Goal: Task Accomplishment & Management: Complete application form

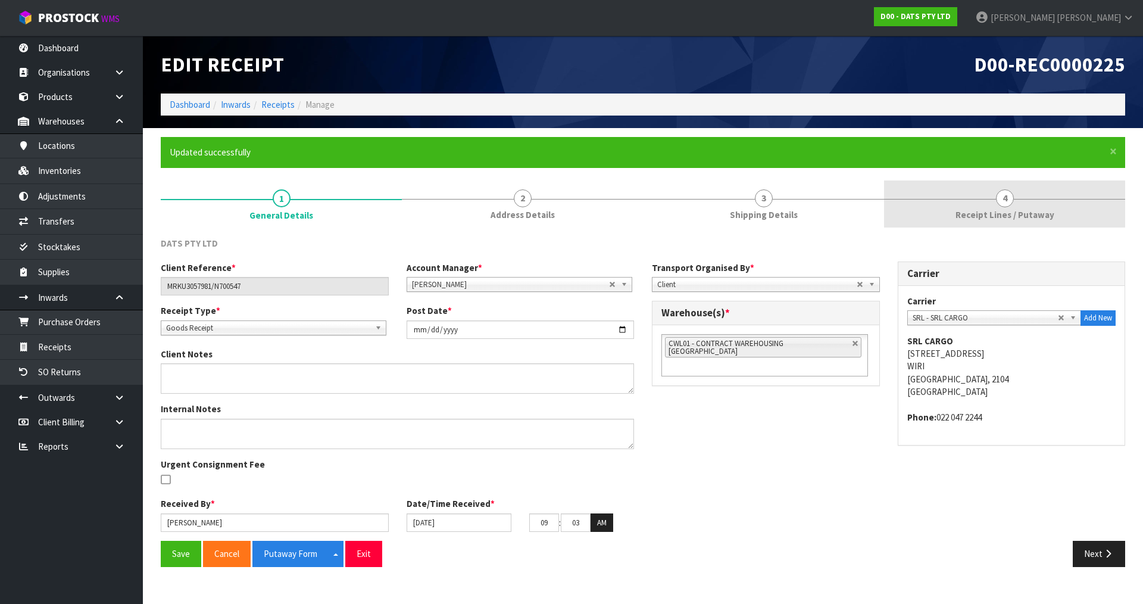
click at [1016, 218] on span "Receipt Lines / Putaway" at bounding box center [1004, 214] width 99 height 13
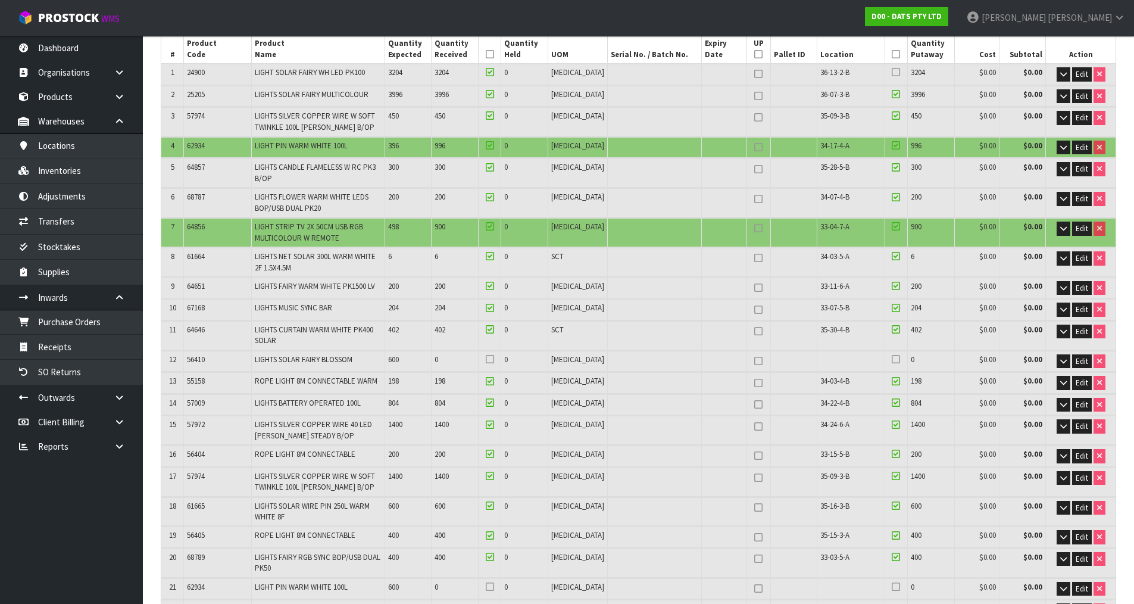
scroll to position [238, 0]
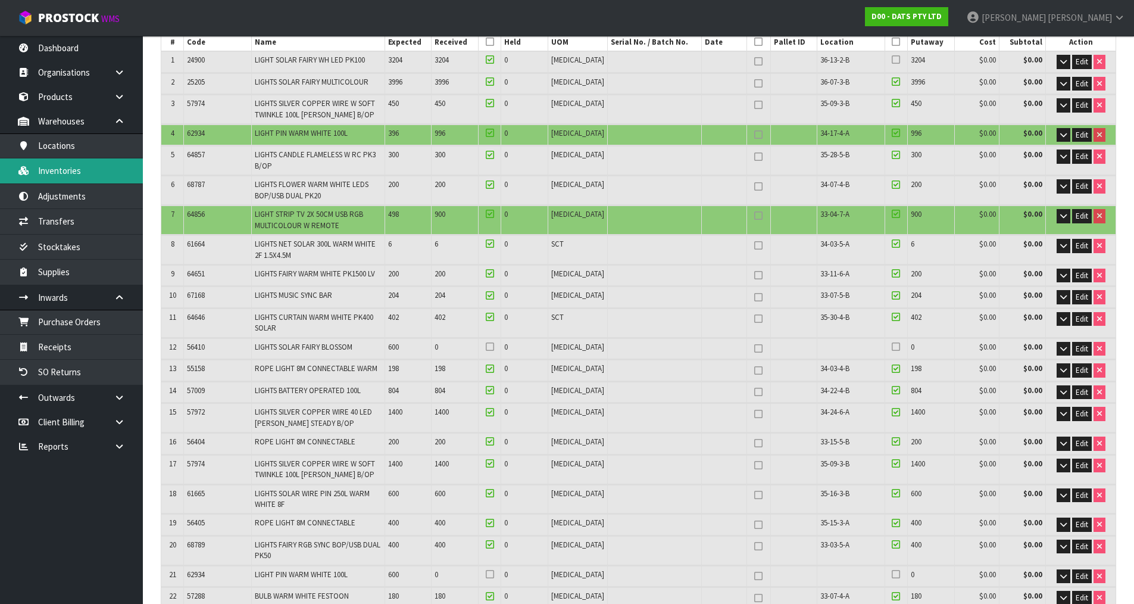
click at [121, 174] on link "Inventories" at bounding box center [71, 170] width 143 height 24
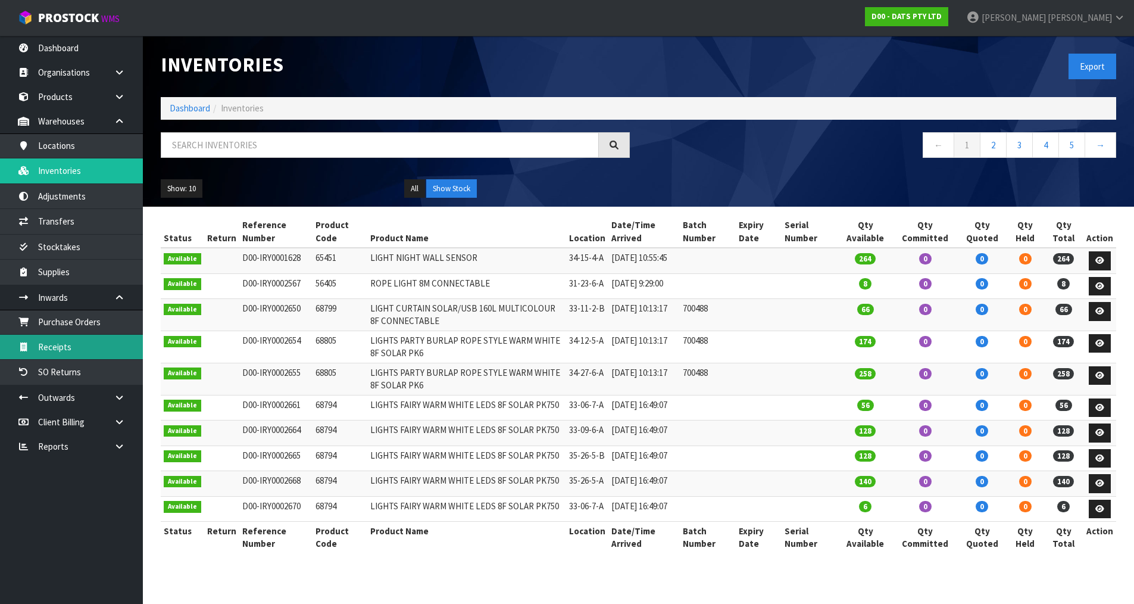
click at [70, 347] on link "Receipts" at bounding box center [71, 347] width 143 height 24
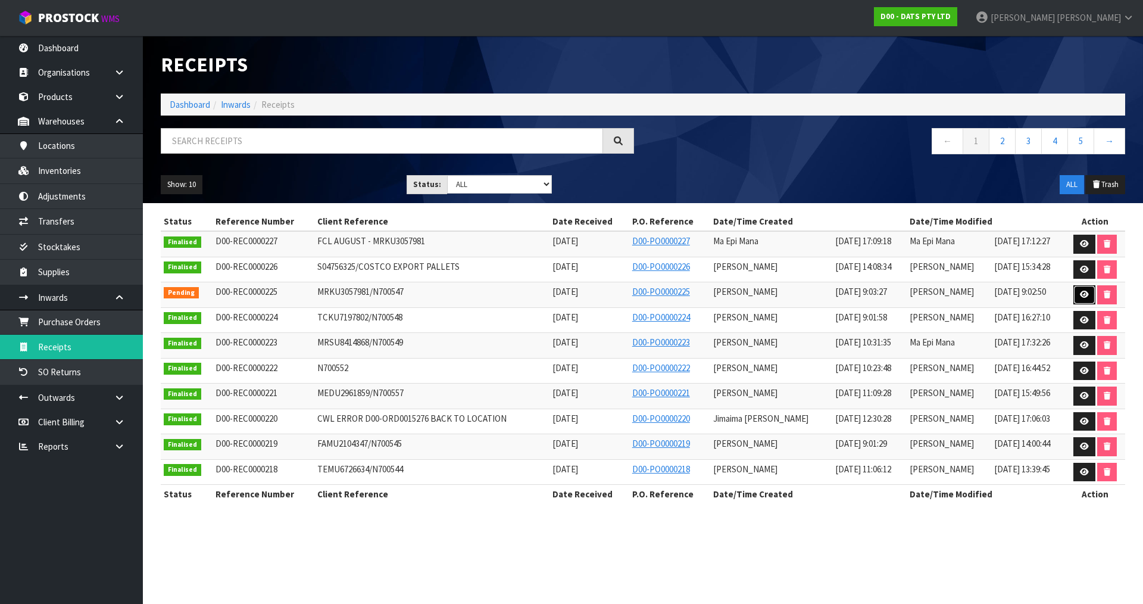
click at [1081, 295] on icon at bounding box center [1084, 295] width 9 height 8
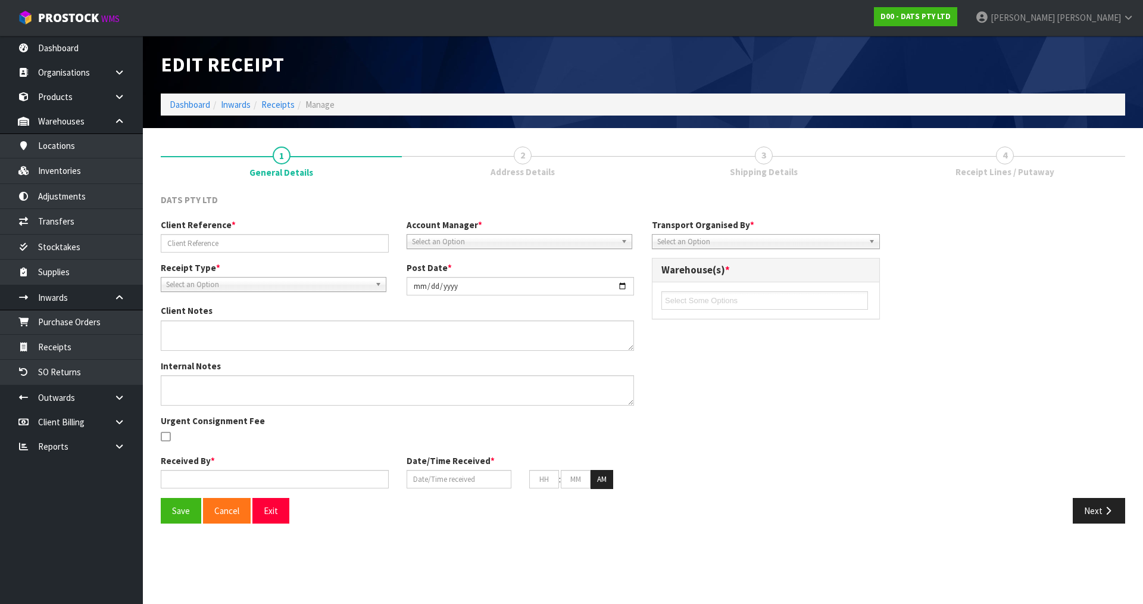
type input "MRKU3057981/N700547"
type input "[DATE]"
type input "[PERSON_NAME]"
type input "[DATE]"
type input "09"
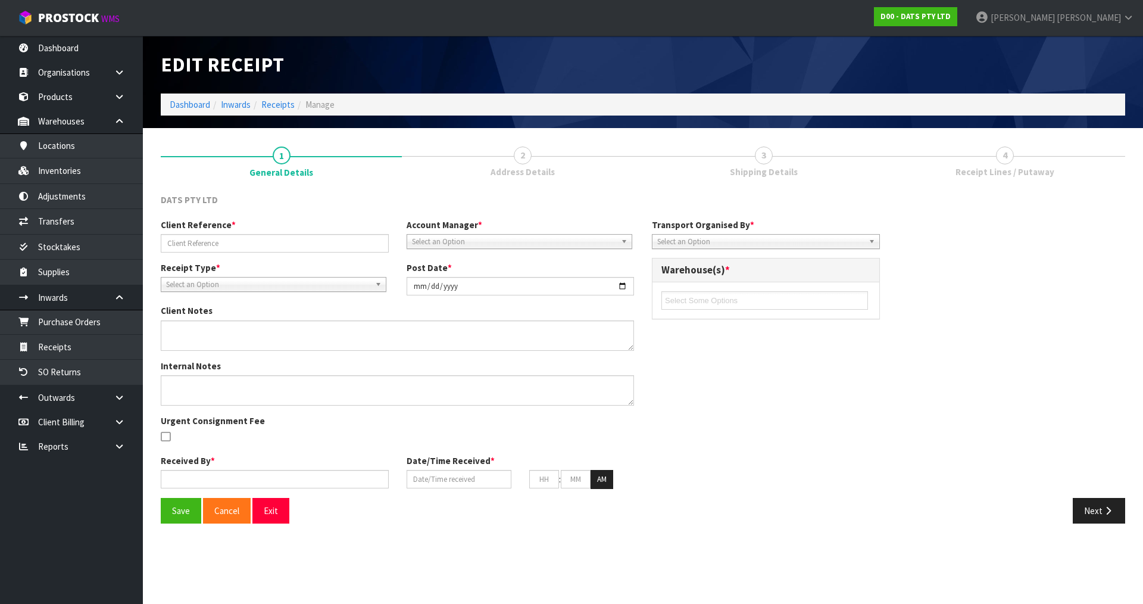
type input "03"
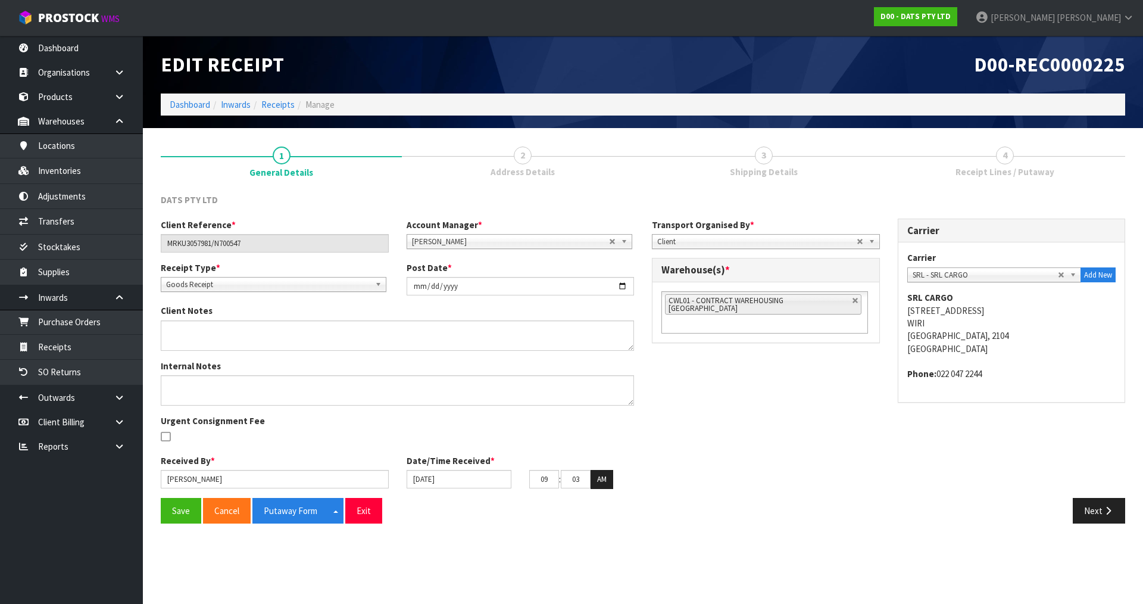
click at [1026, 164] on link "4 Receipt Lines / Putaway" at bounding box center [1004, 160] width 241 height 47
click at [1085, 517] on button "Next" at bounding box center [1099, 511] width 52 height 26
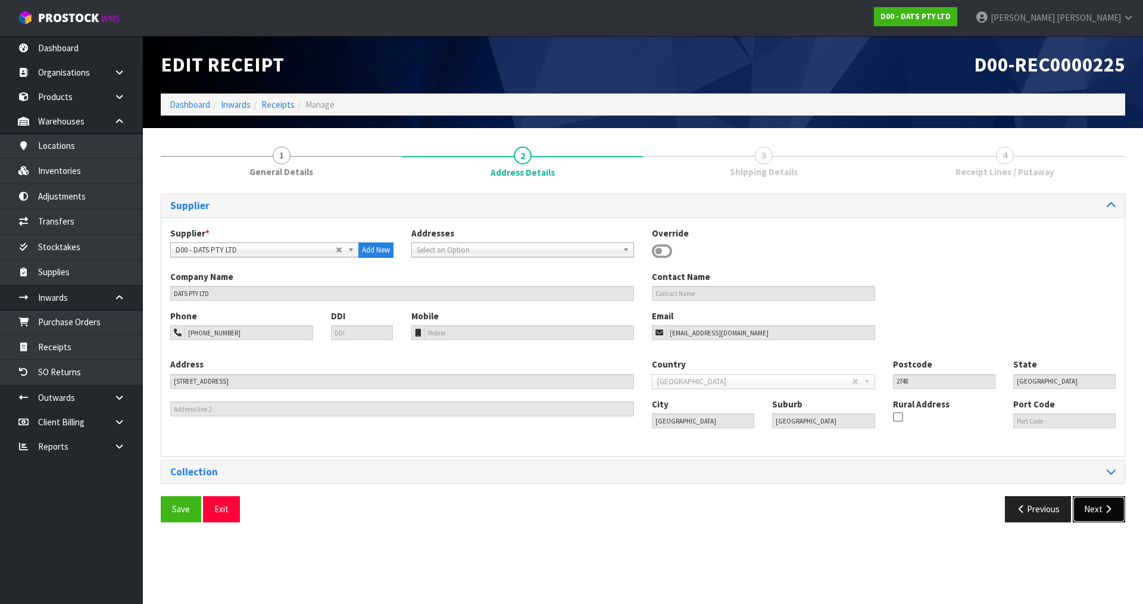
click at [1085, 517] on button "Next" at bounding box center [1099, 509] width 52 height 26
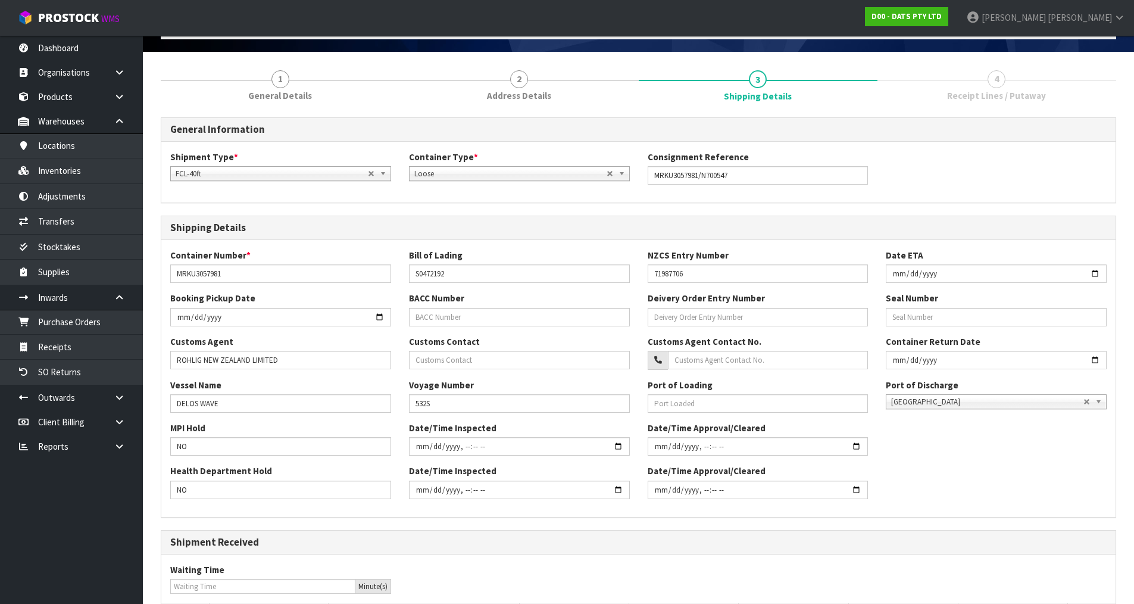
scroll to position [226, 0]
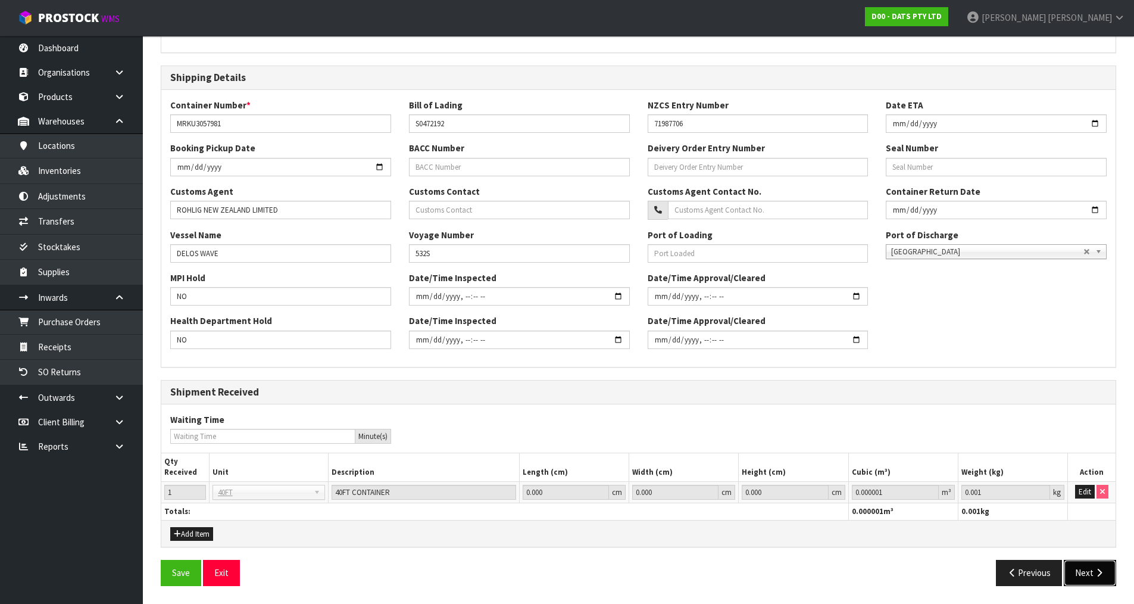
click at [1113, 570] on button "Next" at bounding box center [1090, 573] width 52 height 26
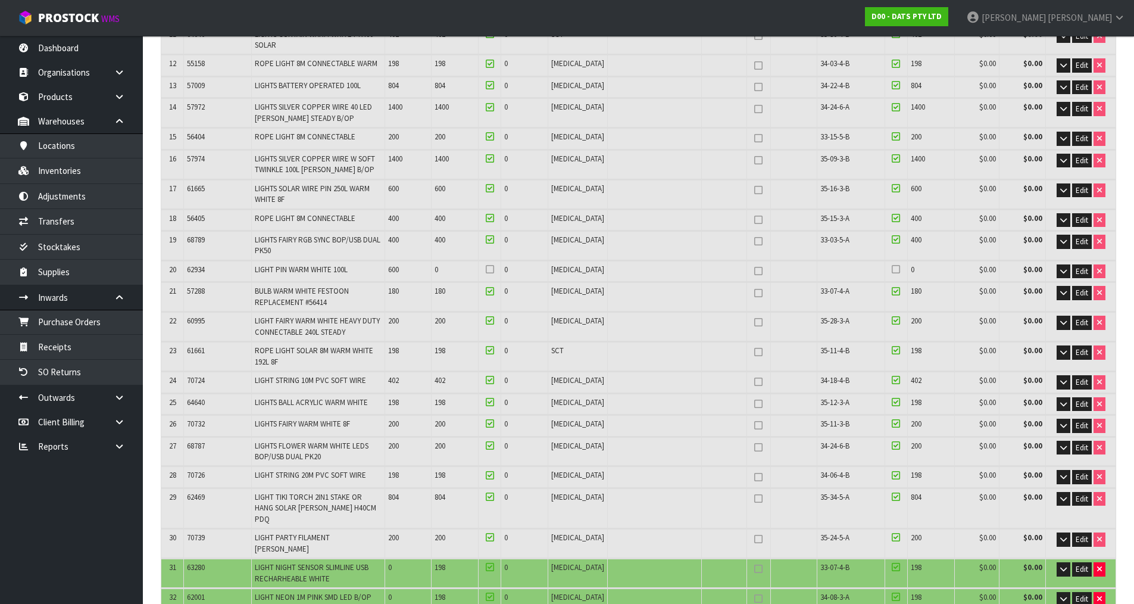
scroll to position [857, 0]
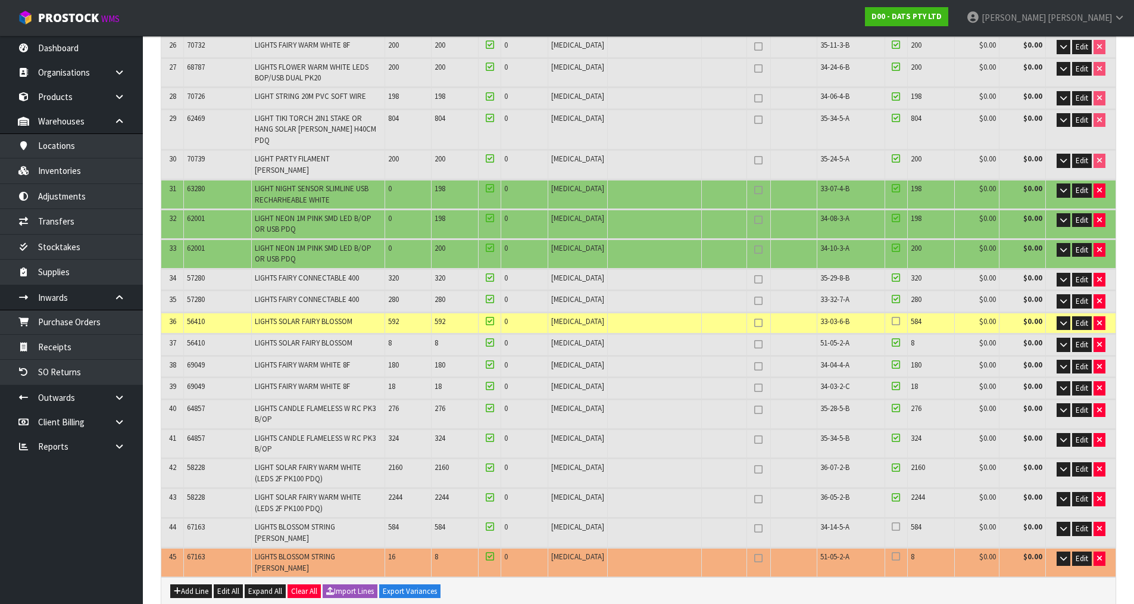
click at [833, 316] on span "33-03-6-B" at bounding box center [834, 321] width 29 height 10
click at [830, 316] on span "33-03-6-B" at bounding box center [834, 321] width 29 height 10
copy tr "33-03-6-B"
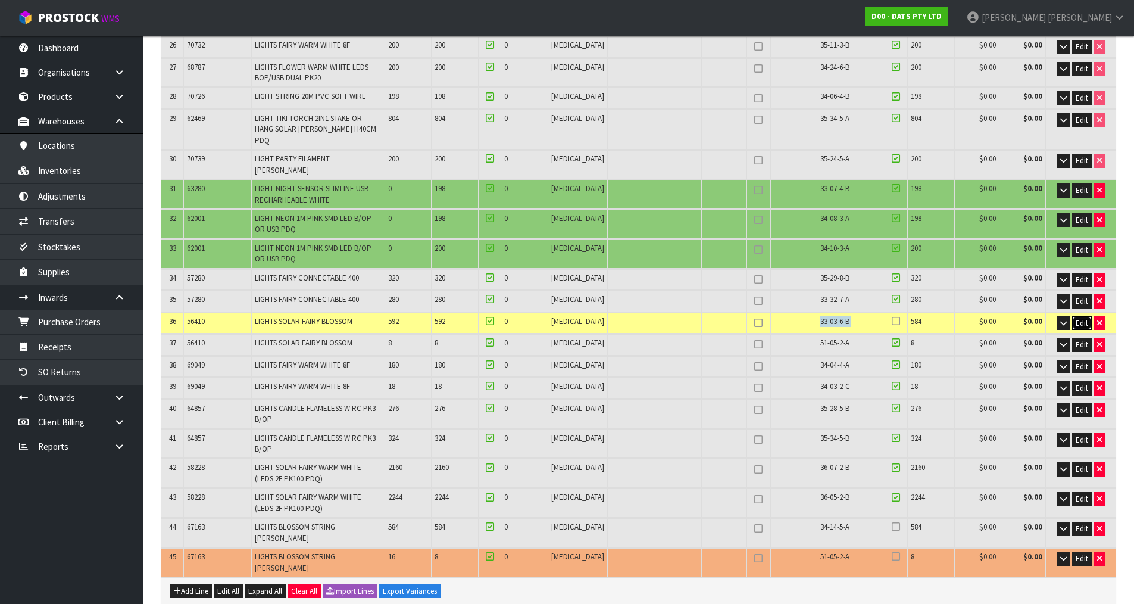
click at [1079, 318] on span "Edit" at bounding box center [1082, 323] width 13 height 10
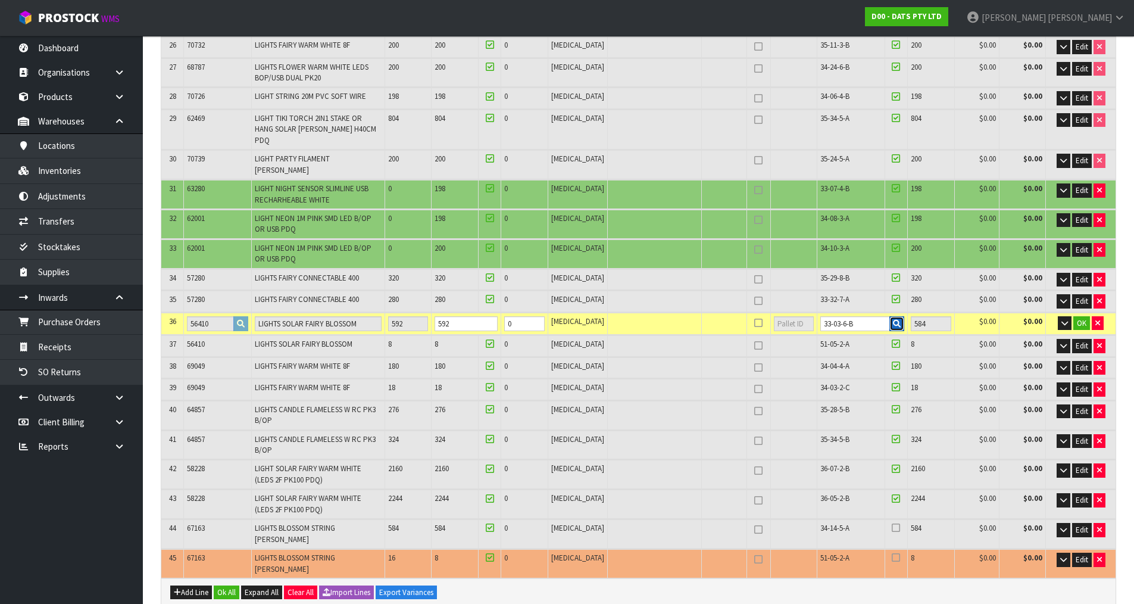
click at [893, 320] on icon "button" at bounding box center [897, 324] width 8 height 8
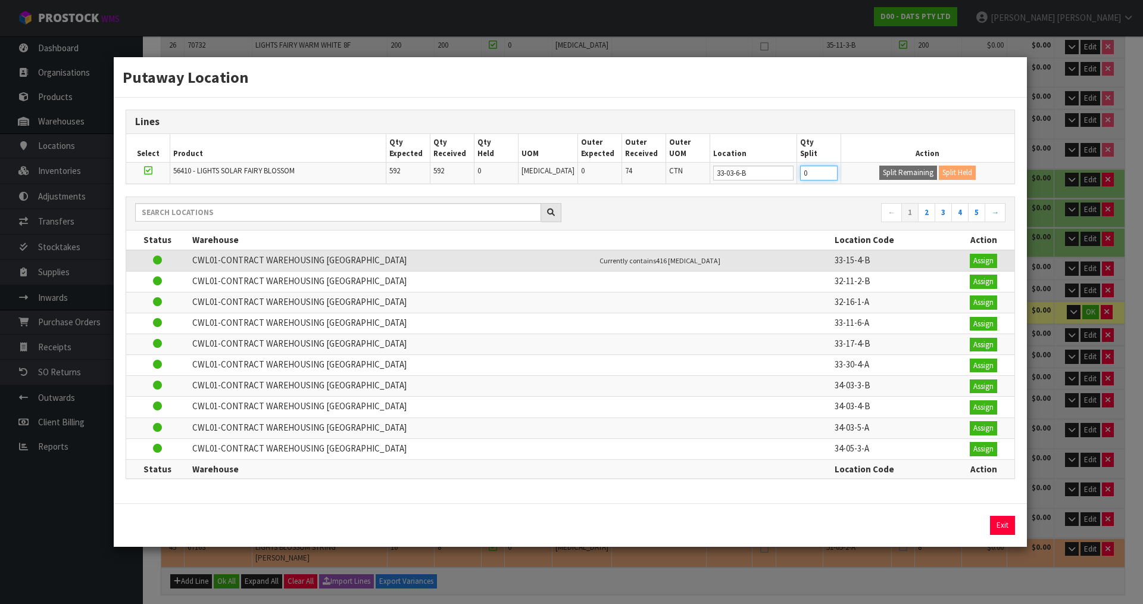
drag, startPoint x: 814, startPoint y: 174, endPoint x: 774, endPoint y: 186, distance: 41.5
click at [774, 186] on div "Lines Select Product Qty Expected Qty Received Qty Held UOM Outer Expected Oute…" at bounding box center [570, 300] width 913 height 405
type input "5"
click at [873, 576] on div "Putaway Location Lines Select Product Qty Expected Qty Received Qty Held UOM Ou…" at bounding box center [571, 302] width 1143 height 604
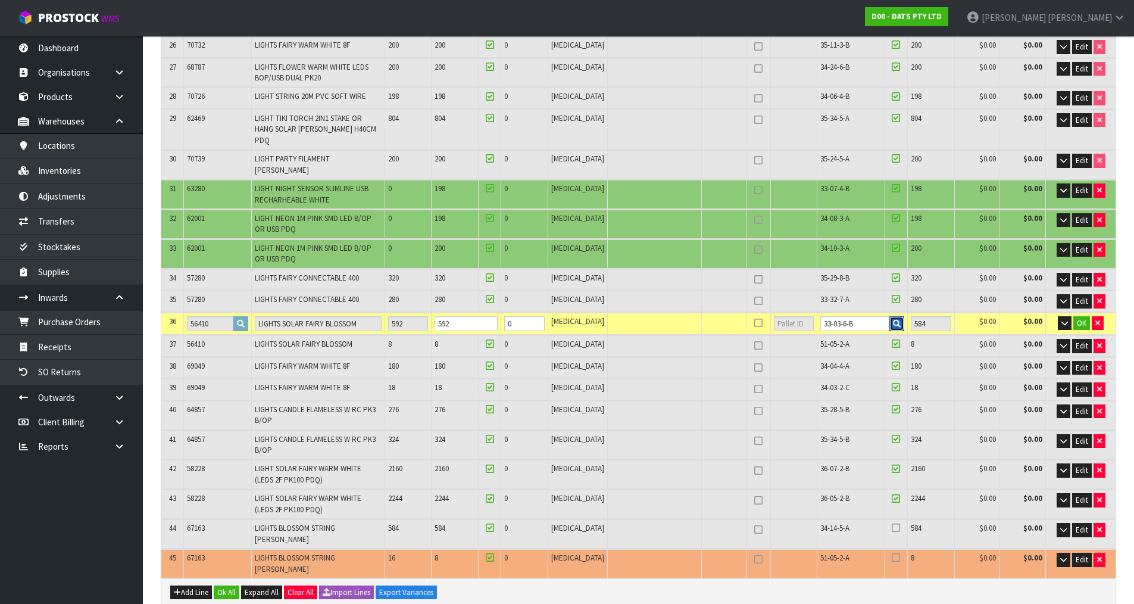
click at [893, 320] on icon "button" at bounding box center [897, 324] width 8 height 8
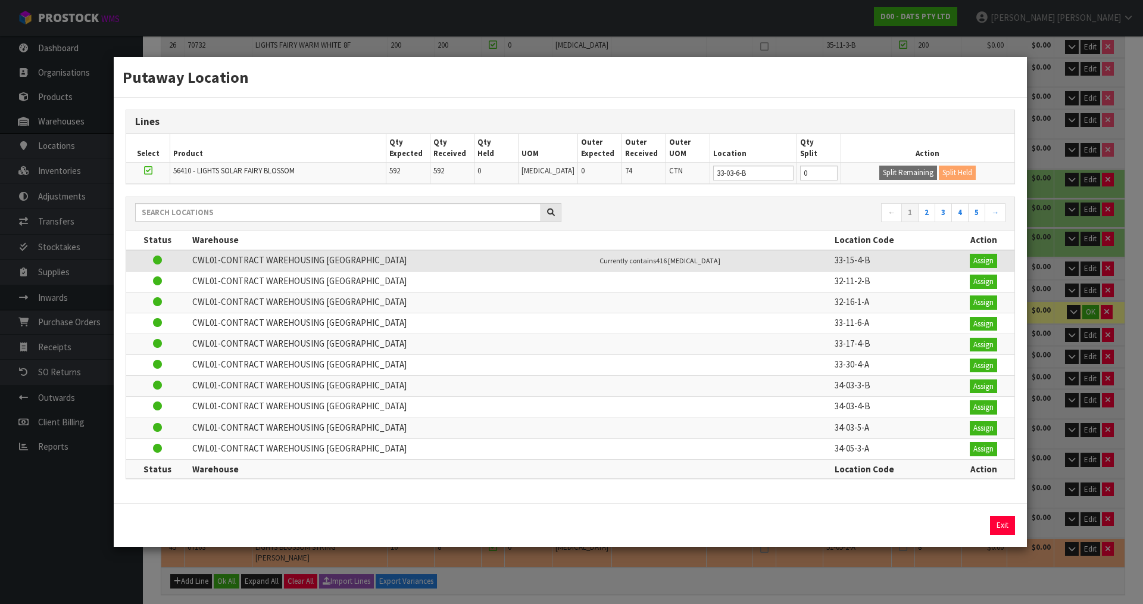
click at [1054, 200] on div "Putaway Location Lines Select Product Qty Expected Qty Received Qty Held UOM Ou…" at bounding box center [571, 302] width 1143 height 604
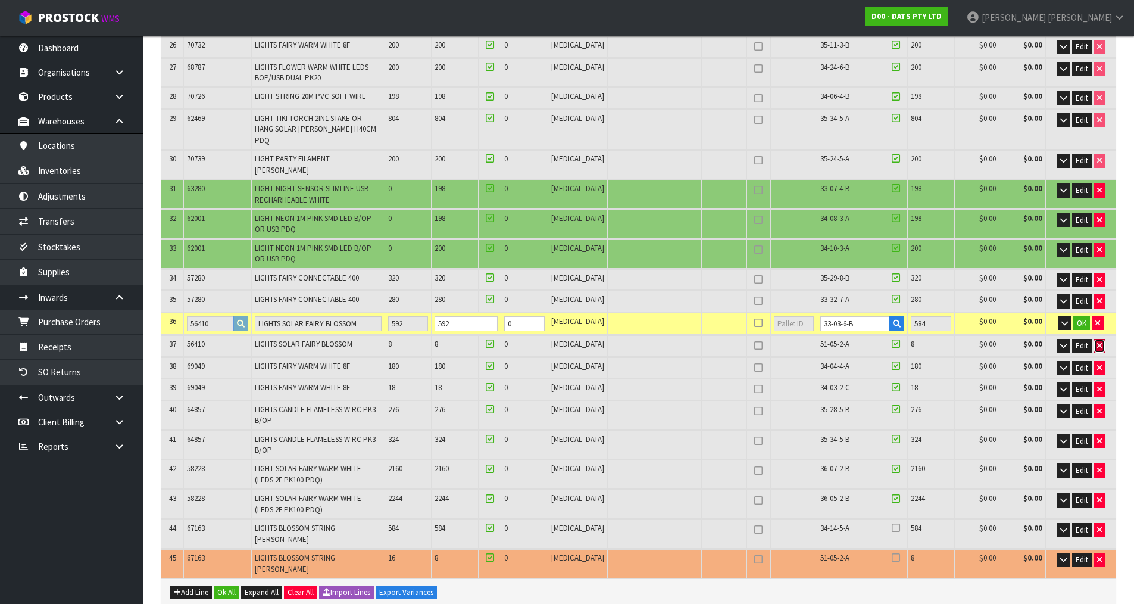
click at [1100, 342] on icon "button" at bounding box center [1099, 346] width 5 height 8
type input "600"
type input "592"
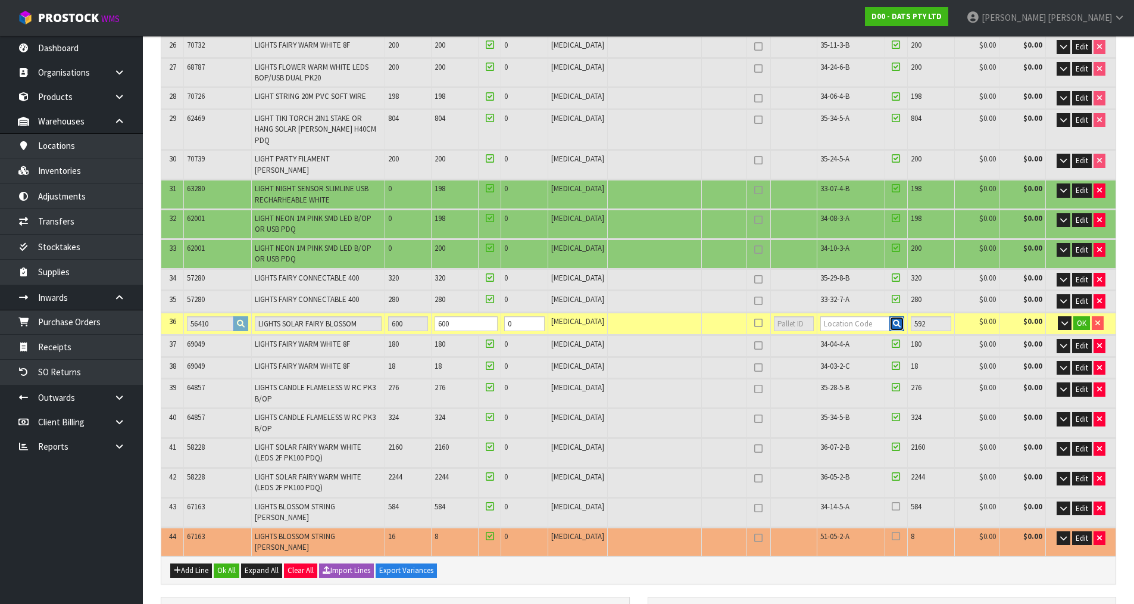
click at [893, 320] on icon "button" at bounding box center [897, 324] width 8 height 8
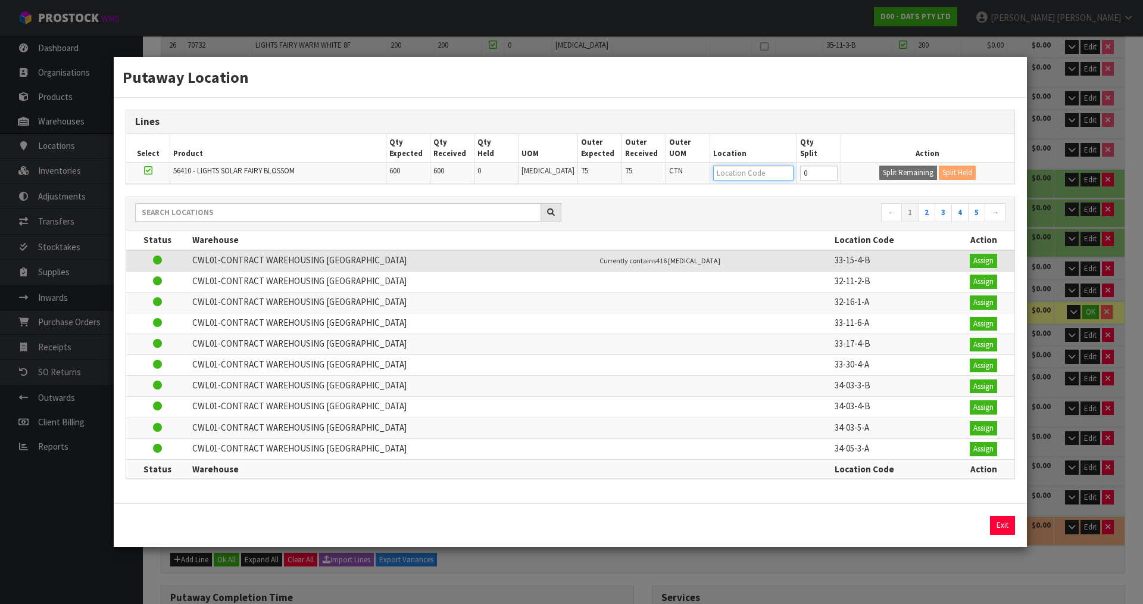
click at [742, 167] on input "text" at bounding box center [753, 172] width 80 height 15
paste input "33-03-6-B"
type input "33-03-6-B"
type input "26630"
type input "33-03-6-B"
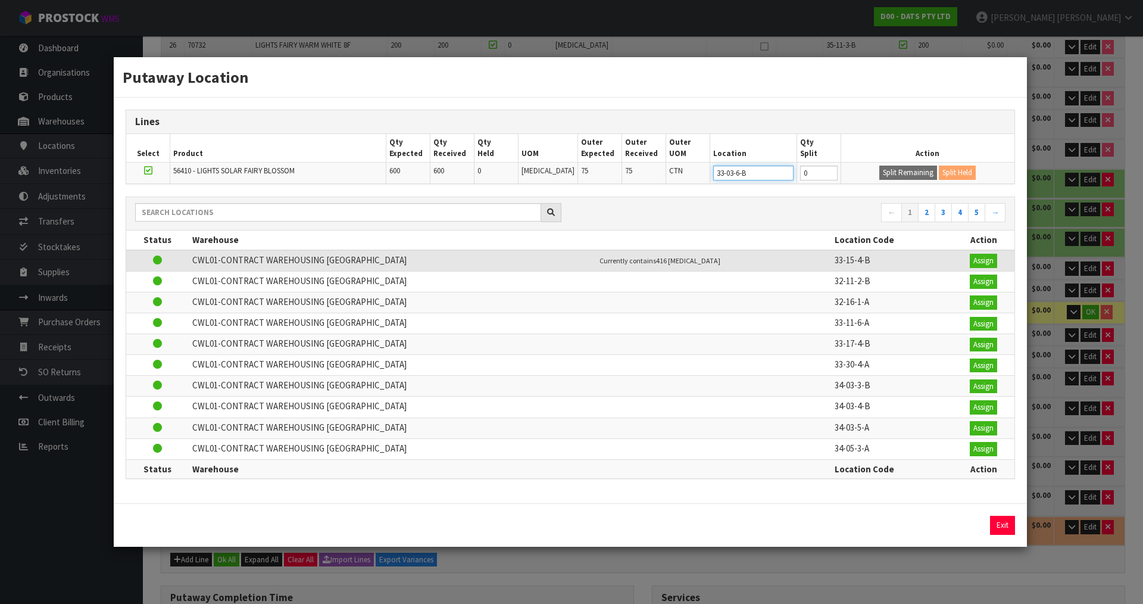
type input "600"
type input "33-03-6-B"
click at [1053, 209] on div "Putaway Location Lines Select Product Qty Expected Qty Received Qty Held UOM Ou…" at bounding box center [571, 302] width 1143 height 604
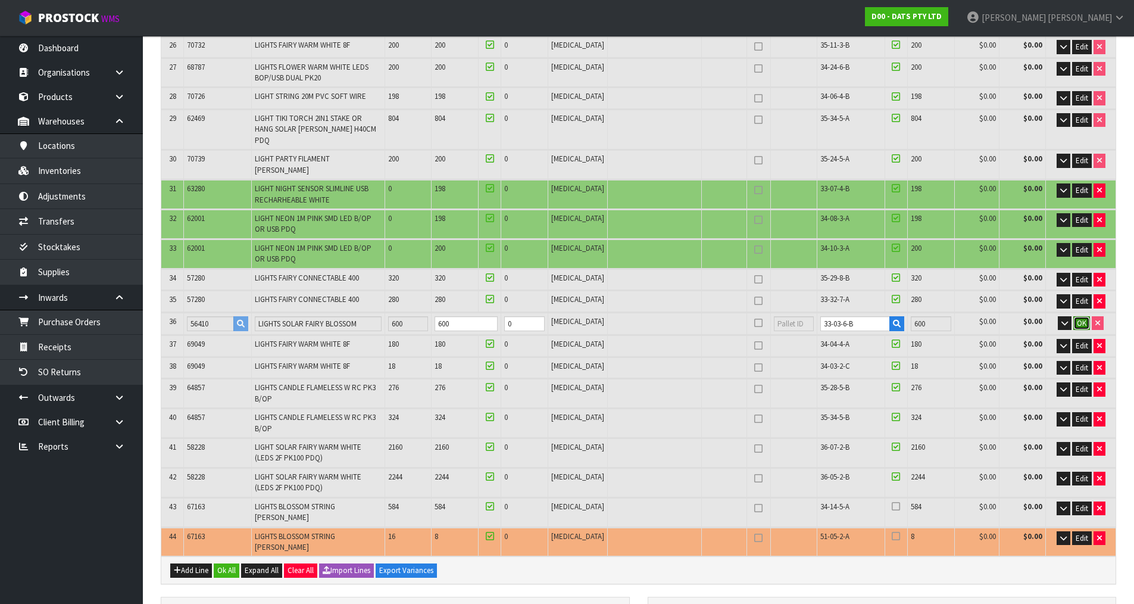
click at [1078, 318] on span "OK" at bounding box center [1082, 323] width 10 height 10
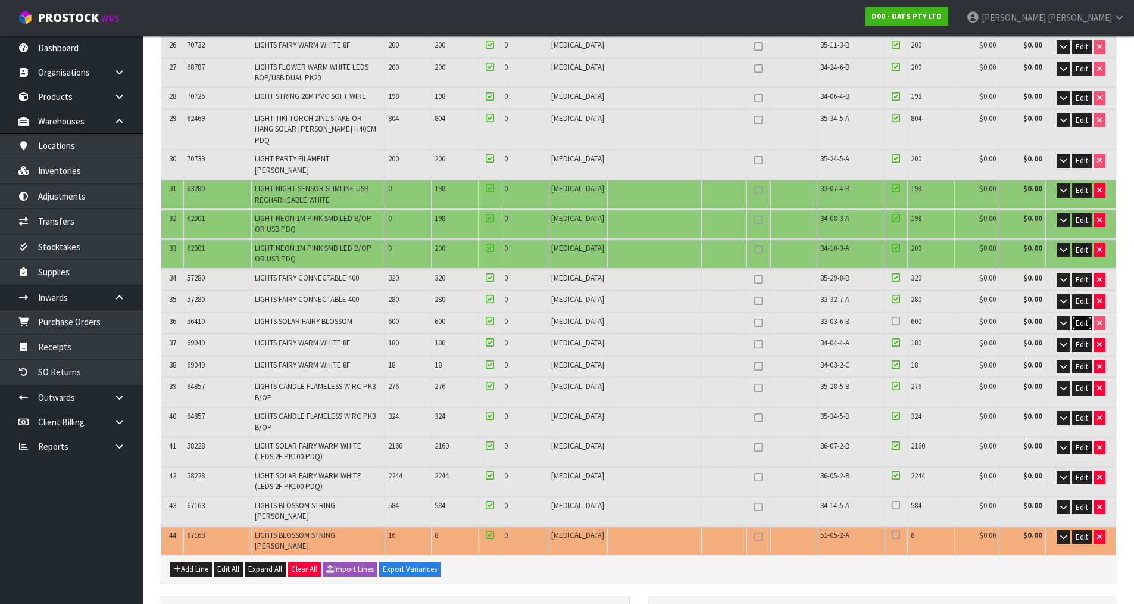
click at [1085, 318] on span "Edit" at bounding box center [1082, 323] width 13 height 10
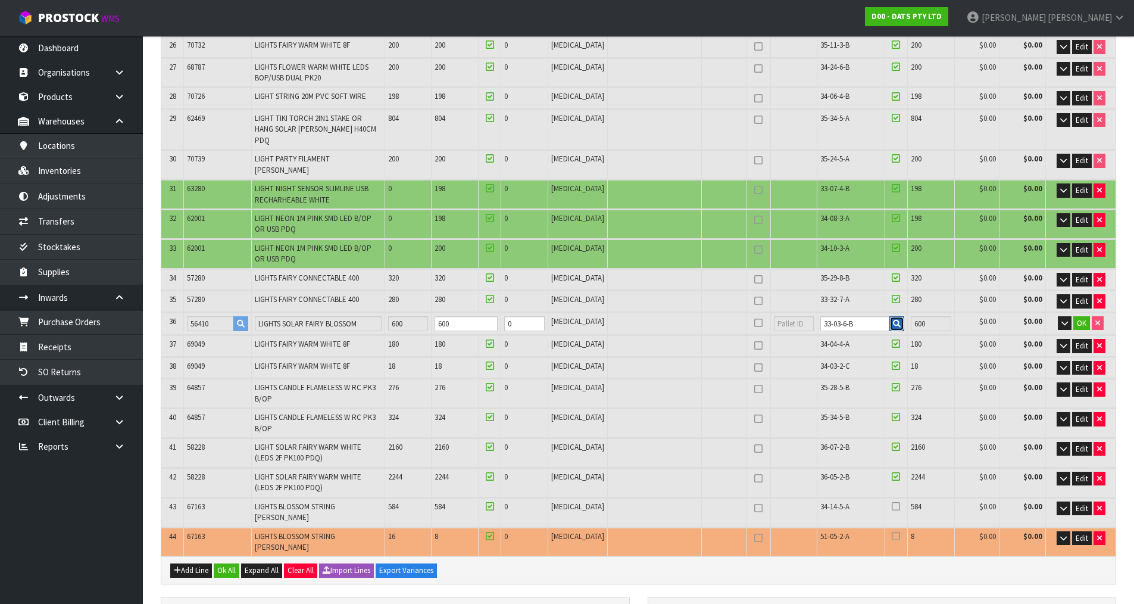
click at [893, 320] on icon "button" at bounding box center [897, 324] width 8 height 8
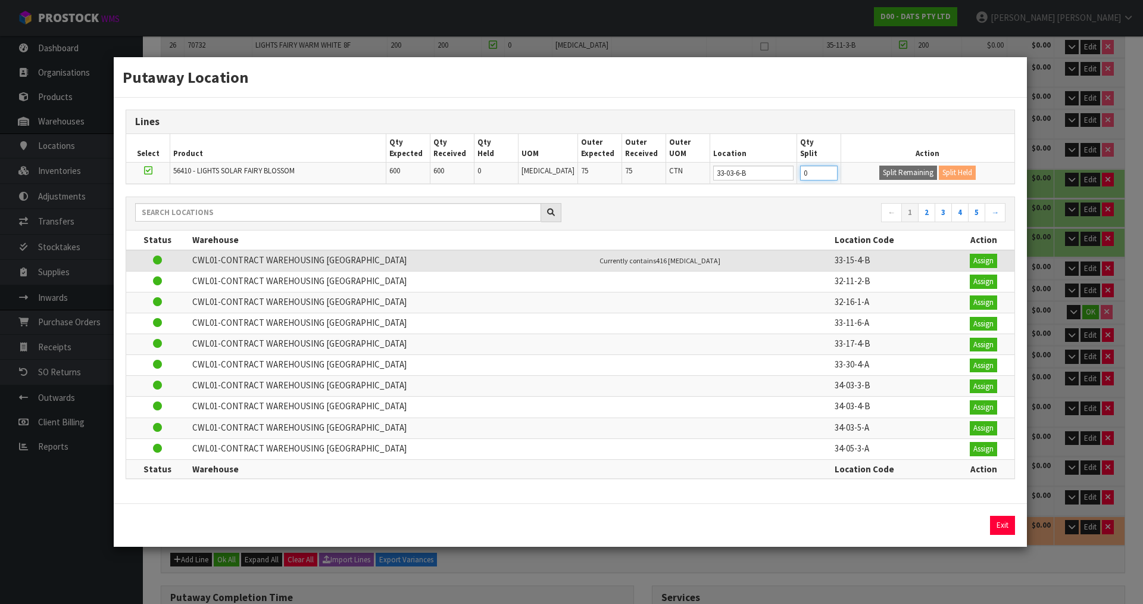
drag, startPoint x: 806, startPoint y: 174, endPoint x: 768, endPoint y: 195, distance: 43.1
click at [768, 195] on div "Lines Select Product Qty Expected Qty Received Qty Held UOM Outer Expected Oute…" at bounding box center [570, 300] width 913 height 405
type input "594"
drag, startPoint x: 893, startPoint y: 171, endPoint x: 885, endPoint y: 171, distance: 7.7
click at [894, 171] on button "Split Remaining" at bounding box center [908, 172] width 58 height 14
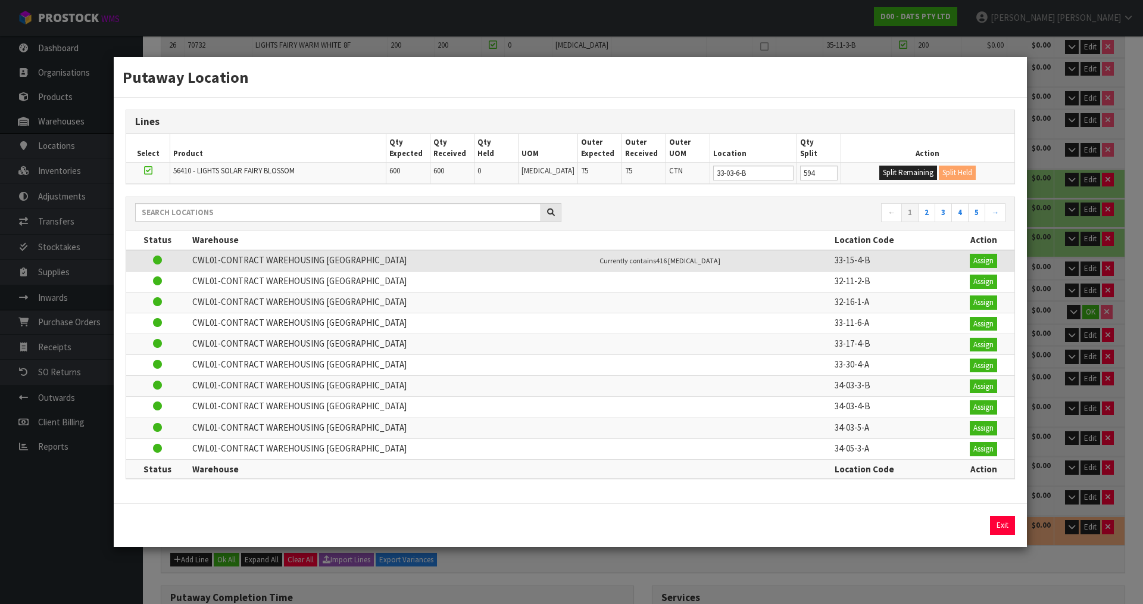
type input "3067"
type input "64.508352"
type input "8345.07"
type input "594"
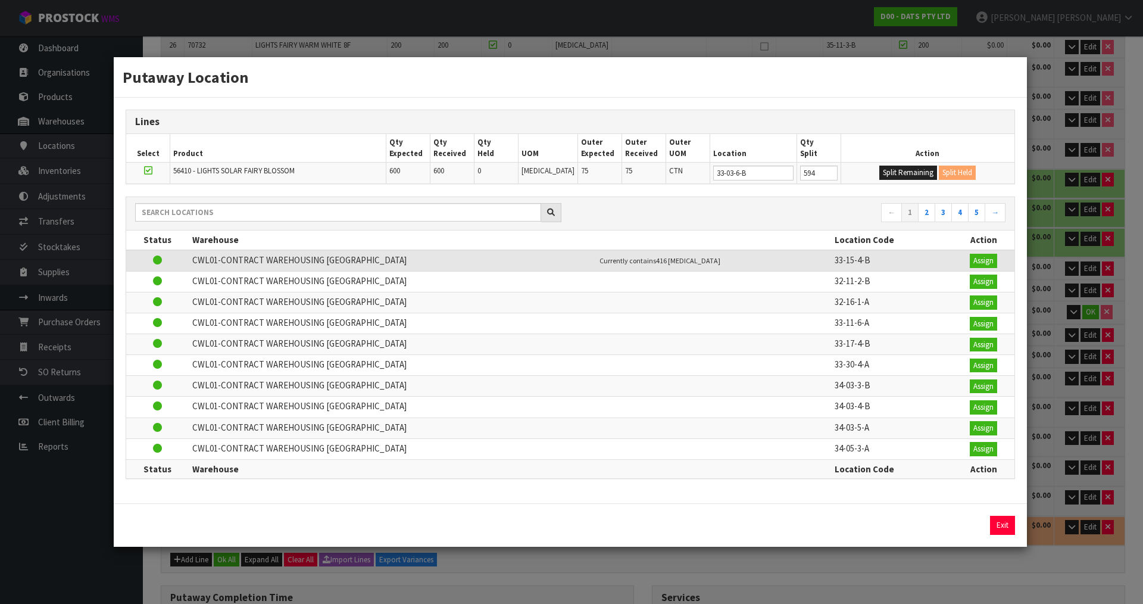
type input "594"
type input "0"
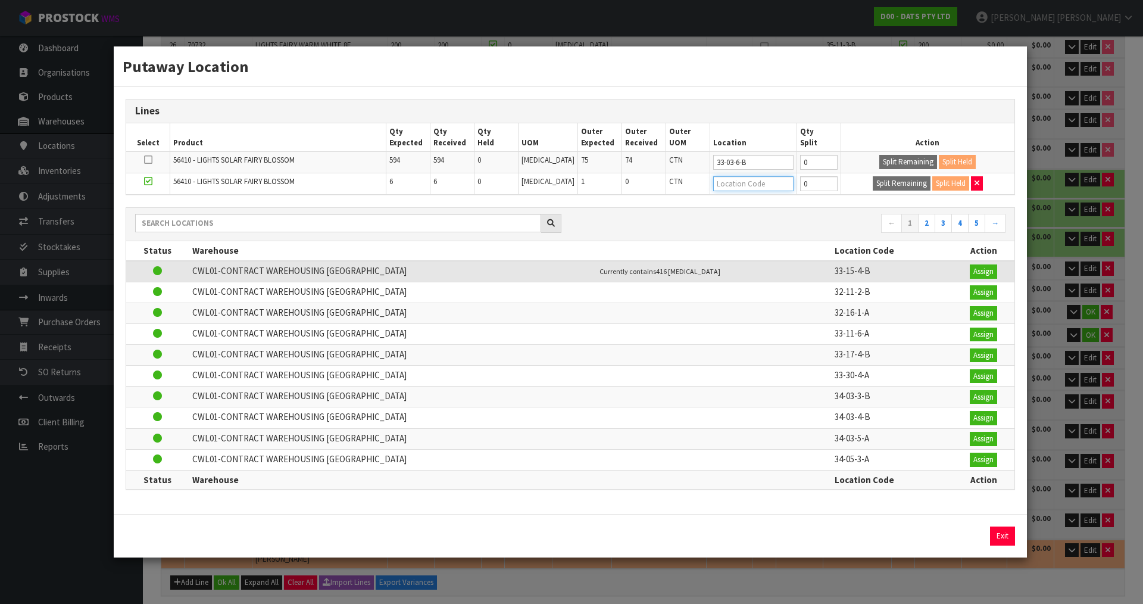
click at [738, 183] on input "text" at bounding box center [753, 183] width 80 height 15
type input "51-05-2-a"
type input "51-05-2-A"
click at [1094, 296] on div "Putaway Location Lines Select Product Qty Expected Qty Received Qty Held UOM Ou…" at bounding box center [571, 302] width 1143 height 604
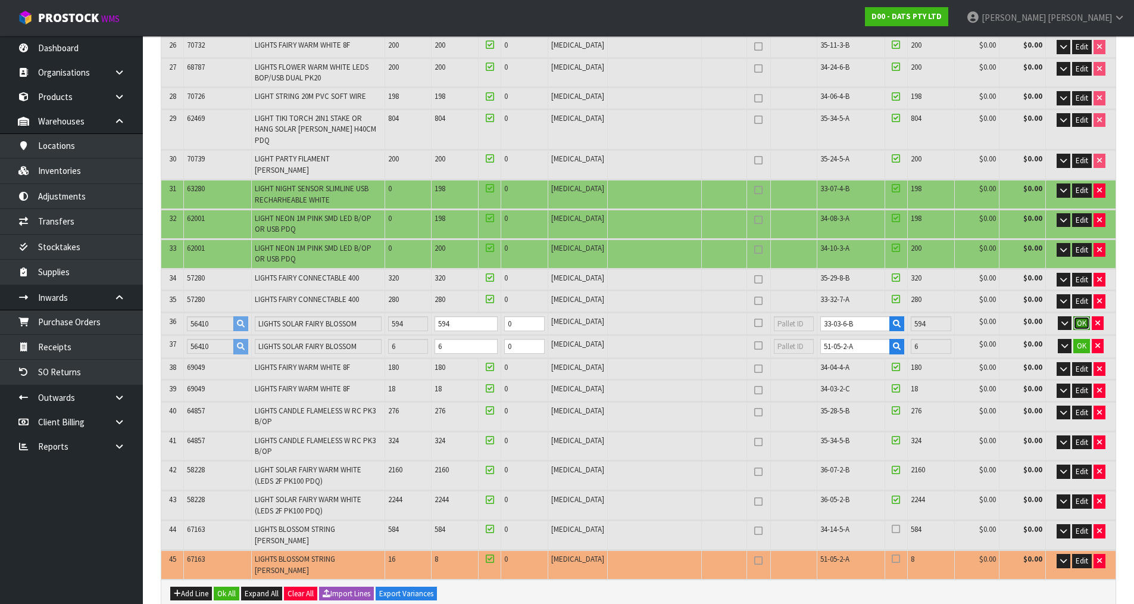
click at [1080, 318] on span "OK" at bounding box center [1082, 323] width 10 height 10
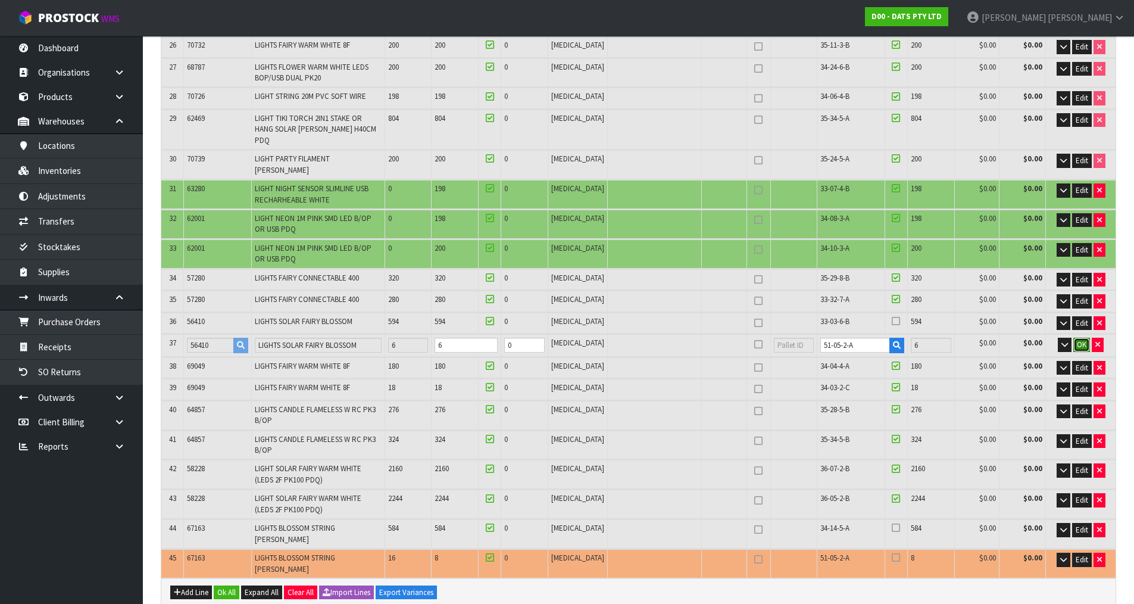
click at [1085, 339] on span "OK" at bounding box center [1082, 344] width 10 height 10
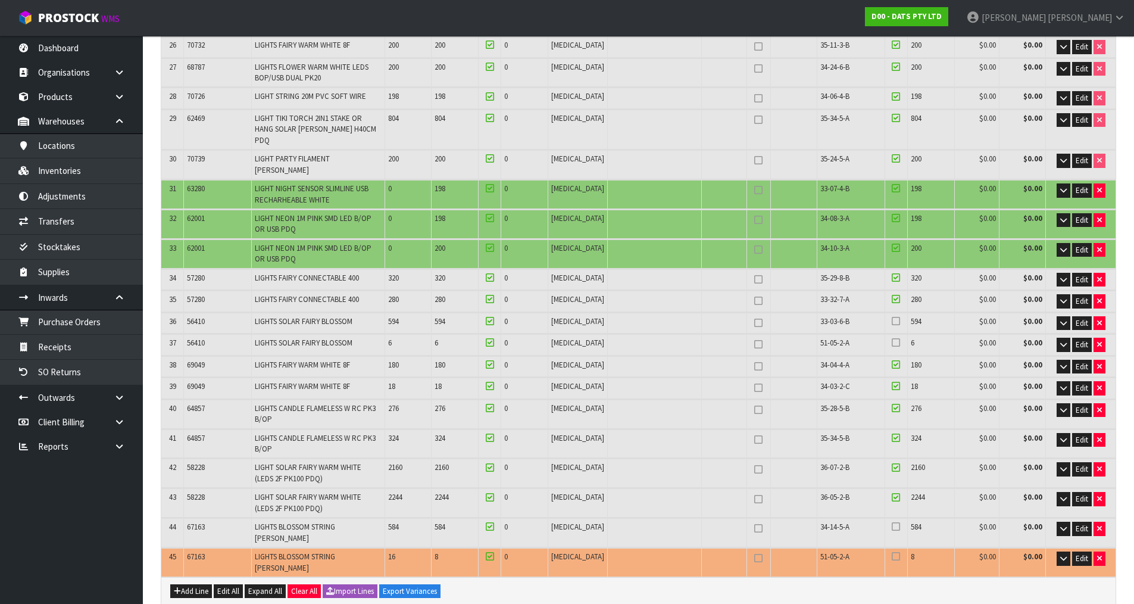
click at [892, 321] on icon at bounding box center [896, 321] width 8 height 1
click at [0, 0] on input "checkbox" at bounding box center [0, 0] width 0 height 0
click at [892, 342] on icon at bounding box center [896, 342] width 8 height 1
click at [0, 0] on input "checkbox" at bounding box center [0, 0] width 0 height 0
click at [892, 526] on icon at bounding box center [896, 526] width 8 height 1
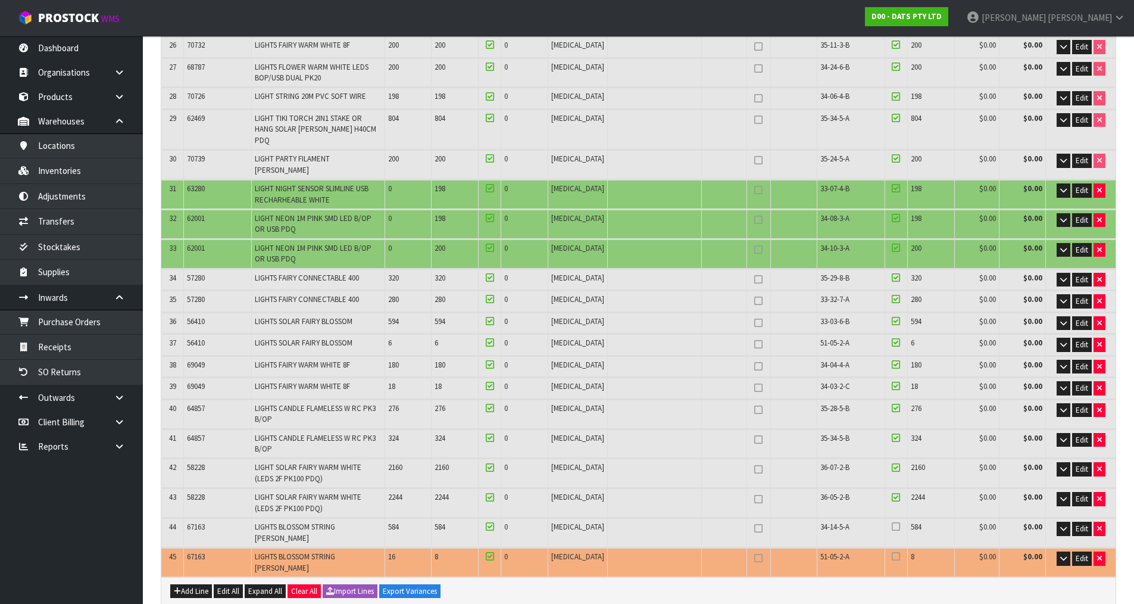
click at [0, 0] on input "checkbox" at bounding box center [0, 0] width 0 height 0
click at [892, 556] on icon at bounding box center [896, 556] width 8 height 1
click at [0, 0] on input "checkbox" at bounding box center [0, 0] width 0 height 0
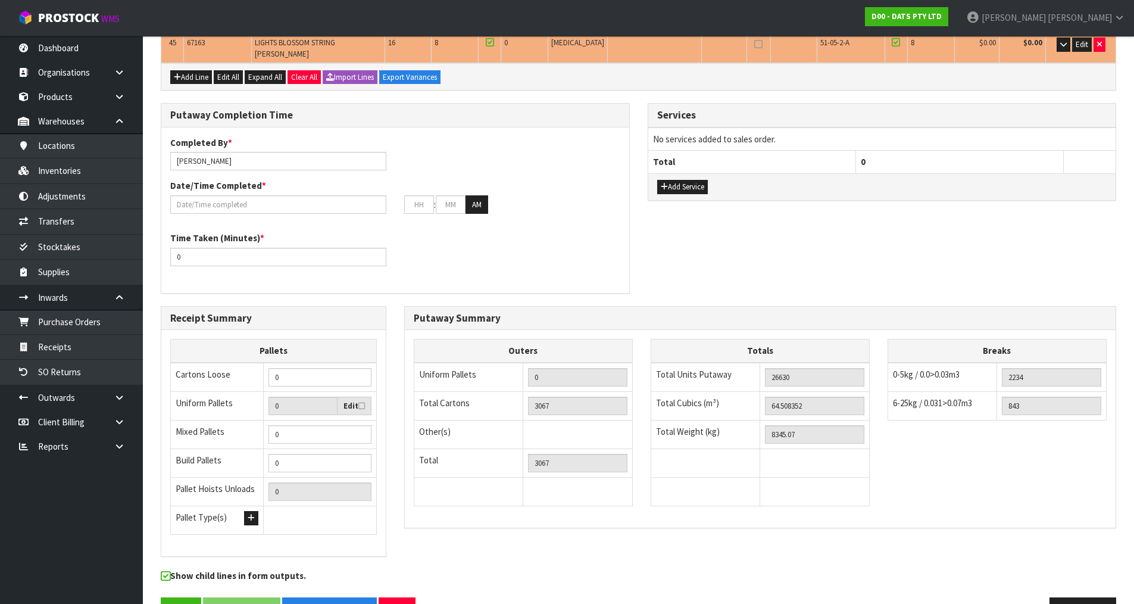
scroll to position [1372, 0]
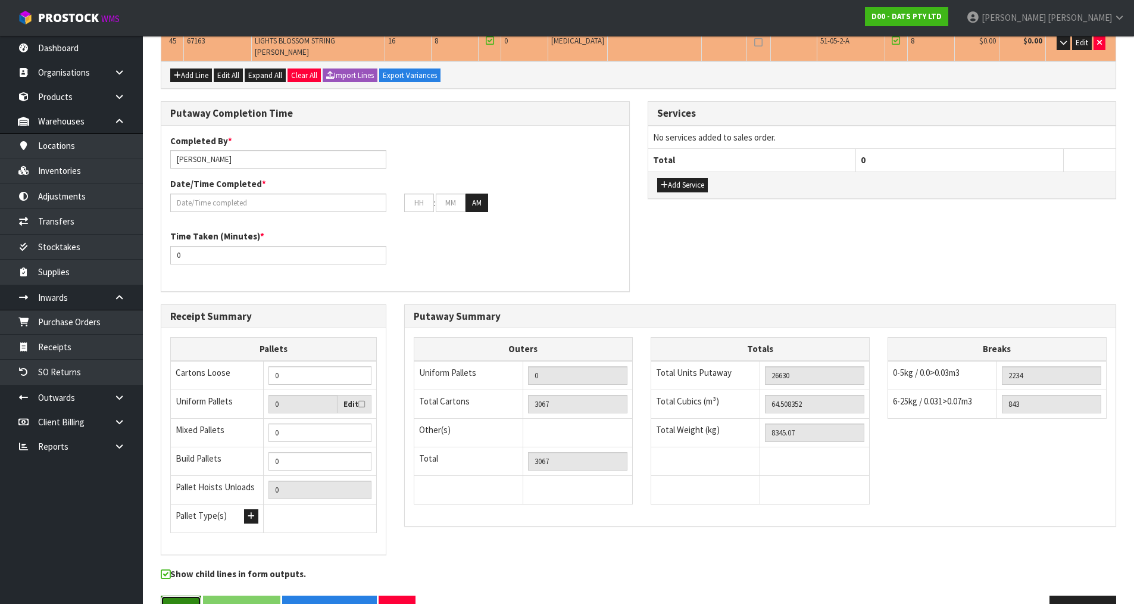
click at [168, 595] on button "Save" at bounding box center [181, 608] width 40 height 26
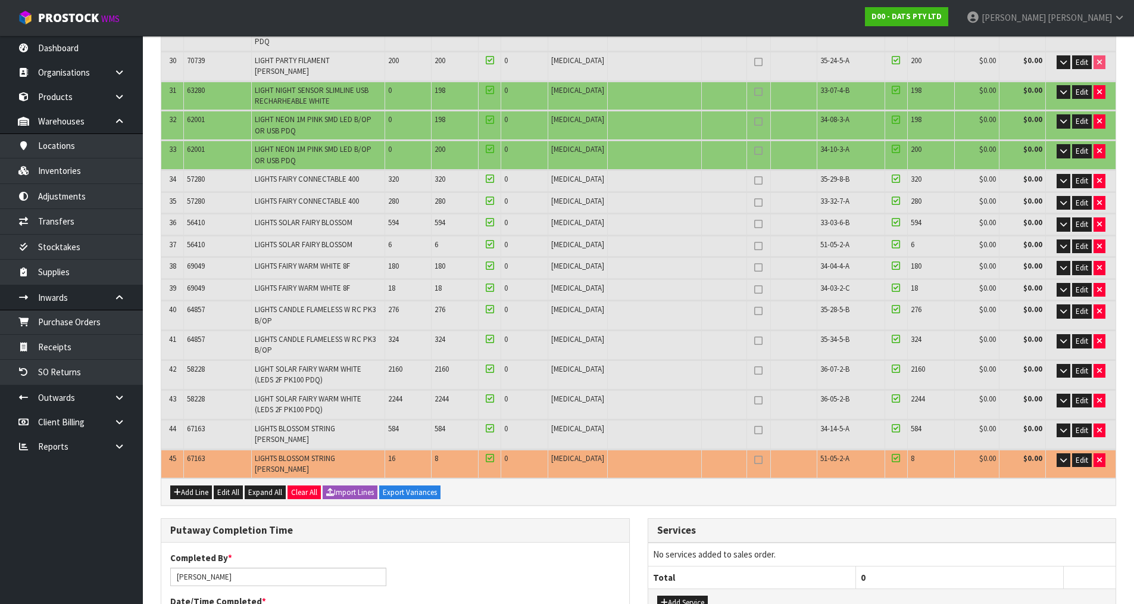
scroll to position [1012, 0]
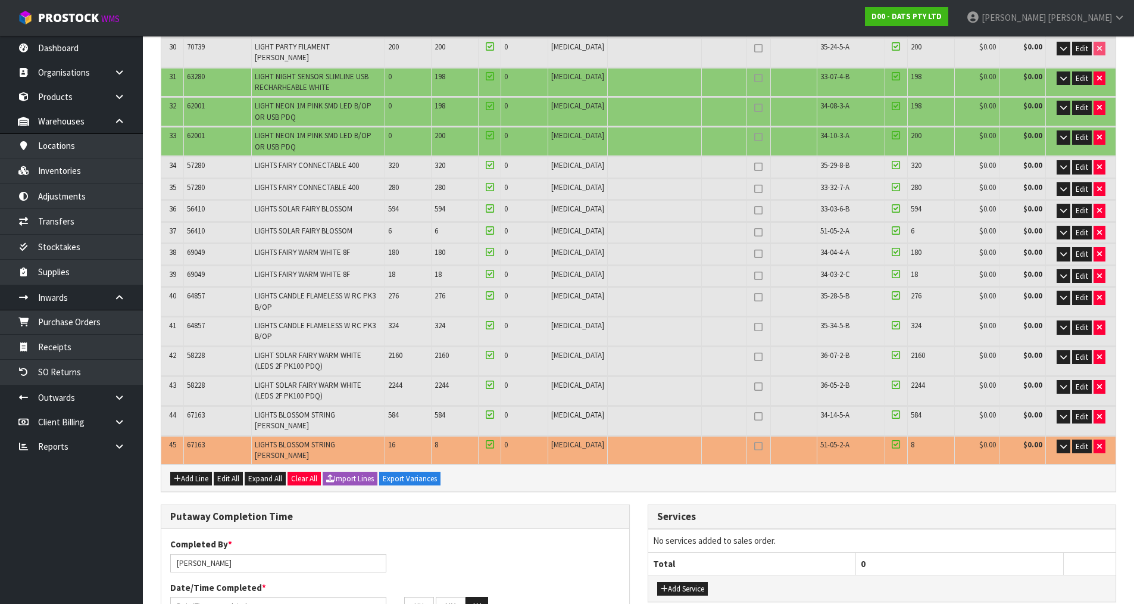
click at [828, 410] on span "34-14-5-A" at bounding box center [834, 415] width 29 height 10
click at [1095, 439] on button "button" at bounding box center [1100, 446] width 12 height 14
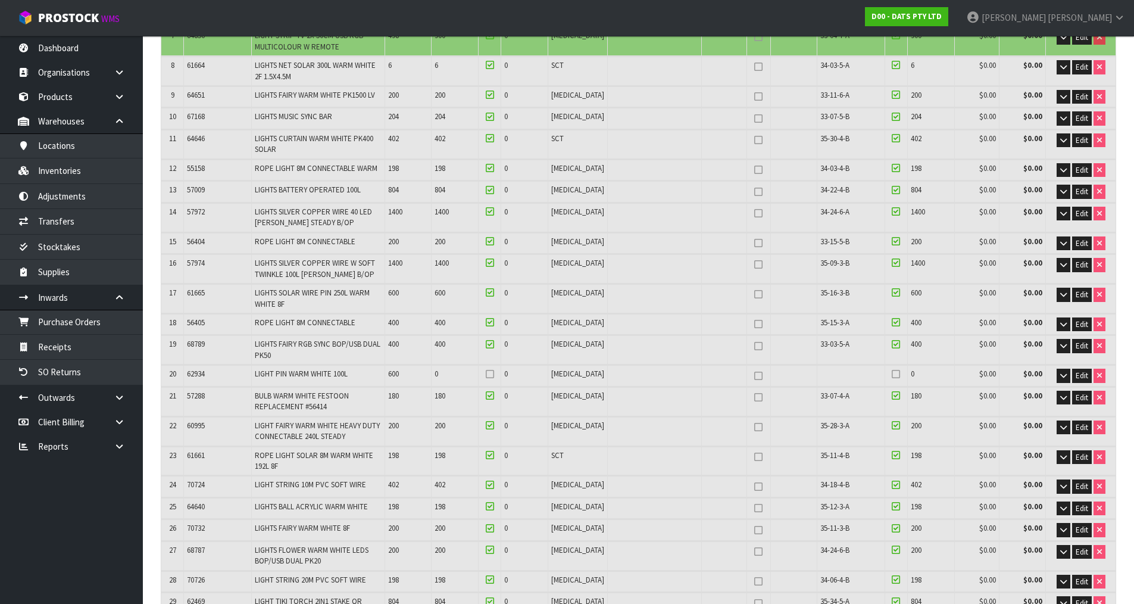
scroll to position [0, 0]
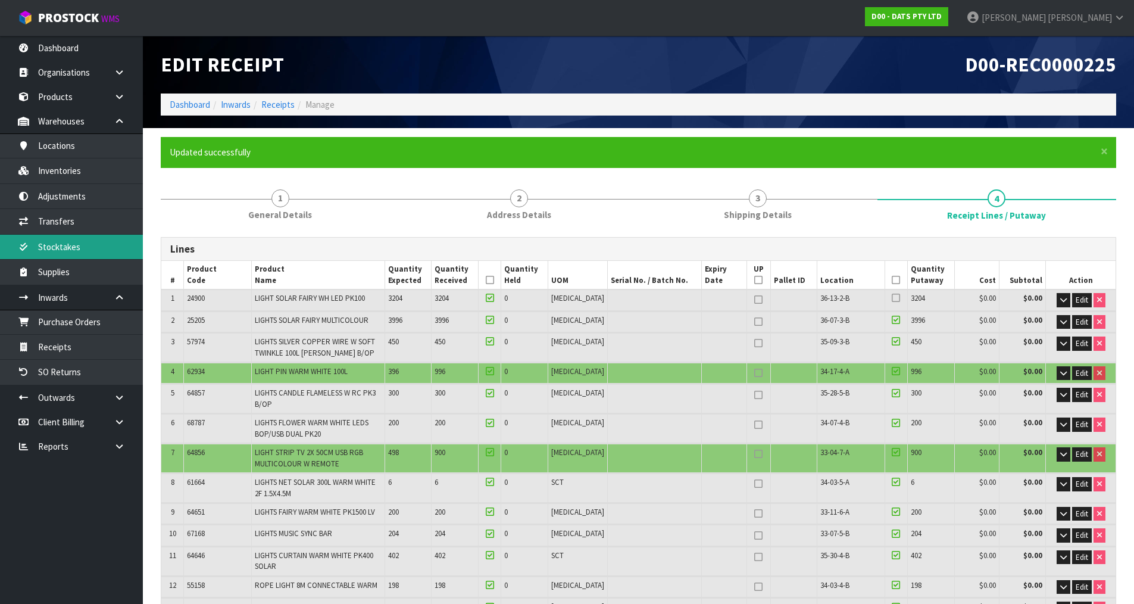
click at [95, 236] on link "Stocktakes" at bounding box center [71, 247] width 143 height 24
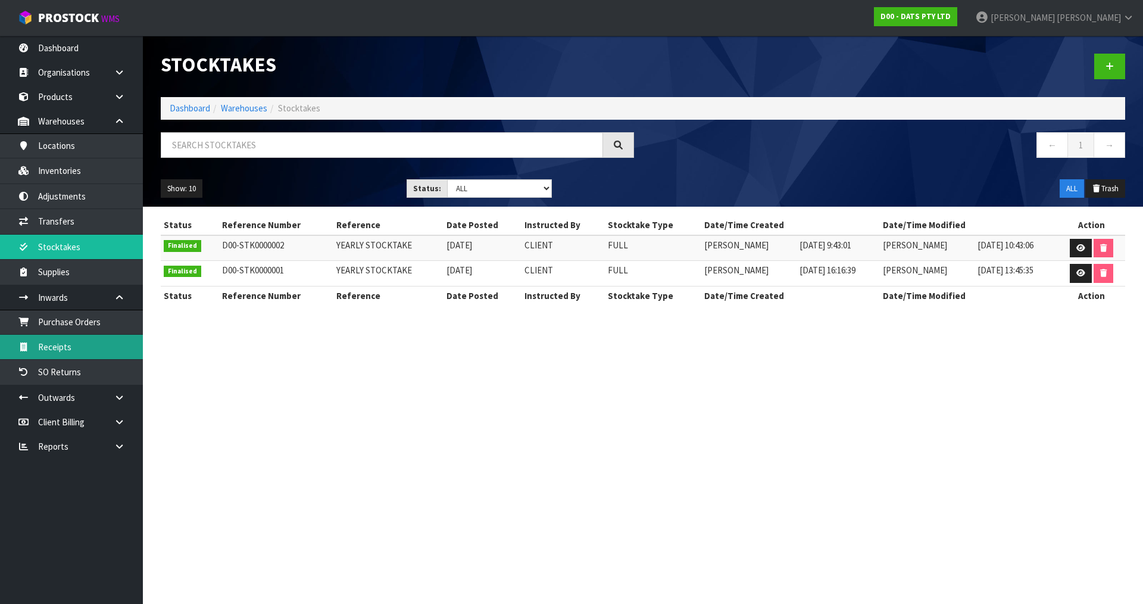
click at [65, 351] on link "Receipts" at bounding box center [71, 347] width 143 height 24
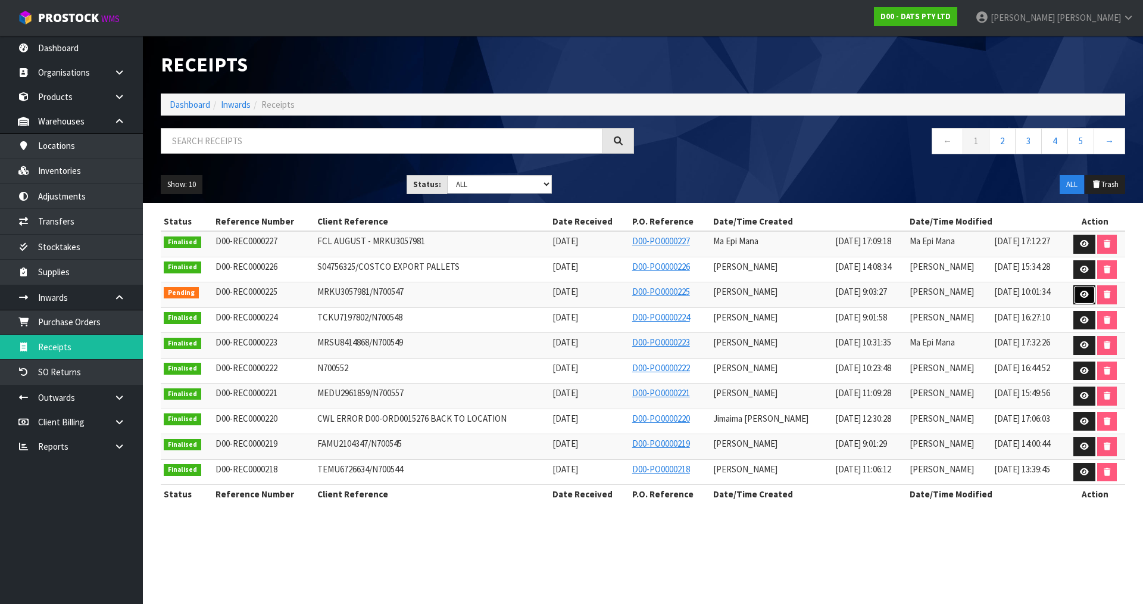
click at [1080, 294] on icon at bounding box center [1084, 295] width 9 height 8
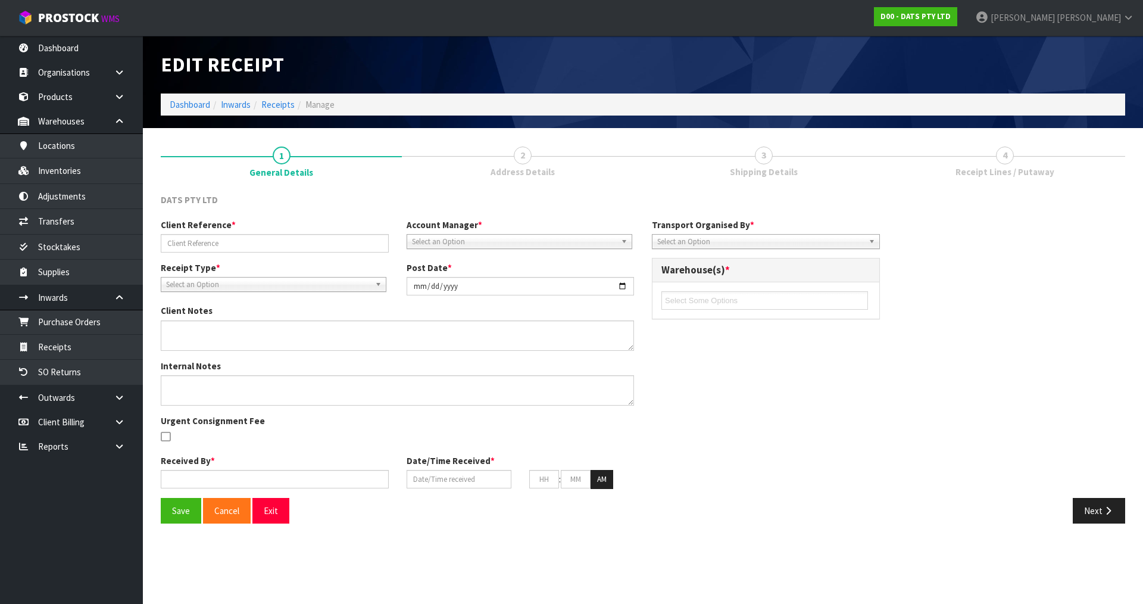
type input "MRKU3057981/N700547"
type input "[DATE]"
type input "[PERSON_NAME]"
type input "[DATE]"
type input "09"
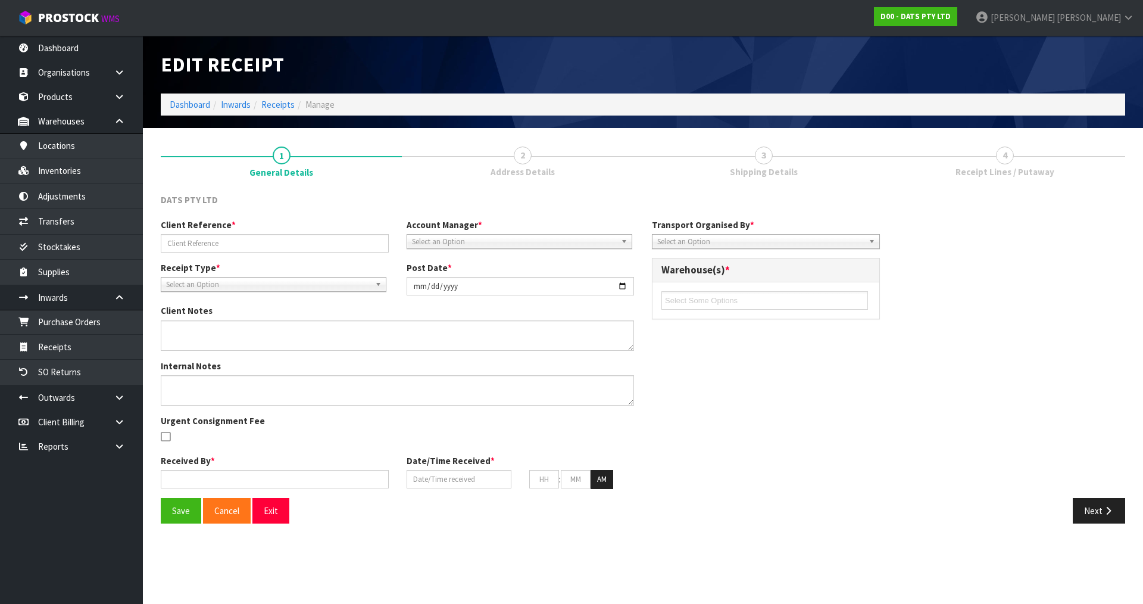
type input "03"
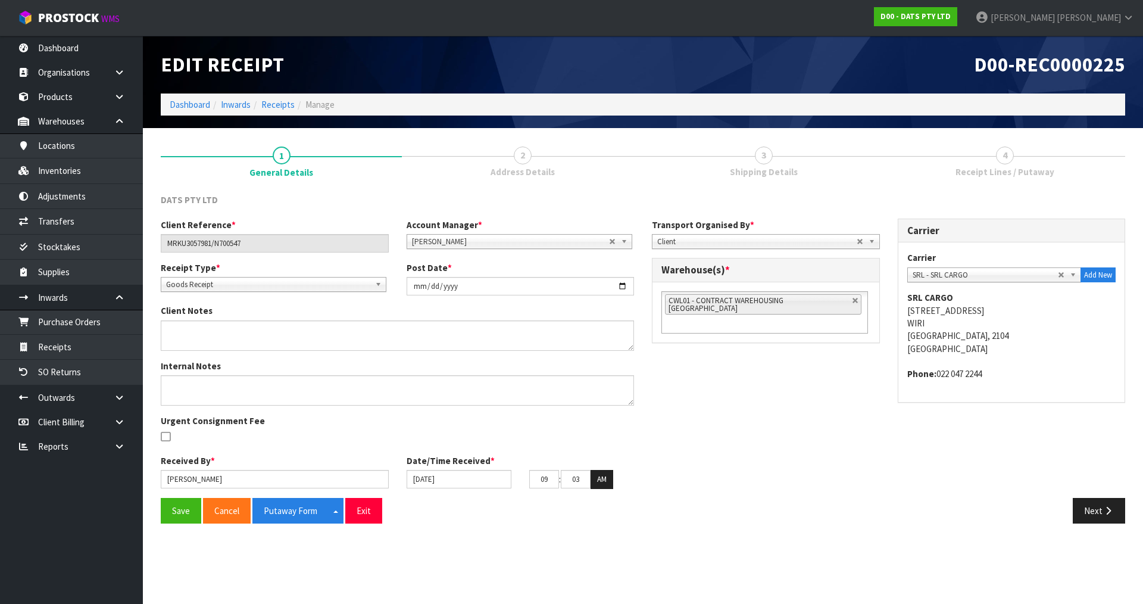
click at [1126, 510] on div "Next" at bounding box center [888, 511] width 491 height 26
click at [1100, 514] on button "Next" at bounding box center [1099, 511] width 52 height 26
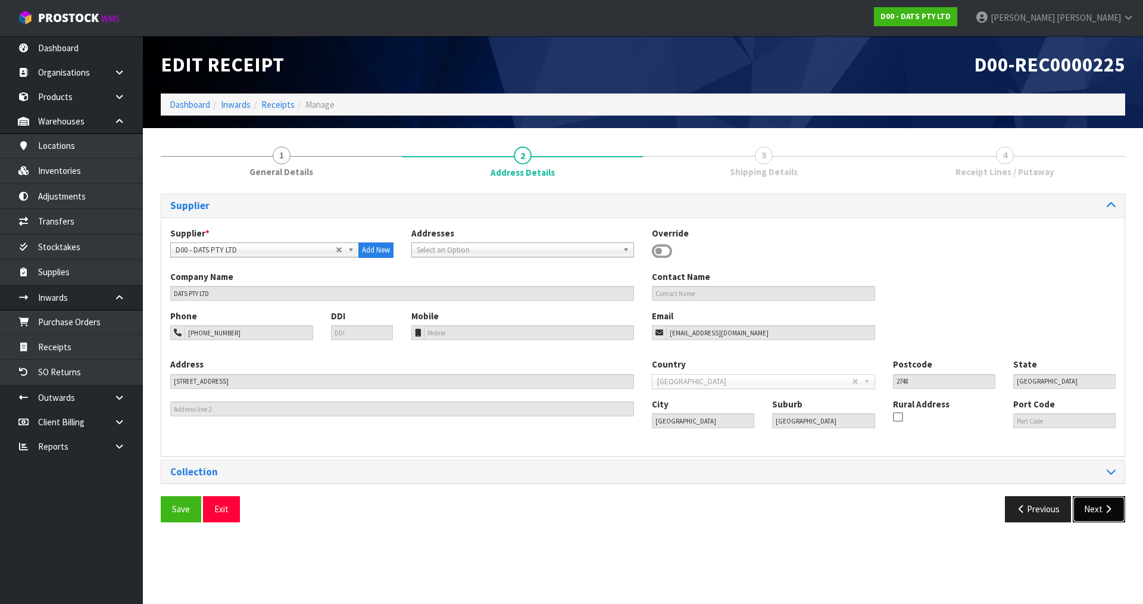
click at [1100, 514] on button "Next" at bounding box center [1099, 509] width 52 height 26
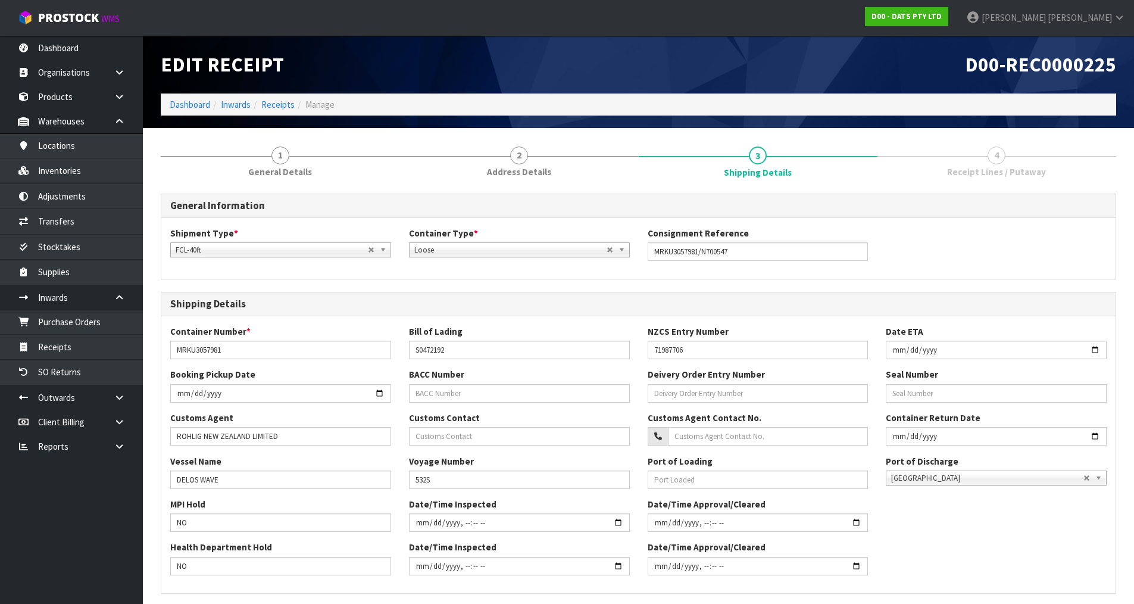
click at [1100, 514] on div "MPI Hold NO Date/Time Inspected Date/Time Approval/Cleared" at bounding box center [638, 519] width 954 height 43
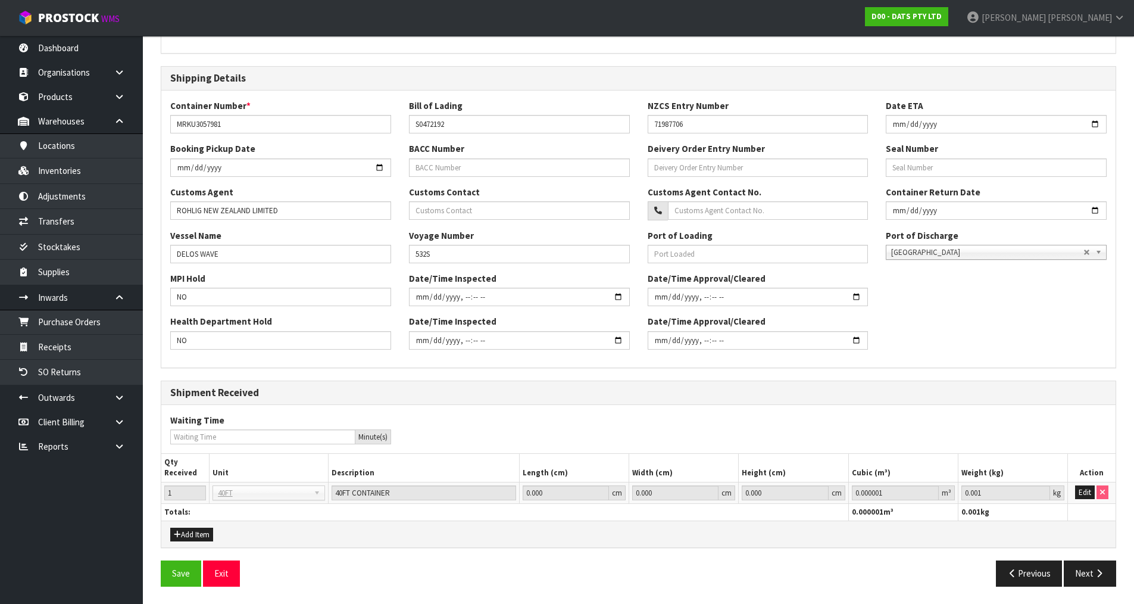
scroll to position [226, 0]
click at [1088, 562] on button "Next" at bounding box center [1090, 573] width 52 height 26
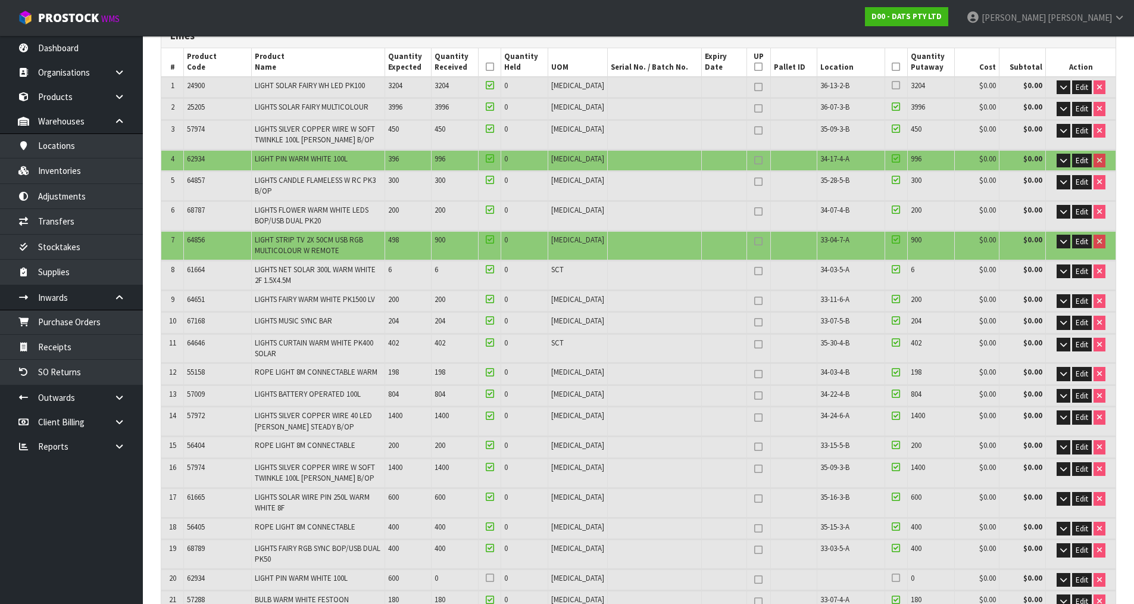
scroll to position [179, 0]
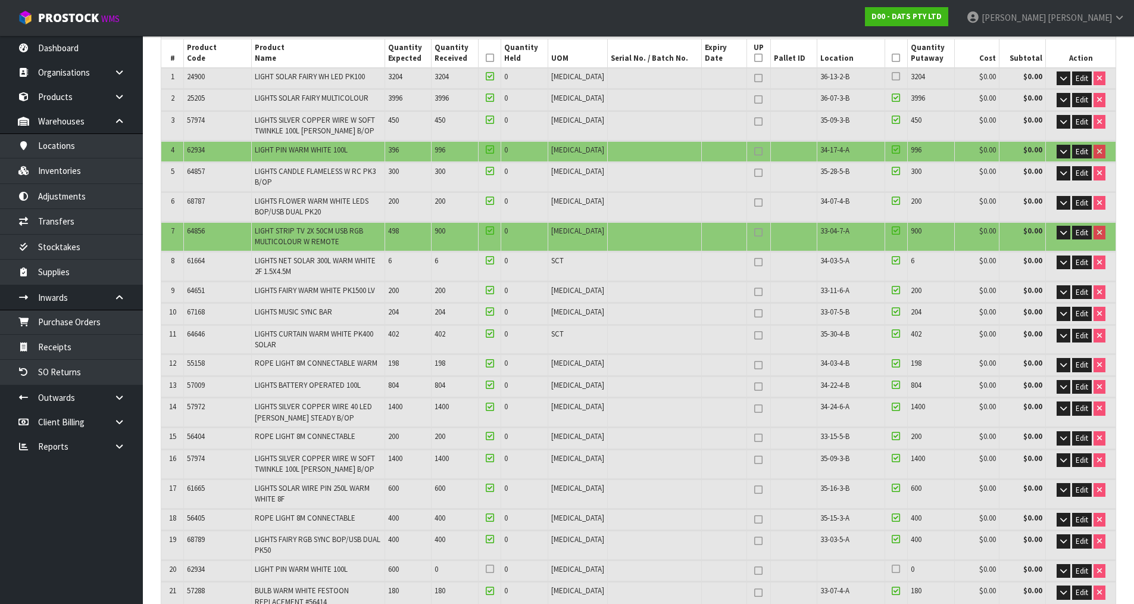
click at [892, 569] on icon at bounding box center [896, 569] width 8 height 1
click at [0, 0] on input "checkbox" at bounding box center [0, 0] width 0 height 0
click at [494, 569] on icon at bounding box center [490, 569] width 8 height 1
click at [0, 0] on input "checkbox" at bounding box center [0, 0] width 0 height 0
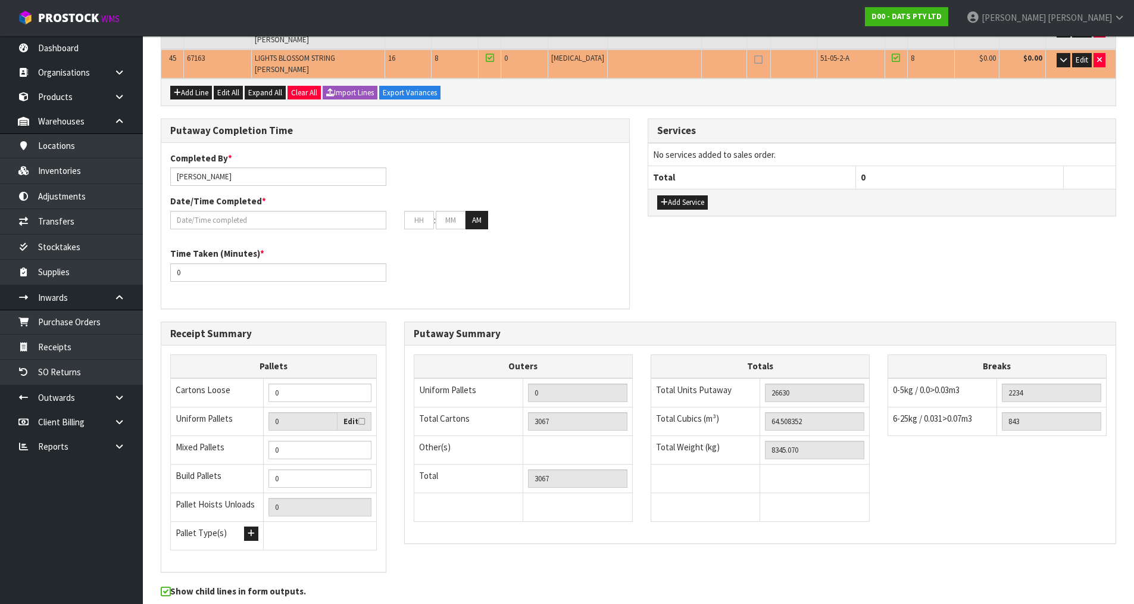
scroll to position [1372, 0]
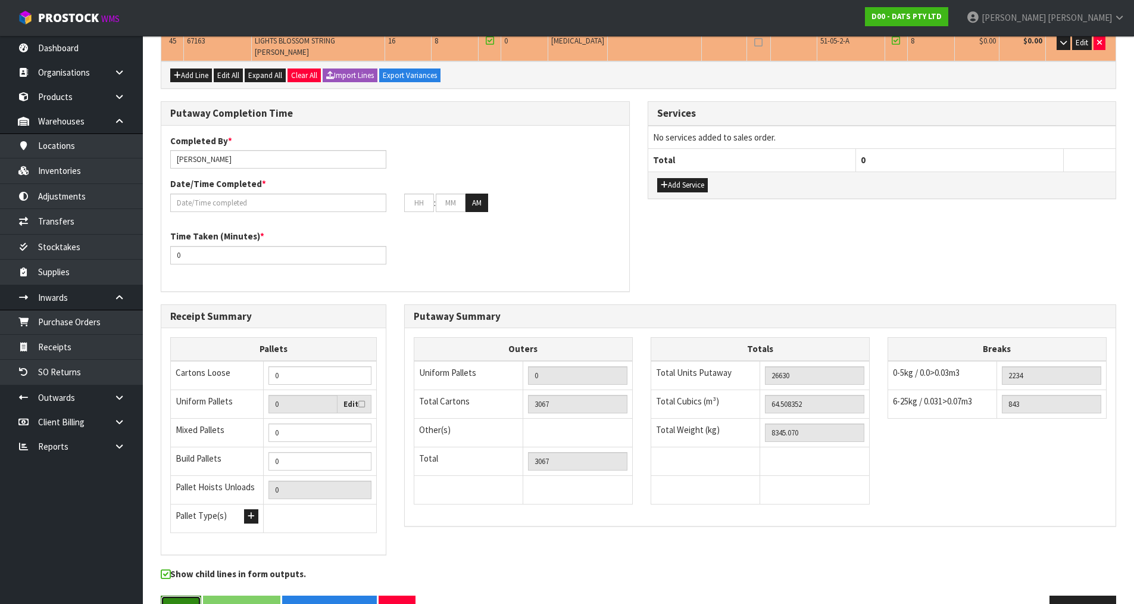
click at [184, 595] on button "Save" at bounding box center [181, 608] width 40 height 26
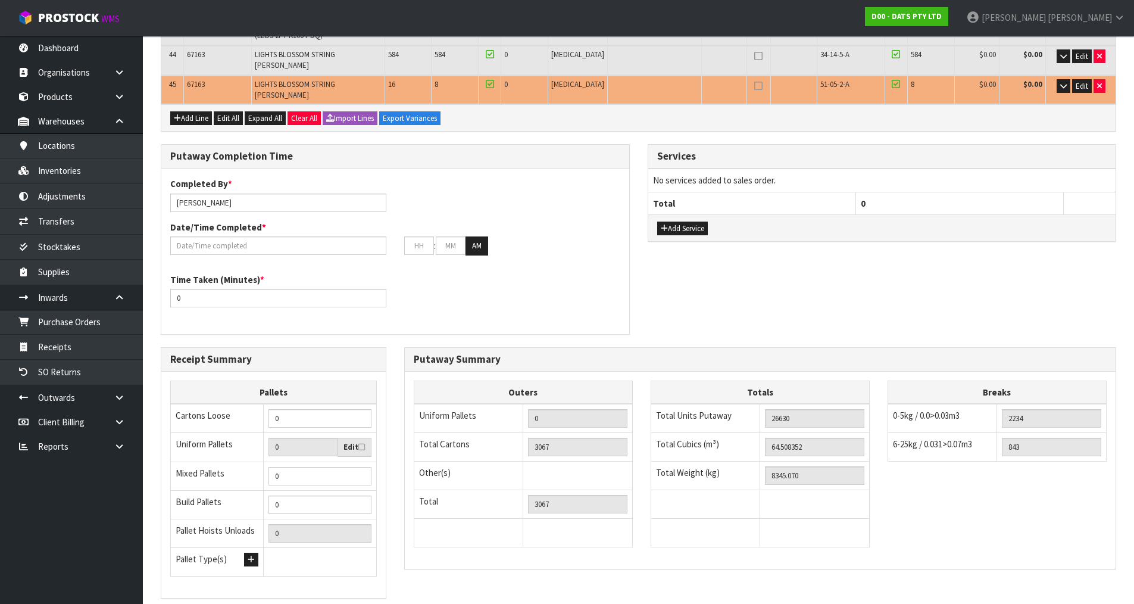
scroll to position [0, 0]
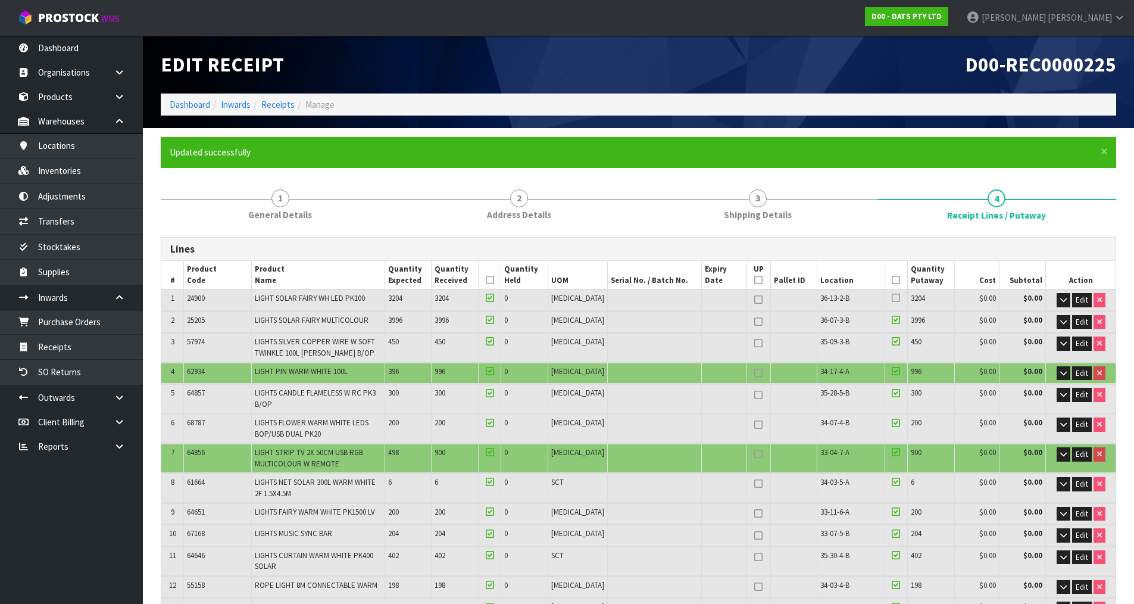
click at [727, 82] on div "D00-REC0000225" at bounding box center [882, 65] width 487 height 58
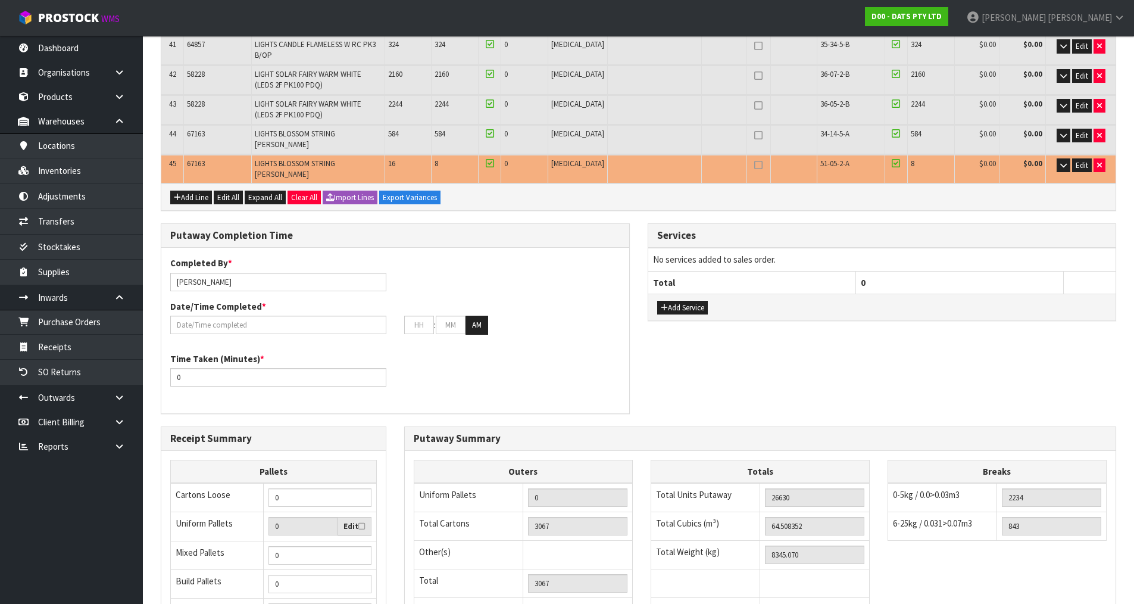
scroll to position [1297, 0]
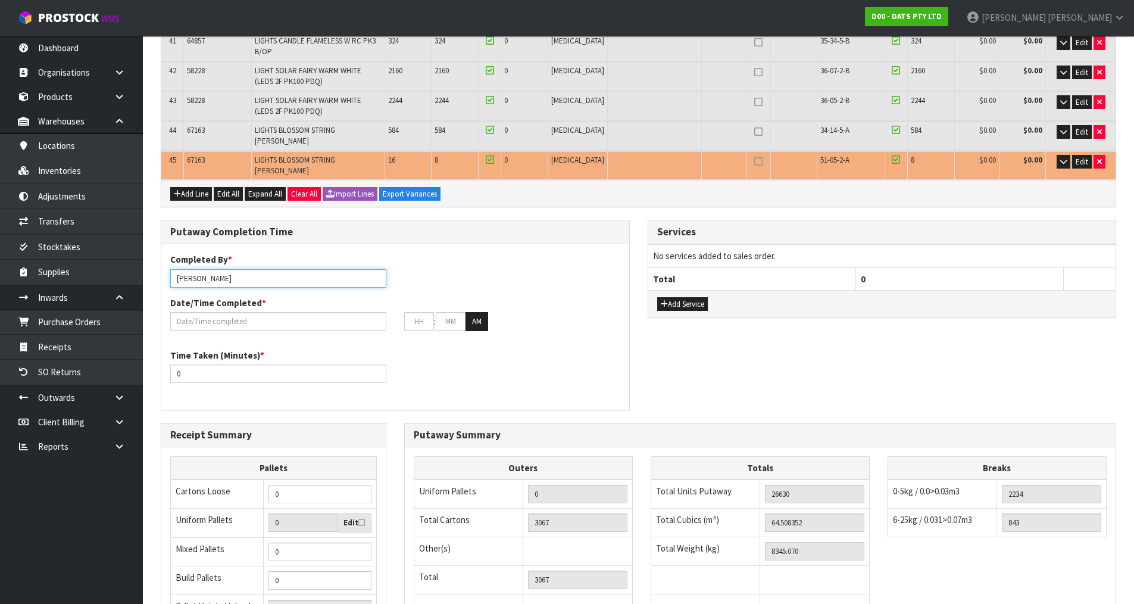
drag, startPoint x: 230, startPoint y: 242, endPoint x: 199, endPoint y: 257, distance: 33.8
click at [199, 257] on div "Completed By * [PERSON_NAME] Date/Time Completed * : : AM" at bounding box center [395, 296] width 468 height 86
type input "[PERSON_NAME] + Ma +"
click at [279, 312] on input "text" at bounding box center [278, 321] width 216 height 18
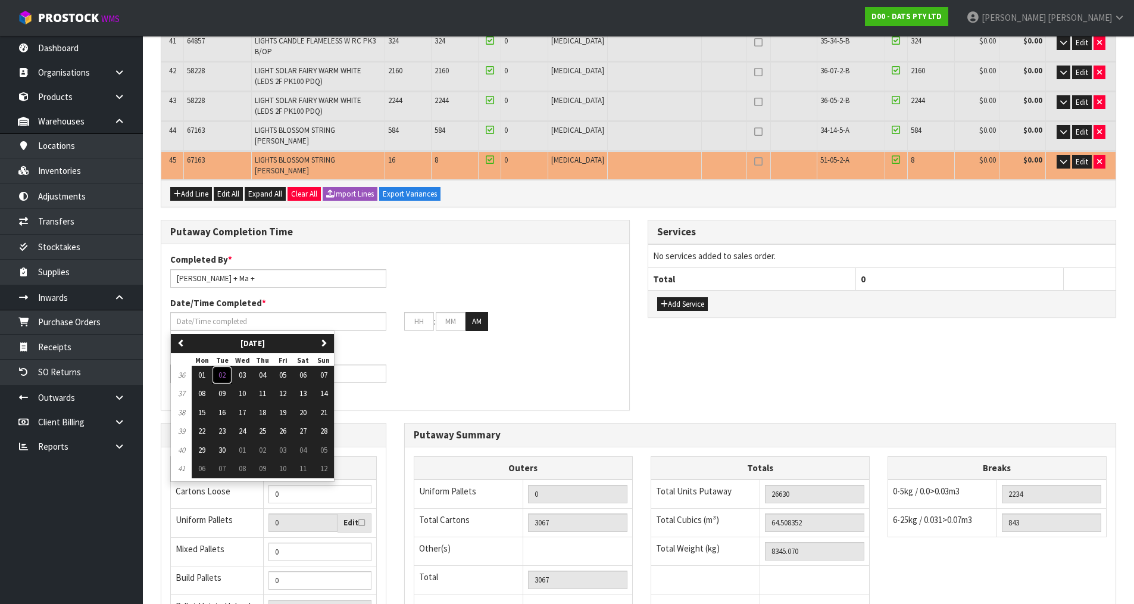
drag, startPoint x: 223, startPoint y: 338, endPoint x: 235, endPoint y: 329, distance: 14.9
click at [223, 370] on span "02" at bounding box center [221, 375] width 7 height 10
type input "[DATE]"
type input "12"
type input "00"
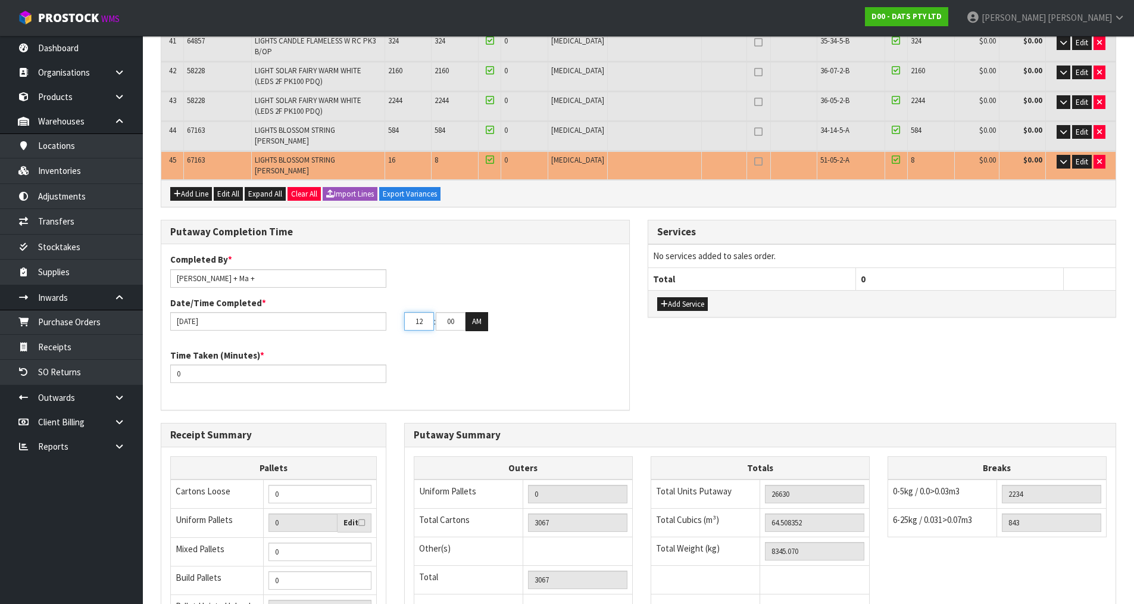
drag, startPoint x: 427, startPoint y: 288, endPoint x: 396, endPoint y: 311, distance: 38.7
click at [396, 311] on div "Completed By * [PERSON_NAME] + Ma + Date/Time Completed * [DATE] 12 : 00 : 00 A…" at bounding box center [395, 327] width 468 height 148
type input "10"
drag, startPoint x: 454, startPoint y: 292, endPoint x: 442, endPoint y: 292, distance: 11.3
click at [442, 312] on input "00" at bounding box center [451, 321] width 30 height 18
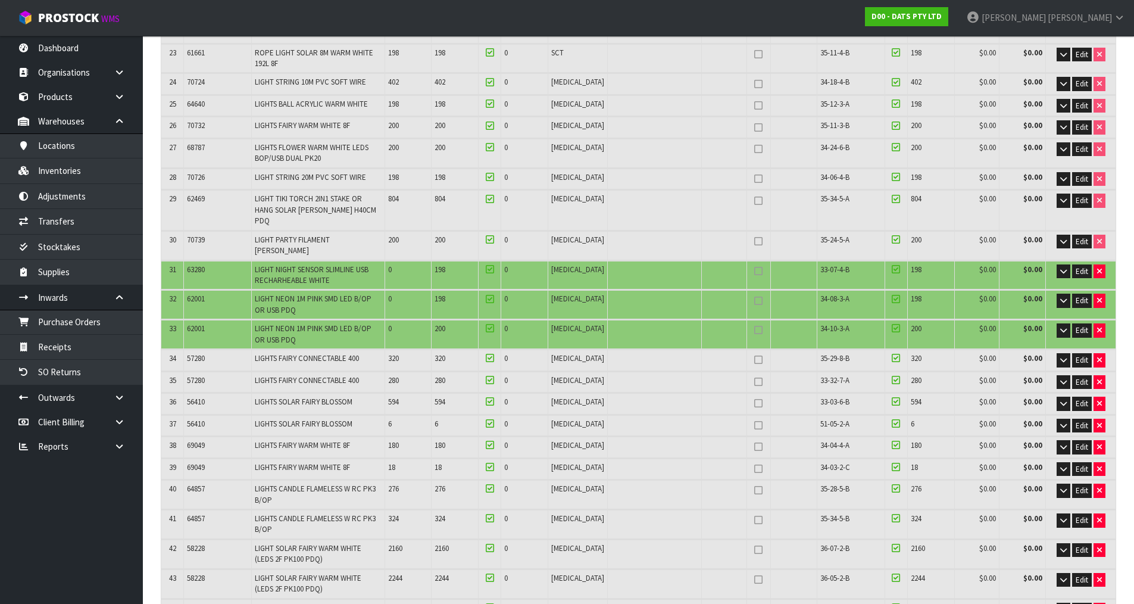
scroll to position [820, 0]
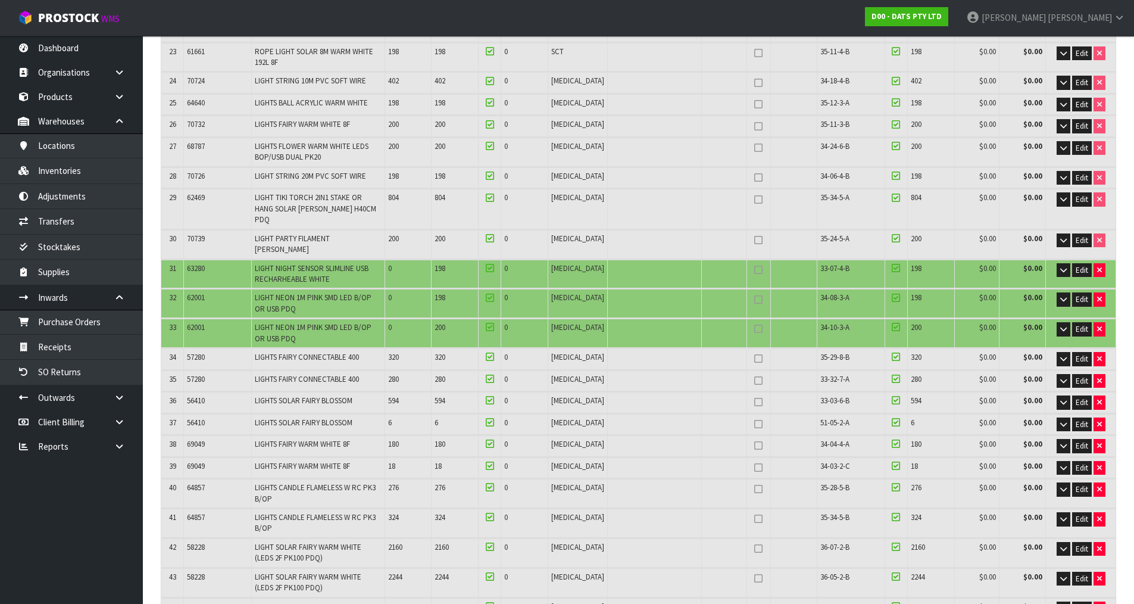
type input "30"
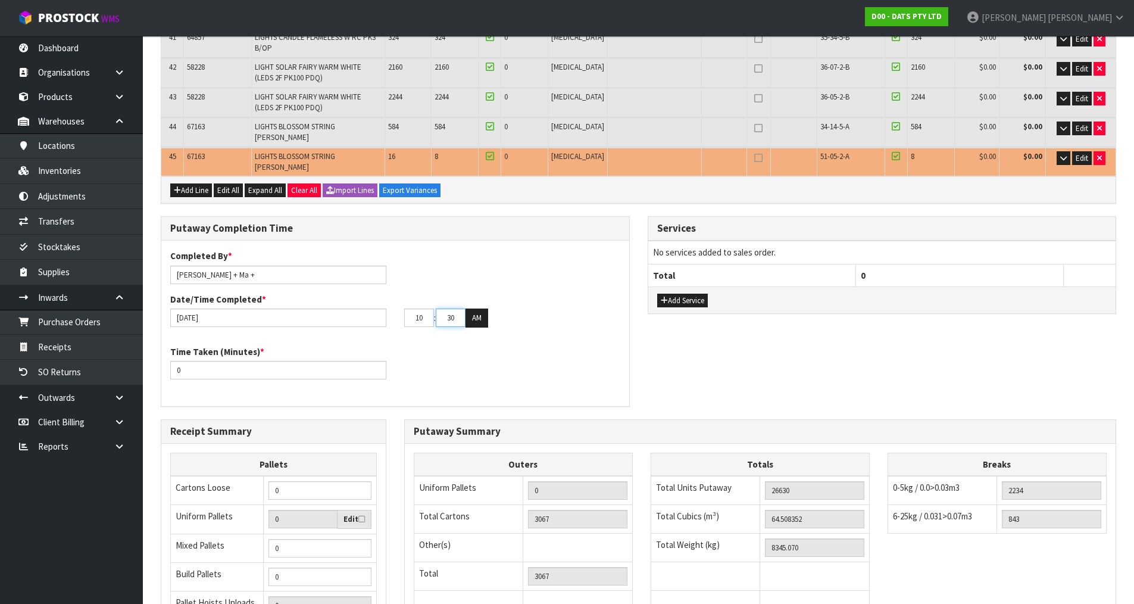
scroll to position [1416, 0]
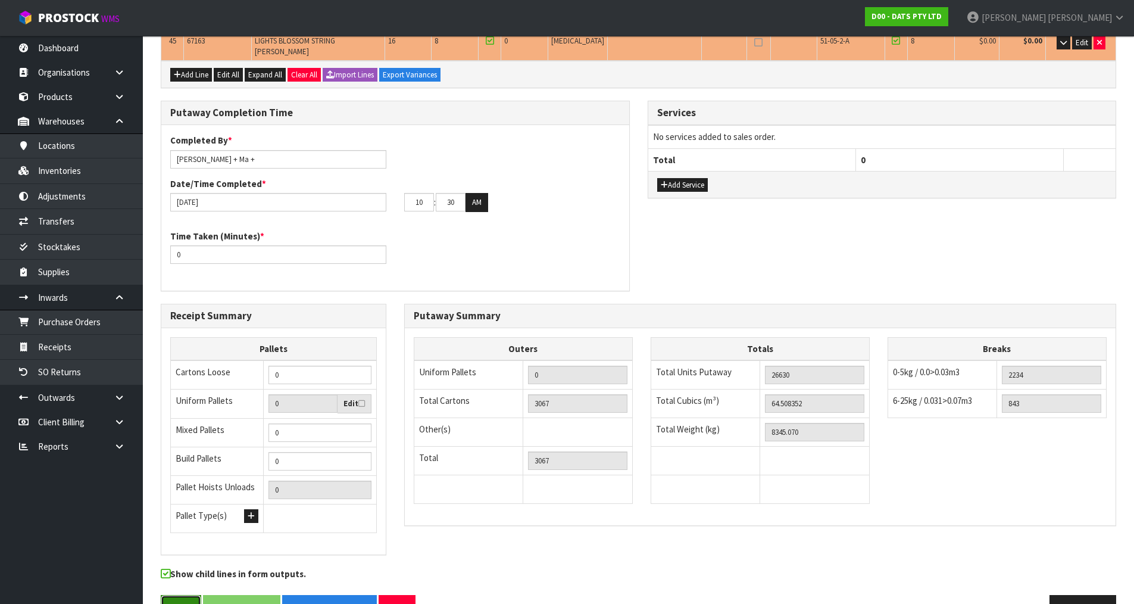
click at [189, 595] on button "Save" at bounding box center [181, 608] width 40 height 26
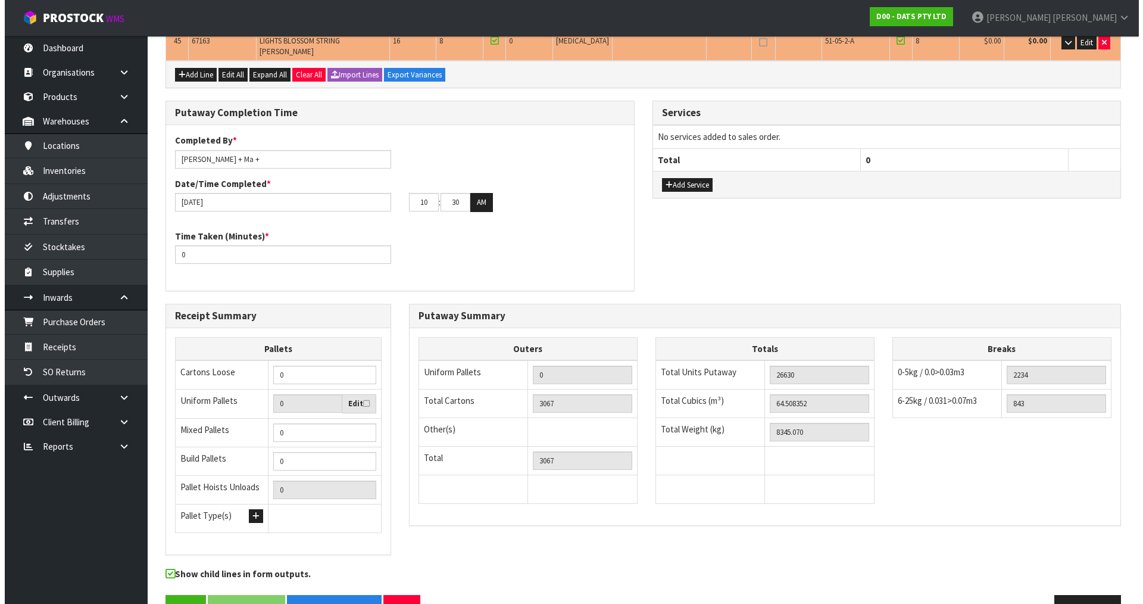
scroll to position [0, 0]
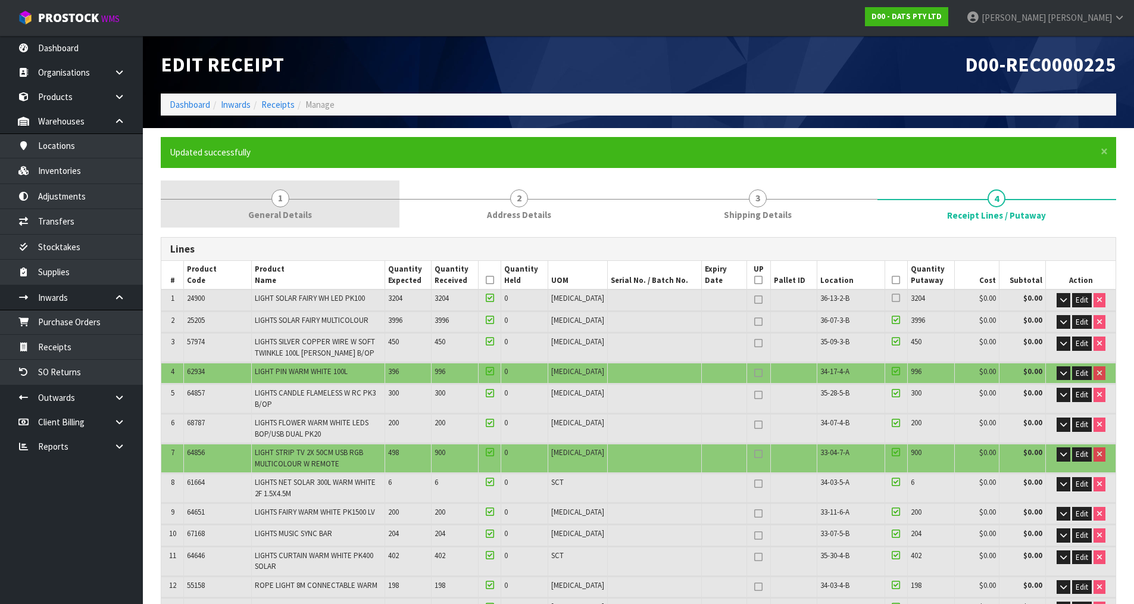
click at [266, 196] on link "1 General Details" at bounding box center [280, 203] width 239 height 47
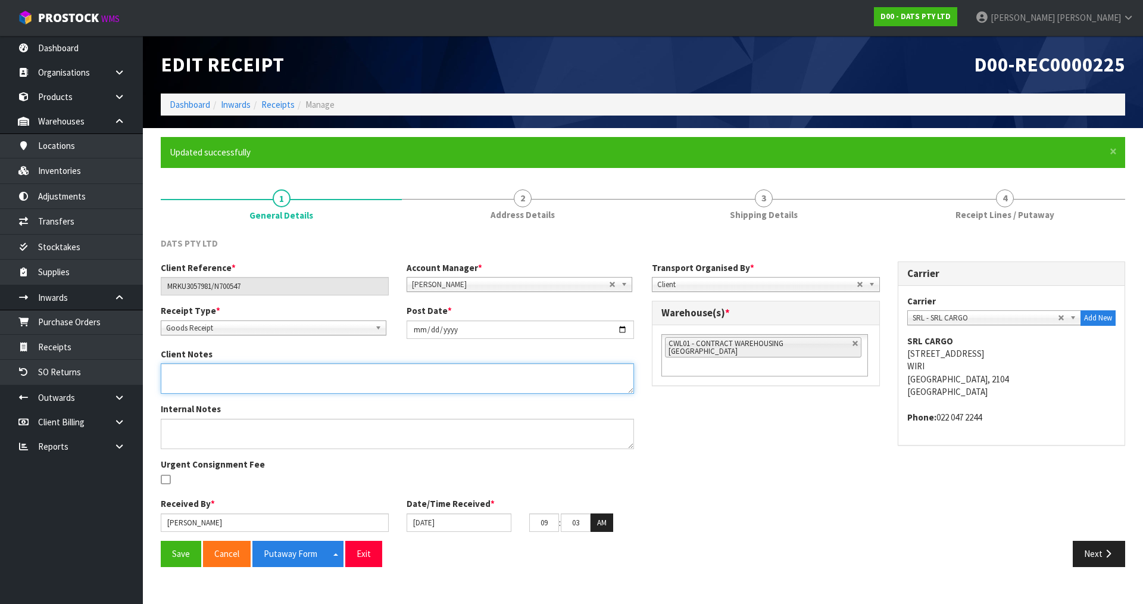
click at [277, 374] on textarea at bounding box center [397, 378] width 473 height 30
type textarea "V"
drag, startPoint x: 305, startPoint y: 382, endPoint x: 157, endPoint y: 394, distance: 148.8
click at [157, 394] on div "Client Notes" at bounding box center [397, 375] width 491 height 55
click at [198, 374] on textarea at bounding box center [397, 378] width 473 height 30
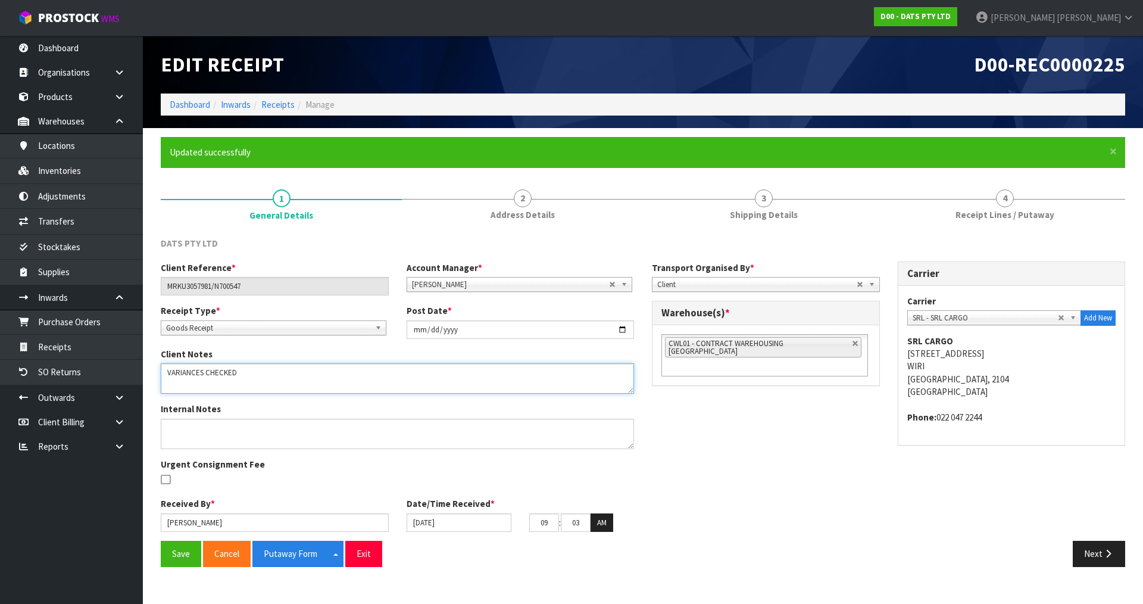
click at [295, 371] on textarea at bounding box center [397, 378] width 473 height 30
drag, startPoint x: 295, startPoint y: 374, endPoint x: 176, endPoint y: 375, distance: 119.1
click at [173, 376] on textarea at bounding box center [397, 378] width 473 height 30
click at [282, 369] on textarea at bounding box center [397, 378] width 473 height 30
drag, startPoint x: 282, startPoint y: 369, endPoint x: 152, endPoint y: 375, distance: 129.9
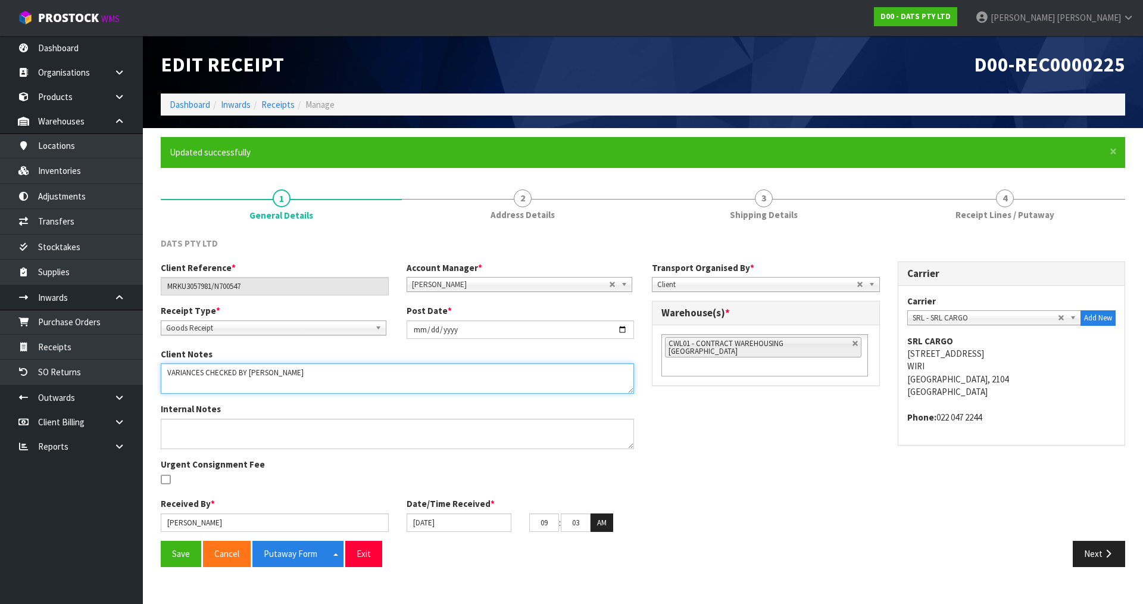
click at [152, 375] on div "Client Notes" at bounding box center [397, 371] width 491 height 46
type textarea "VARIANCES CHECKED BY [PERSON_NAME]"
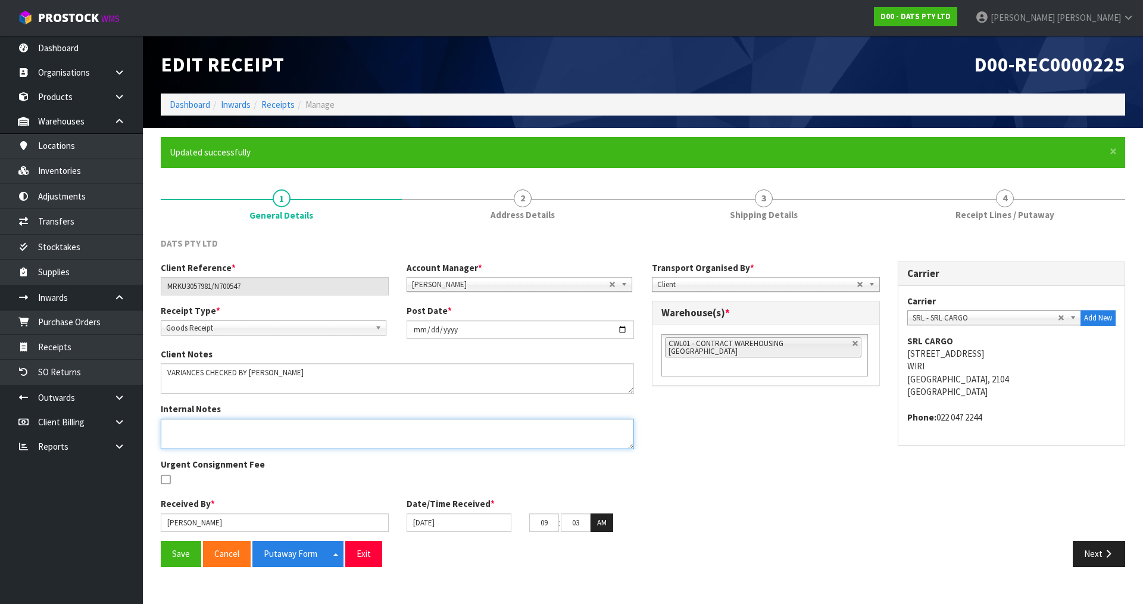
click at [226, 429] on textarea at bounding box center [397, 434] width 473 height 30
paste textarea "VARIANCES CHECKED BY [PERSON_NAME]"
type textarea "VARIANCES CHECKED BY [PERSON_NAME]"
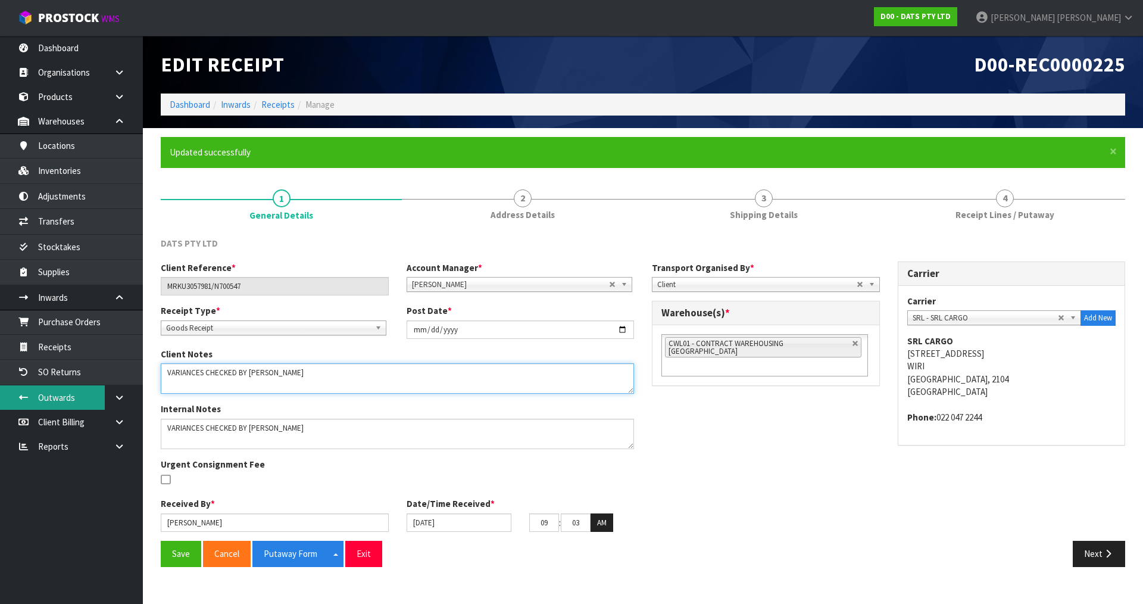
drag, startPoint x: 288, startPoint y: 377, endPoint x: 99, endPoint y: 399, distance: 190.1
click at [99, 399] on body "Toggle navigation ProStock WMS D00 - DATS PTY LTD [PERSON_NAME] Logout Dashboar…" at bounding box center [571, 302] width 1143 height 604
type textarea "VARI ANCES CHECKED BY [PERSON_NAME]"
drag, startPoint x: 289, startPoint y: 385, endPoint x: 159, endPoint y: 375, distance: 130.8
click at [159, 375] on div "Client Notes" at bounding box center [397, 371] width 491 height 46
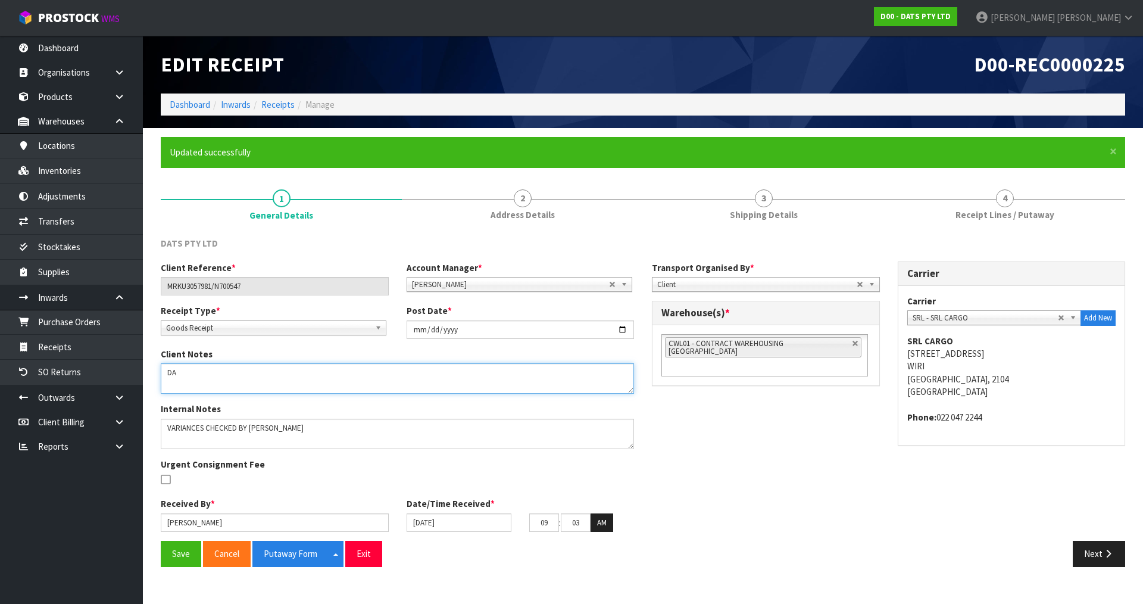
type textarea "D"
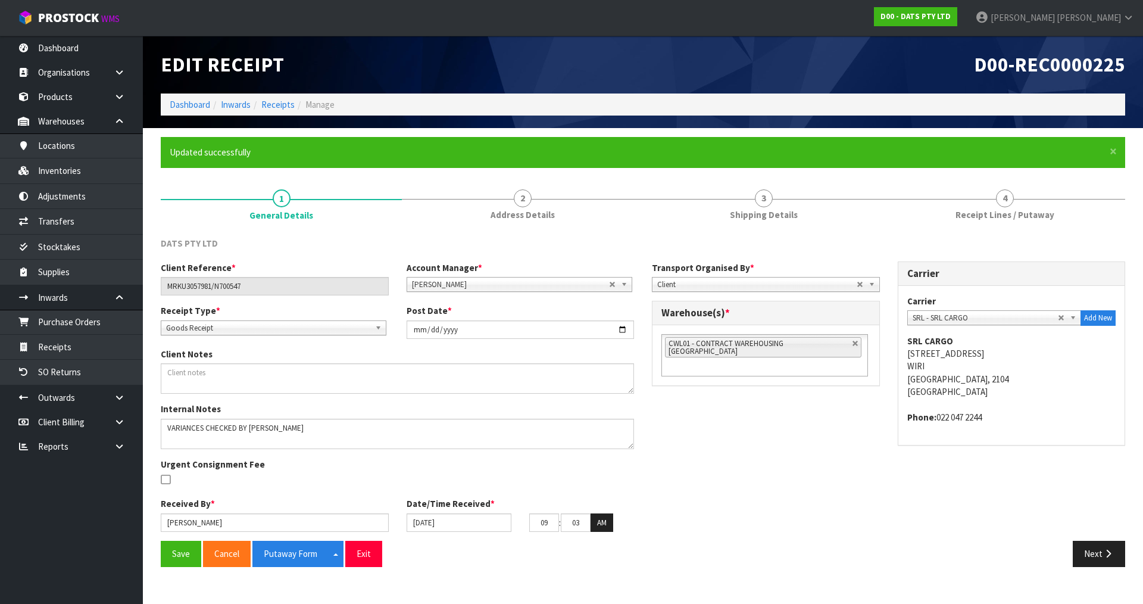
click at [1107, 537] on div "Client Reference * MRKU3057981/N700547 Account Manager * [PERSON_NAME] [PERSON_…" at bounding box center [643, 400] width 982 height 279
click at [1107, 550] on icon "button" at bounding box center [1108, 553] width 11 height 9
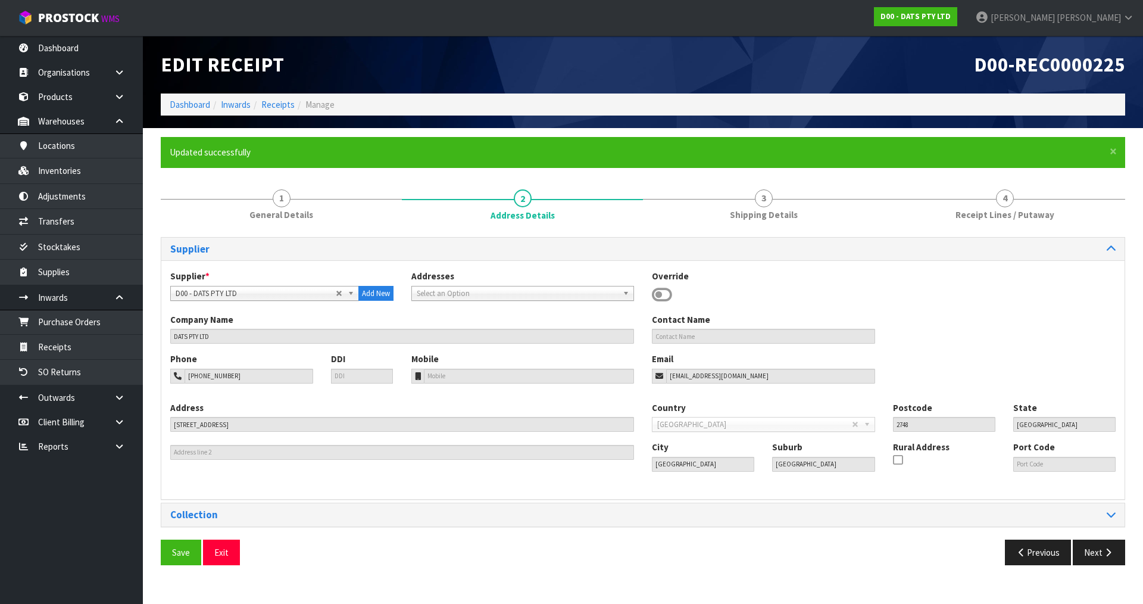
drag, startPoint x: 994, startPoint y: 207, endPoint x: 203, endPoint y: 470, distance: 833.8
click at [995, 207] on link "4 Receipt Lines / Putaway" at bounding box center [1004, 203] width 241 height 47
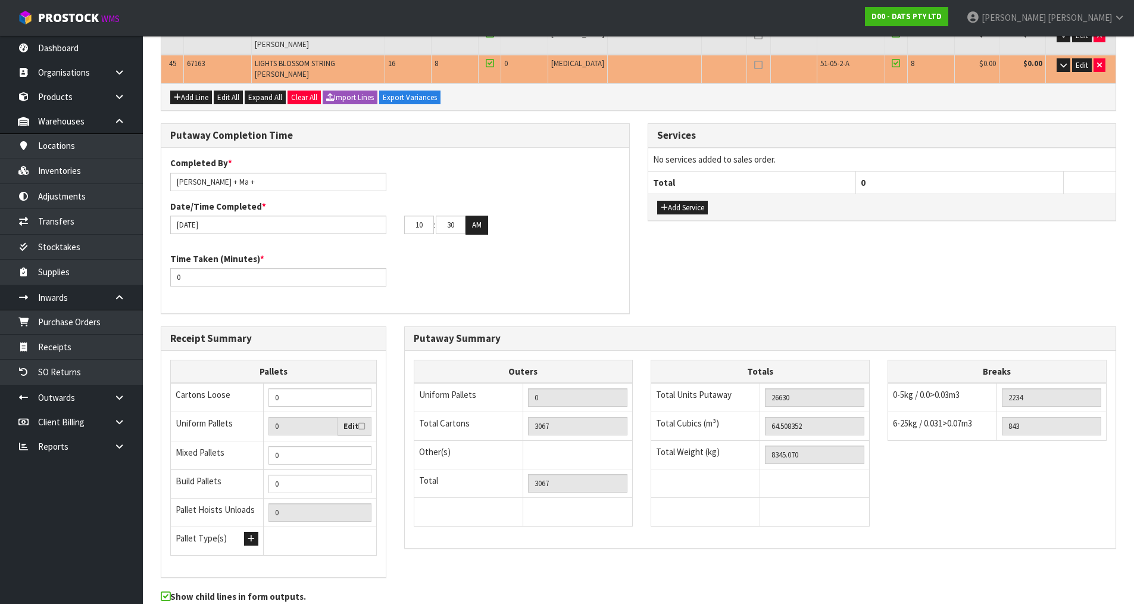
scroll to position [1416, 0]
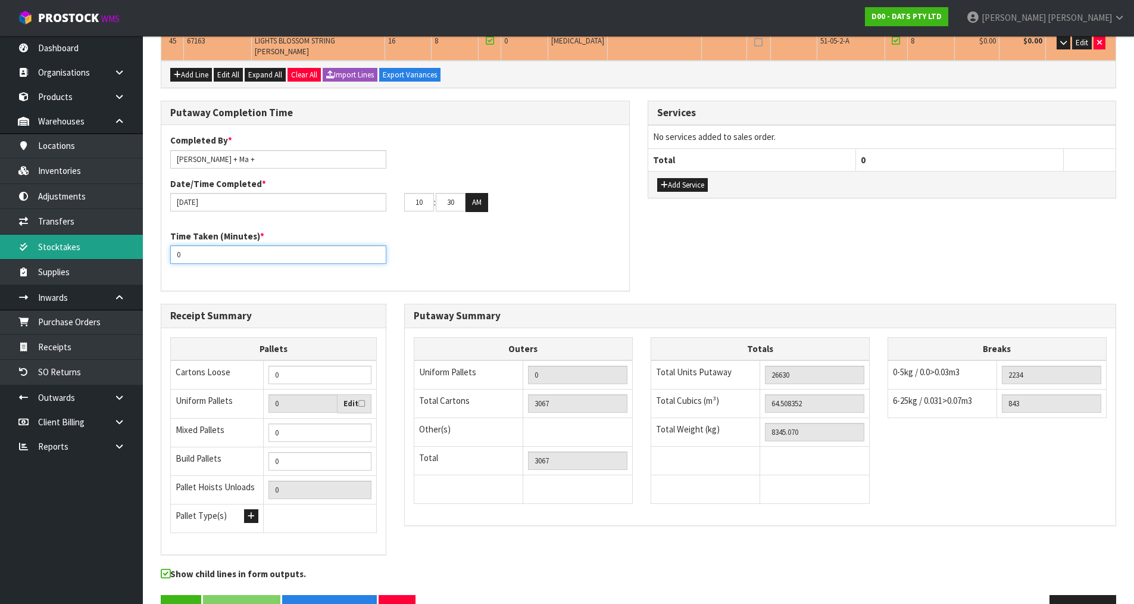
drag, startPoint x: 264, startPoint y: 216, endPoint x: 104, endPoint y: 245, distance: 162.7
type input "2340"
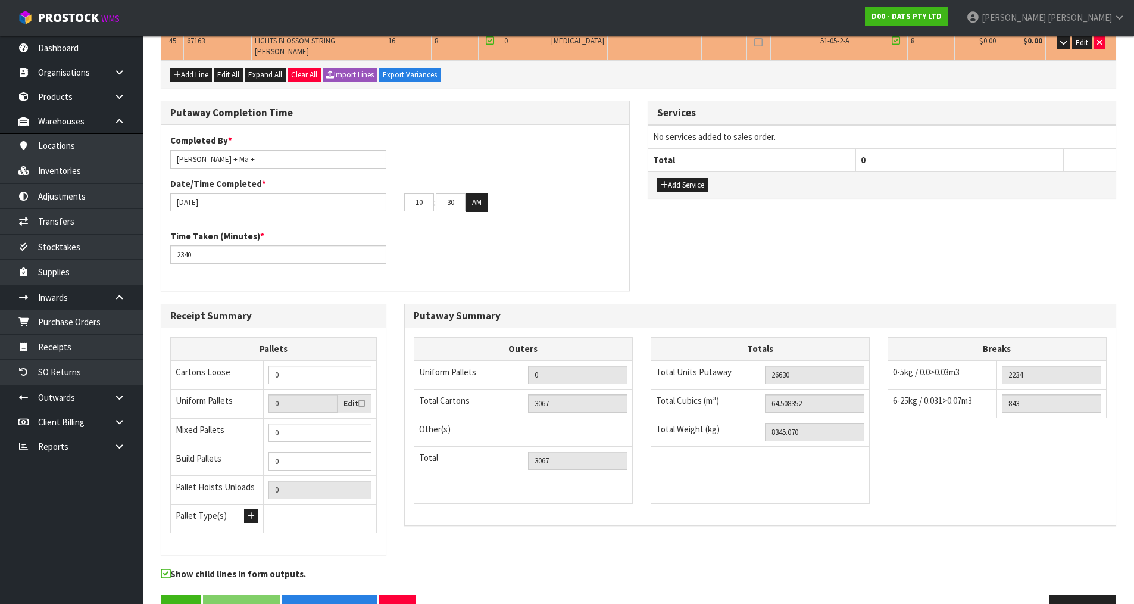
click at [648, 337] on div "Totals Total Units Putaway 26630 Total Cubics (m³) 64.508352 Total Weight (kg) …" at bounding box center [760, 426] width 237 height 179
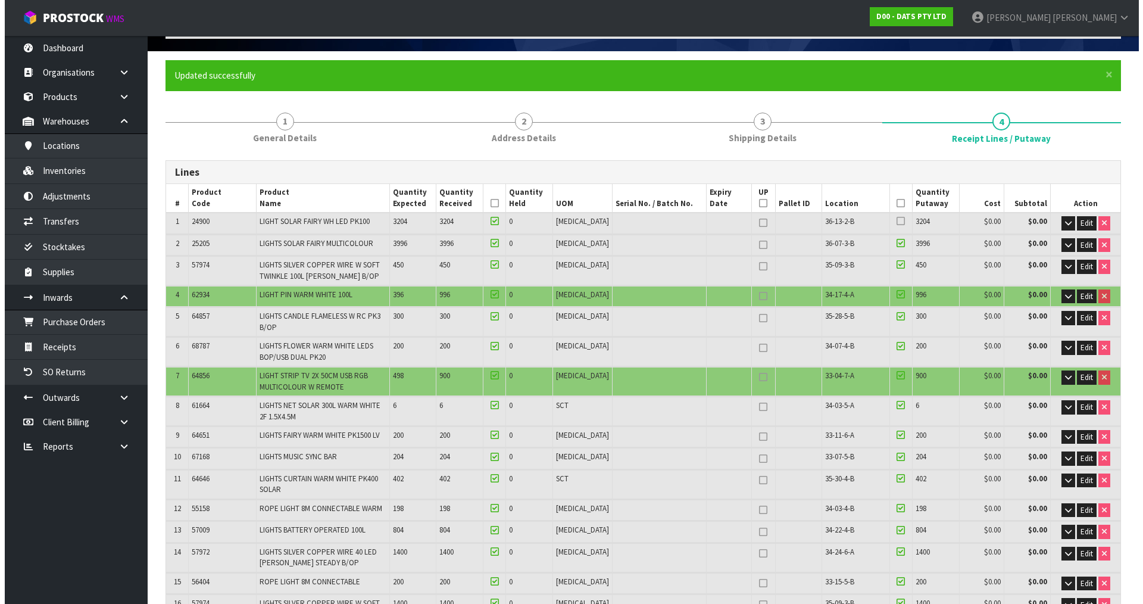
scroll to position [0, 0]
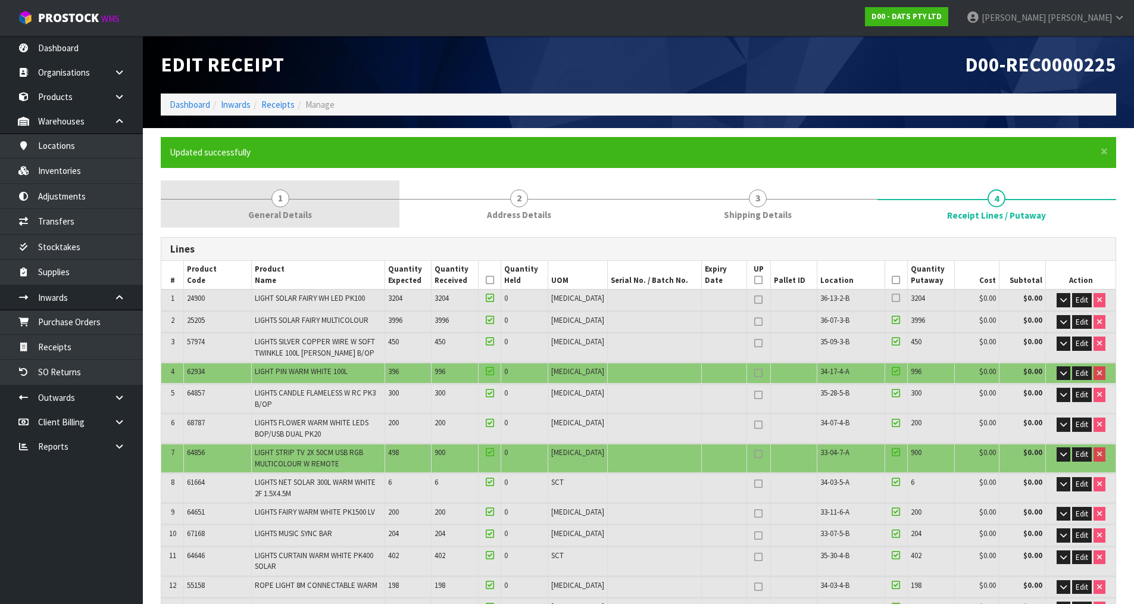
click at [312, 204] on link "1 General Details" at bounding box center [280, 203] width 239 height 47
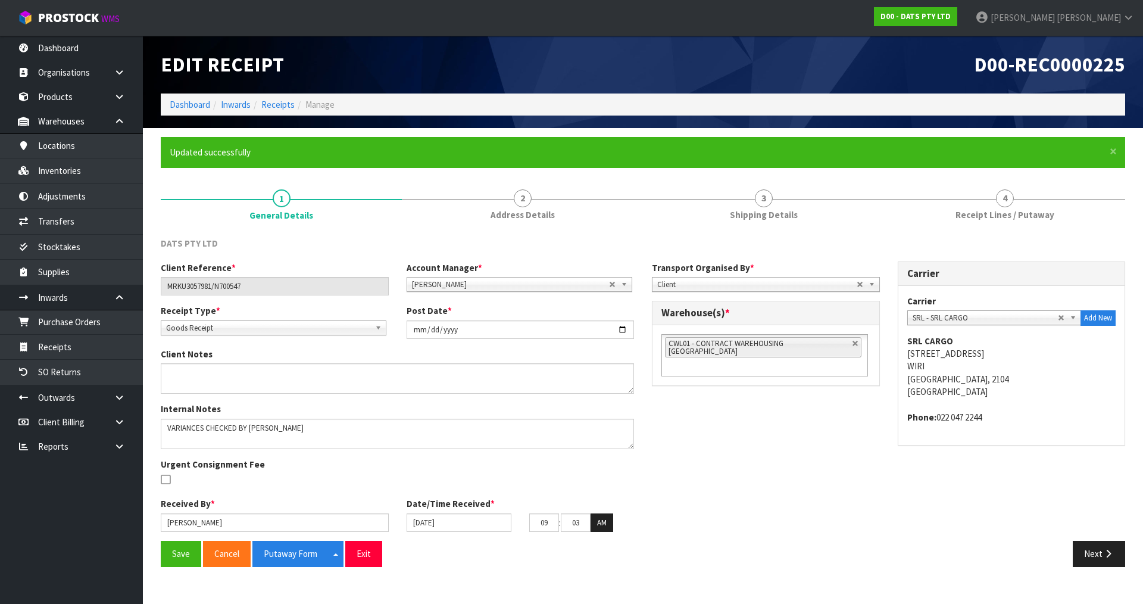
click at [220, 362] on div "Client Notes" at bounding box center [397, 371] width 491 height 46
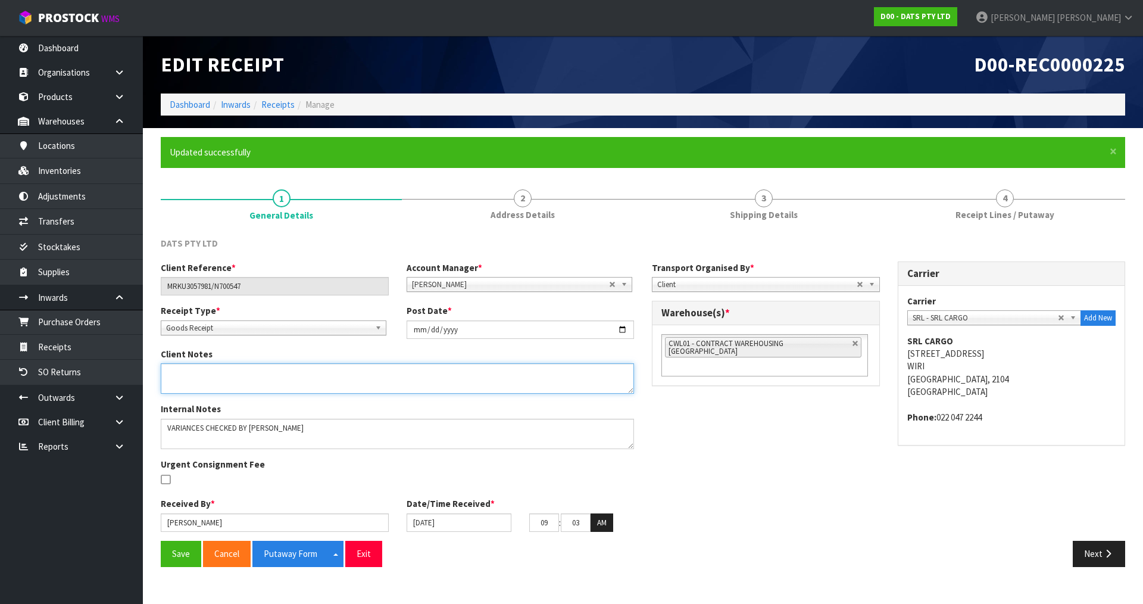
click at [231, 373] on textarea at bounding box center [397, 378] width 473 height 30
click at [196, 383] on textarea at bounding box center [397, 378] width 473 height 30
click at [207, 383] on textarea at bounding box center [397, 378] width 473 height 30
paste textarea "64856"
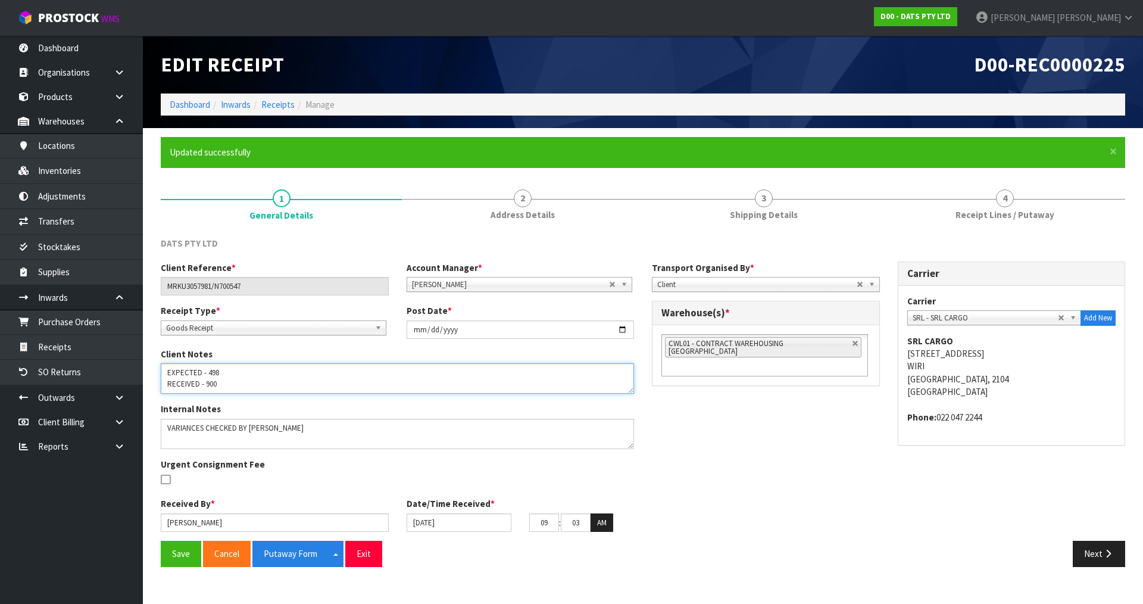
scroll to position [55, 0]
click at [193, 377] on textarea at bounding box center [397, 378] width 473 height 30
click at [194, 385] on textarea at bounding box center [397, 378] width 473 height 30
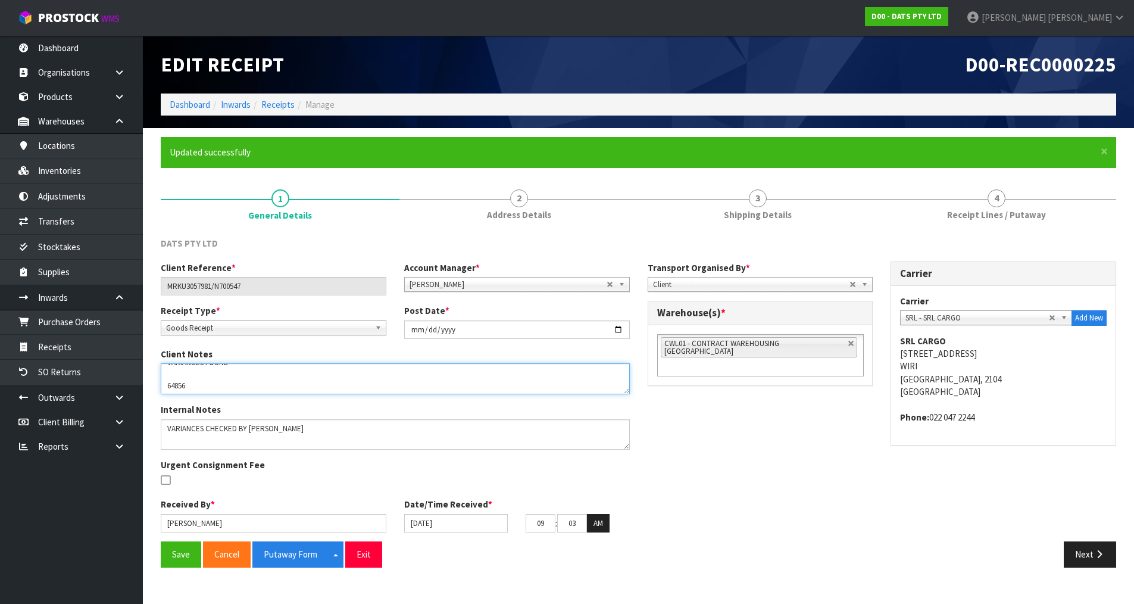
scroll to position [0, 0]
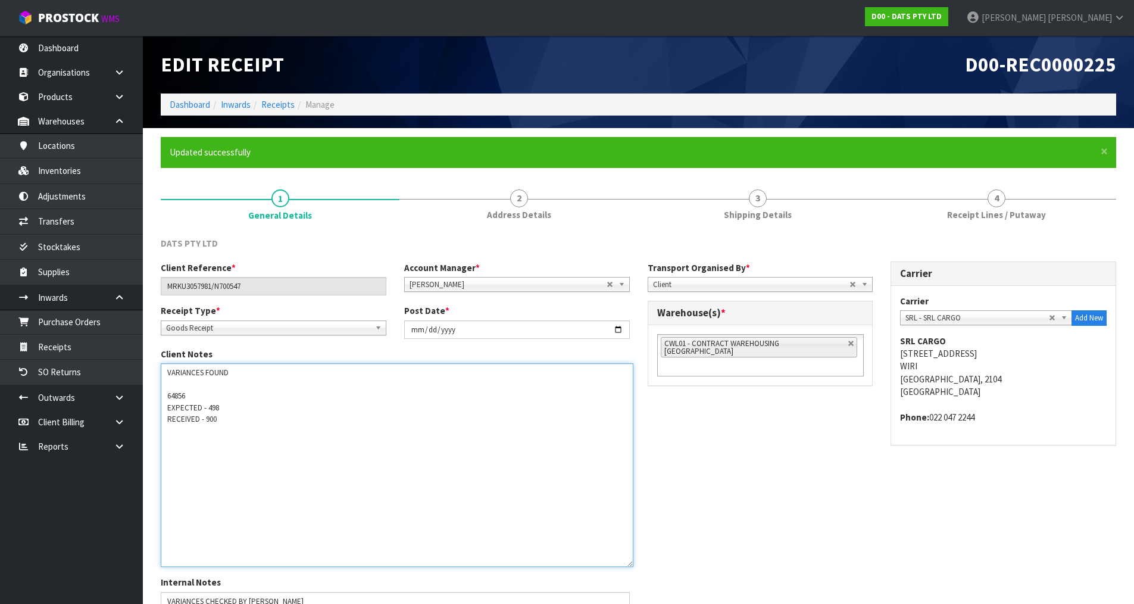
drag, startPoint x: 631, startPoint y: 389, endPoint x: 627, endPoint y: 560, distance: 170.9
click at [627, 560] on textarea at bounding box center [397, 465] width 473 height 204
paste textarea "63280"
click at [164, 459] on textarea at bounding box center [395, 463] width 469 height 201
click at [224, 425] on textarea at bounding box center [395, 463] width 469 height 201
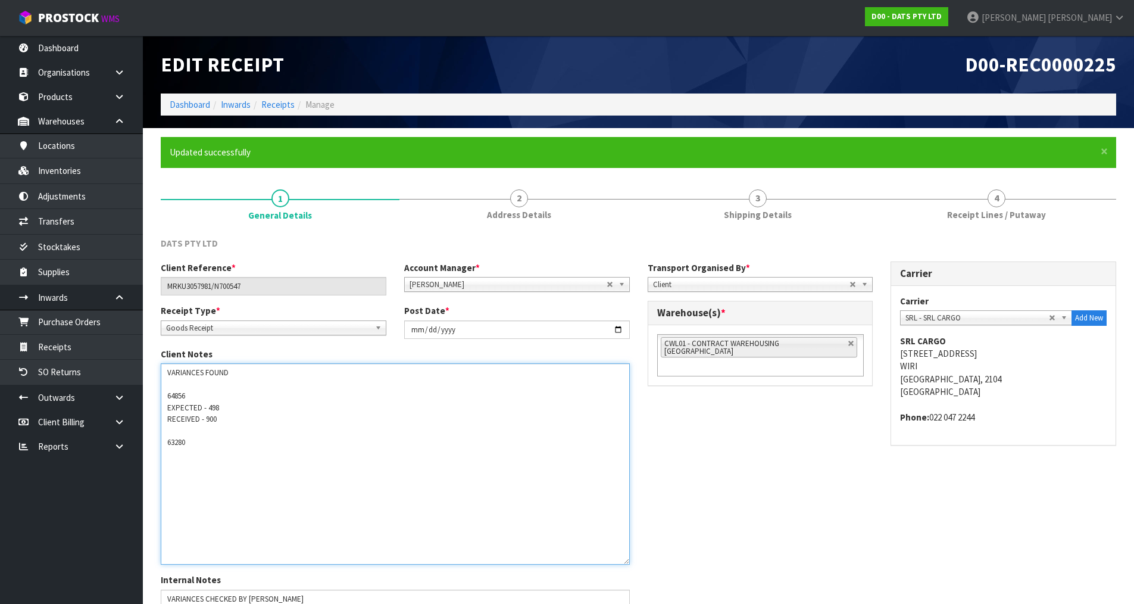
drag, startPoint x: 204, startPoint y: 419, endPoint x: 162, endPoint y: 411, distance: 42.4
click at [162, 411] on textarea at bounding box center [395, 463] width 469 height 201
click at [196, 458] on textarea at bounding box center [395, 463] width 469 height 201
click at [195, 458] on textarea at bounding box center [395, 463] width 469 height 201
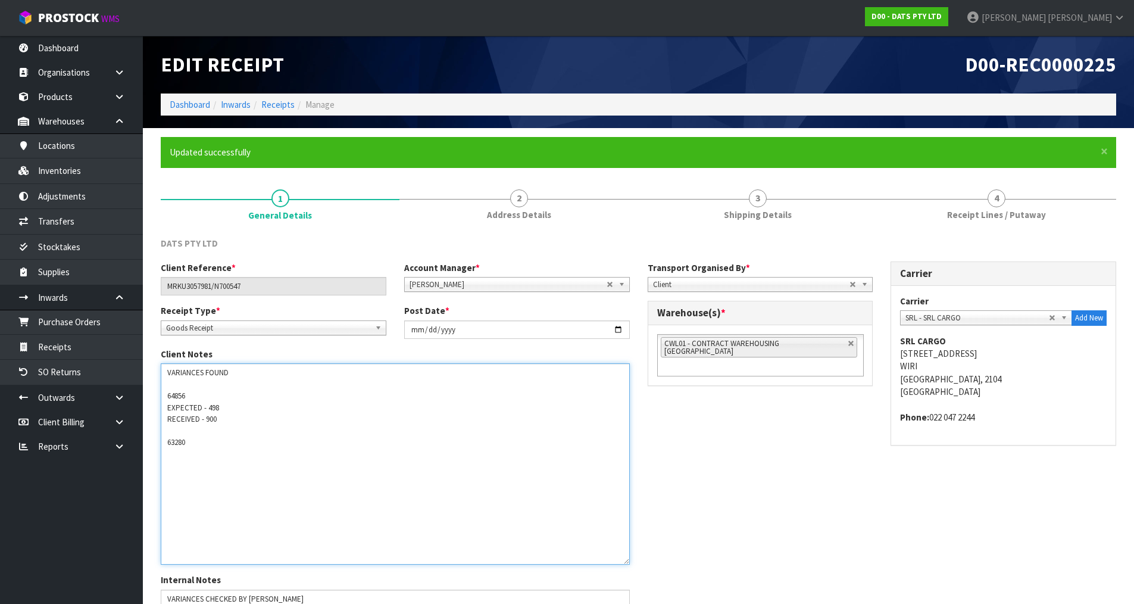
click at [209, 444] on textarea at bounding box center [395, 463] width 469 height 201
paste textarea "EXPECTED - 498 RECEIVED -"
click at [227, 452] on textarea at bounding box center [395, 463] width 469 height 201
click at [235, 472] on textarea at bounding box center [395, 463] width 469 height 201
click at [239, 492] on textarea at bounding box center [395, 463] width 469 height 201
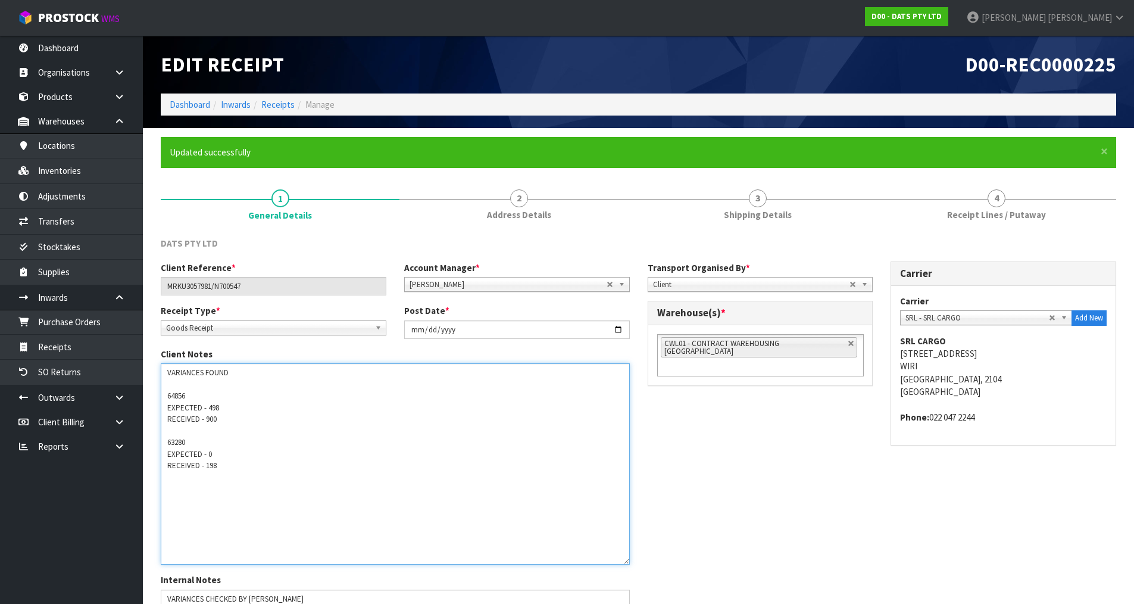
click at [217, 493] on textarea at bounding box center [395, 463] width 469 height 201
drag, startPoint x: 201, startPoint y: 481, endPoint x: 218, endPoint y: 504, distance: 28.9
click at [206, 489] on textarea at bounding box center [395, 463] width 469 height 201
click at [251, 471] on textarea at bounding box center [395, 463] width 469 height 201
paste textarea "62001"
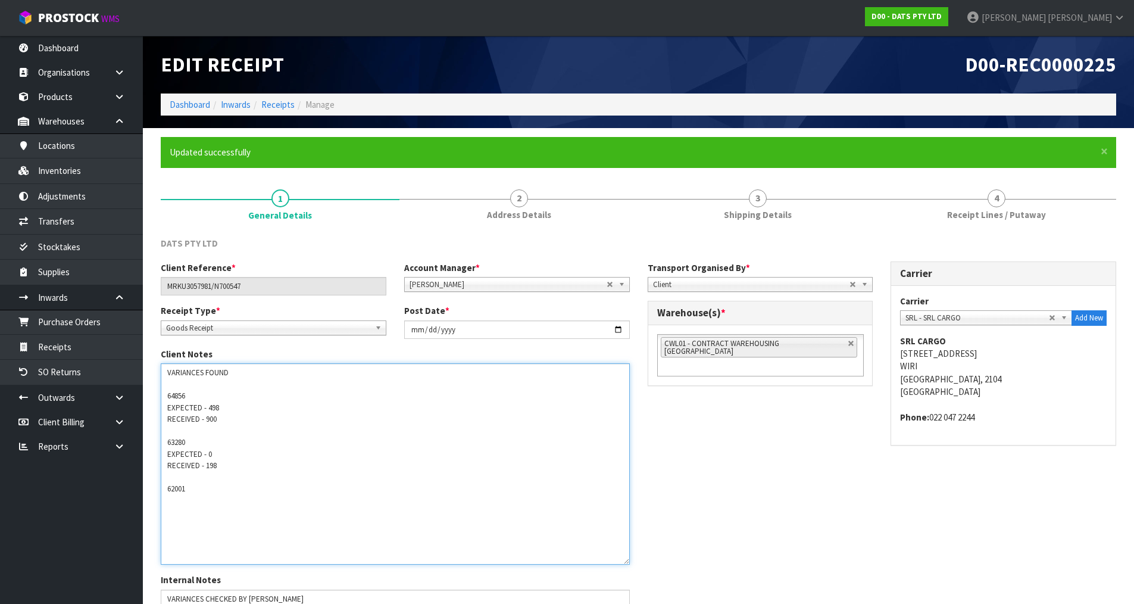
drag, startPoint x: 207, startPoint y: 461, endPoint x: 165, endPoint y: 456, distance: 42.0
click at [165, 456] on textarea at bounding box center [395, 463] width 469 height 201
click at [188, 495] on textarea at bounding box center [395, 463] width 469 height 201
paste textarea "EXPECTED - 0 RECEIVED - 1"
type textarea "VARIANCES FOUND 64856 EXPECTED - 498 RECEIVED - 900 63280 EXPECTED - 0 RECEIVED…"
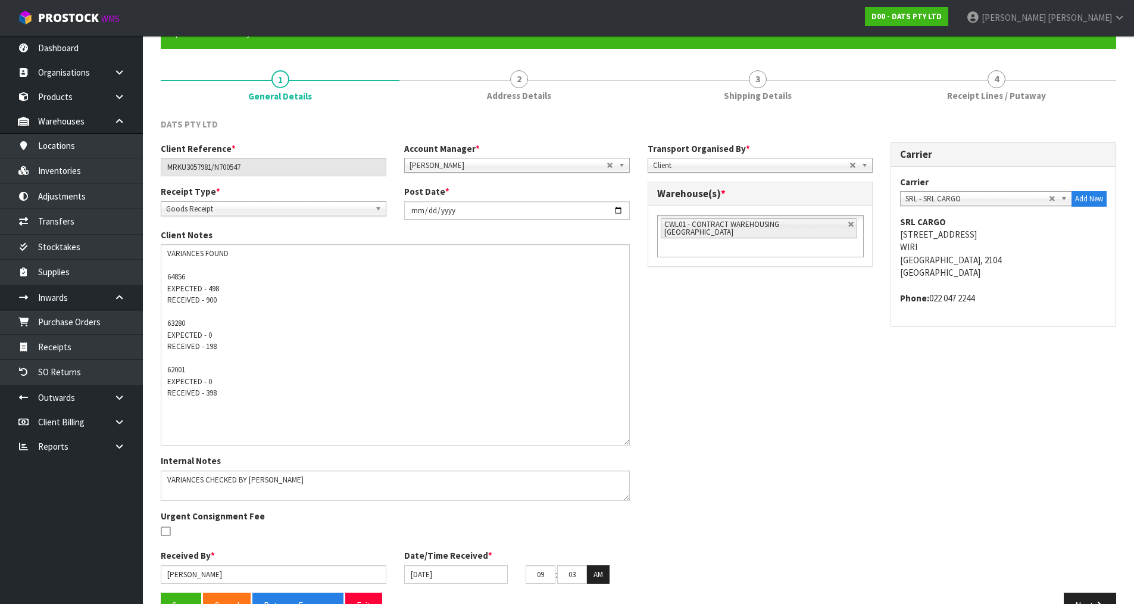
scroll to position [152, 0]
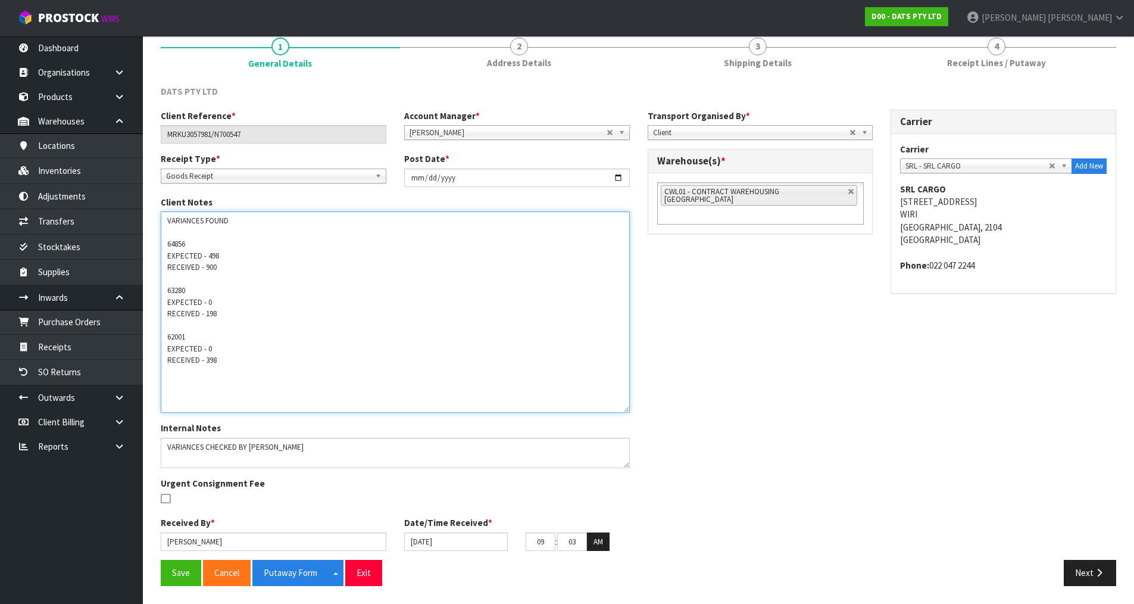
click at [624, 407] on textarea at bounding box center [395, 311] width 469 height 201
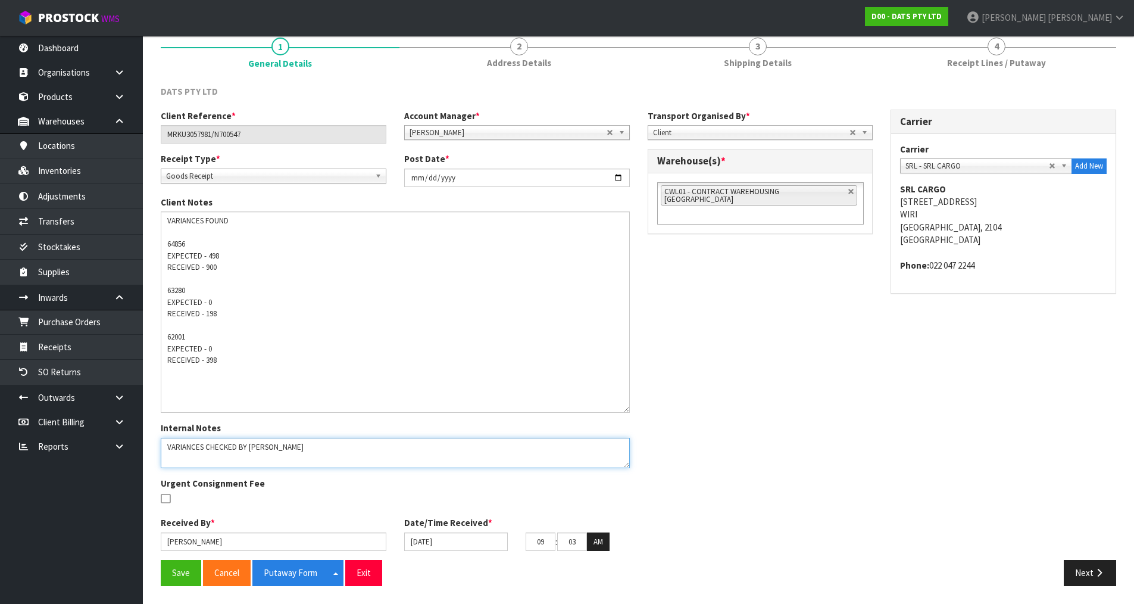
click at [274, 451] on textarea at bounding box center [395, 453] width 469 height 30
type textarea "VARIANCES CHECKED BY [PERSON_NAME] + [PERSON_NAME] ALSO FOUND WERE 2 CARTONS FR…"
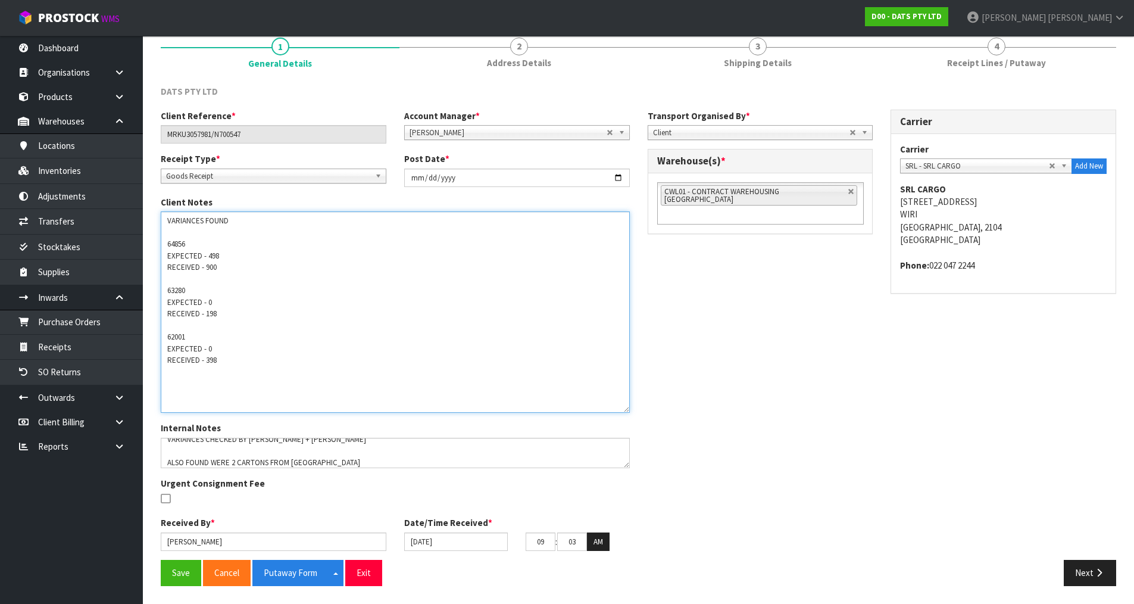
click at [277, 392] on textarea at bounding box center [395, 311] width 469 height 201
click at [245, 370] on textarea at bounding box center [395, 311] width 469 height 201
paste textarea "67163"
drag, startPoint x: 240, startPoint y: 367, endPoint x: 165, endPoint y: 350, distance: 76.3
click at [165, 350] on textarea at bounding box center [395, 311] width 469 height 201
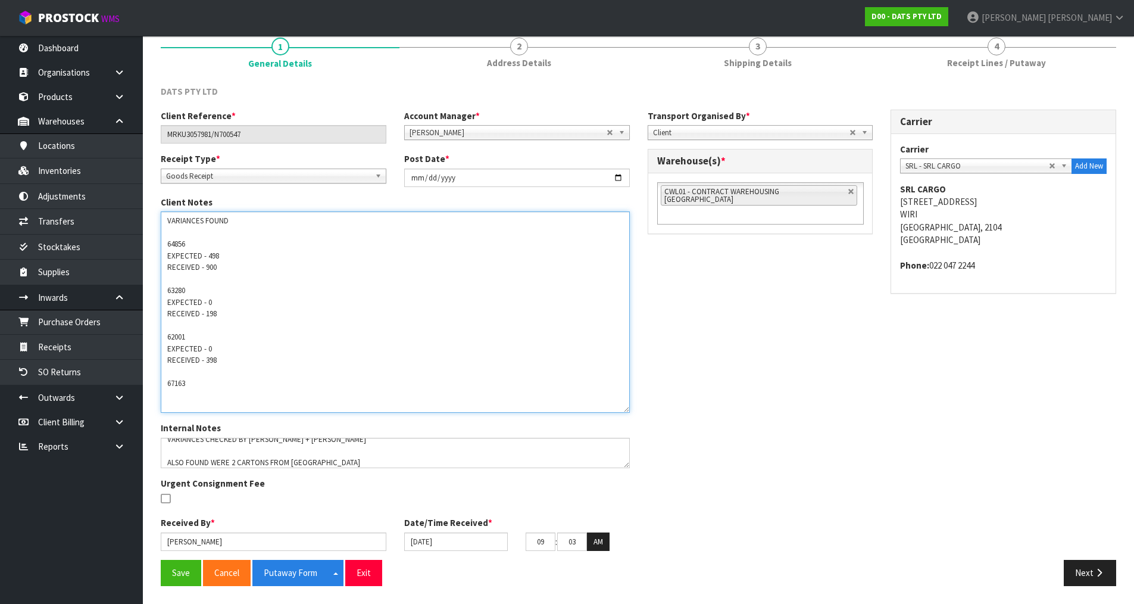
click at [188, 392] on textarea at bounding box center [395, 311] width 469 height 201
paste textarea "EXPECTED - 0 RECEIVED - 398"
drag, startPoint x: 229, startPoint y: 398, endPoint x: 222, endPoint y: 398, distance: 6.5
click at [223, 398] on textarea at bounding box center [395, 311] width 469 height 201
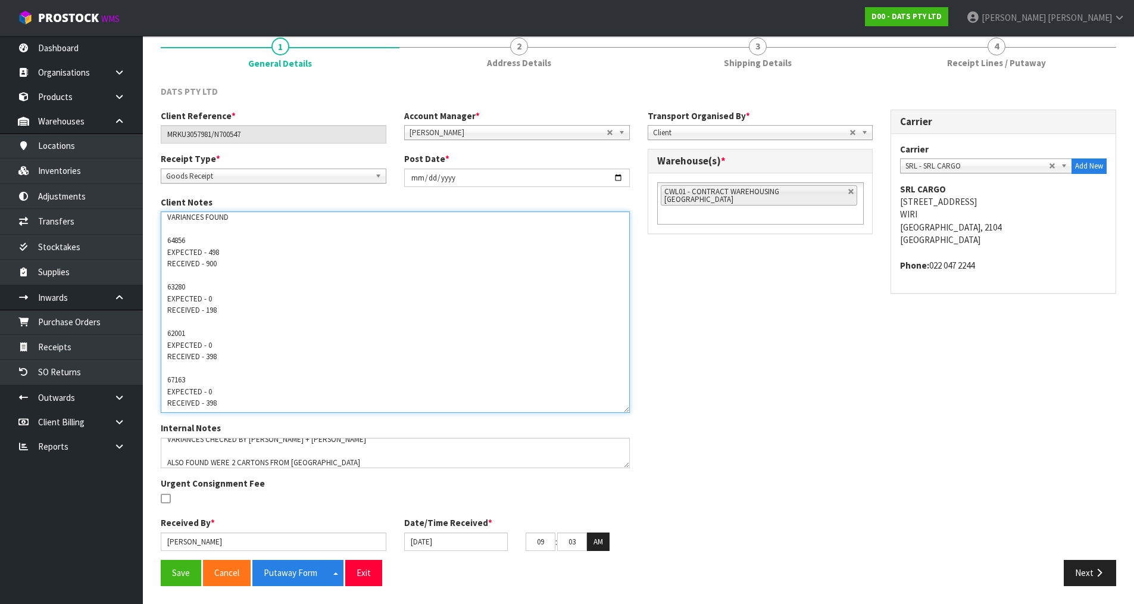
click at [239, 382] on textarea at bounding box center [395, 311] width 469 height 201
click at [224, 400] on textarea at bounding box center [395, 311] width 469 height 201
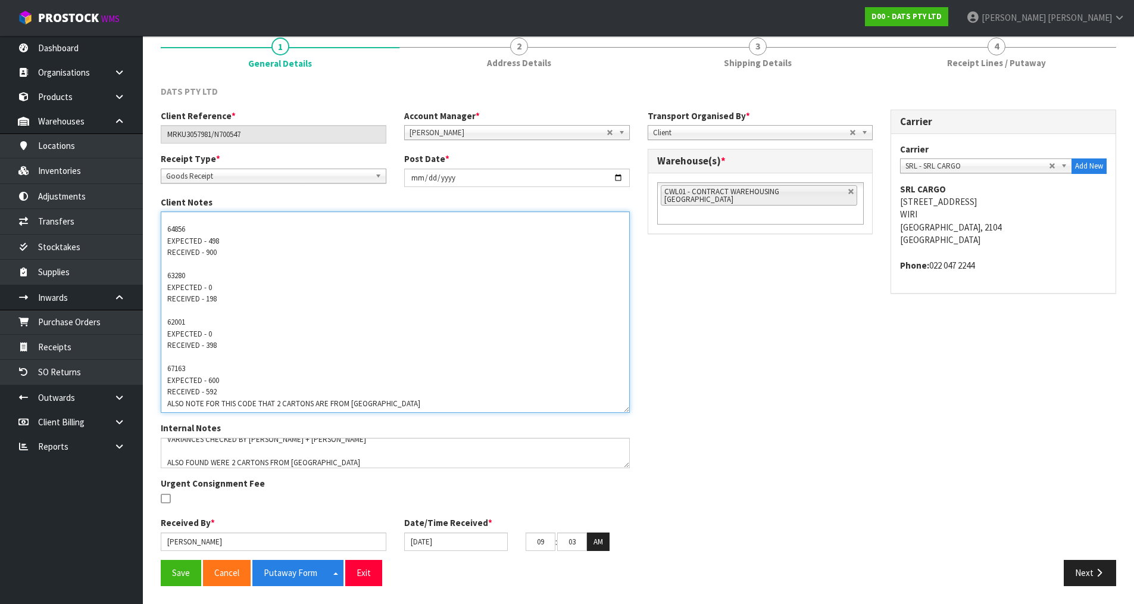
click at [432, 397] on textarea at bounding box center [395, 311] width 469 height 201
click at [418, 405] on textarea at bounding box center [395, 311] width 469 height 201
click at [242, 393] on textarea at bounding box center [395, 311] width 469 height 201
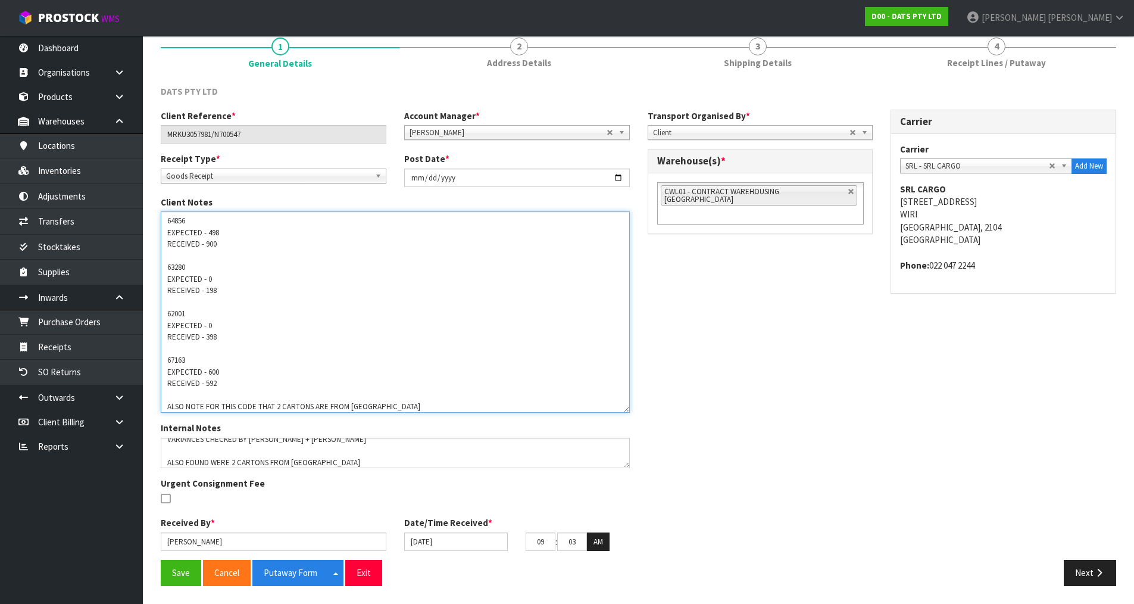
click at [421, 407] on textarea at bounding box center [395, 311] width 469 height 201
click at [182, 392] on textarea at bounding box center [395, 311] width 469 height 201
drag, startPoint x: 199, startPoint y: 393, endPoint x: 165, endPoint y: 396, distance: 33.5
click at [165, 396] on textarea at bounding box center [395, 311] width 469 height 201
click at [276, 390] on textarea at bounding box center [395, 311] width 469 height 201
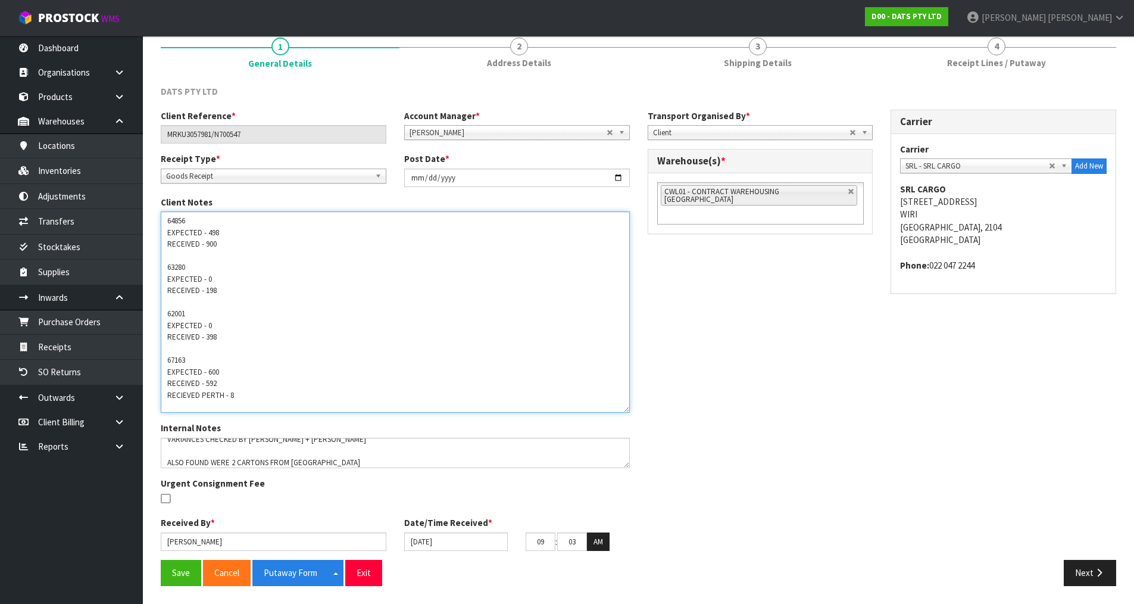
paste textarea "RECIEVED"
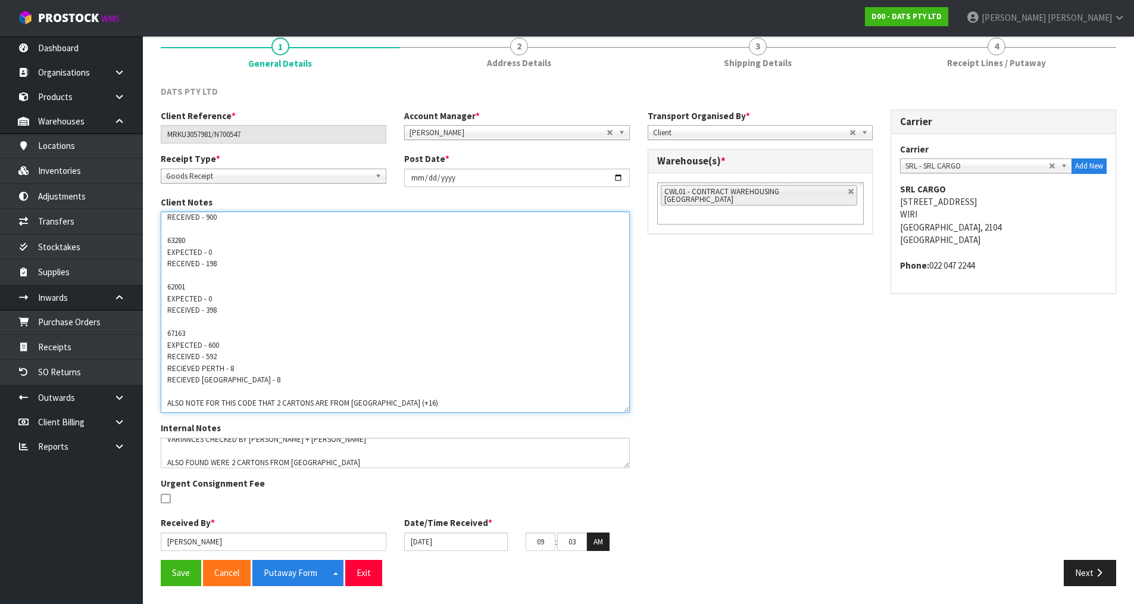
drag, startPoint x: 423, startPoint y: 402, endPoint x: 386, endPoint y: 413, distance: 38.6
click at [386, 413] on div "Client Notes" at bounding box center [395, 309] width 487 height 226
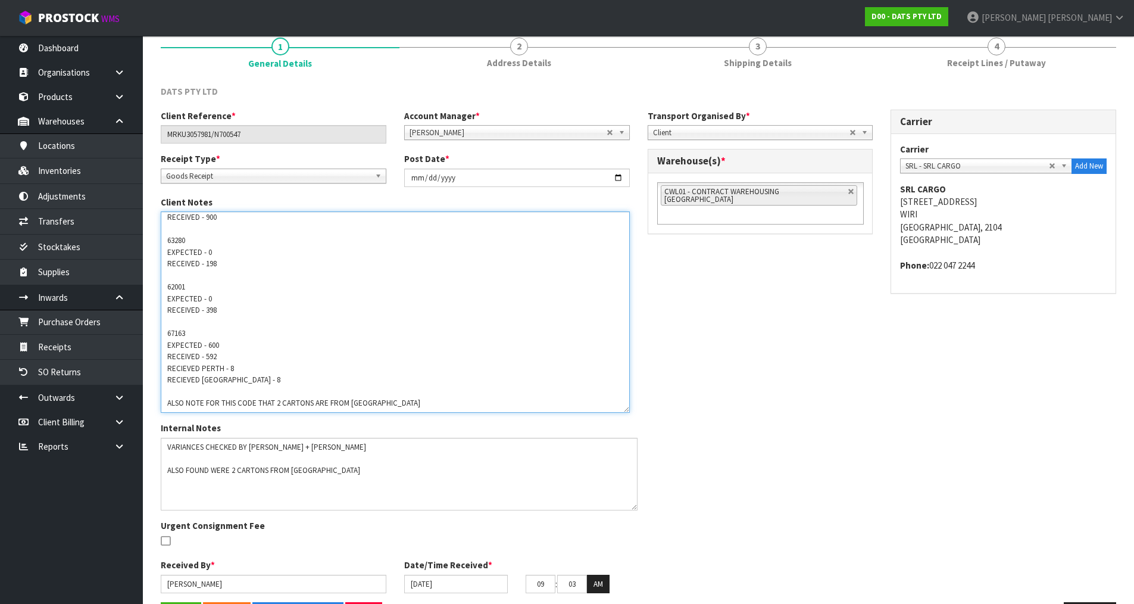
drag, startPoint x: 626, startPoint y: 466, endPoint x: 633, endPoint y: 508, distance: 43.0
click at [633, 508] on textarea at bounding box center [399, 474] width 477 height 73
type textarea "VARIANCES FOUND 64856 EXPECTED - 498 RECEIVED - 900 63280 EXPECTED - 0 RECEIVED…"
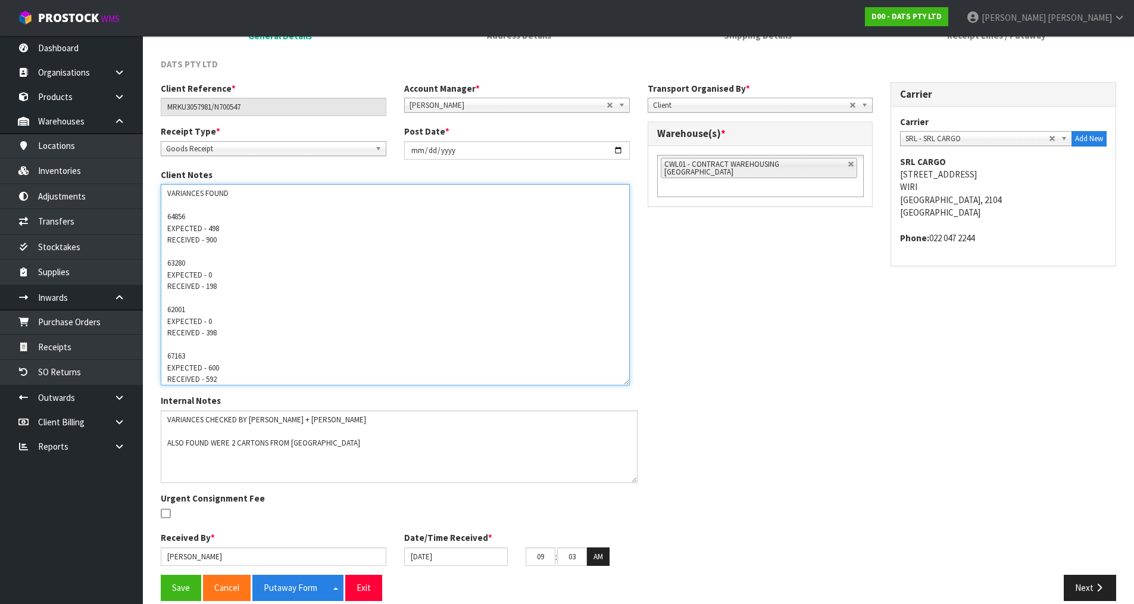
scroll to position [194, 0]
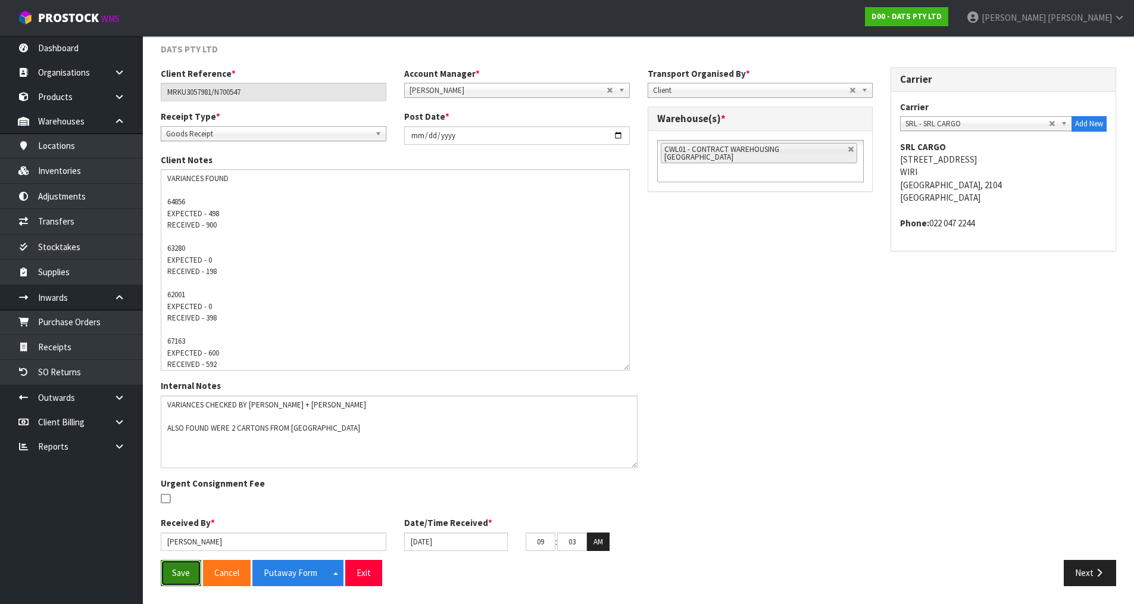
click at [165, 576] on button "Save" at bounding box center [181, 573] width 40 height 26
click at [182, 567] on button "Save" at bounding box center [181, 573] width 40 height 26
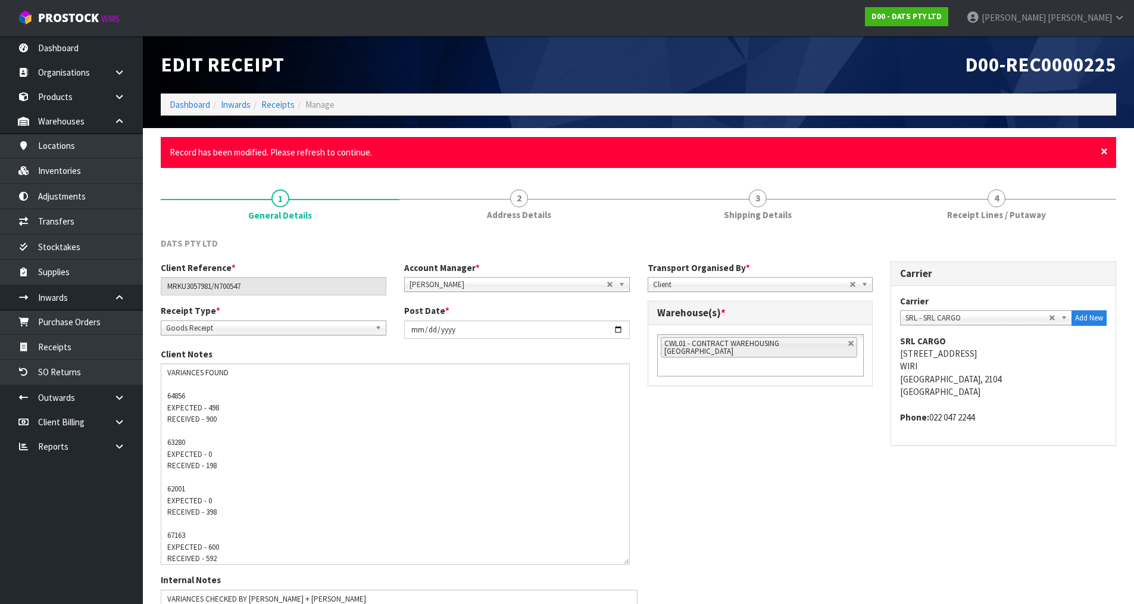
click at [1105, 148] on span "×" at bounding box center [1104, 151] width 7 height 17
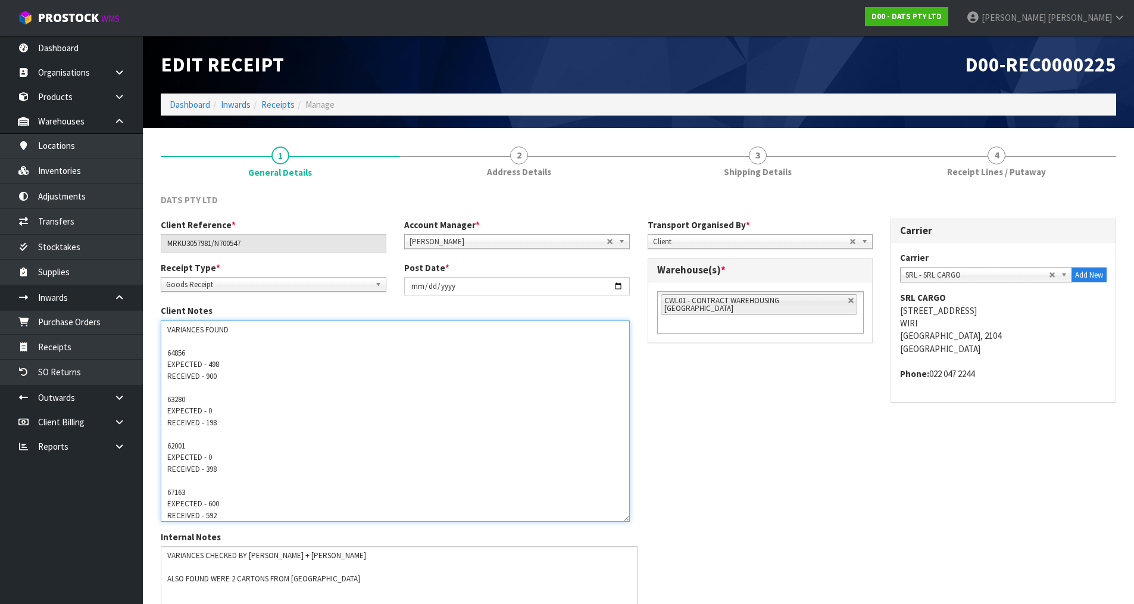
scroll to position [50, 0]
drag, startPoint x: 165, startPoint y: 327, endPoint x: 456, endPoint y: 567, distance: 376.8
click at [456, 567] on div "Client Reference * MRKU3057981/N700547 Account Manager * [PERSON_NAME] [PERSON_…" at bounding box center [395, 464] width 487 height 492
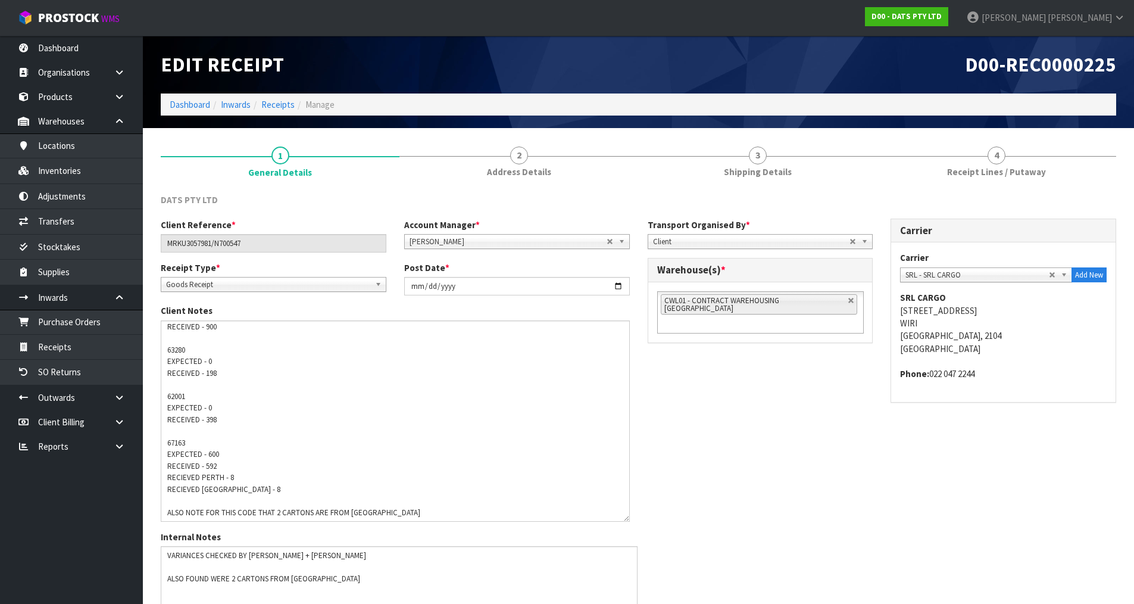
click at [831, 459] on div "Client Reference * MRKU3057981/N700547 Account Manager * [PERSON_NAME] [PERSON_…" at bounding box center [638, 464] width 973 height 492
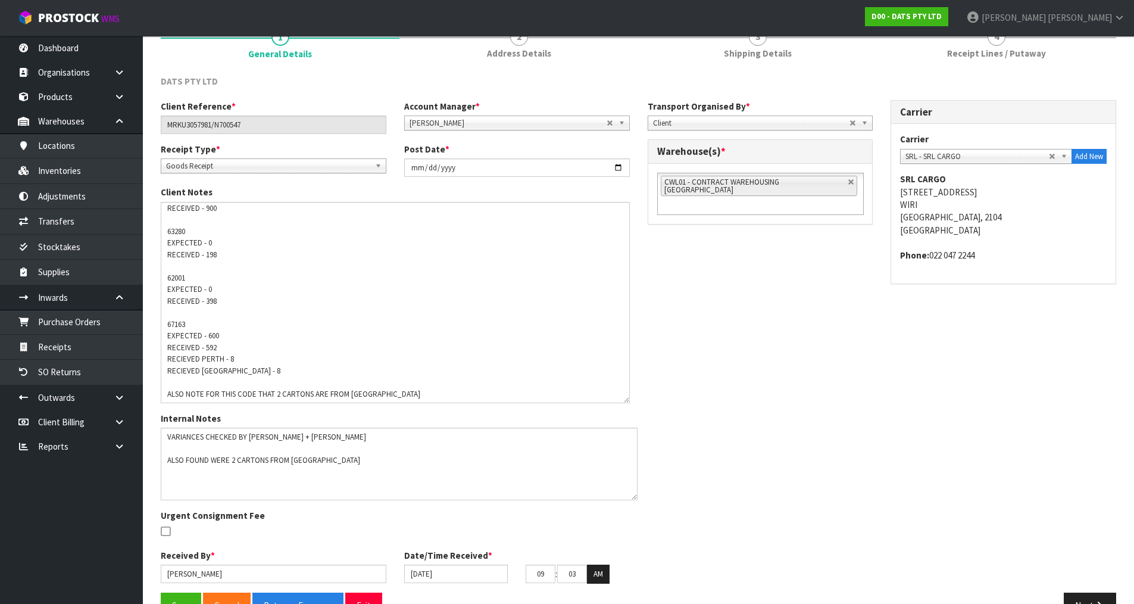
scroll to position [151, 0]
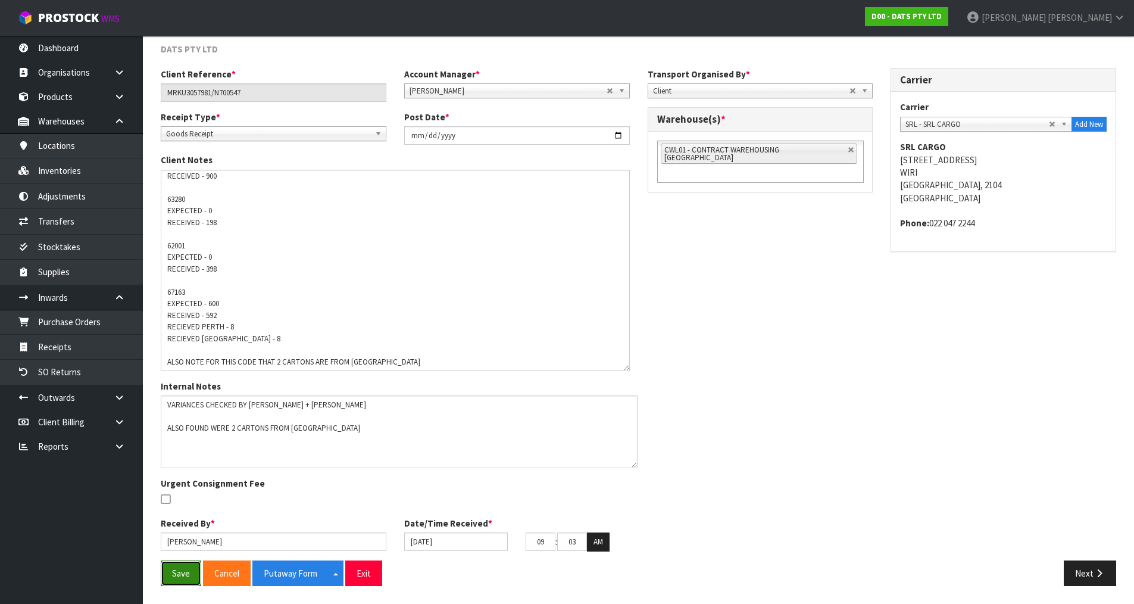
click at [180, 578] on button "Save" at bounding box center [181, 573] width 40 height 26
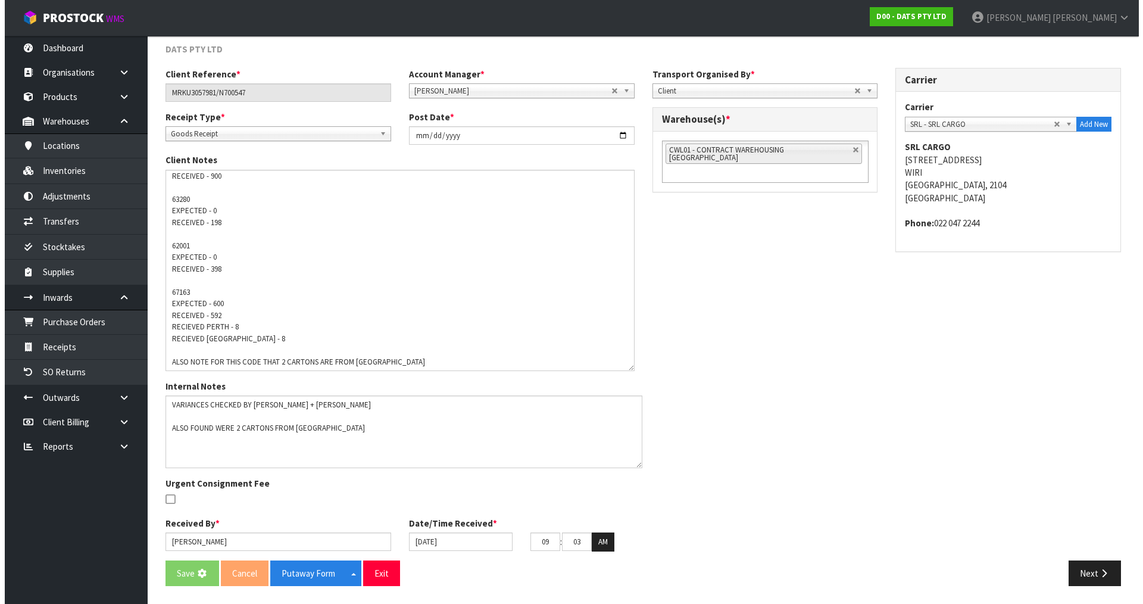
scroll to position [0, 0]
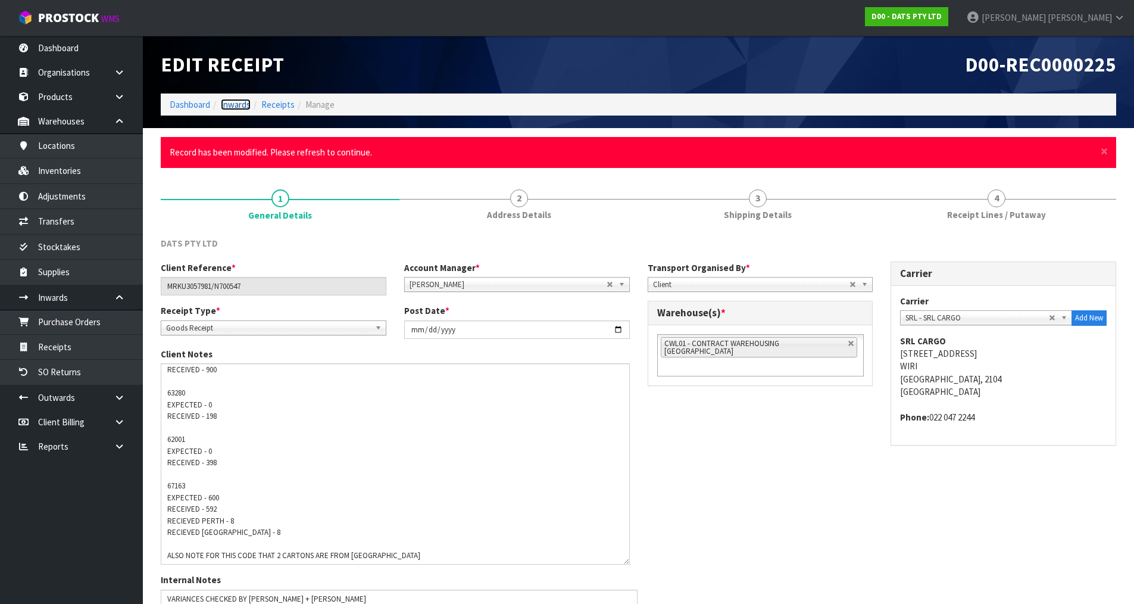
click at [246, 105] on link "Inwards" at bounding box center [236, 104] width 30 height 11
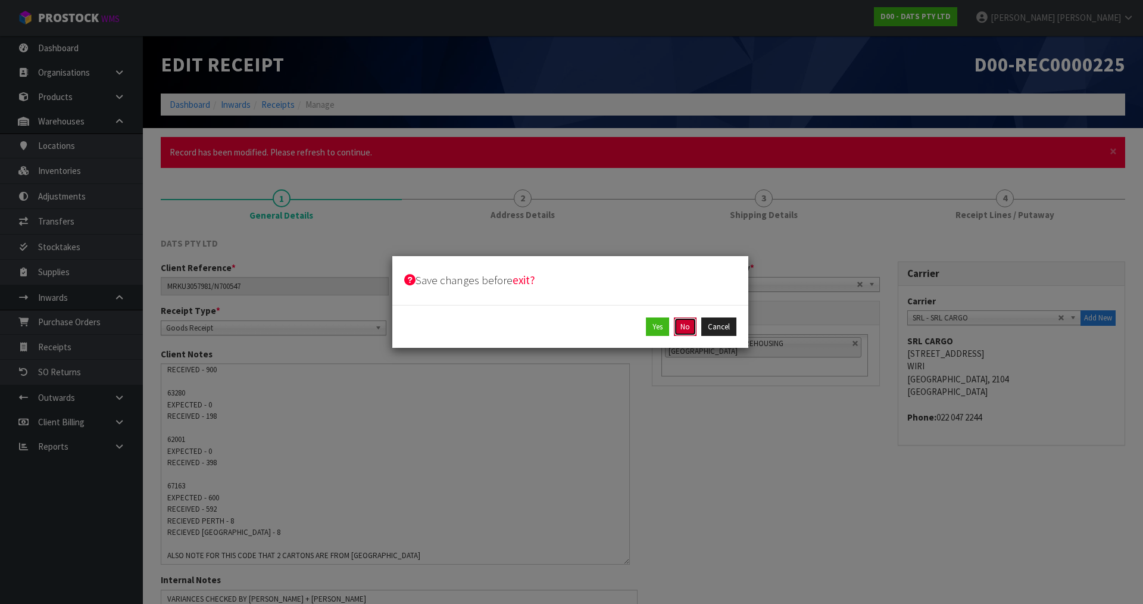
click at [685, 326] on button "No" at bounding box center [685, 326] width 23 height 19
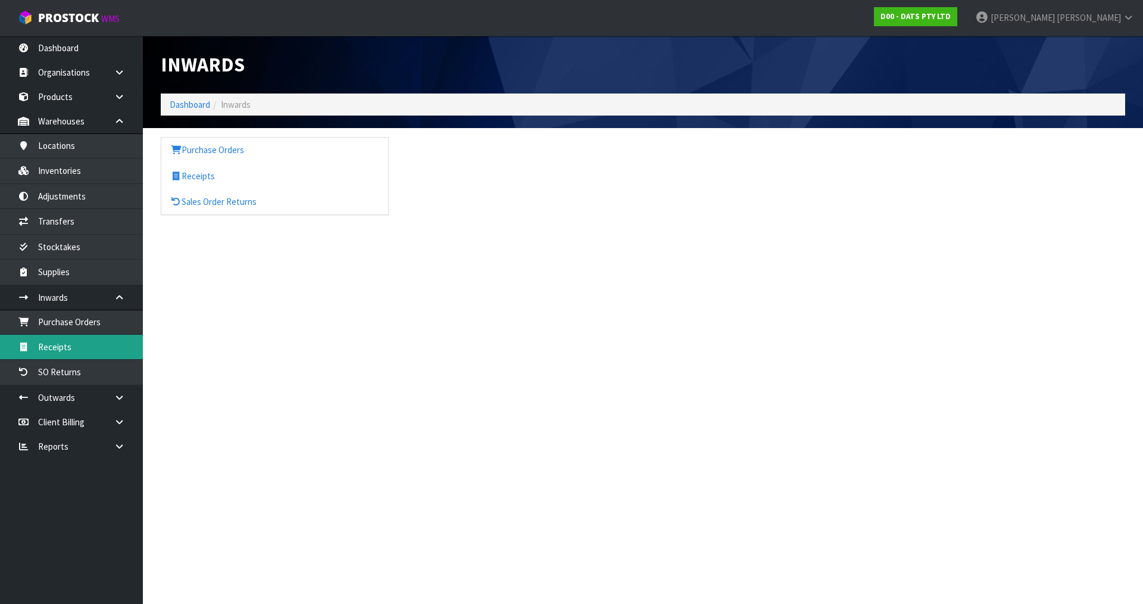
click at [87, 341] on link "Receipts" at bounding box center [71, 347] width 143 height 24
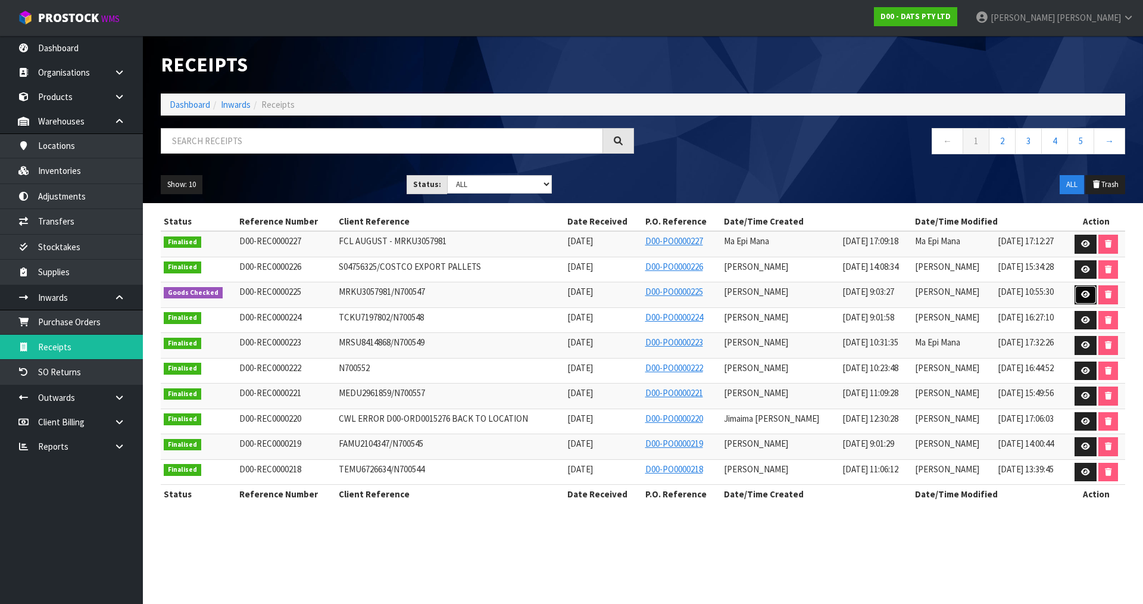
click at [1089, 293] on link at bounding box center [1086, 294] width 22 height 19
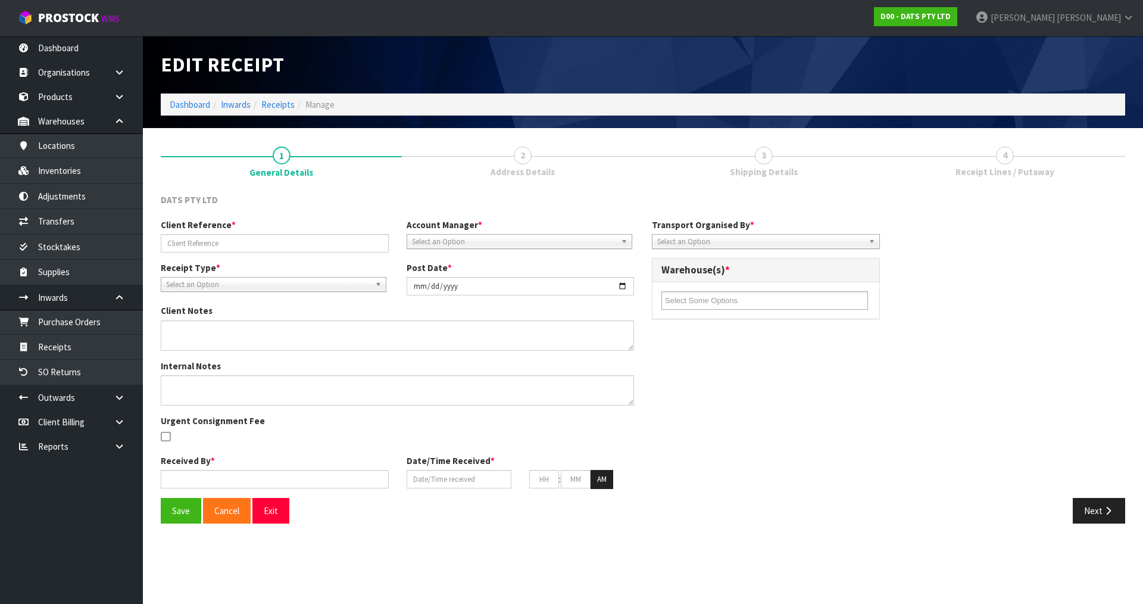
type input "MRKU3057981/N700547"
type input "[DATE]"
type input "[PERSON_NAME]"
type input "[DATE]"
type input "09"
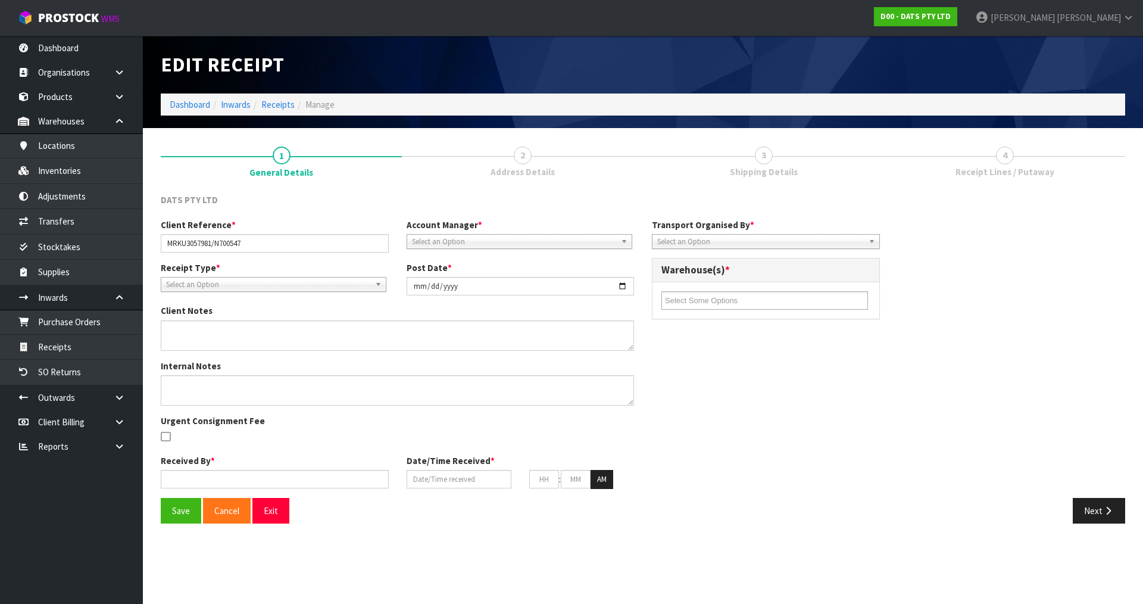
type input "03"
click at [450, 330] on textarea at bounding box center [397, 335] width 473 height 30
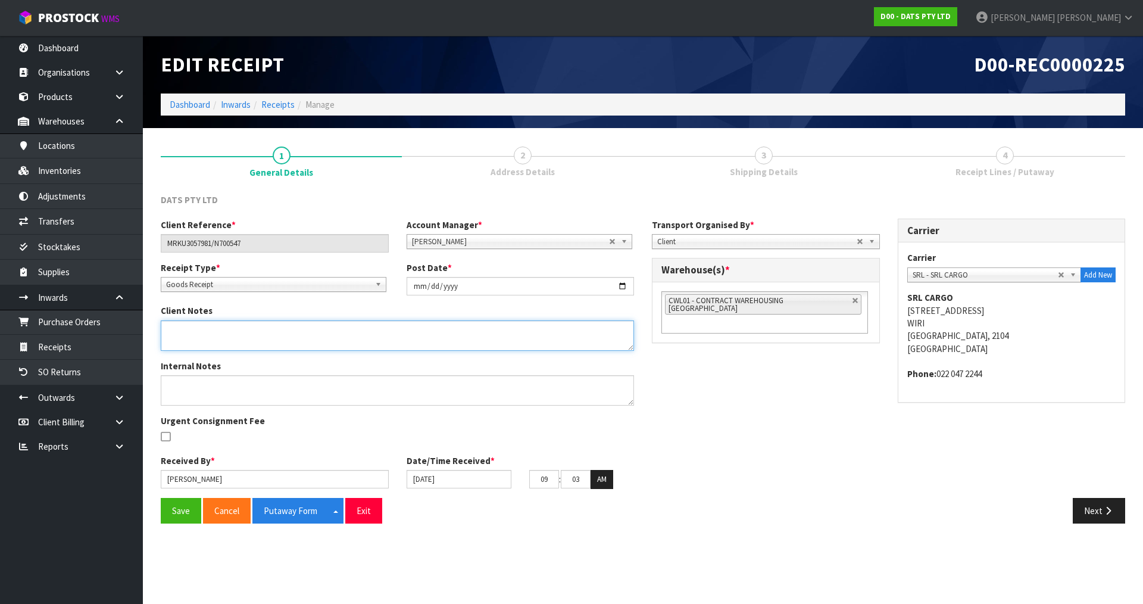
paste textarea "VARIANCES FOUND 64856 EXPECTED - 498 RECEIVED - 900 63280 EXPECTED - 0 RECEIVED…"
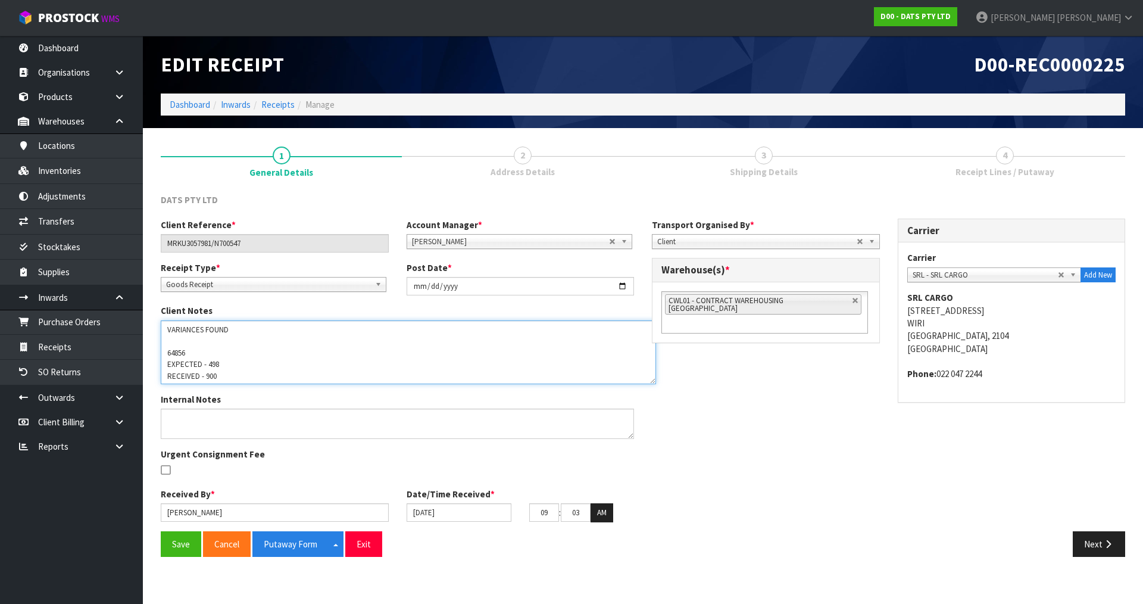
drag, startPoint x: 630, startPoint y: 349, endPoint x: 647, endPoint y: 382, distance: 36.2
click at [652, 382] on textarea at bounding box center [408, 352] width 495 height 64
type textarea "VARIANCES FOUND 64856 EXPECTED - 498 RECEIVED - 900 63280 EXPECTED - 0 RECEIVED…"
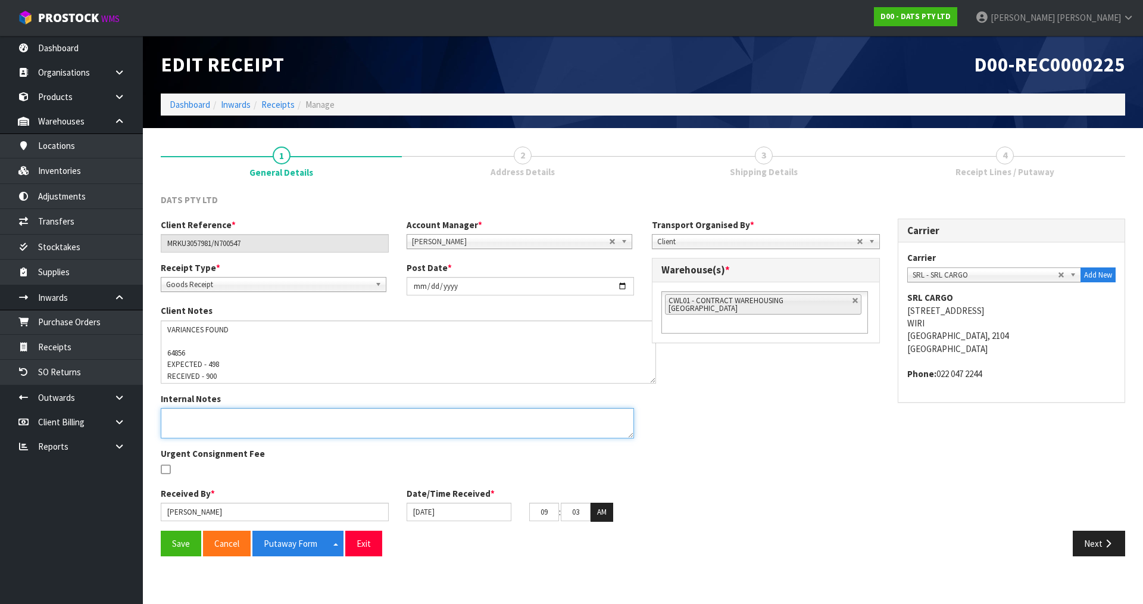
click at [232, 420] on textarea at bounding box center [397, 423] width 473 height 30
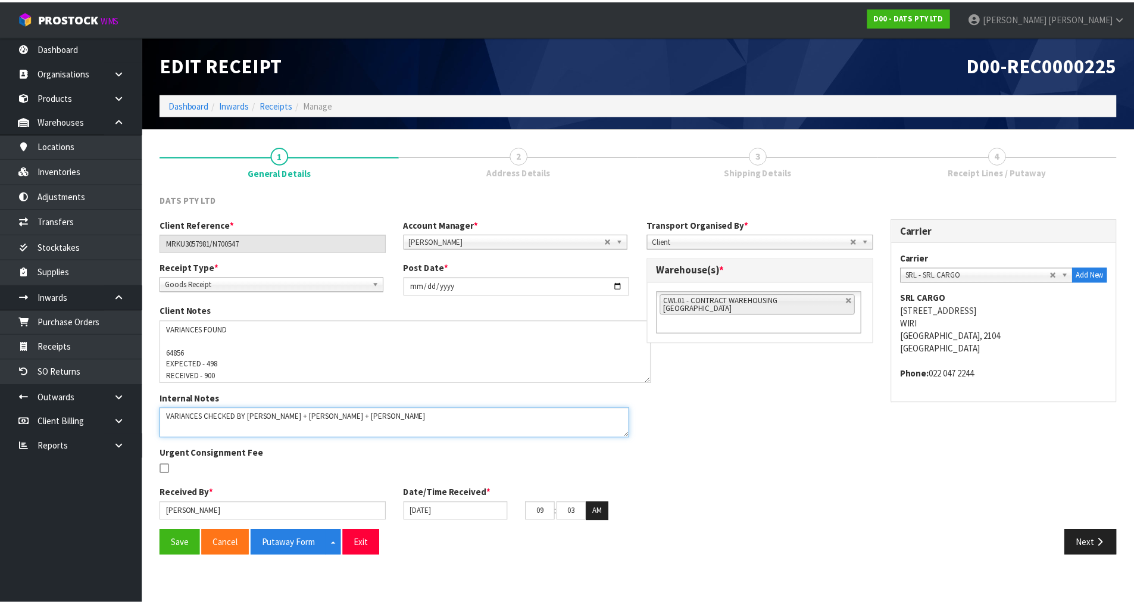
scroll to position [8, 0]
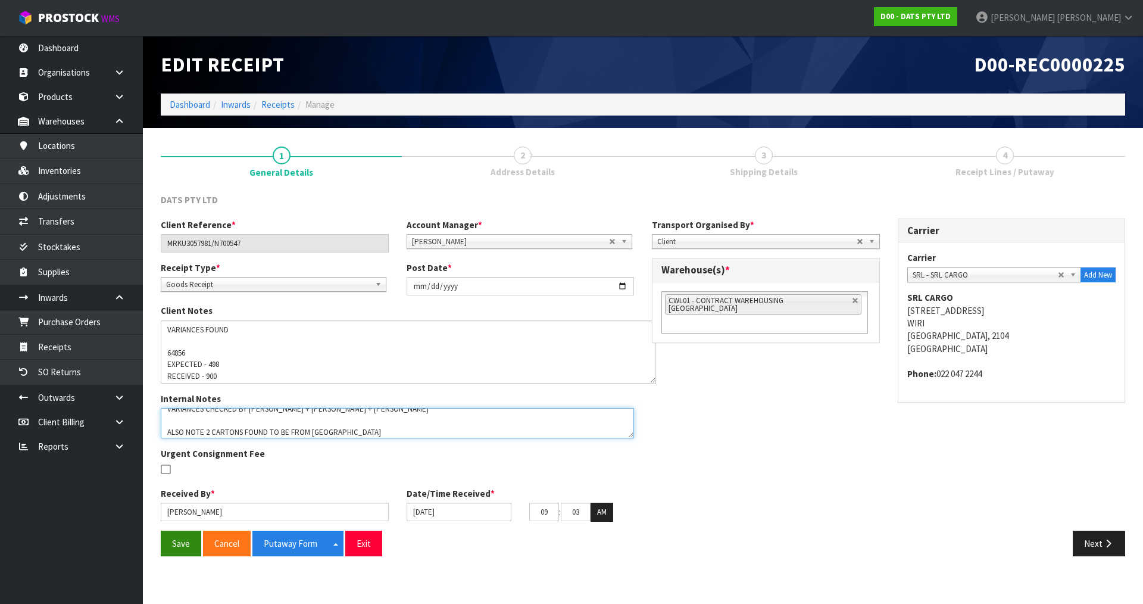
type textarea "VARIANCES CHECKED BY [PERSON_NAME] + [PERSON_NAME] + [PERSON_NAME] ALSO NOTE 2 …"
click at [195, 554] on button "Save" at bounding box center [181, 543] width 40 height 26
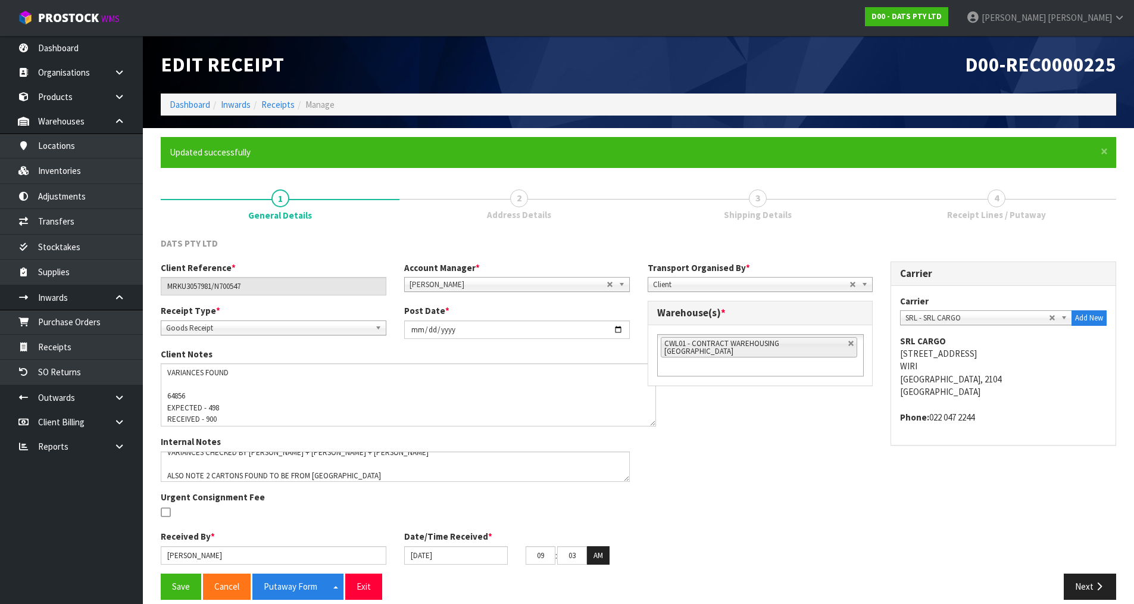
click at [970, 186] on link "4 Receipt Lines / Putaway" at bounding box center [996, 203] width 239 height 47
click at [1083, 576] on button "Next" at bounding box center [1090, 586] width 52 height 26
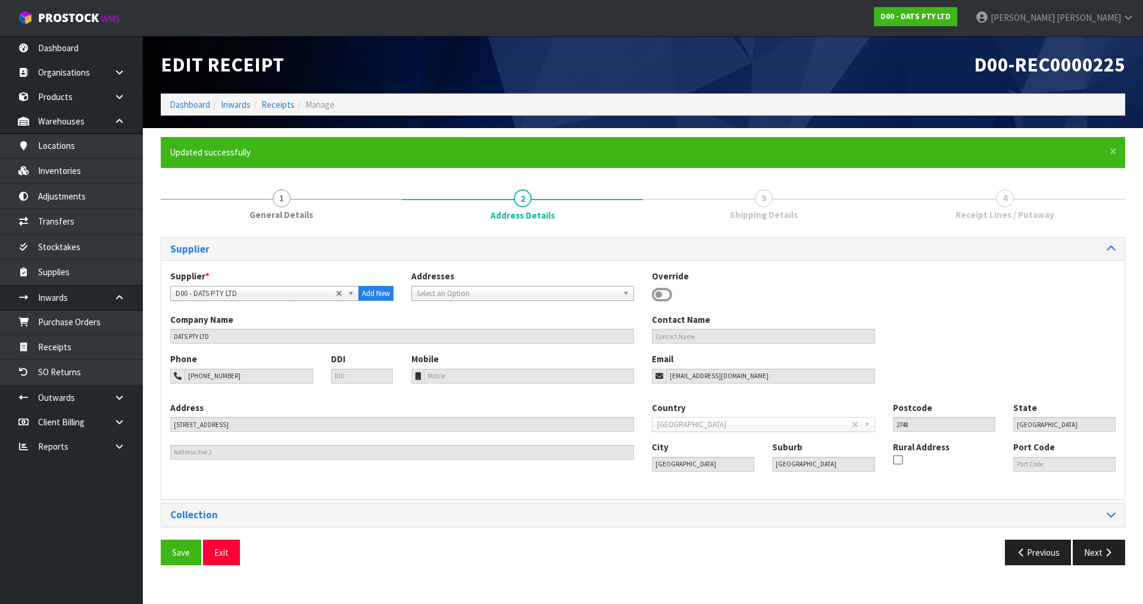
click at [1083, 576] on section "× Close Updated successfully 1 General Details 2 Address Details 3 Shipping Det…" at bounding box center [643, 355] width 1000 height 455
click at [1083, 567] on div "Save Exit Previous Next" at bounding box center [643, 556] width 982 height 35
click at [1089, 549] on button "Next" at bounding box center [1099, 552] width 52 height 26
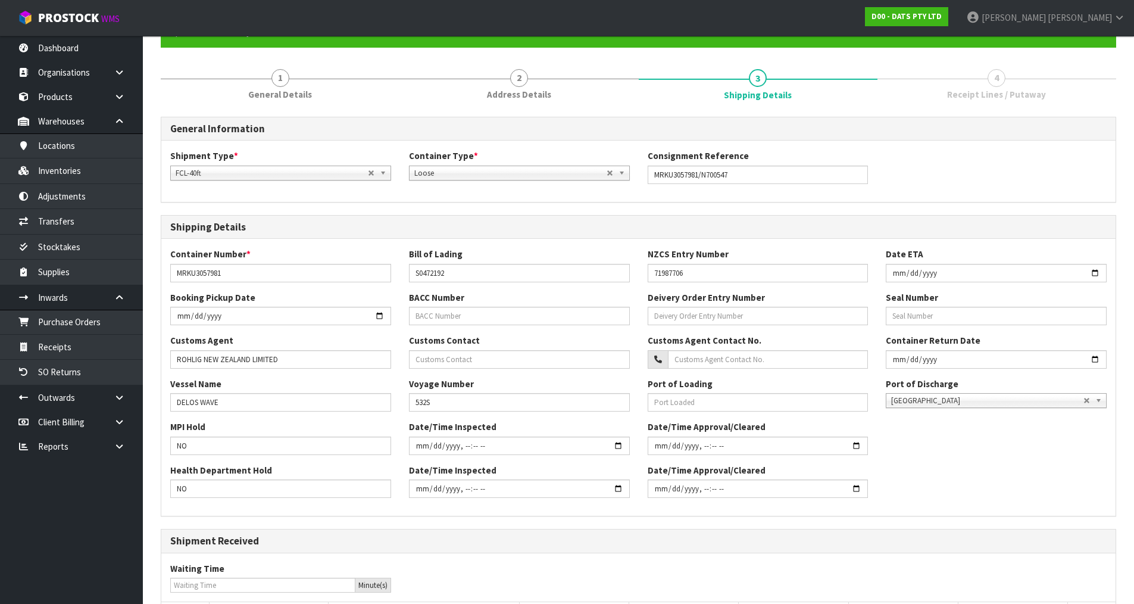
scroll to position [269, 0]
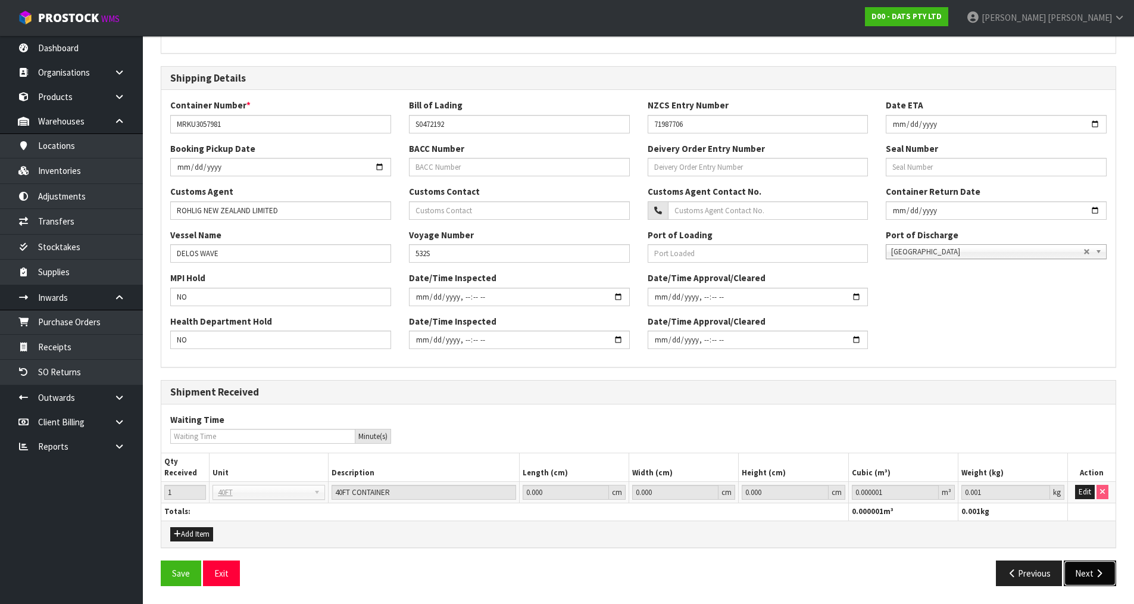
click at [1092, 580] on button "Next" at bounding box center [1090, 573] width 52 height 26
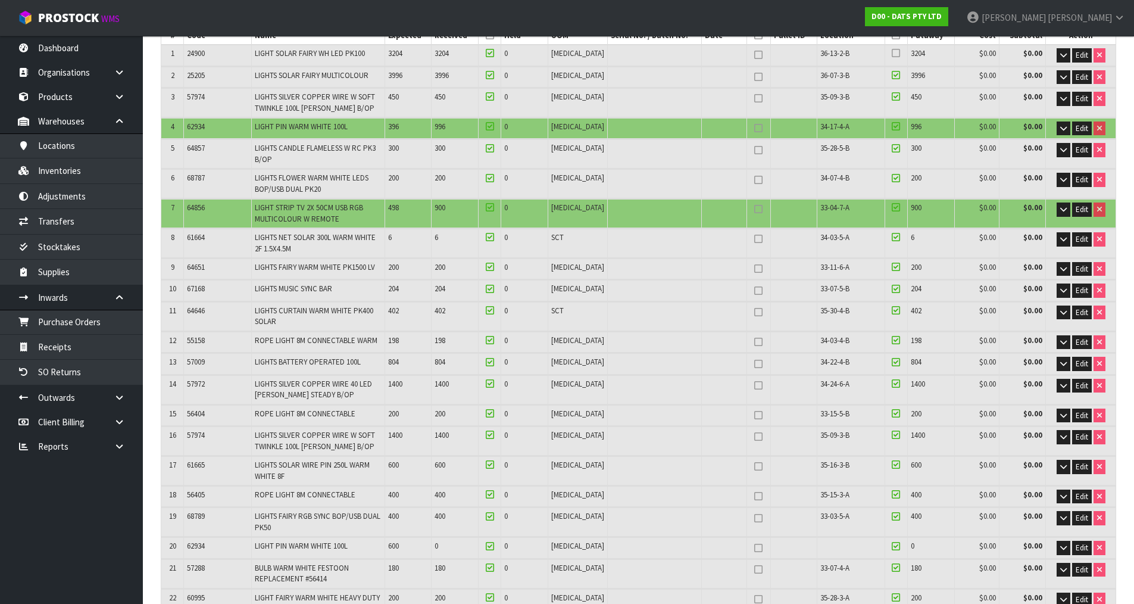
scroll to position [165, 0]
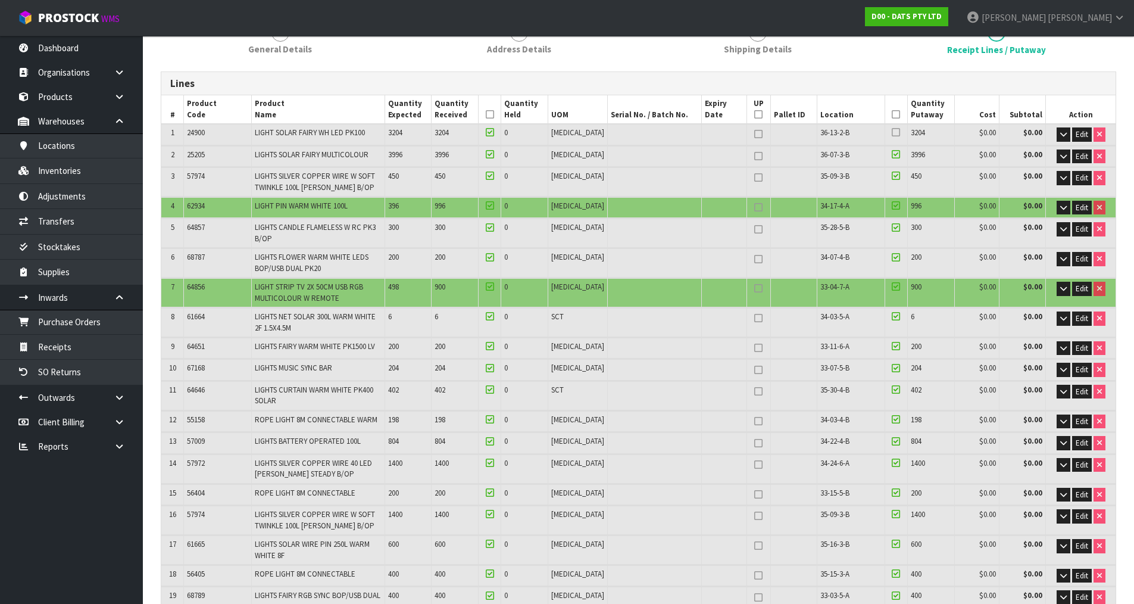
click at [892, 132] on icon at bounding box center [896, 132] width 8 height 1
click at [0, 0] on input "checkbox" at bounding box center [0, 0] width 0 height 0
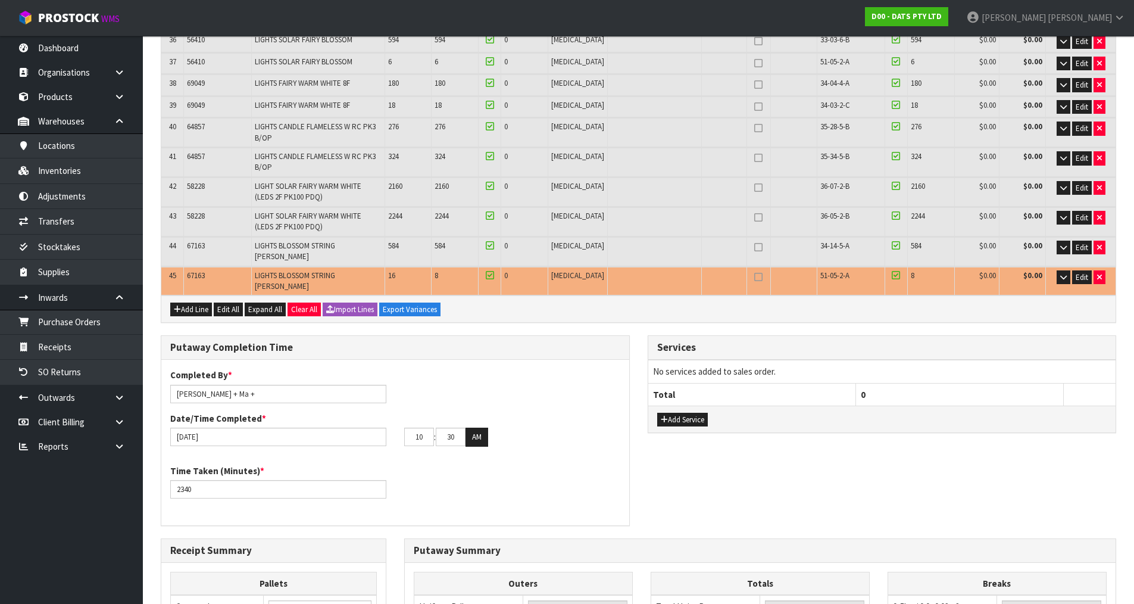
scroll to position [1416, 0]
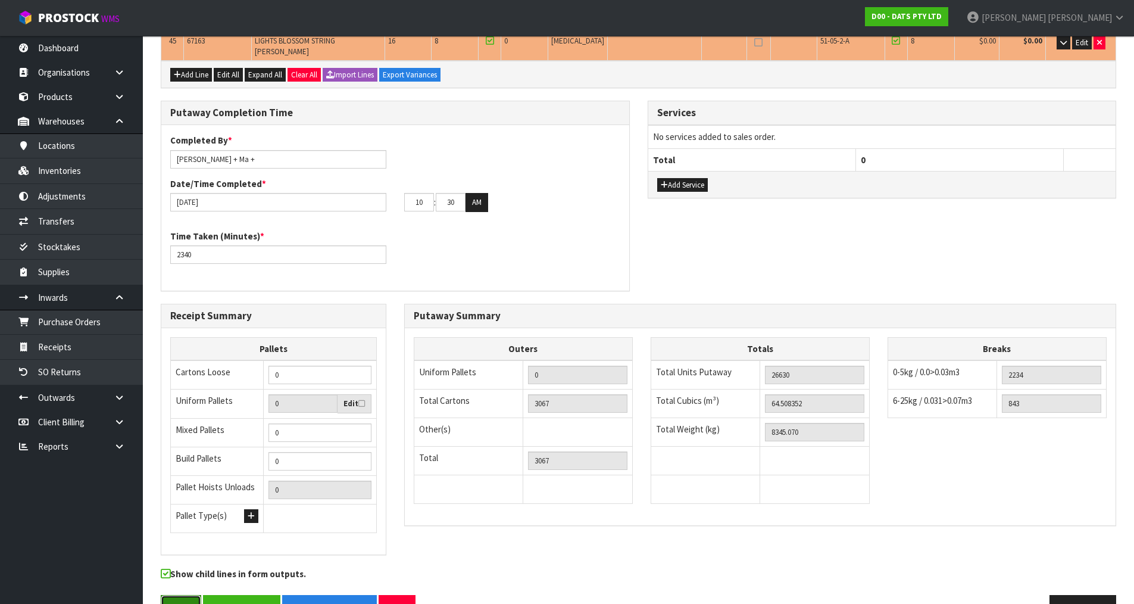
drag, startPoint x: 186, startPoint y: 563, endPoint x: 179, endPoint y: 567, distance: 8.0
click at [184, 595] on button "Save" at bounding box center [181, 608] width 40 height 26
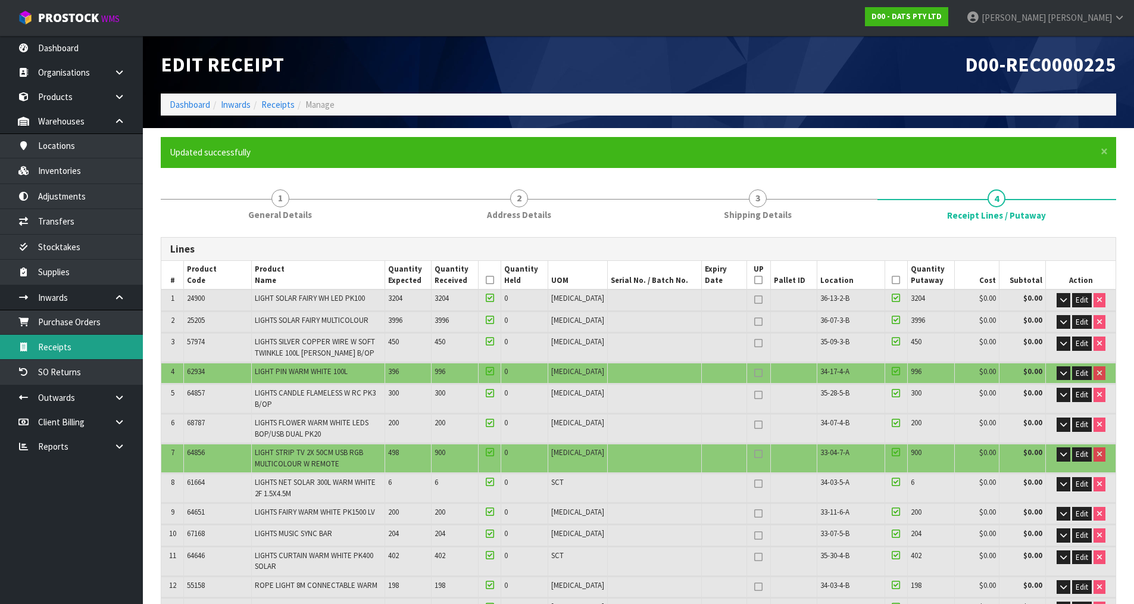
click at [91, 346] on link "Receipts" at bounding box center [71, 347] width 143 height 24
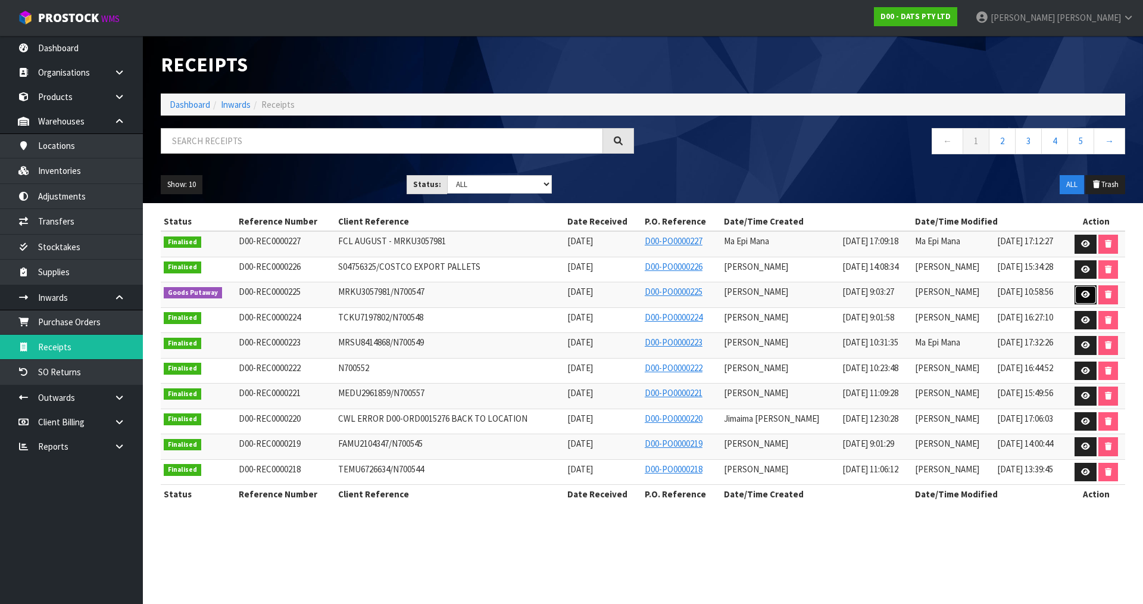
click at [1078, 290] on link at bounding box center [1086, 294] width 22 height 19
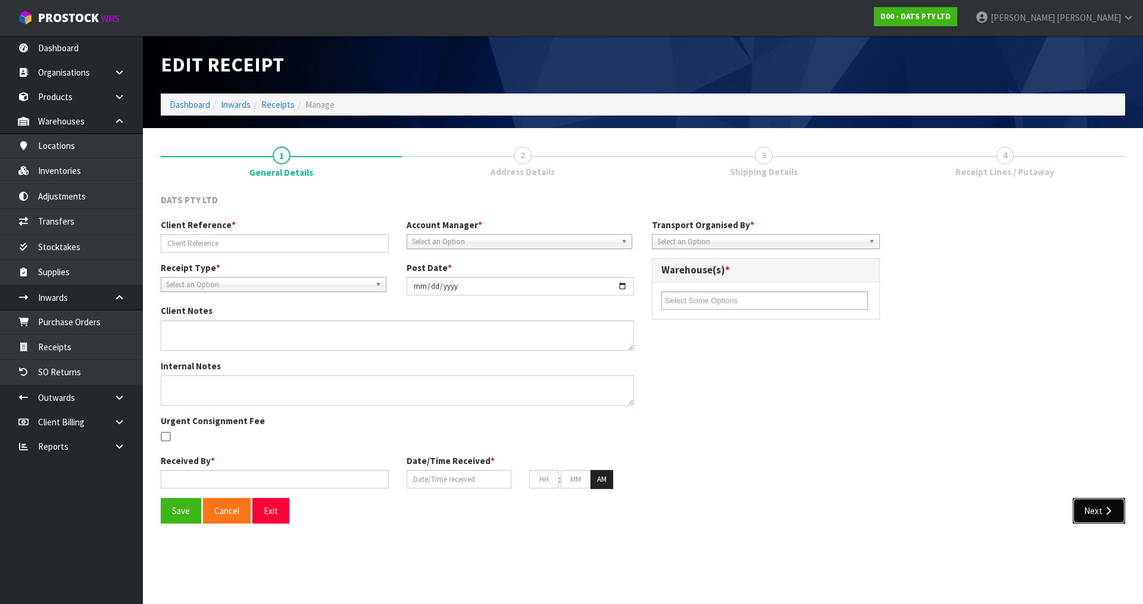
click at [1111, 506] on icon "button" at bounding box center [1108, 510] width 11 height 9
type input "MRKU3057981/N700547"
type input "[DATE]"
type textarea "VARIANCES FOUND 64856 EXPECTED - 498 RECEIVED - 900 63280 EXPECTED - 0 RECEIVED…"
type textarea "VARIANCES CHECKED BY [PERSON_NAME] + [PERSON_NAME] + [PERSON_NAME] ALSO NOTE 2 …"
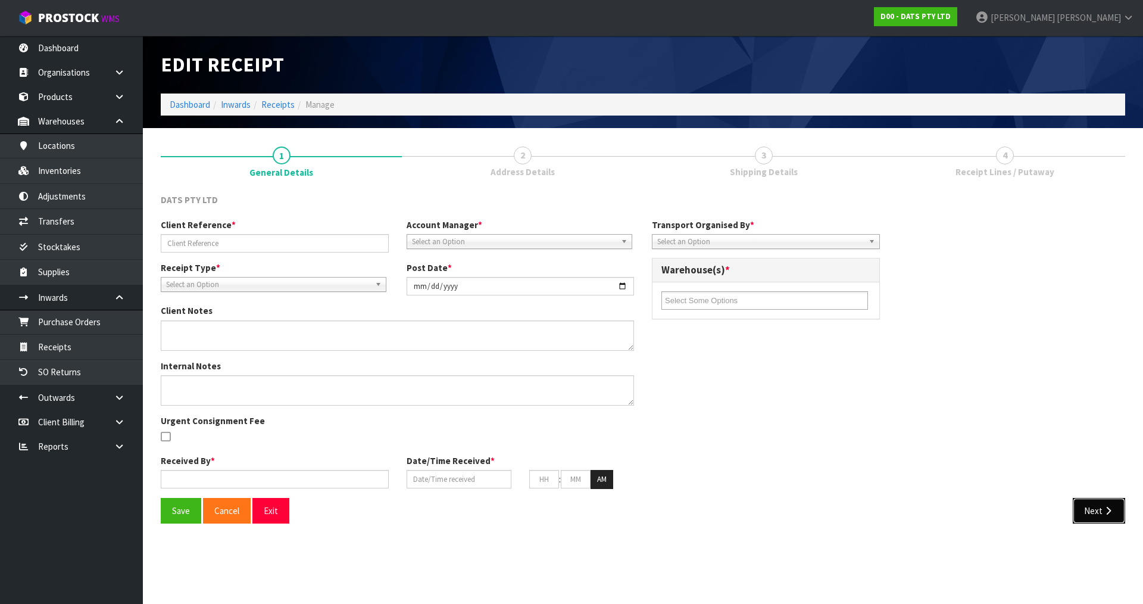
type input "[PERSON_NAME]"
type input "[DATE]"
type input "09"
type input "03"
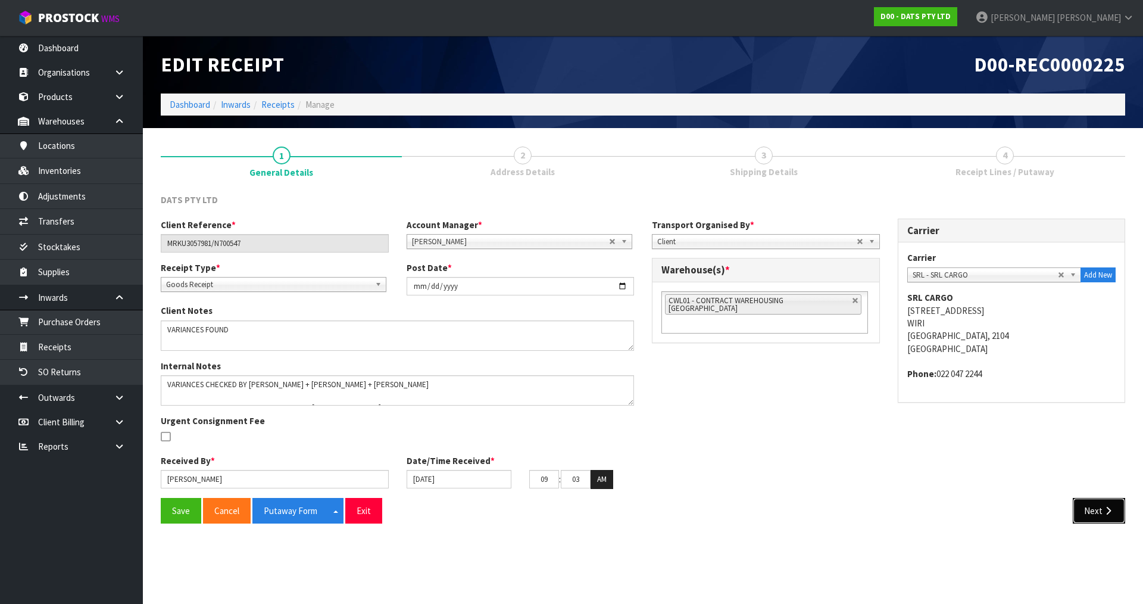
click at [1111, 506] on icon "button" at bounding box center [1108, 510] width 11 height 9
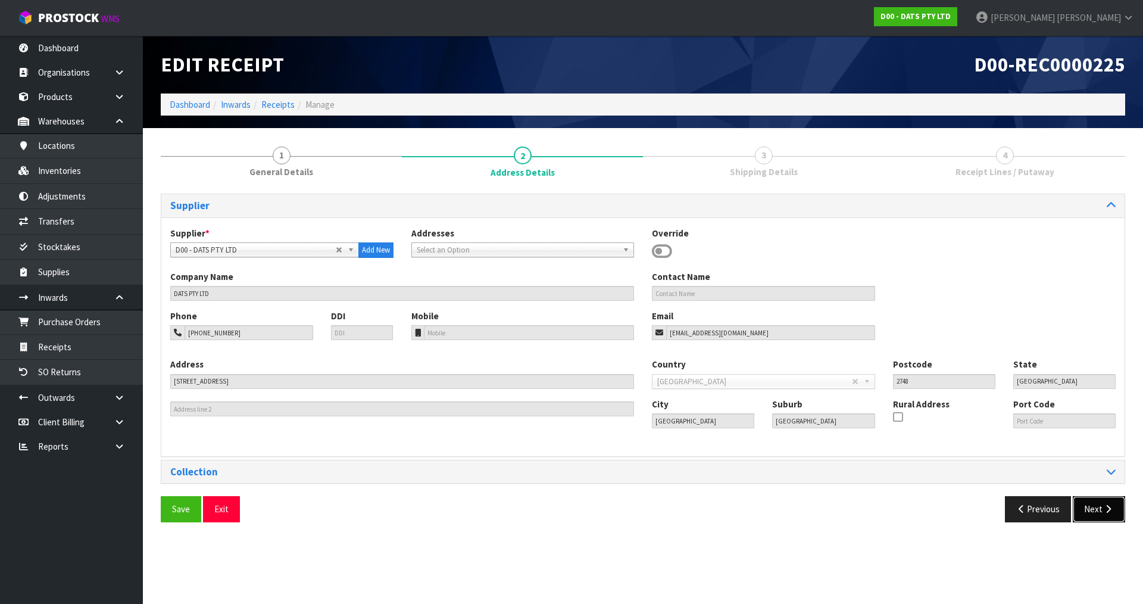
click at [1111, 505] on icon "button" at bounding box center [1108, 508] width 11 height 9
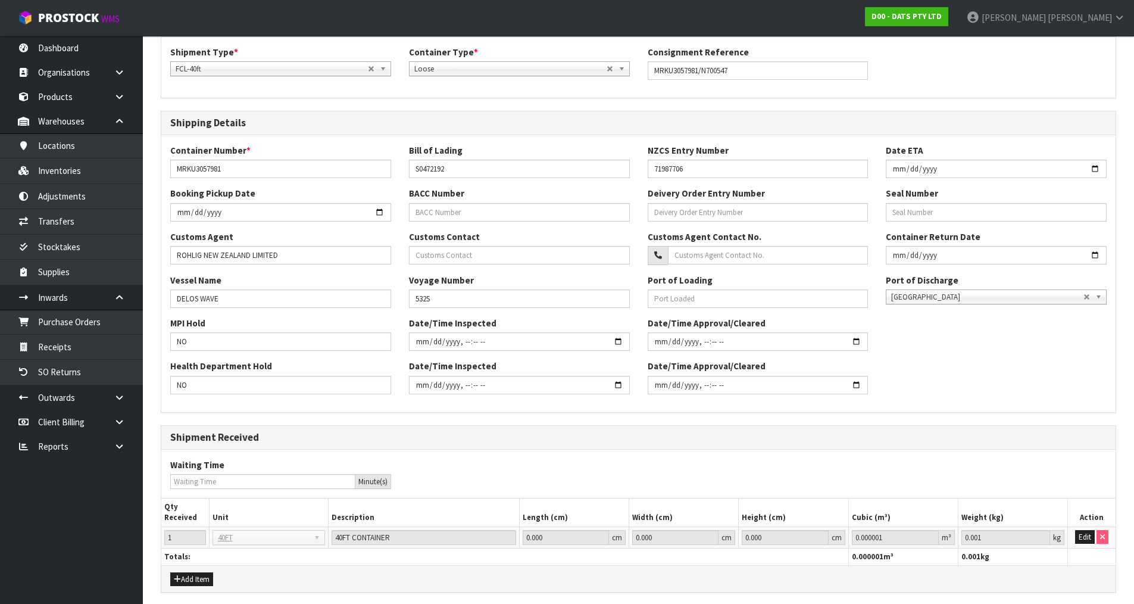
scroll to position [226, 0]
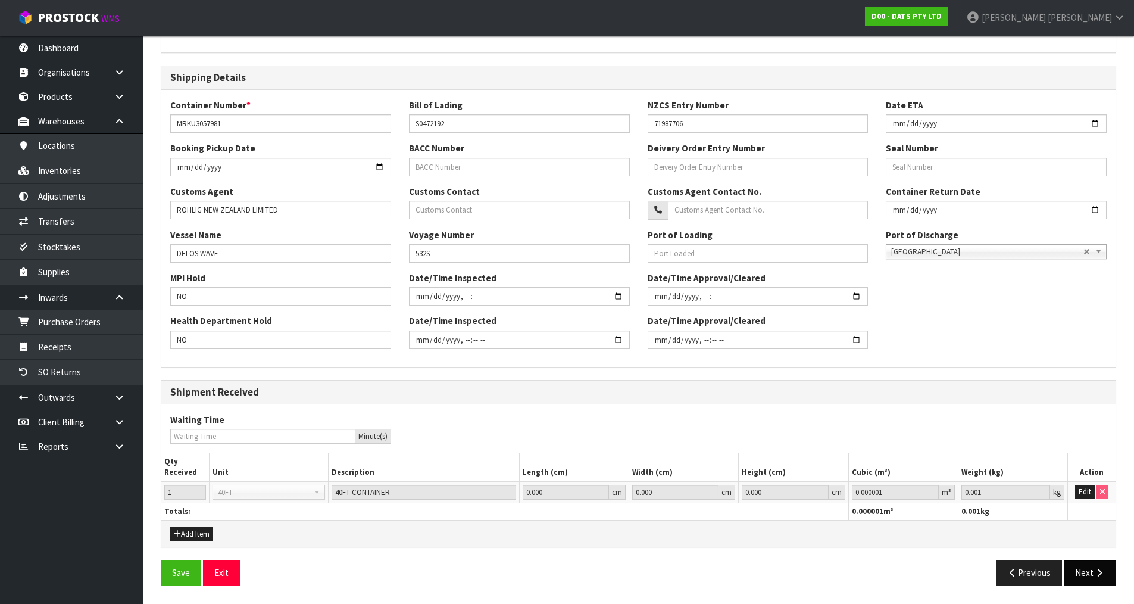
drag, startPoint x: 1084, startPoint y: 555, endPoint x: 1083, endPoint y: 576, distance: 20.9
click at [1084, 558] on div "General Information Shipment Type * LCL National LCL International FCL-20ft FCL…" at bounding box center [638, 280] width 955 height 627
drag, startPoint x: 1083, startPoint y: 576, endPoint x: 1105, endPoint y: 533, distance: 48.5
click at [1083, 576] on button "Next" at bounding box center [1090, 573] width 52 height 26
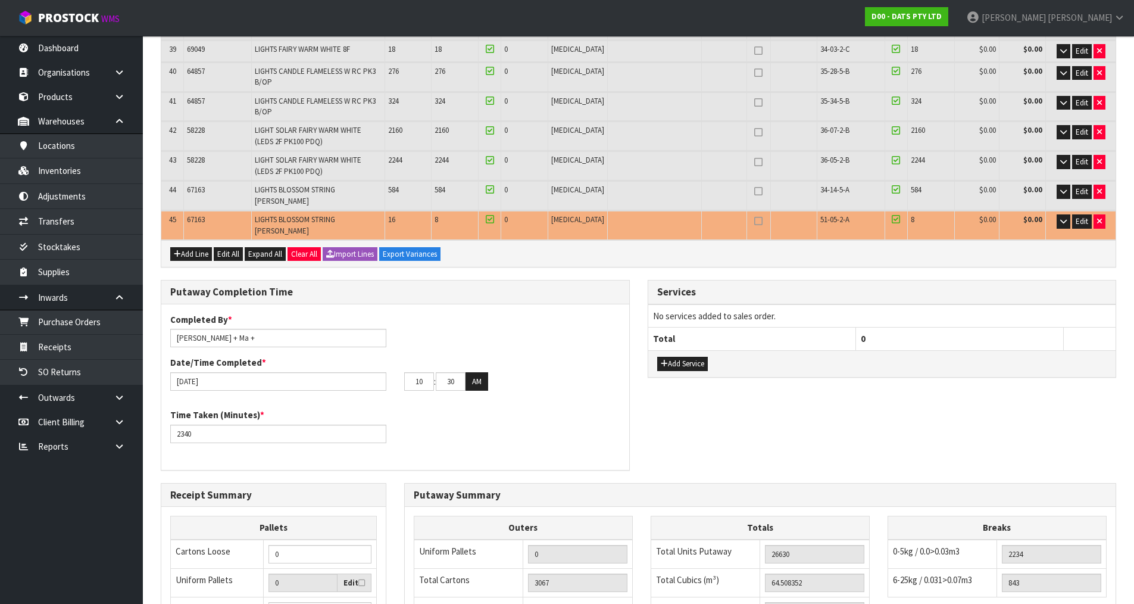
scroll to position [1372, 0]
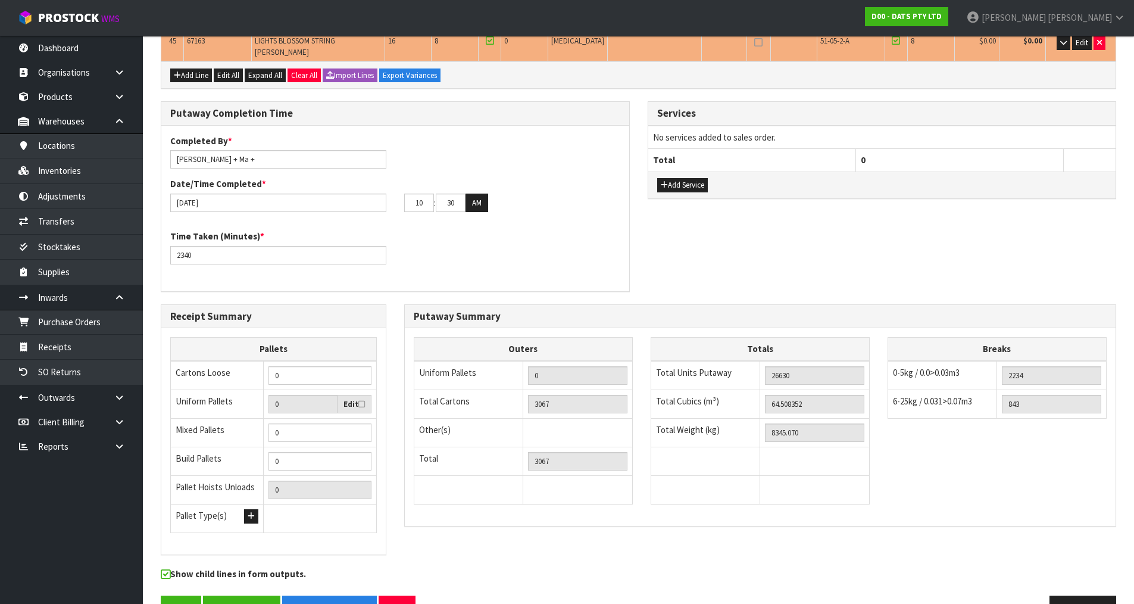
click at [771, 229] on div "Putaway Completion Time Completed By * [PERSON_NAME] + Ma + Date/Time Completed…" at bounding box center [638, 202] width 973 height 202
click at [80, 167] on link "Inventories" at bounding box center [71, 170] width 143 height 24
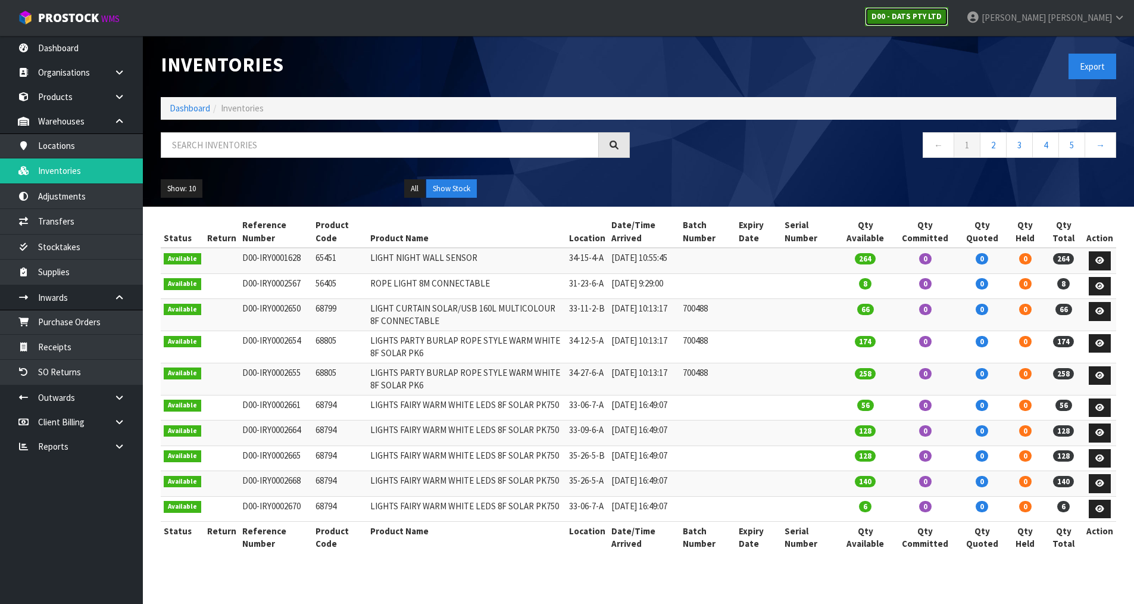
click at [942, 20] on strong "D00 - DATS PTY LTD" at bounding box center [907, 16] width 70 height 10
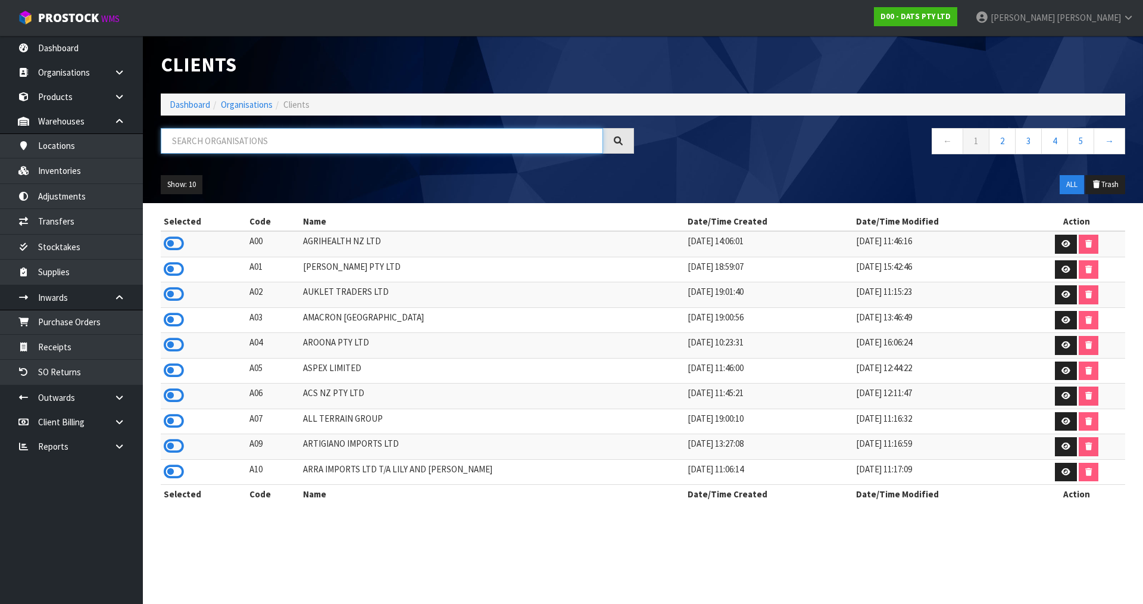
click at [274, 142] on input "text" at bounding box center [382, 141] width 442 height 26
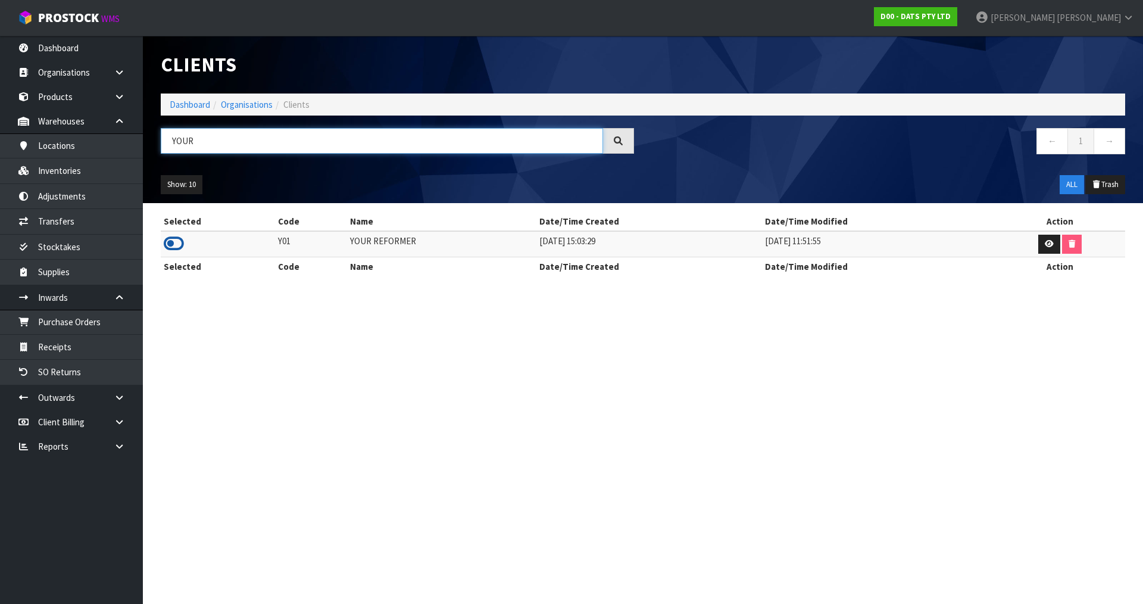
type input "YOUR"
click at [178, 245] on icon at bounding box center [174, 244] width 20 height 18
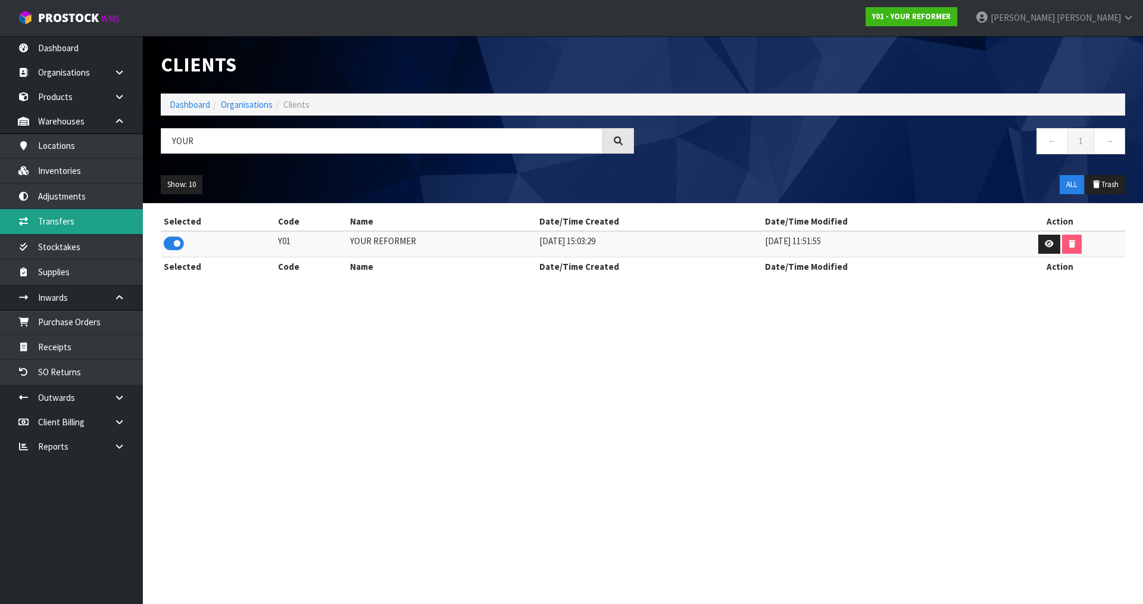
click at [24, 223] on icon at bounding box center [23, 221] width 11 height 9
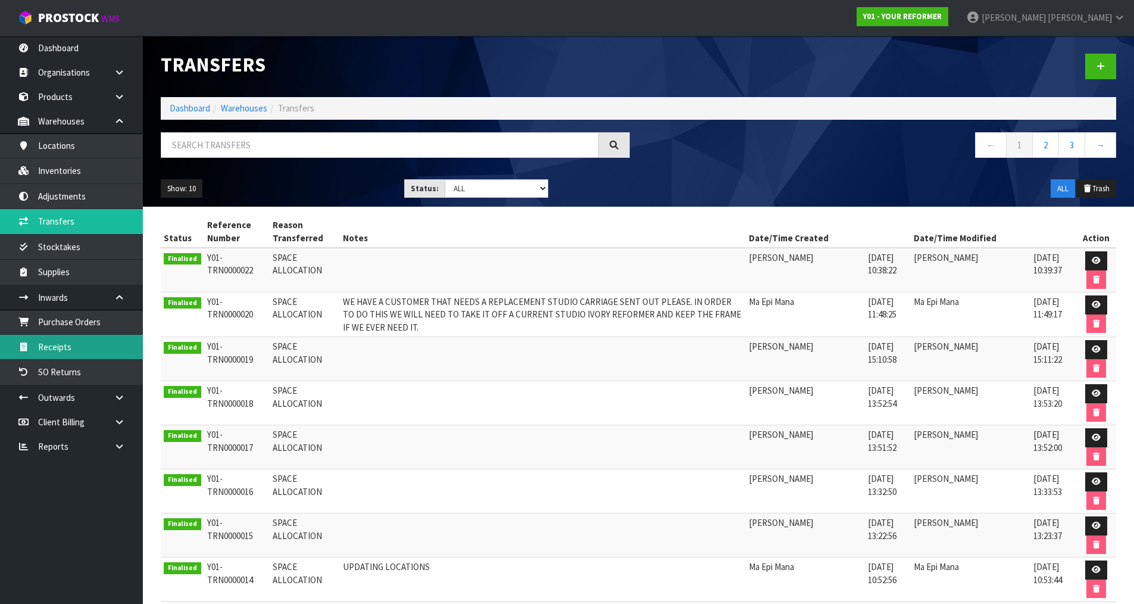
click at [93, 342] on link "Receipts" at bounding box center [71, 347] width 143 height 24
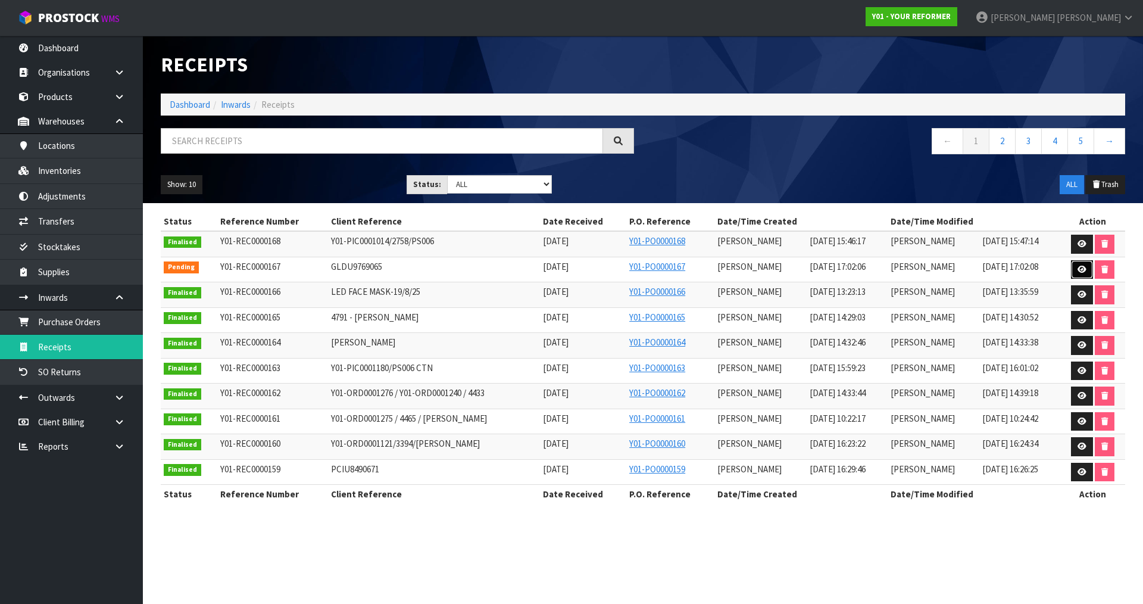
click at [1076, 271] on link at bounding box center [1082, 269] width 22 height 19
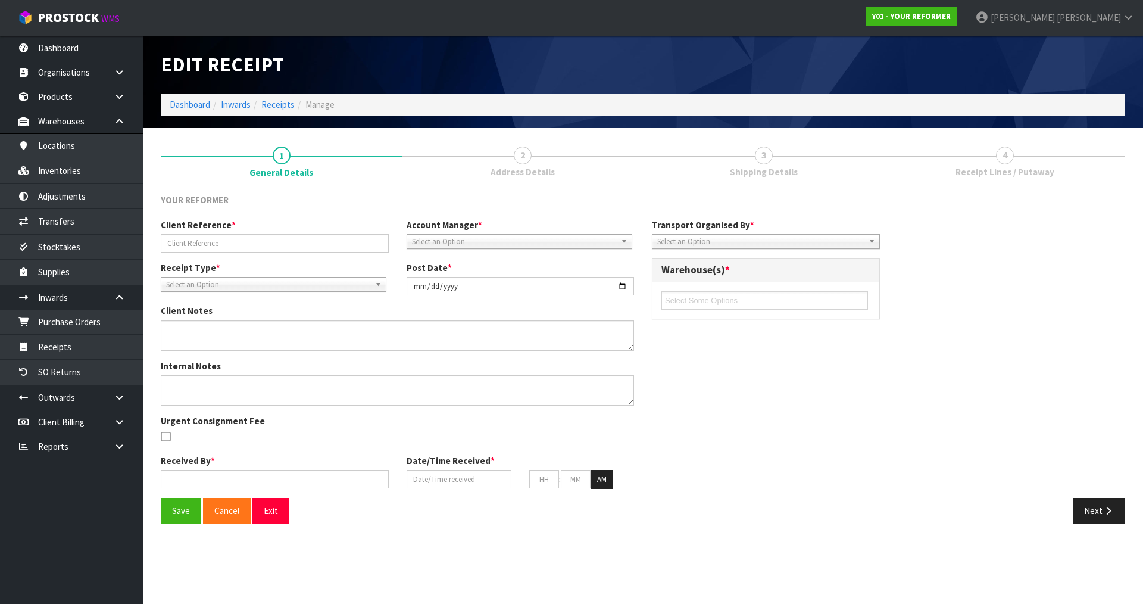
type input "GLDU9769065"
type input "[DATE]"
type input "[PERSON_NAME]"
type input "[DATE]"
type input "05"
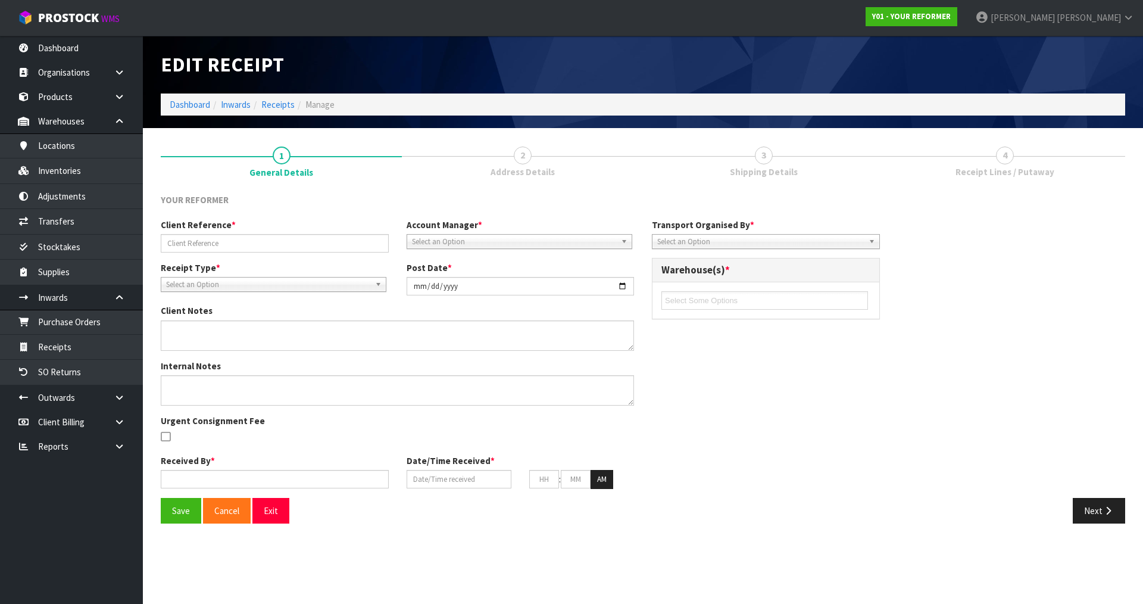
type input "02"
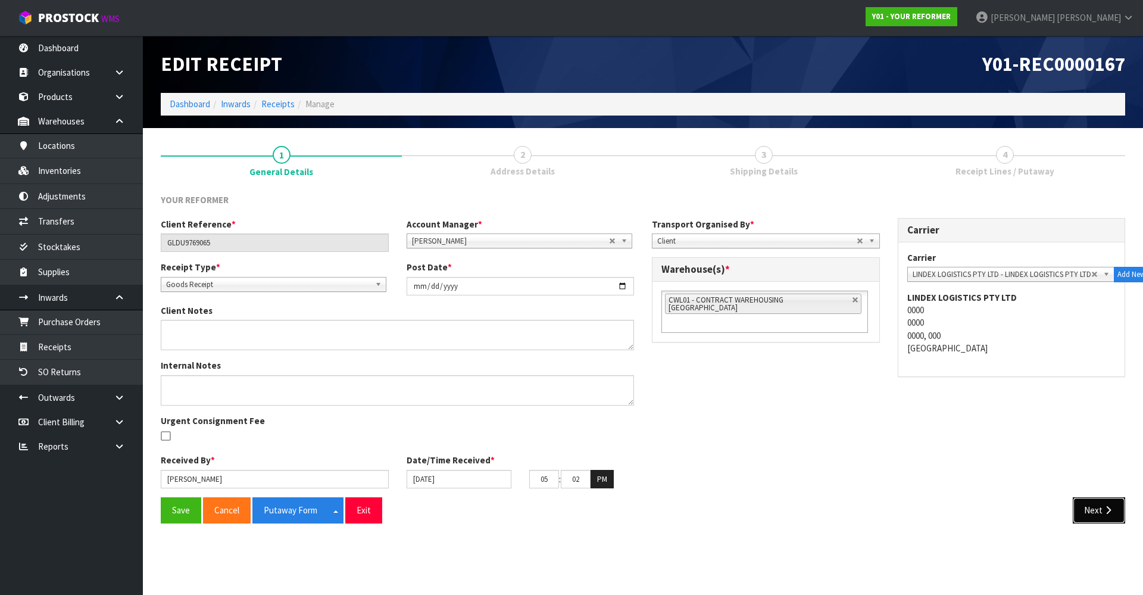
click at [1077, 513] on button "Next" at bounding box center [1099, 510] width 52 height 26
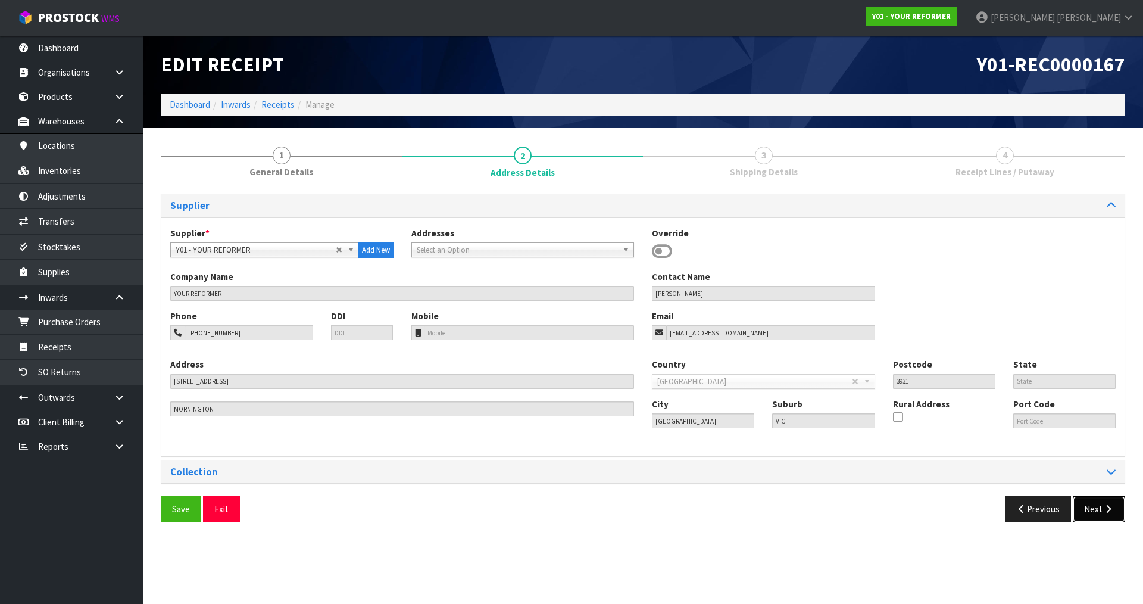
click at [1077, 513] on button "Next" at bounding box center [1099, 509] width 52 height 26
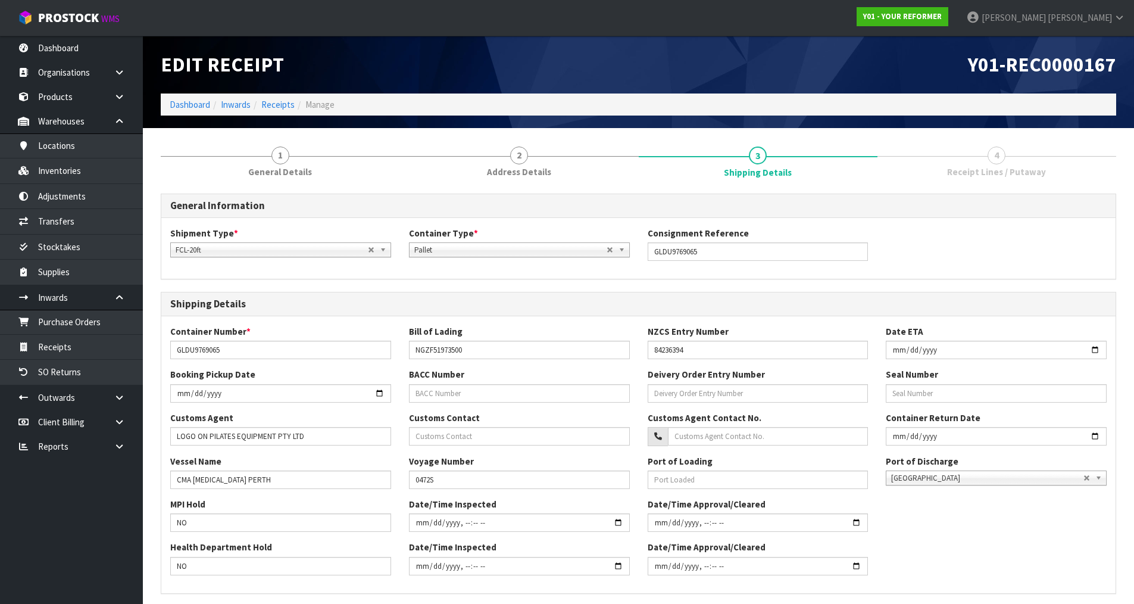
scroll to position [226, 0]
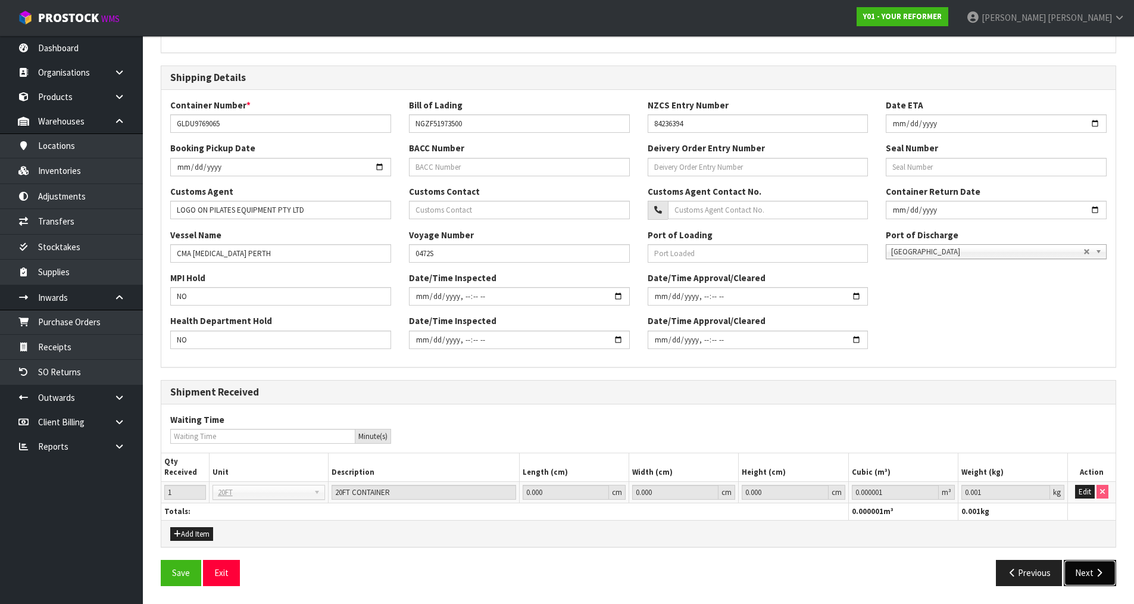
click at [1101, 566] on button "Next" at bounding box center [1090, 573] width 52 height 26
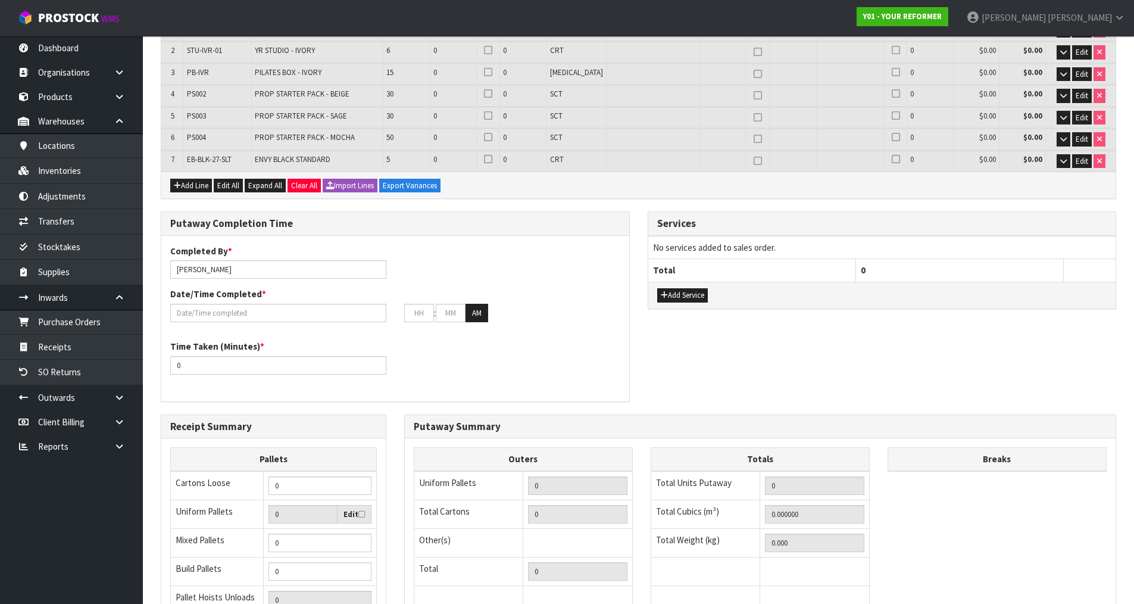
scroll to position [0, 0]
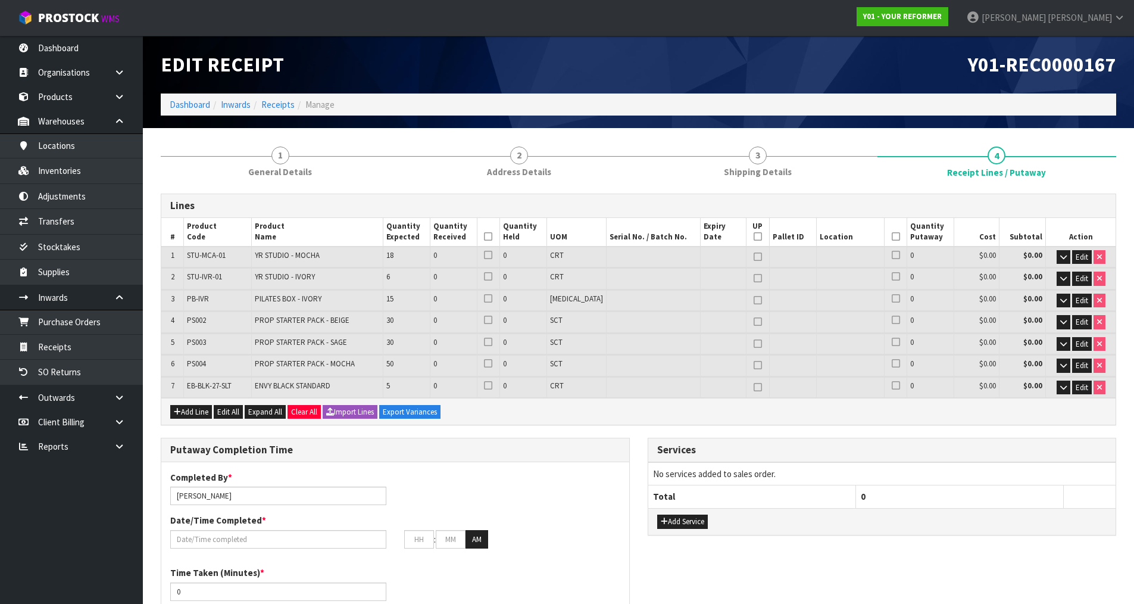
click at [205, 323] on span "PS002" at bounding box center [196, 320] width 19 height 10
copy span "PS002"
click at [321, 298] on span "PILATES BOX - IVORY" at bounding box center [288, 298] width 67 height 10
click at [942, 19] on strong "Y01 - YOUR REFORMER" at bounding box center [902, 16] width 79 height 10
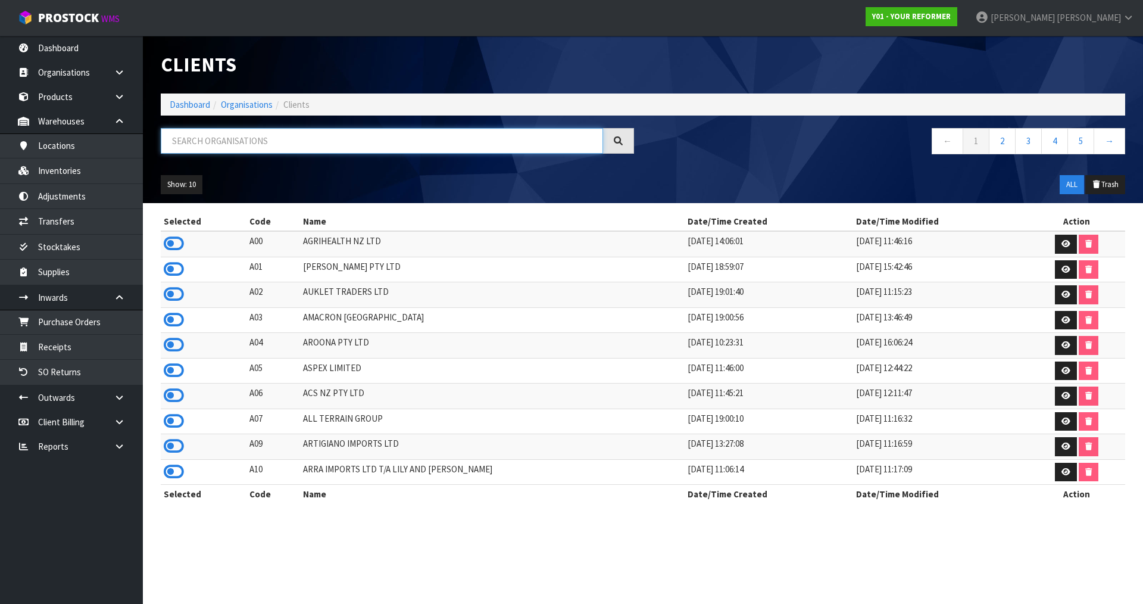
click at [268, 141] on input "text" at bounding box center [382, 141] width 442 height 26
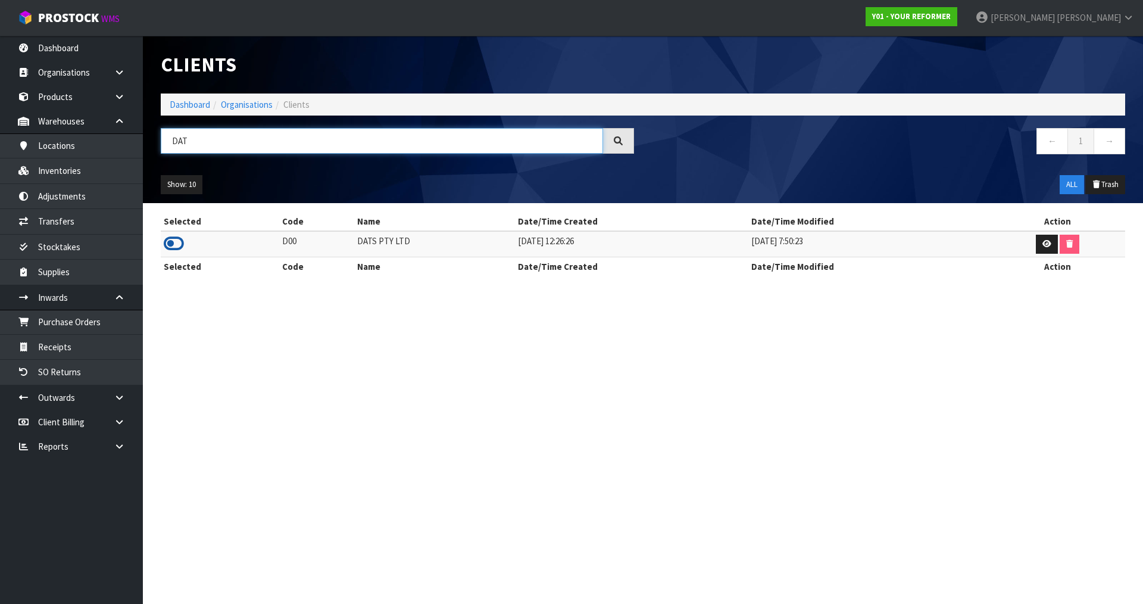
type input "DAT"
click at [181, 245] on icon at bounding box center [174, 244] width 20 height 18
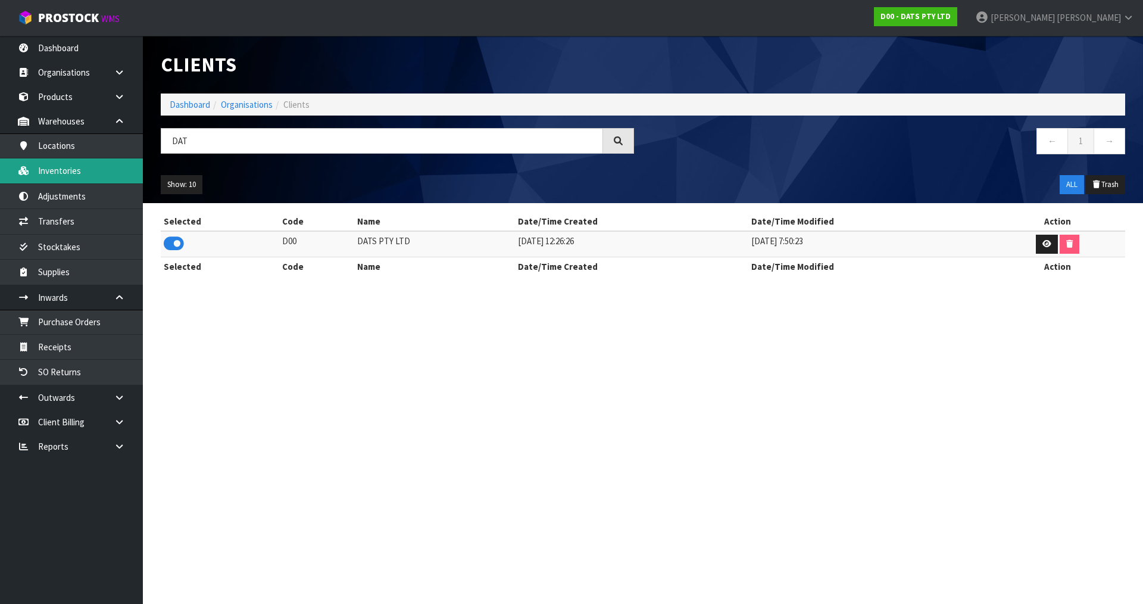
click at [105, 169] on link "Inventories" at bounding box center [71, 170] width 143 height 24
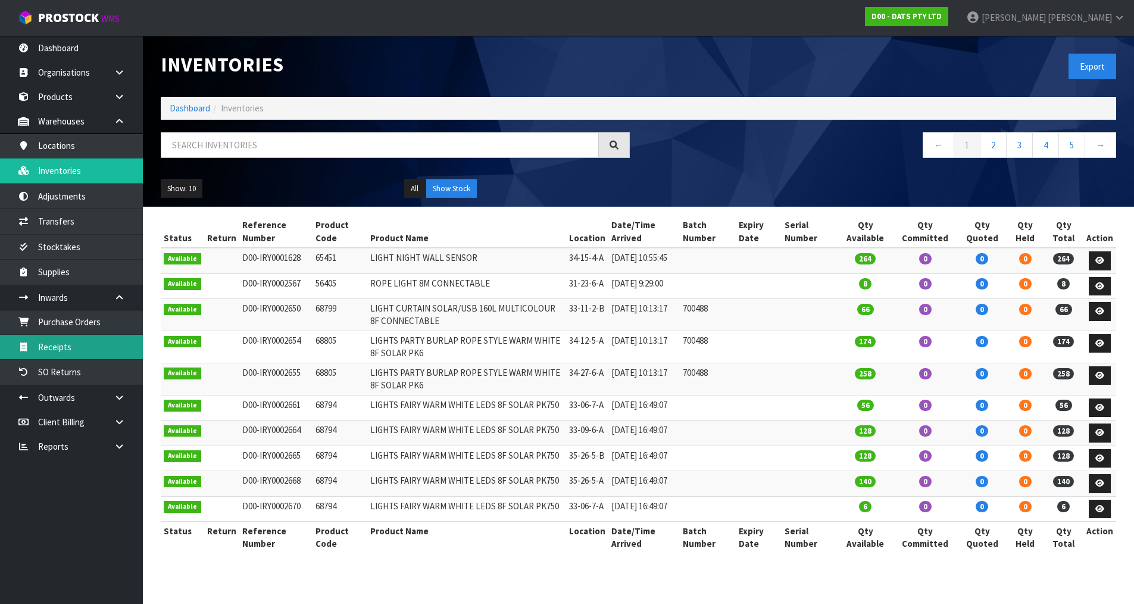
click at [90, 346] on link "Receipts" at bounding box center [71, 347] width 143 height 24
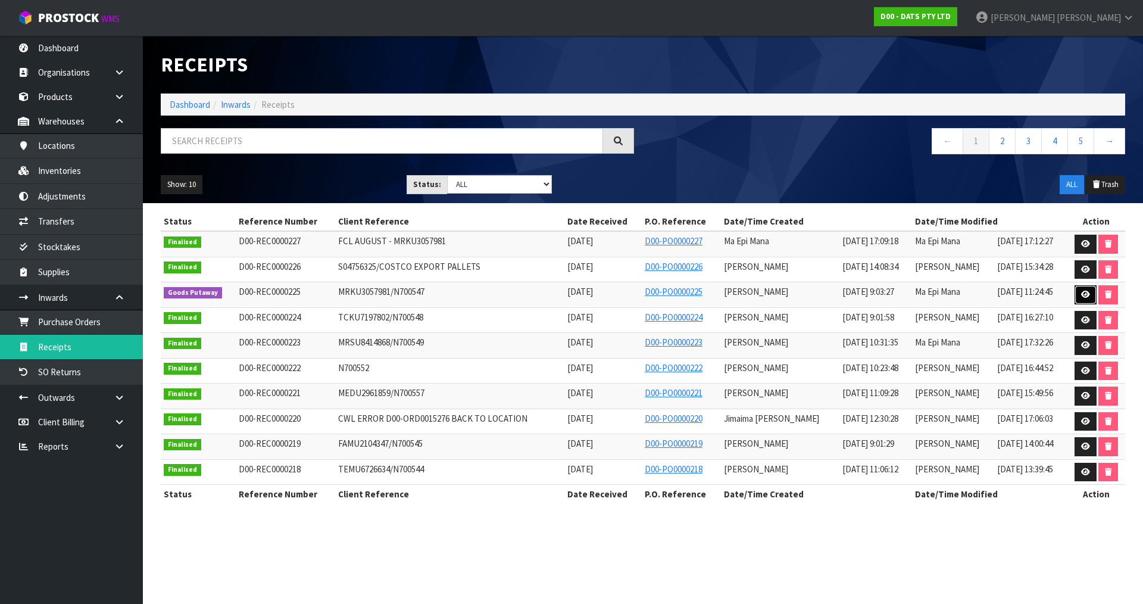
click at [1089, 292] on link at bounding box center [1086, 294] width 22 height 19
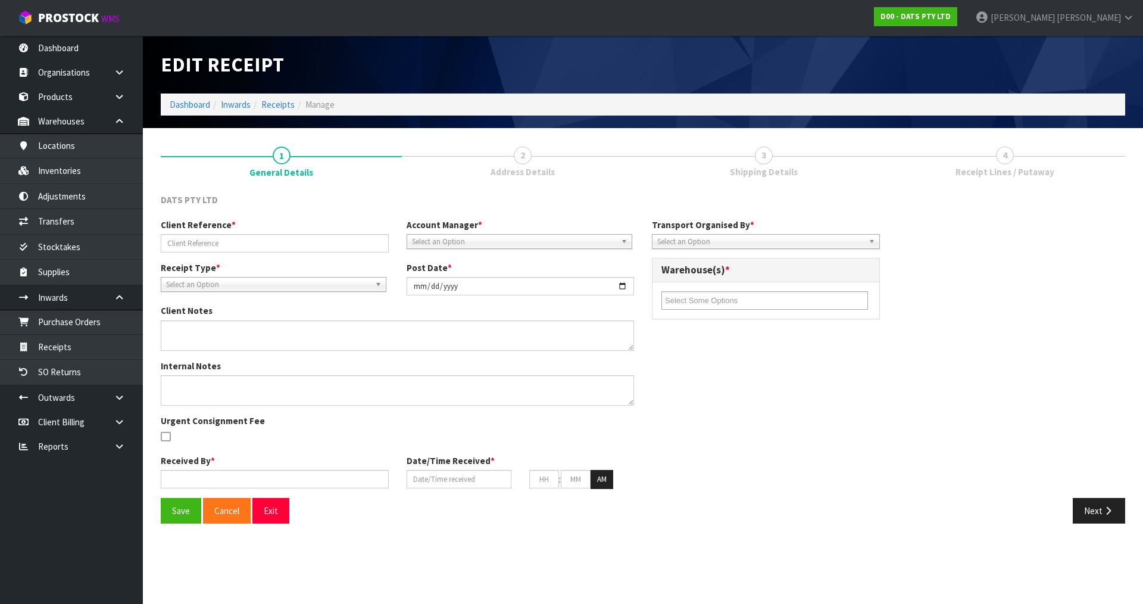
type input "MRKU3057981/N700547"
type input "[DATE]"
type textarea "VARIANCES FOUND 64856 EXPECTED - 498 RECEIVED - 900 63280 EXPECTED - 0 RECEIVED…"
type textarea "VARIANCES CHECKED BY [PERSON_NAME] + [PERSON_NAME] + [PERSON_NAME] ALSO NOTE 2 …"
type input "[PERSON_NAME]"
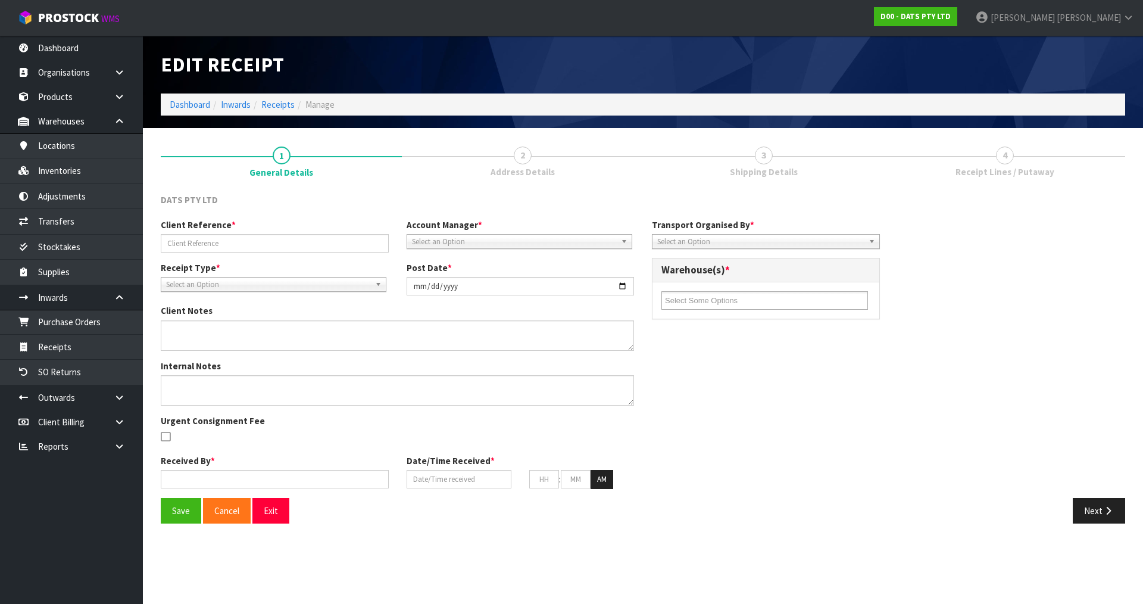
type input "[DATE]"
type input "09"
type input "03"
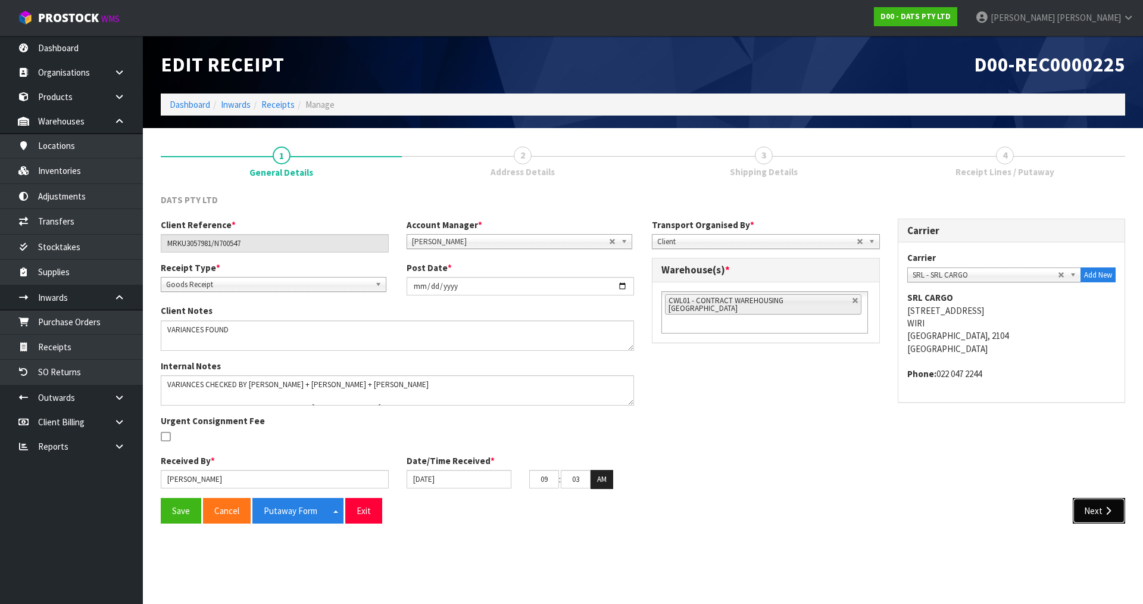
click at [1100, 506] on button "Next" at bounding box center [1099, 511] width 52 height 26
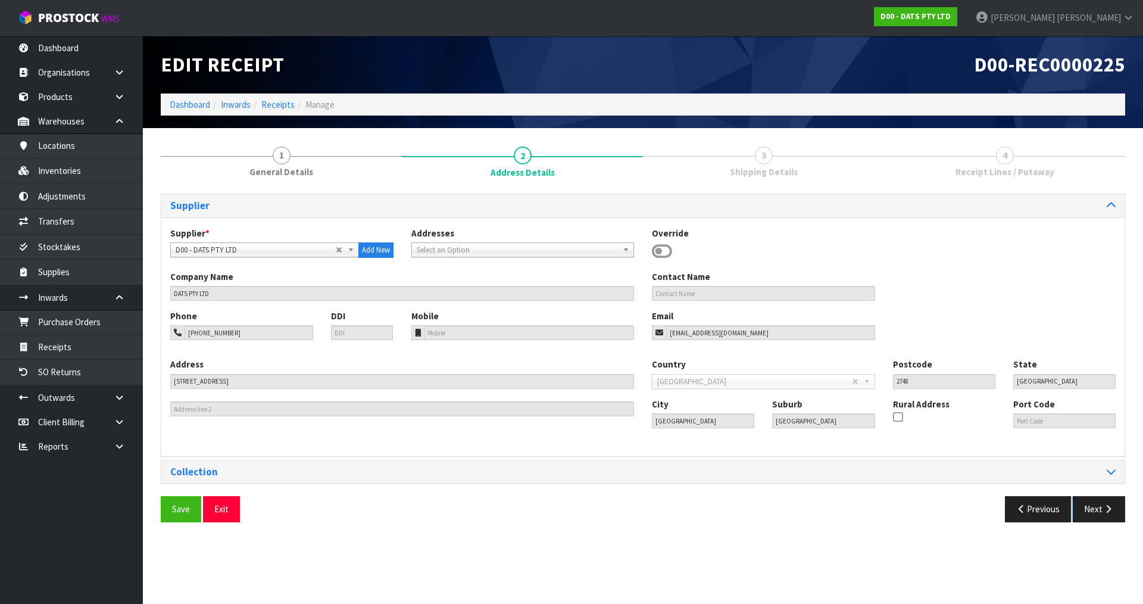
click at [1100, 506] on section "Edit Receipt D00-REC0000225 Dashboard Inwards Receipts Manage 1 General Details…" at bounding box center [571, 302] width 1143 height 604
click at [1100, 506] on button "Next" at bounding box center [1099, 509] width 52 height 26
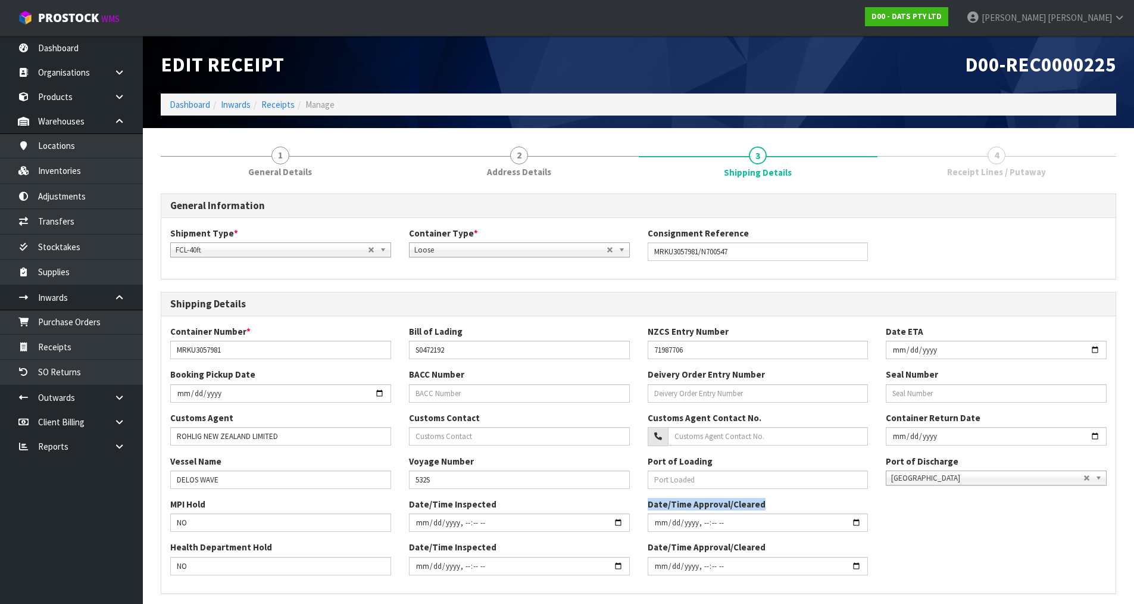
click at [1100, 506] on div "MPI Hold NO Date/Time Inspected Date/Time Approval/Cleared" at bounding box center [638, 519] width 954 height 43
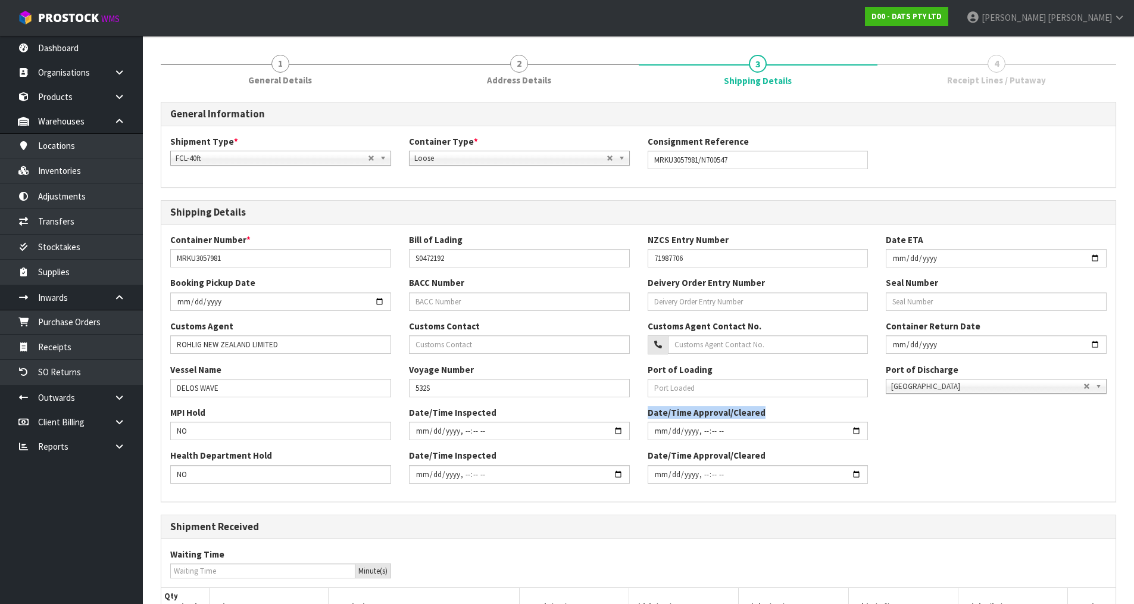
scroll to position [226, 0]
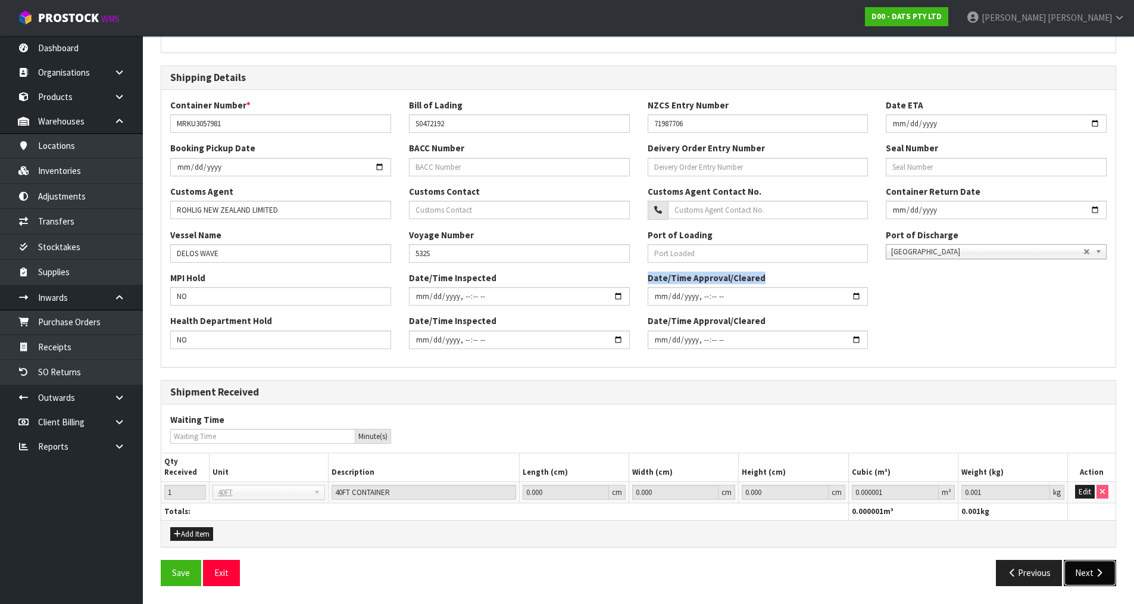
click at [1097, 563] on button "Next" at bounding box center [1090, 573] width 52 height 26
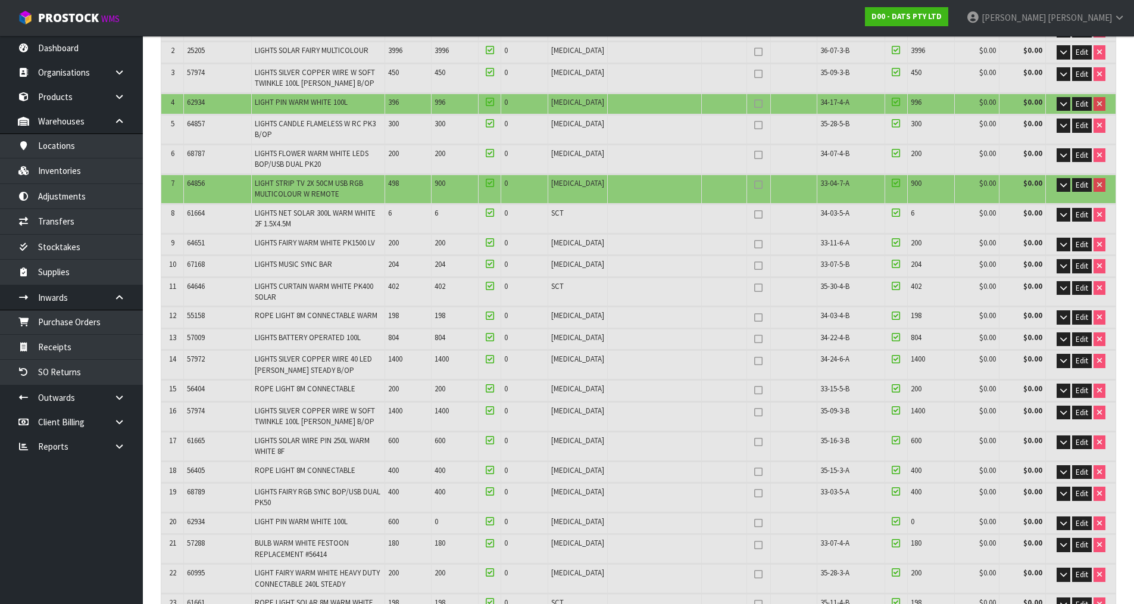
scroll to position [0, 0]
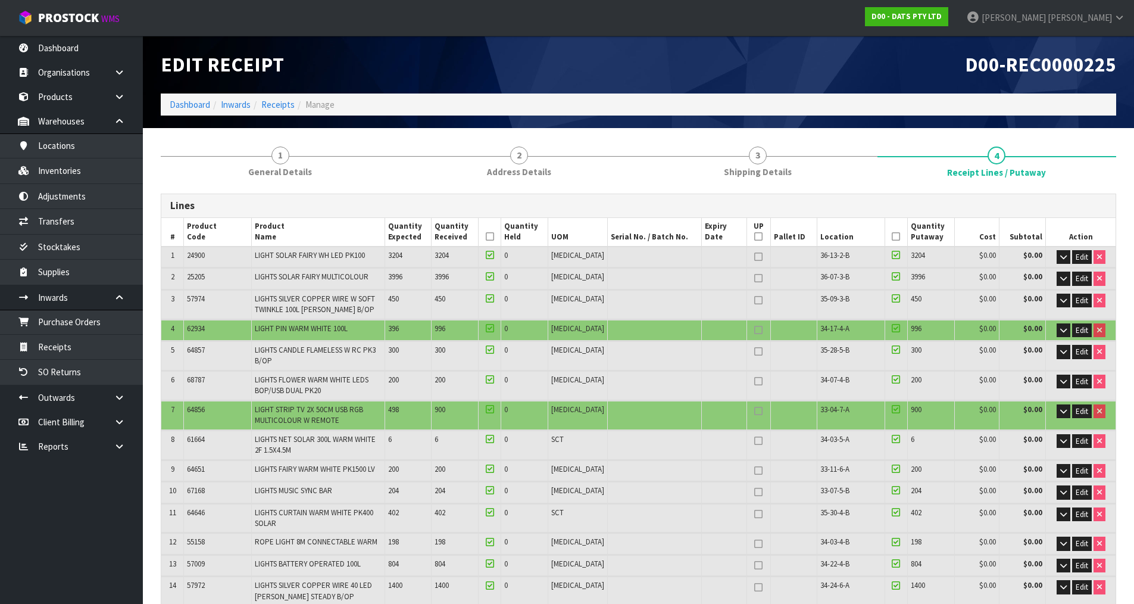
click at [826, 71] on h1 "D00-REC0000225" at bounding box center [882, 65] width 469 height 22
click at [864, 56] on h1 "D00-REC0000225" at bounding box center [882, 65] width 469 height 22
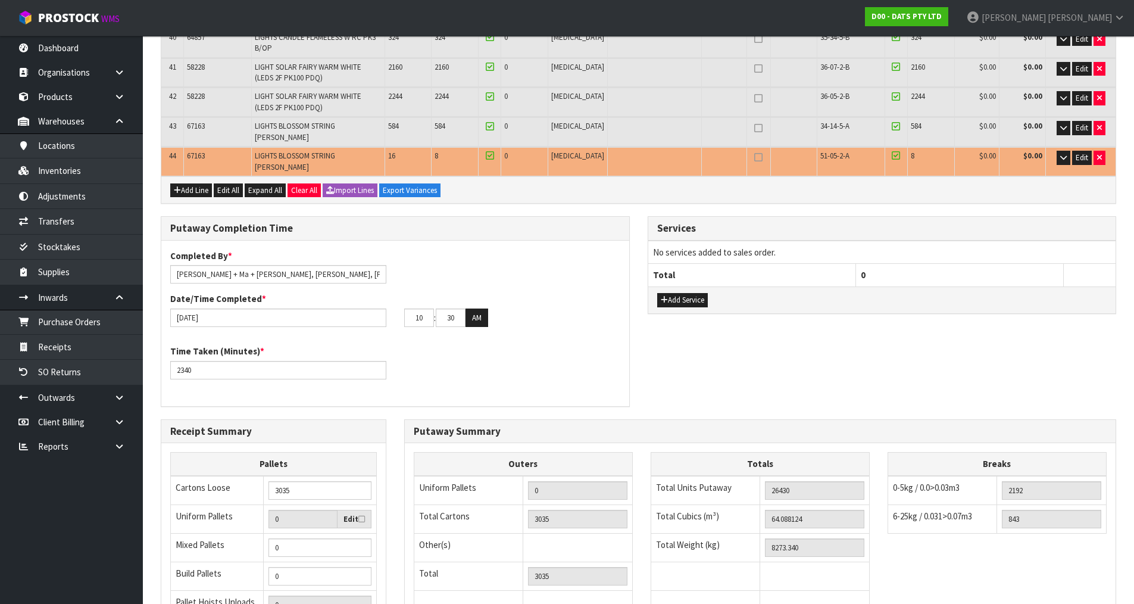
scroll to position [1224, 0]
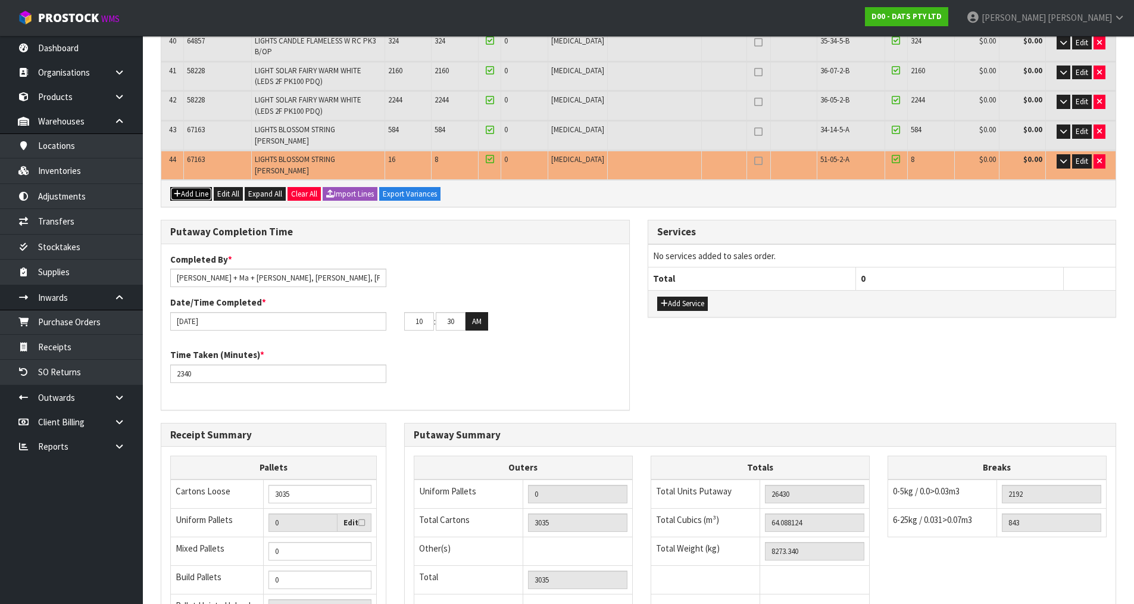
click at [196, 187] on button "Add Line" at bounding box center [191, 194] width 42 height 14
type input "0"
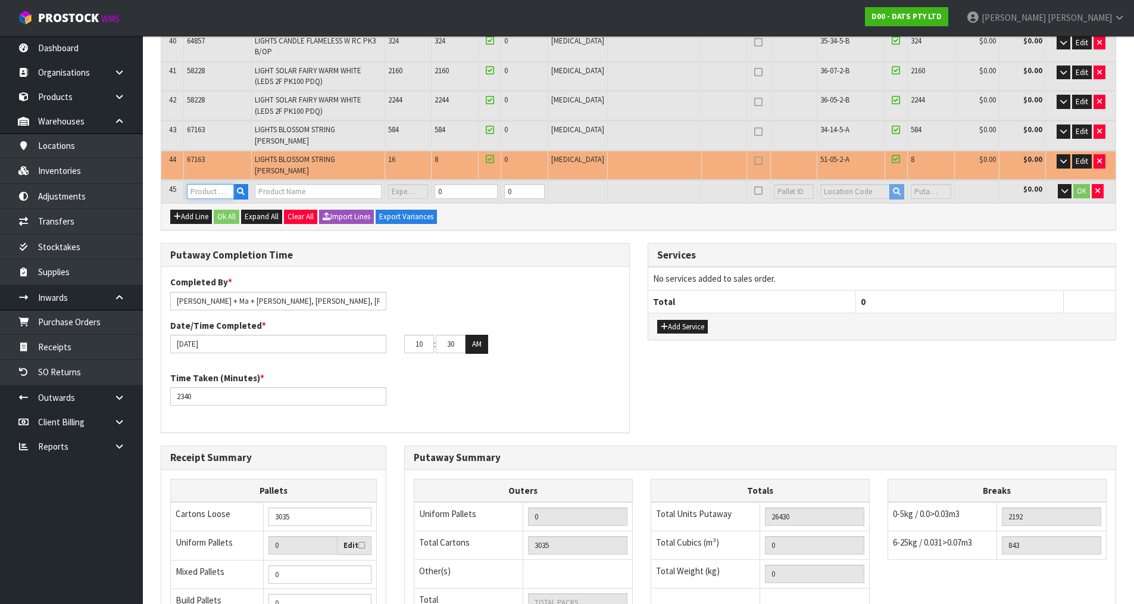
click at [200, 184] on input "text" at bounding box center [210, 191] width 46 height 15
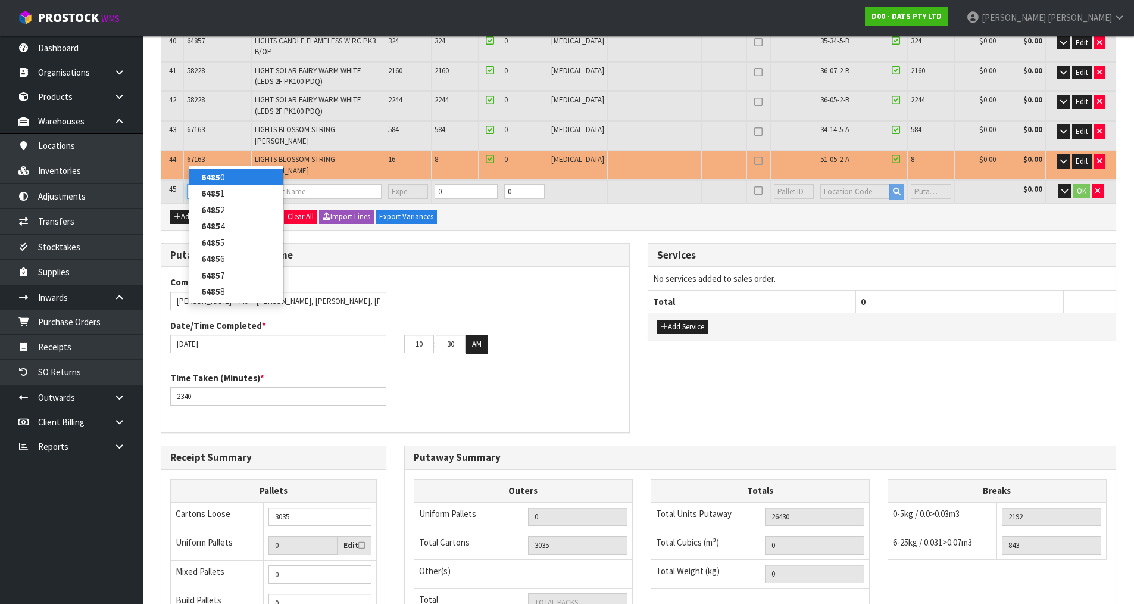
type input "64854"
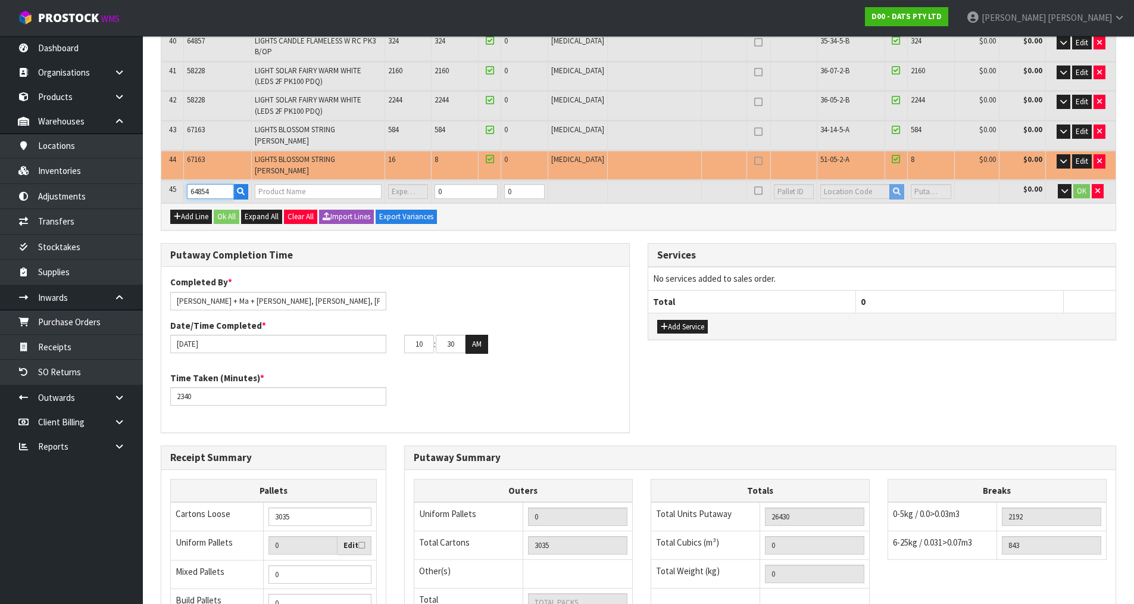
type input "3035"
type input "64.088124"
type input "8273.34"
type input "LIGHT STRIP 5M RGB/WARM WHITE/ WHITE SMD LEDS W REMOTE"
type input "0"
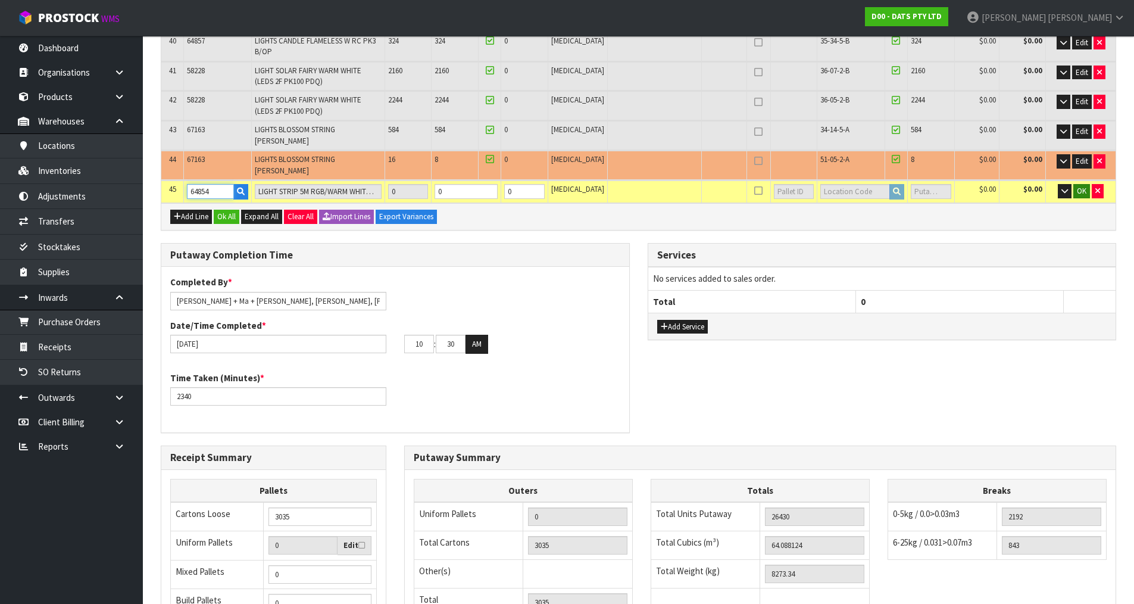
type input "64854"
click at [1080, 186] on span "OK" at bounding box center [1082, 191] width 10 height 10
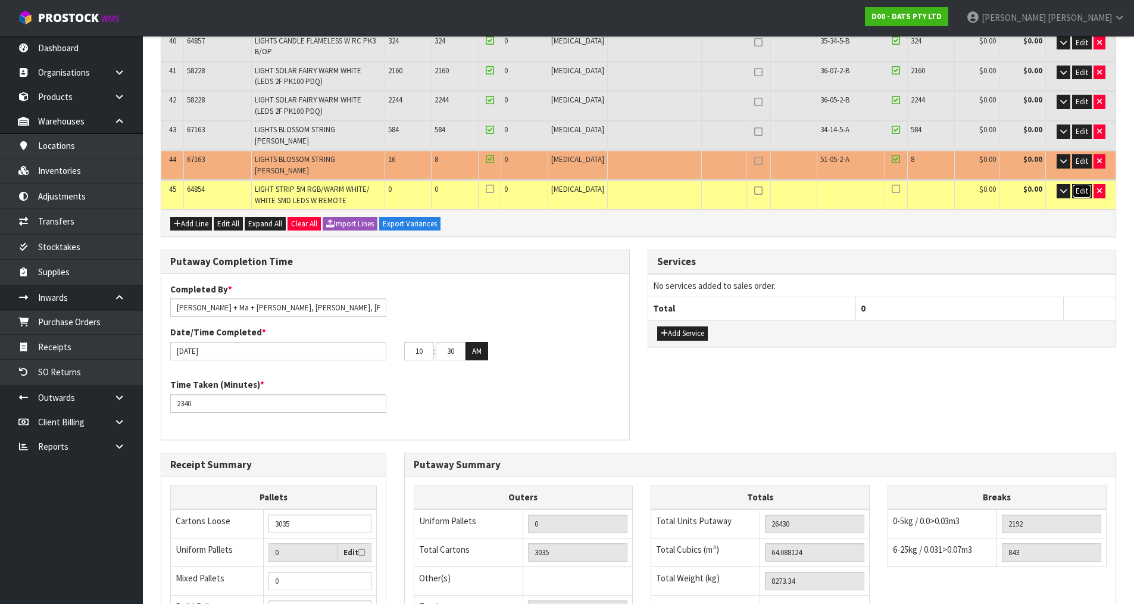
click at [1082, 186] on span "Edit" at bounding box center [1082, 191] width 13 height 10
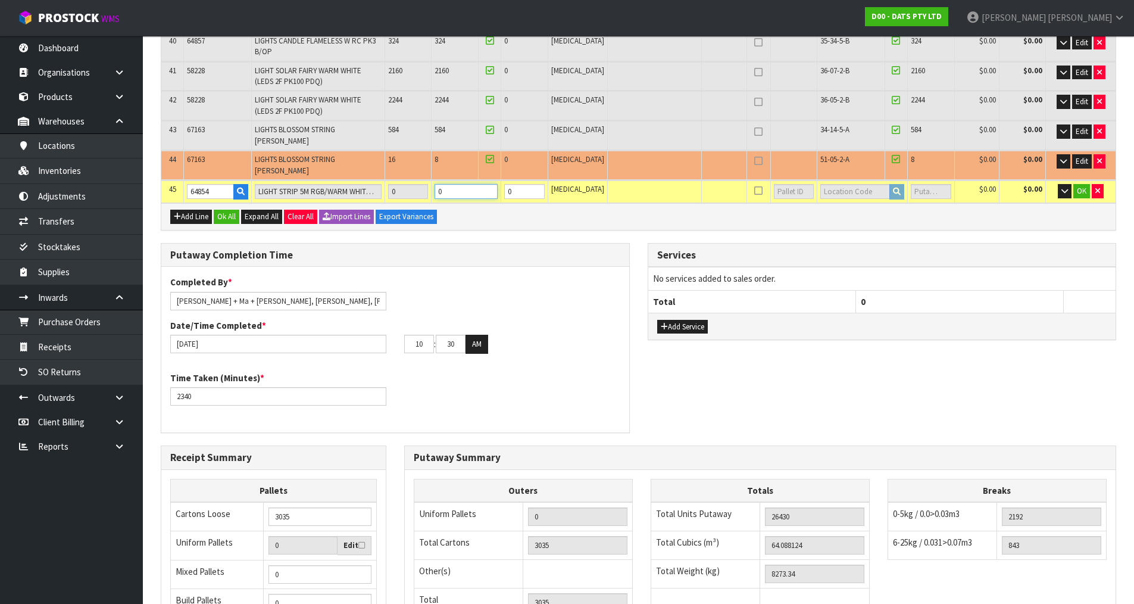
drag, startPoint x: 460, startPoint y: 155, endPoint x: 407, endPoint y: 168, distance: 54.6
type input "64.101696"
type input "8274.84"
type input "2"
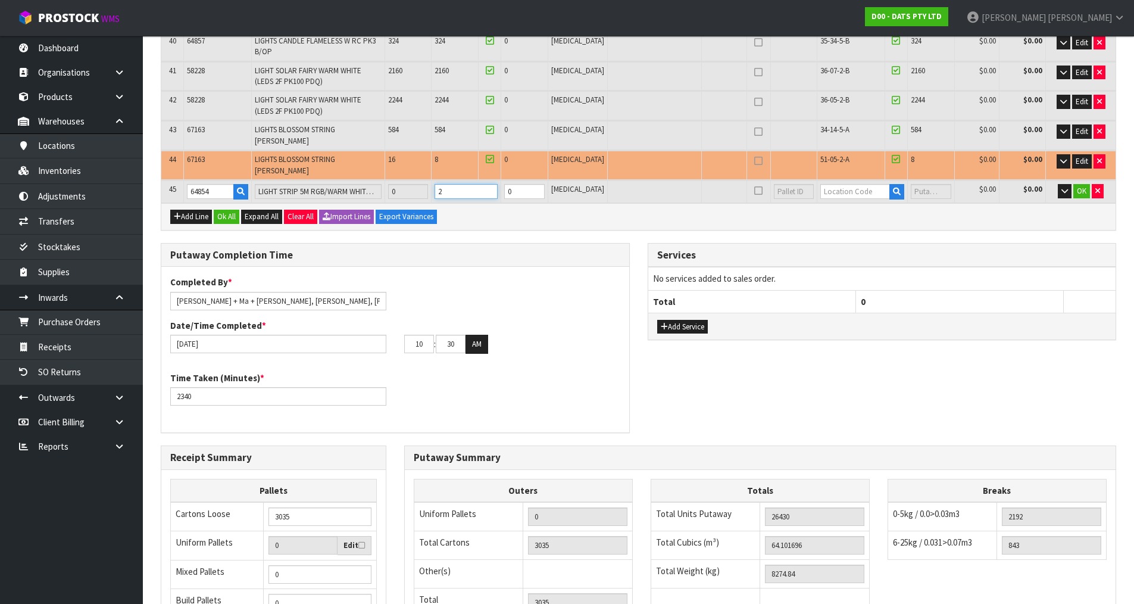
type input "3040"
type input "64.223844"
type input "8288.34"
type input "20"
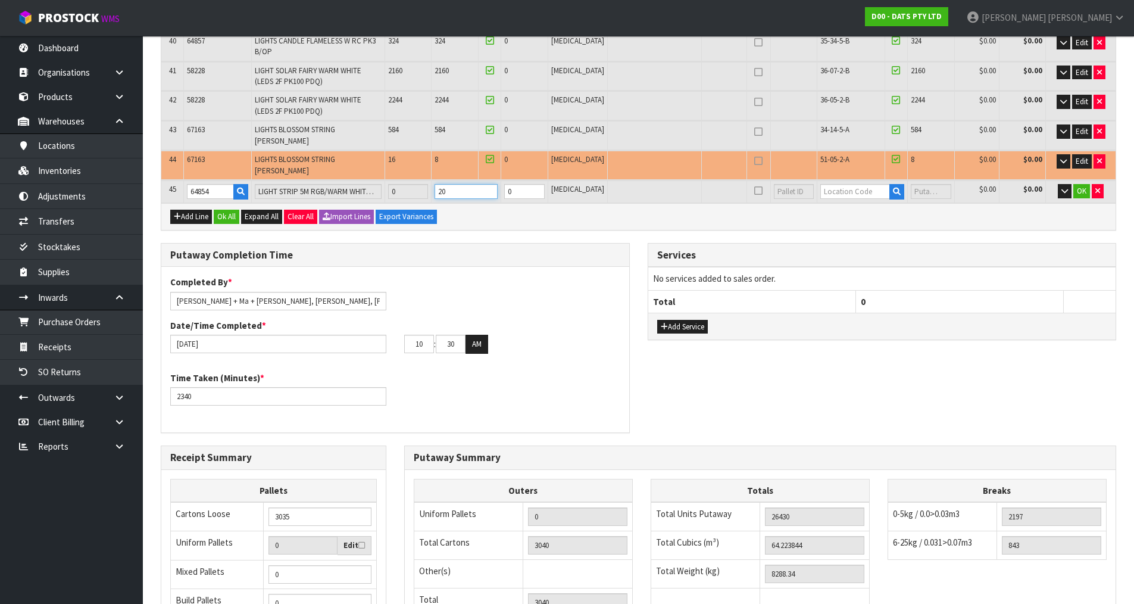
type input "3085"
type input "65.445324"
type input "8423.34"
type input "200"
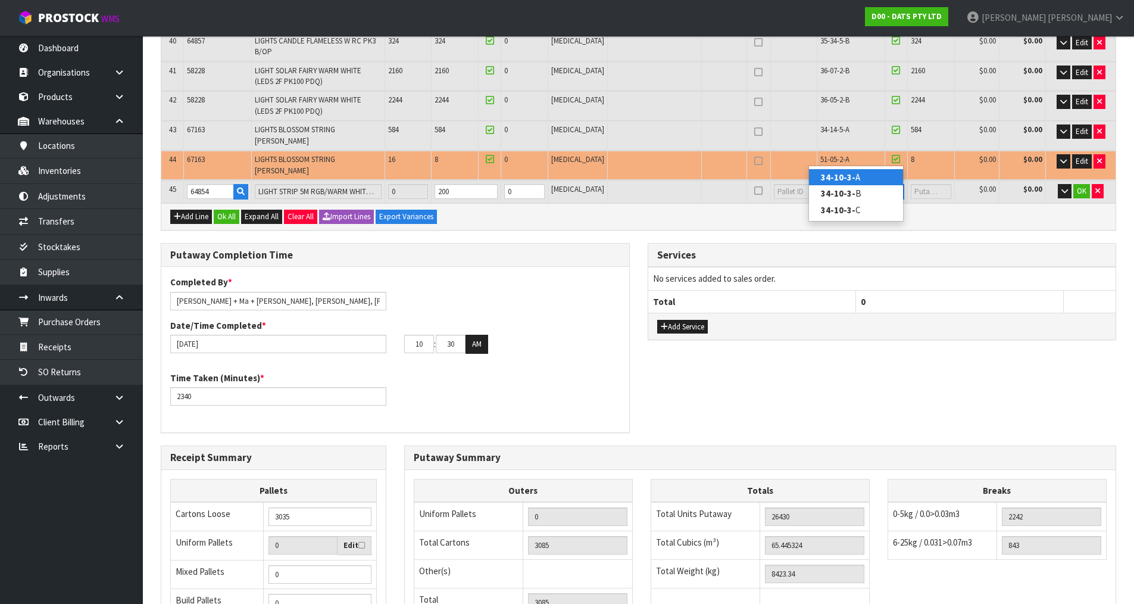
type input "34-10-3-A"
type input "26630"
type input "200"
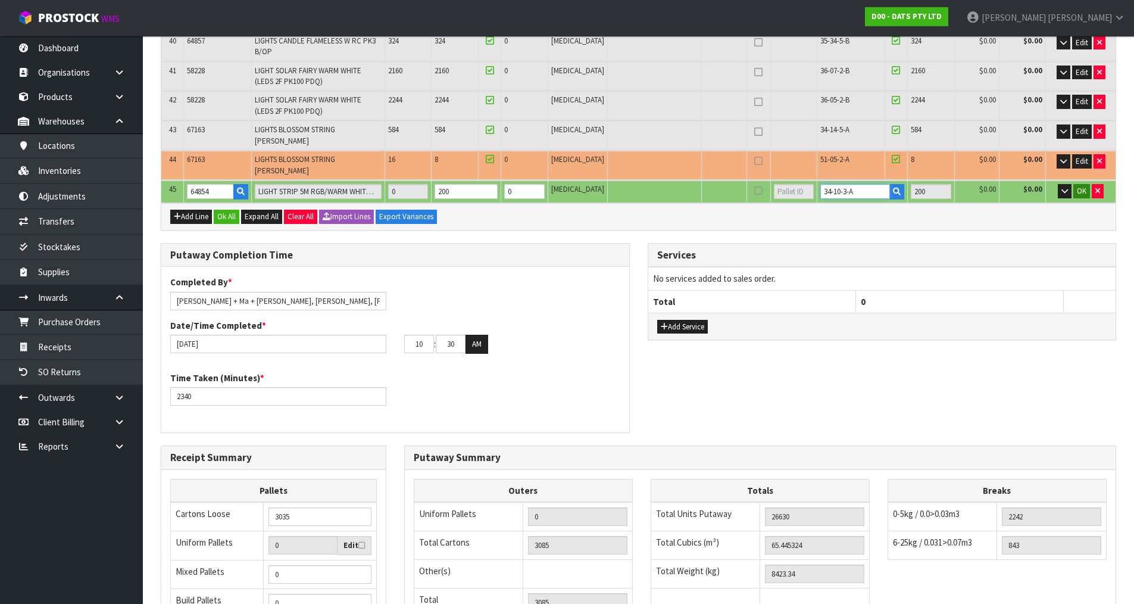
type input "34-10-3-A"
click at [1085, 186] on span "OK" at bounding box center [1082, 191] width 10 height 10
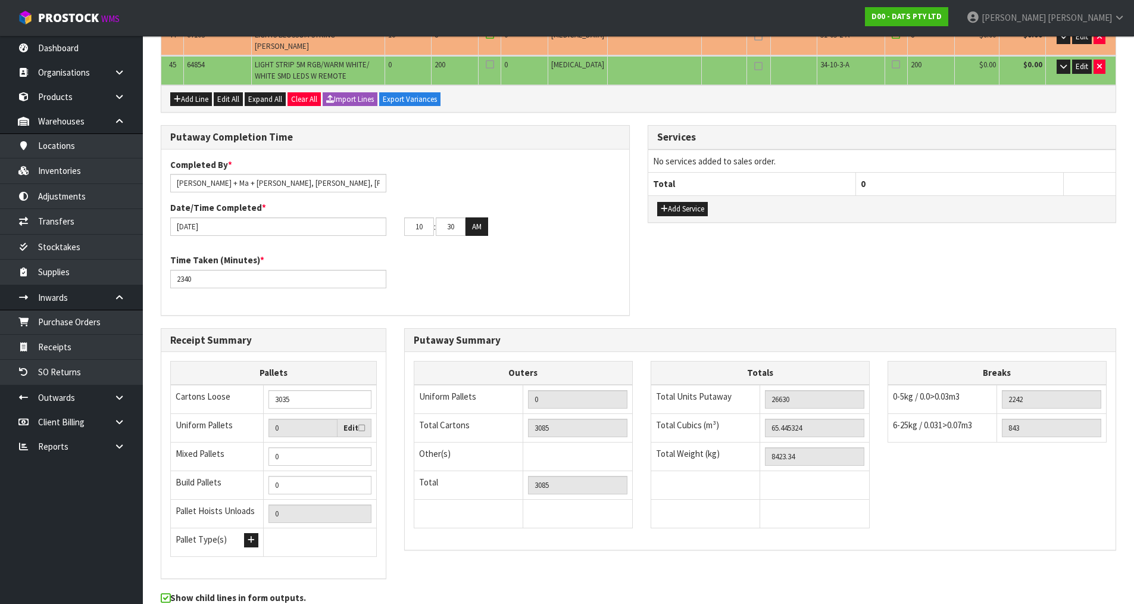
scroll to position [1372, 0]
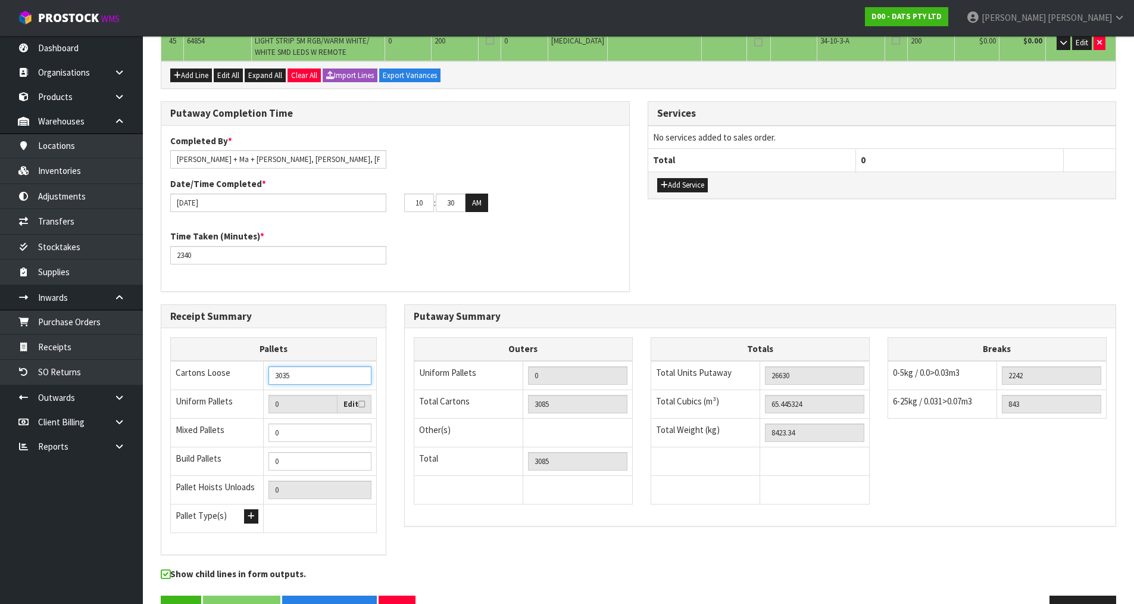
click at [286, 366] on input "3035" at bounding box center [319, 375] width 103 height 18
type input "3085"
click at [964, 464] on div "Outers Uniform Pallets 0 Total Cartons 3085 Other(s) Bag x 0 Bar x 0 Basket x 0…" at bounding box center [760, 426] width 711 height 179
click at [181, 595] on button "Save" at bounding box center [181, 608] width 40 height 26
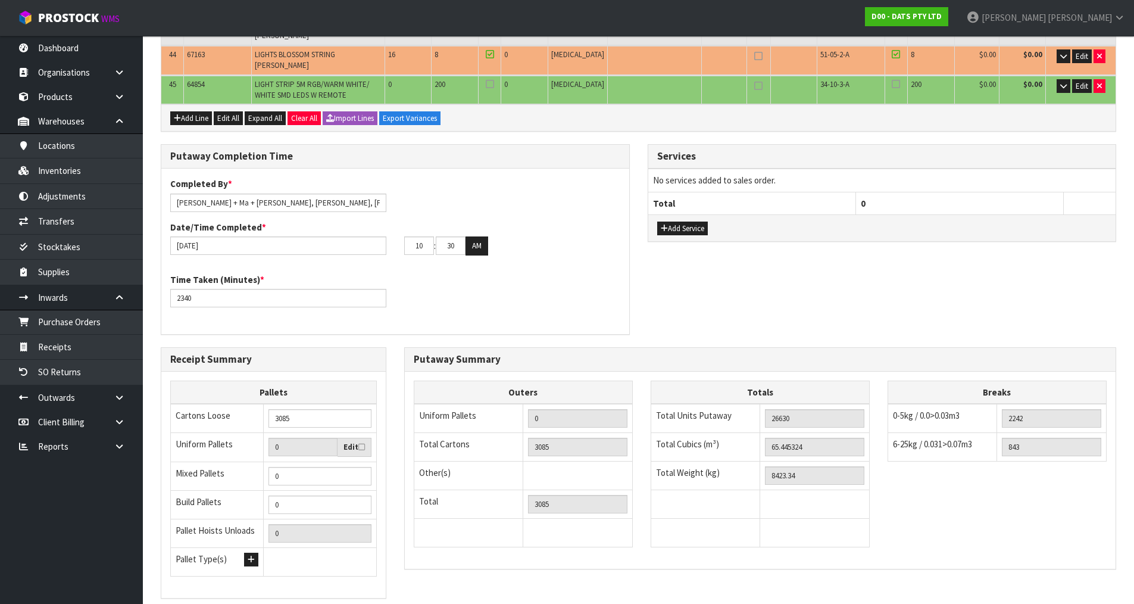
scroll to position [0, 0]
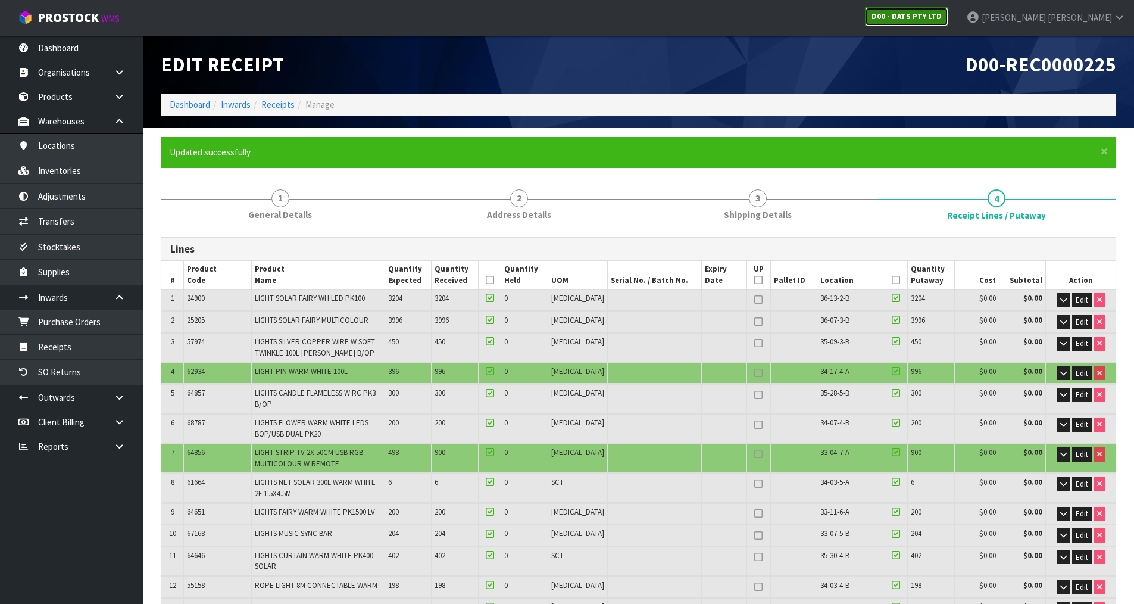
click at [942, 18] on strong "D00 - DATS PTY LTD" at bounding box center [907, 16] width 70 height 10
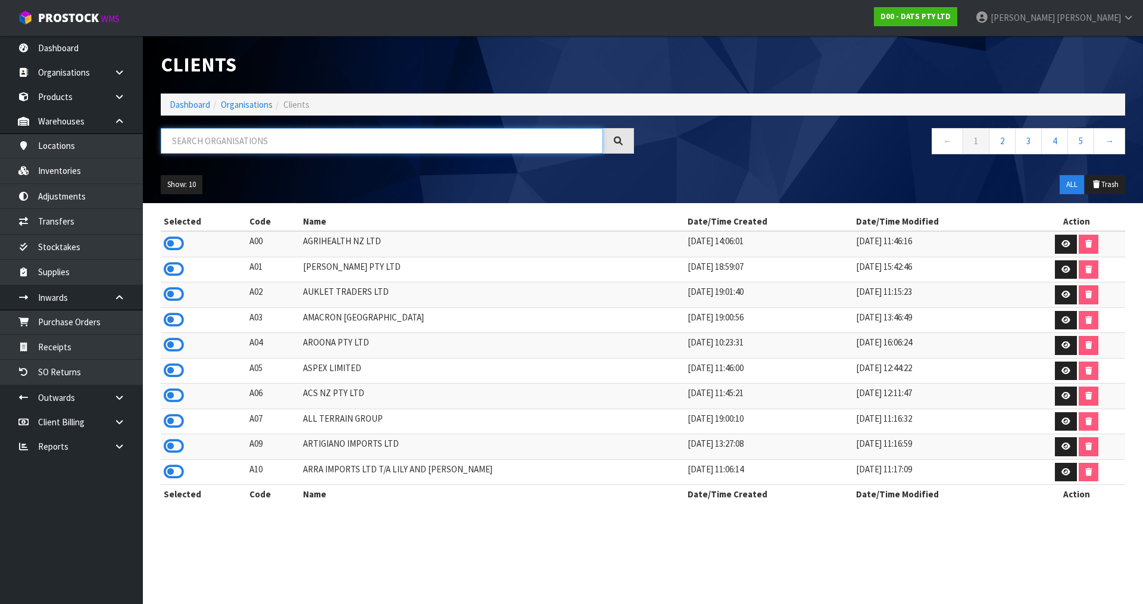
click at [426, 138] on input "text" at bounding box center [382, 141] width 442 height 26
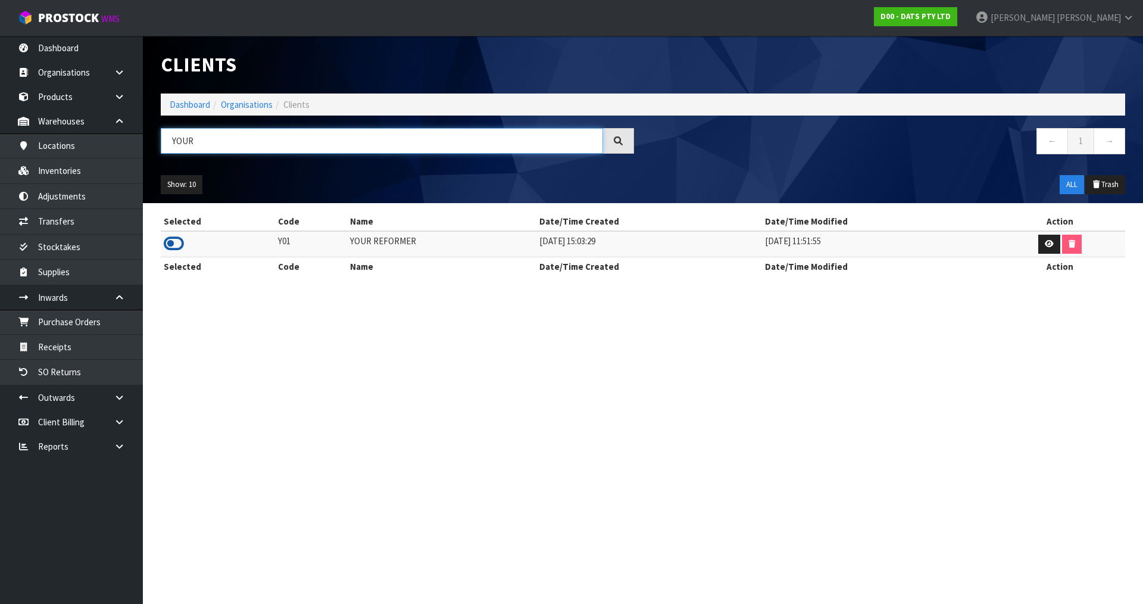
type input "YOUR"
click at [174, 247] on icon at bounding box center [174, 244] width 20 height 18
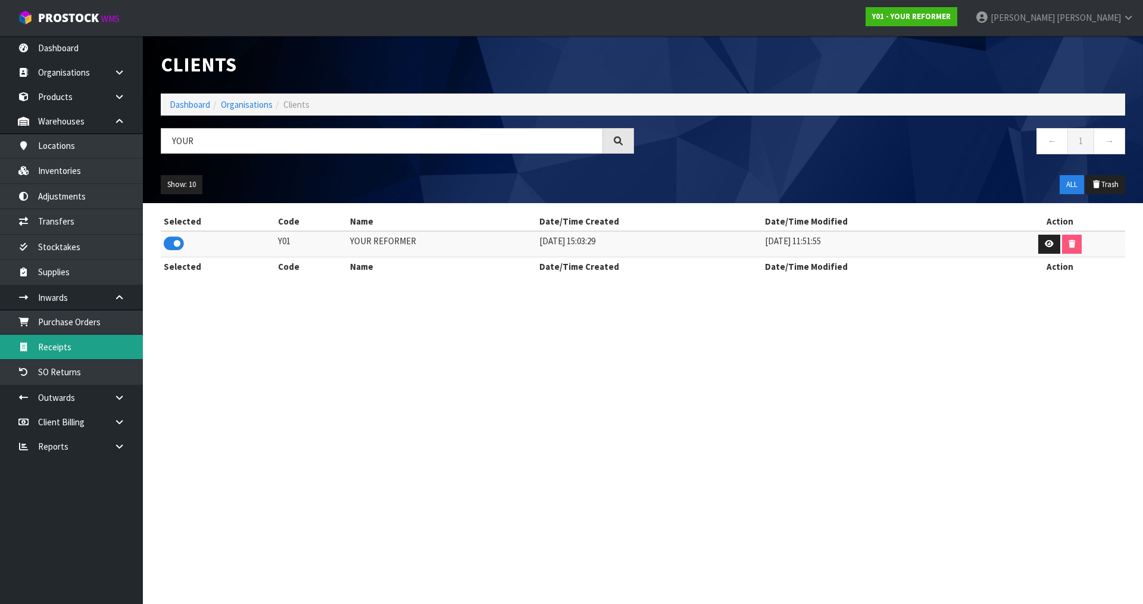
click at [87, 346] on link "Receipts" at bounding box center [71, 347] width 143 height 24
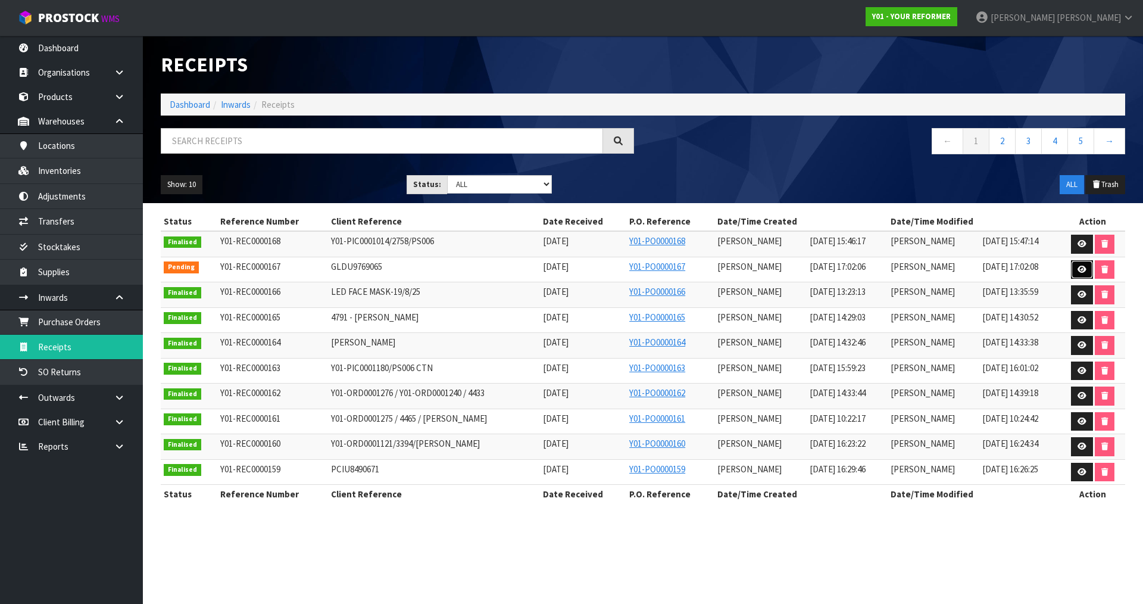
click at [1074, 272] on link at bounding box center [1082, 269] width 22 height 19
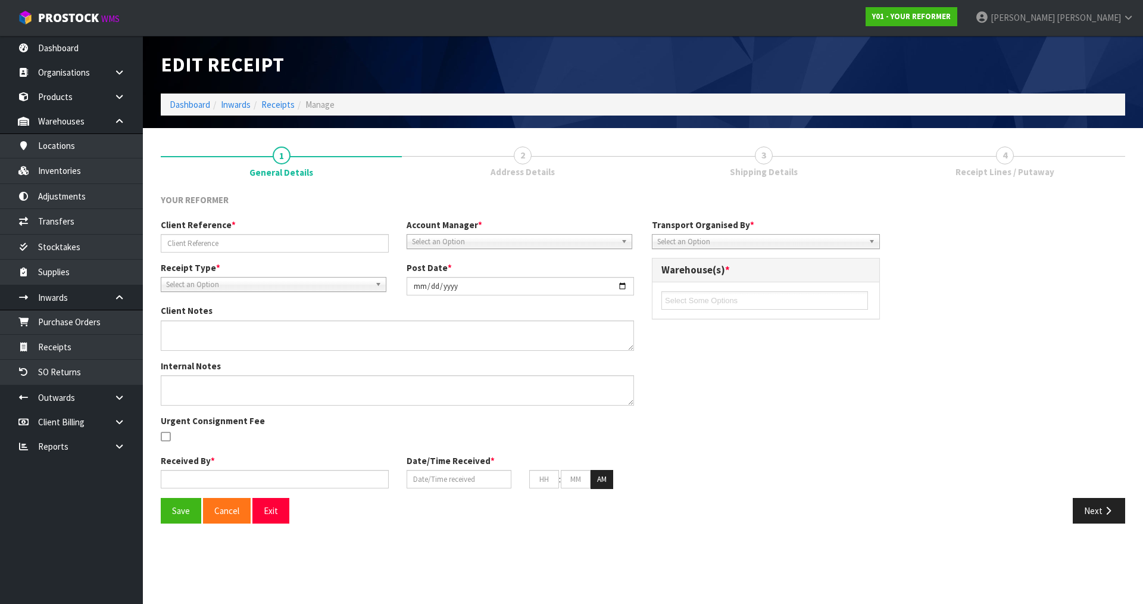
type input "GLDU9769065"
type input "[DATE]"
type input "[PERSON_NAME]"
type input "[DATE]"
type input "05"
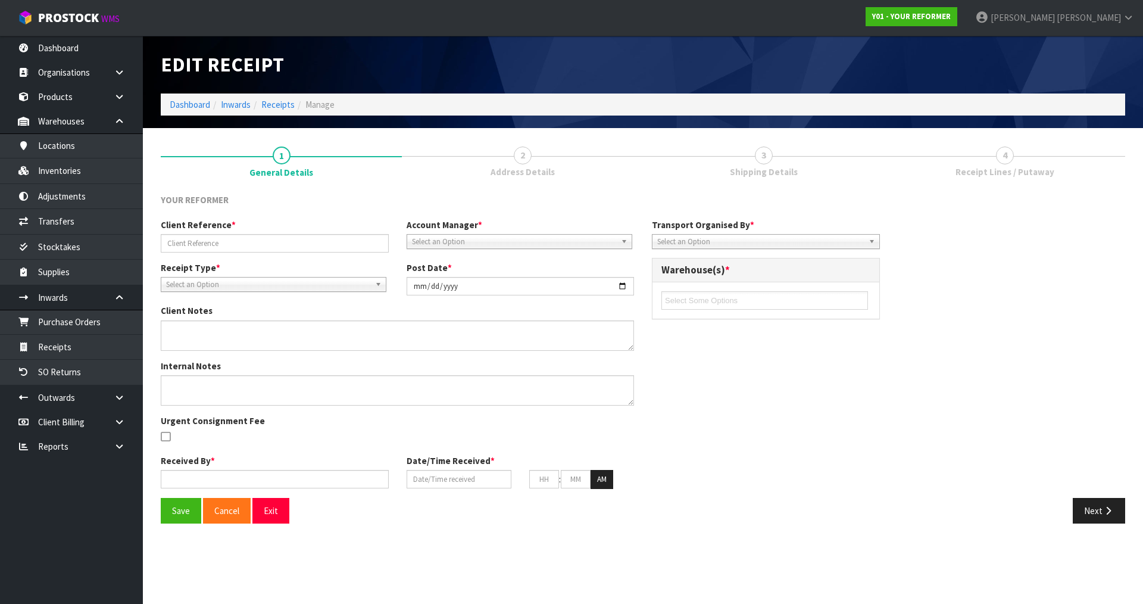
type input "02"
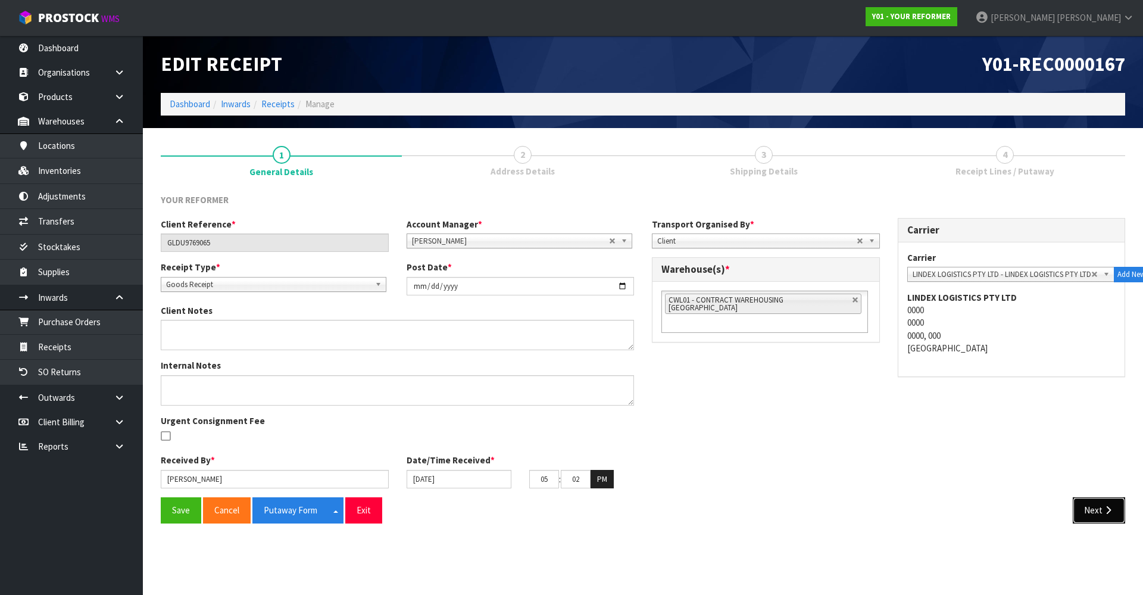
click at [1101, 505] on button "Next" at bounding box center [1099, 510] width 52 height 26
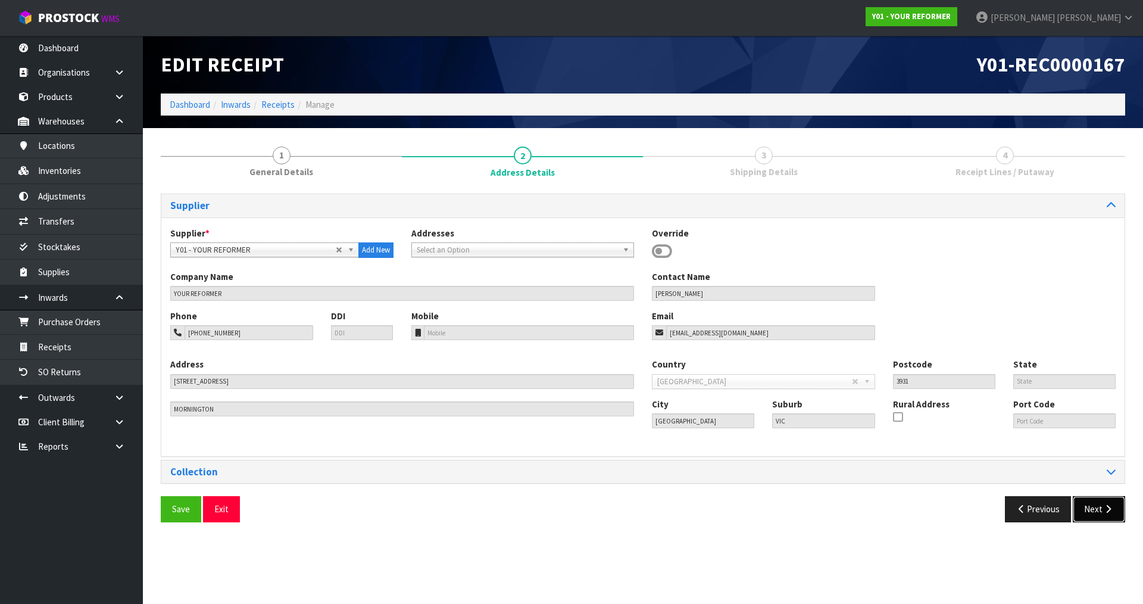
click at [1101, 505] on button "Next" at bounding box center [1099, 509] width 52 height 26
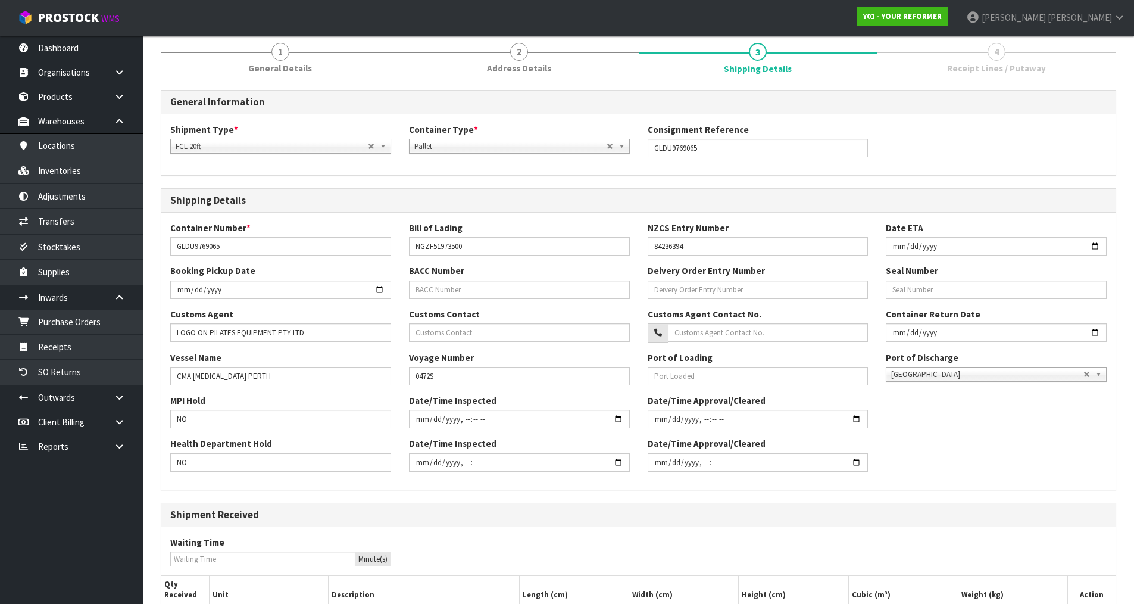
scroll to position [226, 0]
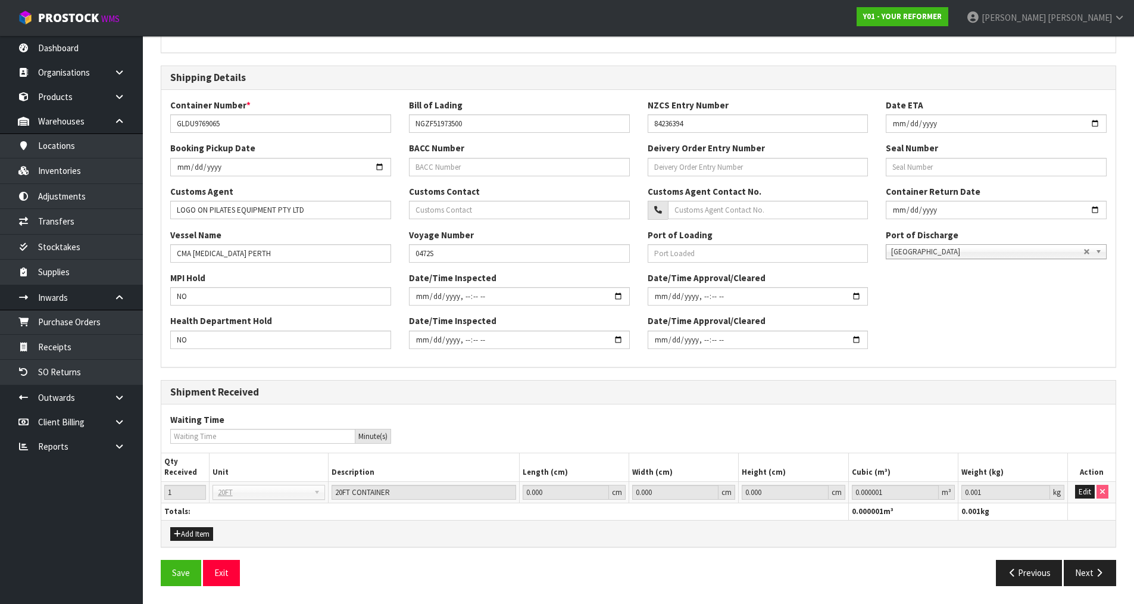
click at [1100, 554] on div "General Information Shipment Type * LCL National LCL International FCL-20ft FCL…" at bounding box center [638, 280] width 955 height 627
click at [1097, 561] on button "Next" at bounding box center [1090, 573] width 52 height 26
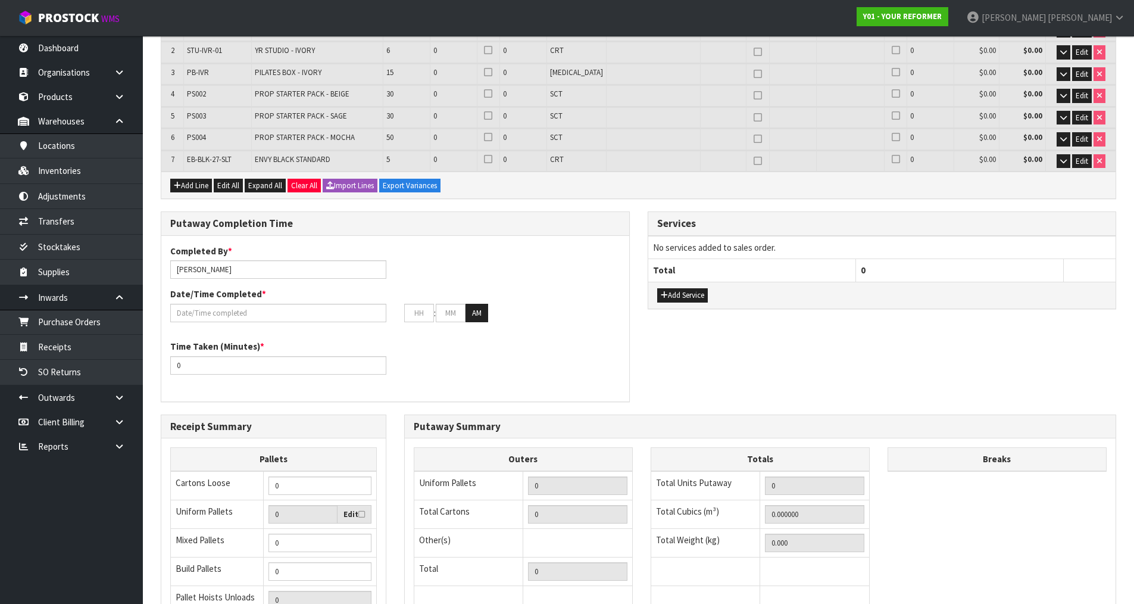
scroll to position [0, 0]
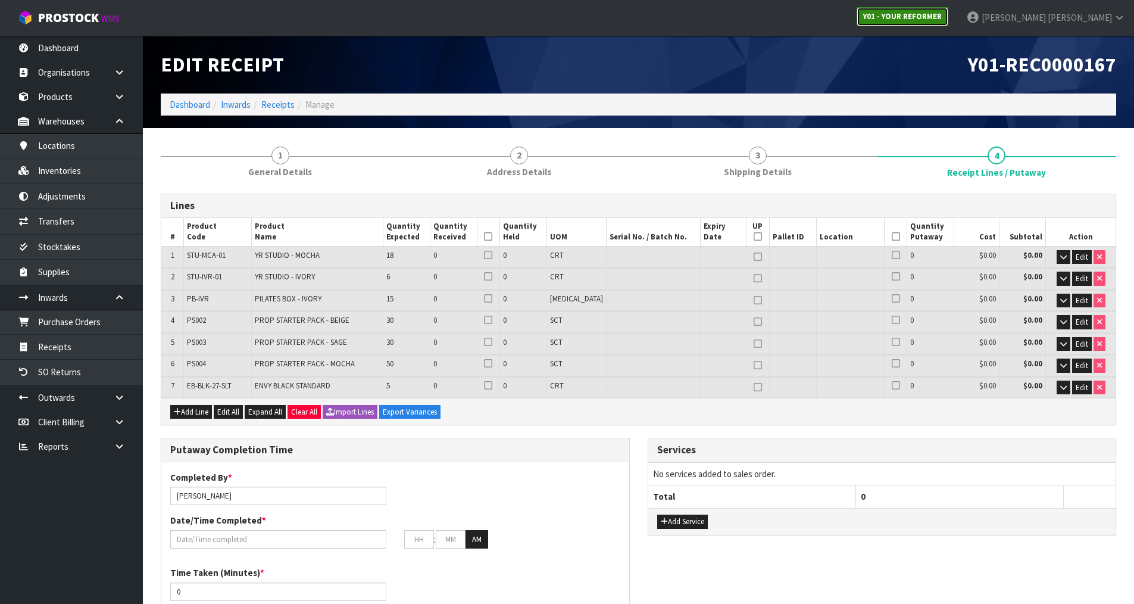
click at [948, 22] on link "Y01 - YOUR REFORMER" at bounding box center [903, 16] width 92 height 19
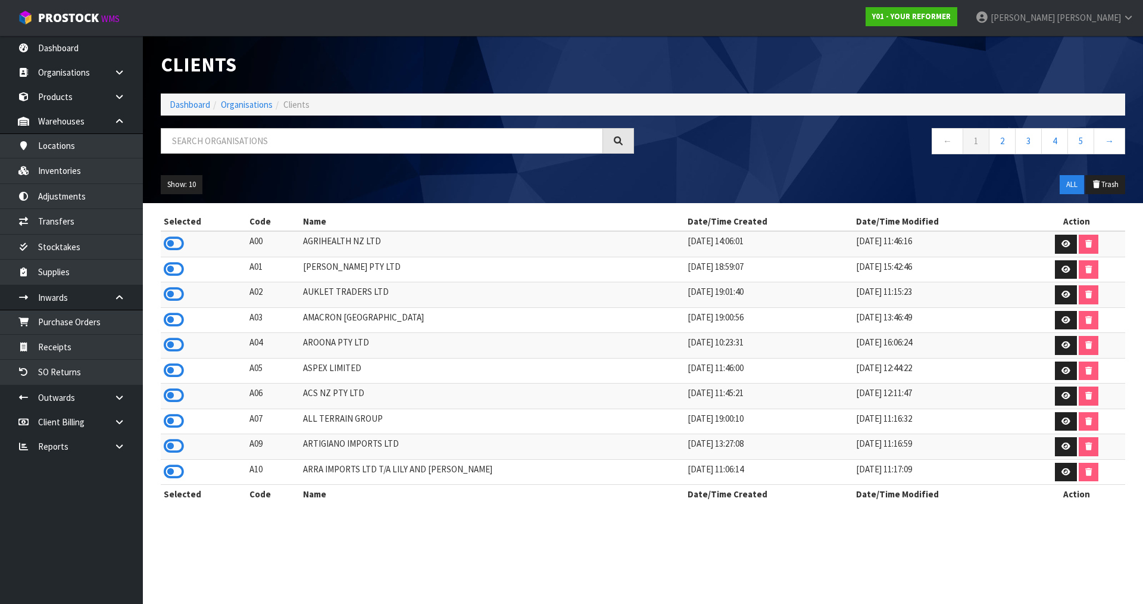
click at [251, 124] on div "Clients Dashboard Organisations Clients ← 1 2 3 4 5 → Show: 10 5 10 25 50 ALL T…" at bounding box center [643, 119] width 982 height 167
click at [253, 138] on input "text" at bounding box center [382, 141] width 442 height 26
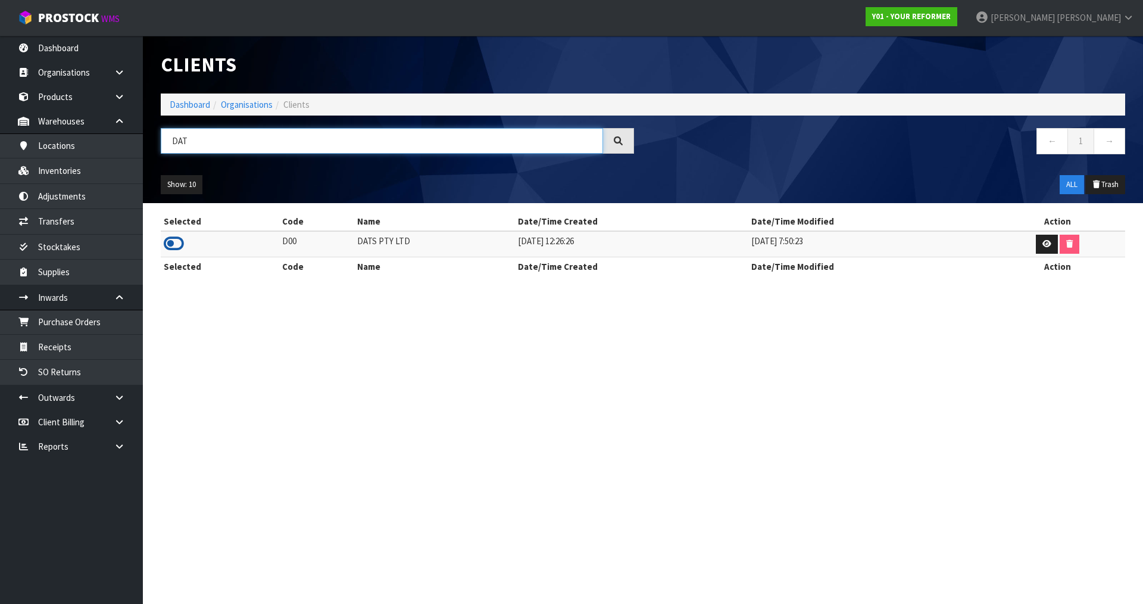
type input "DAT"
click at [168, 242] on icon at bounding box center [174, 244] width 20 height 18
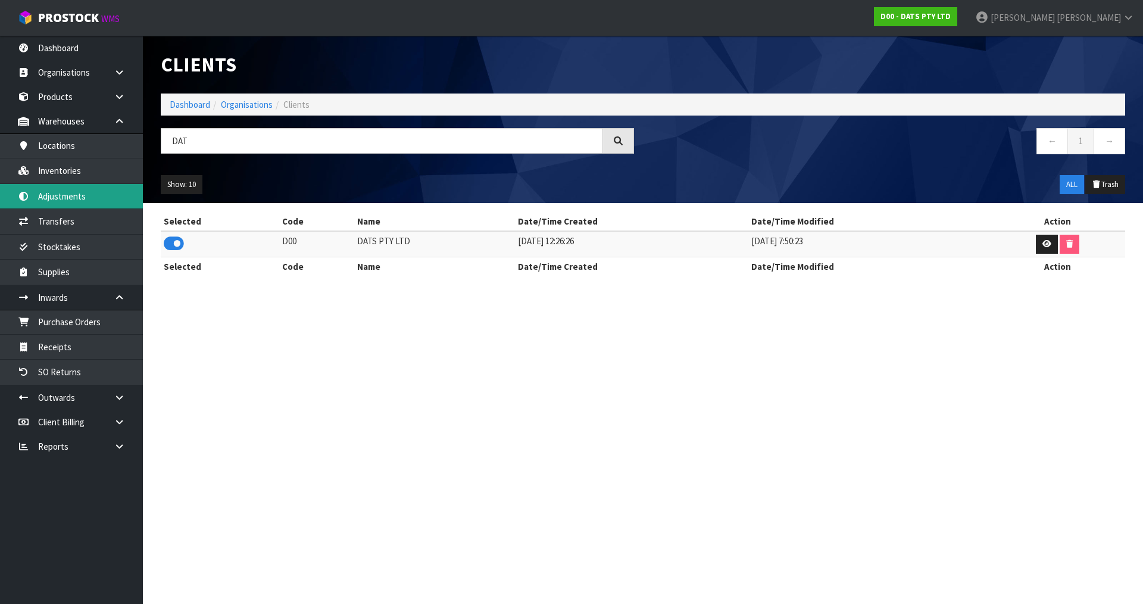
click at [95, 189] on link "Adjustments" at bounding box center [71, 196] width 143 height 24
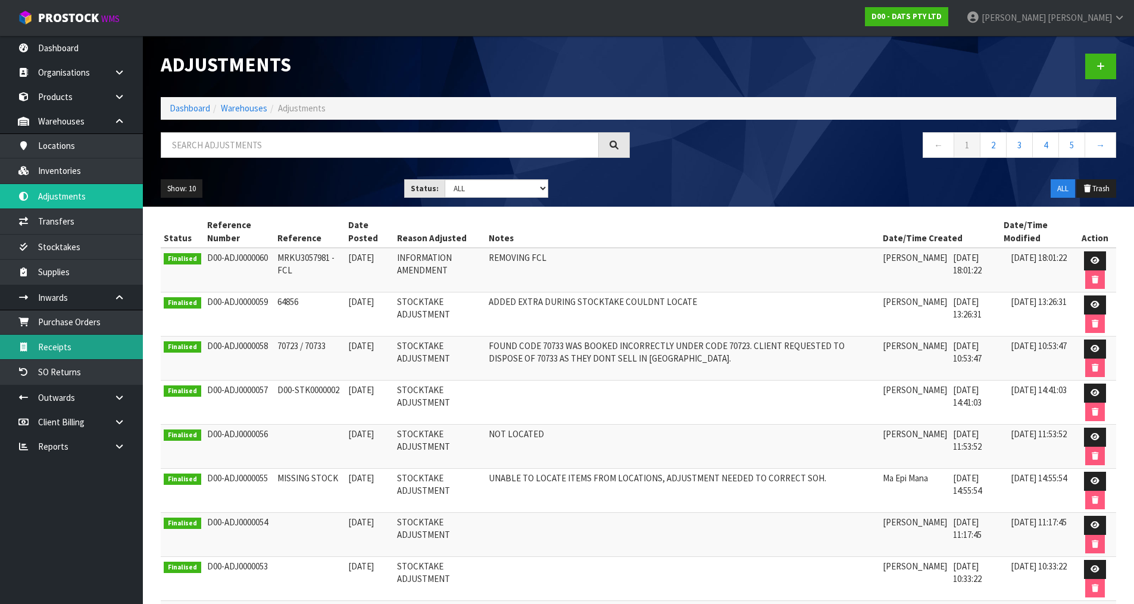
click at [79, 339] on link "Receipts" at bounding box center [71, 347] width 143 height 24
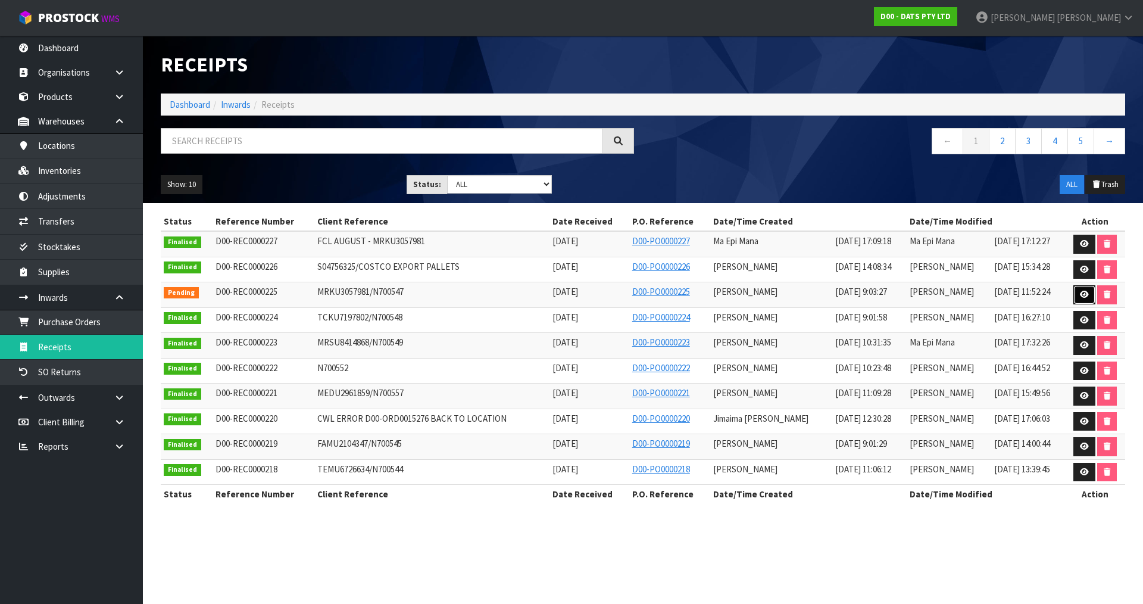
click at [1079, 298] on link at bounding box center [1084, 294] width 22 height 19
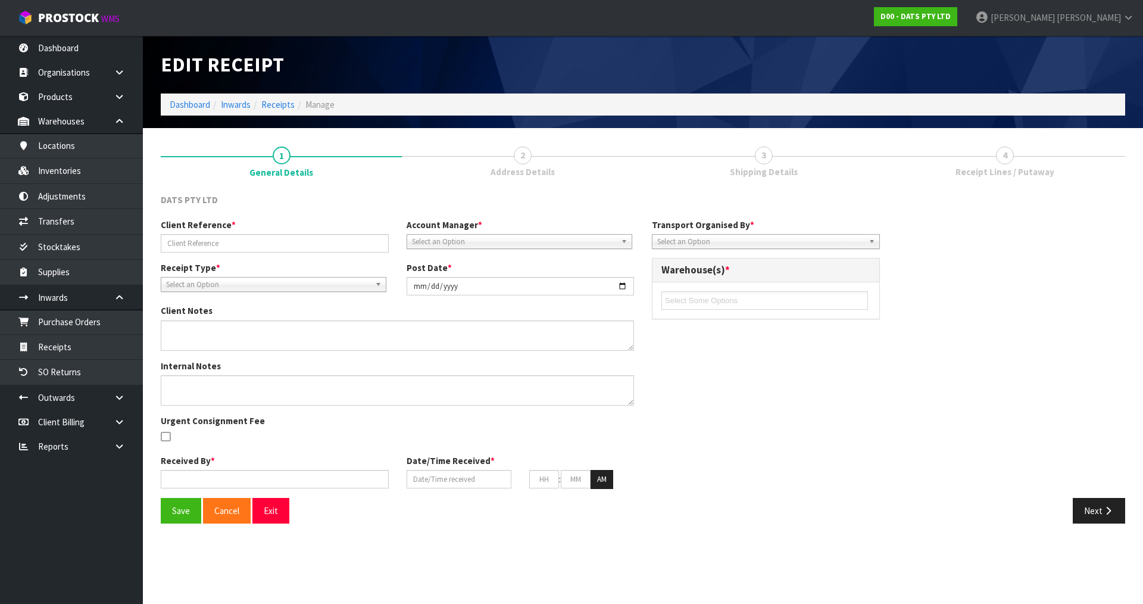
type input "MRKU3057981/N700547"
type input "[DATE]"
type textarea "VARIANCES FOUND 64856 EXPECTED - 498 RECEIVED - 900 63280 EXPECTED - 0 RECEIVED…"
type textarea "VARIANCES CHECKED BY [PERSON_NAME] + [PERSON_NAME] + [PERSON_NAME] ALSO NOTE 2 …"
type input "[PERSON_NAME]"
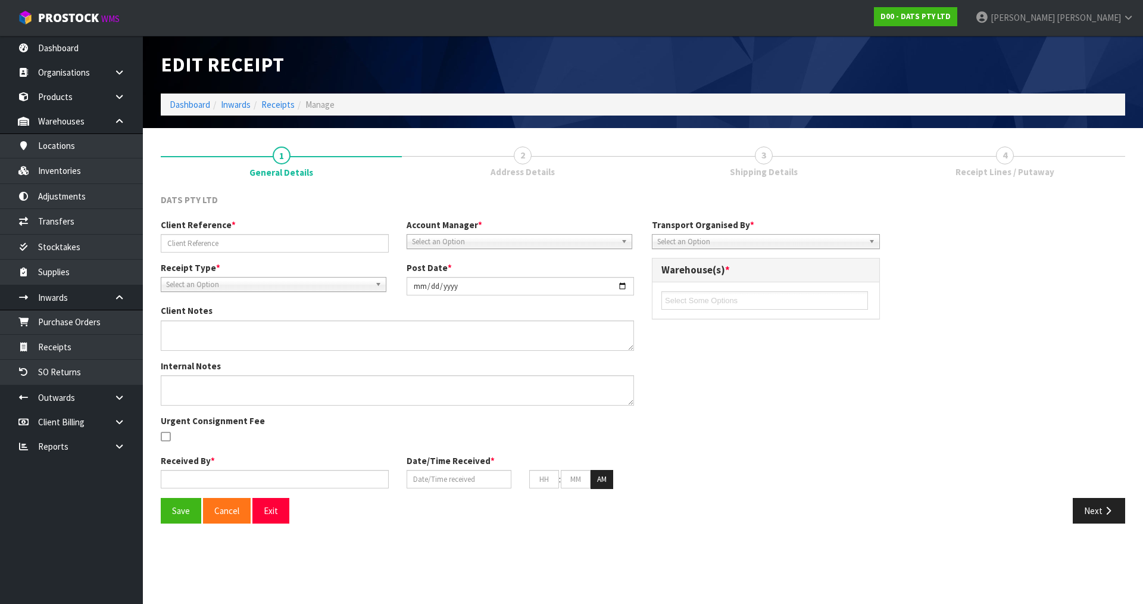
type input "[DATE]"
type input "09"
type input "03"
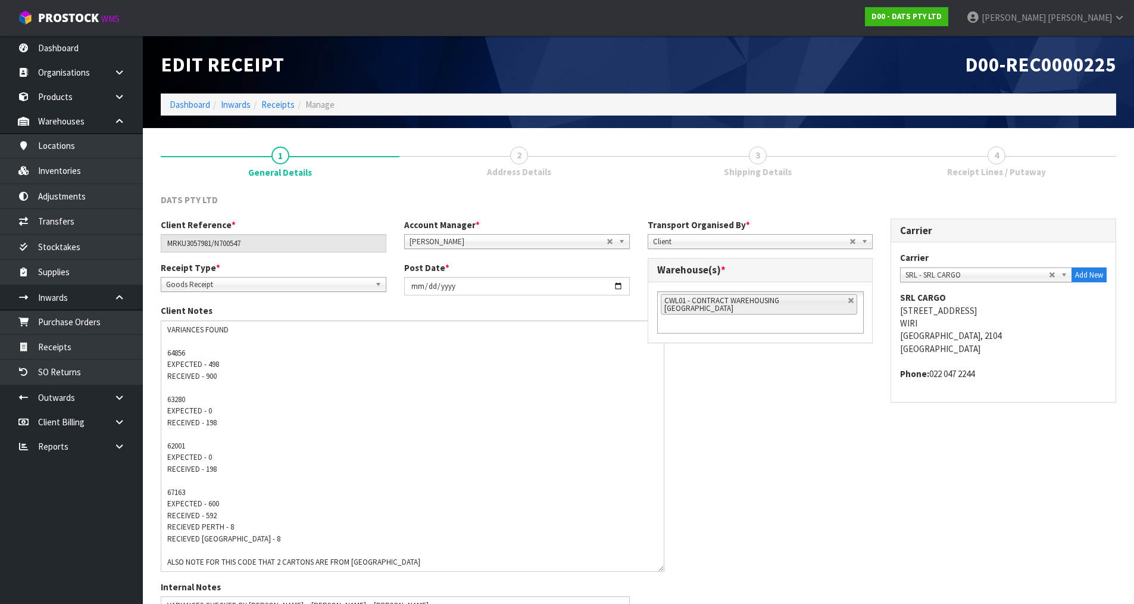
drag, startPoint x: 631, startPoint y: 344, endPoint x: 661, endPoint y: 571, distance: 229.4
click at [661, 571] on textarea at bounding box center [413, 445] width 504 height 251
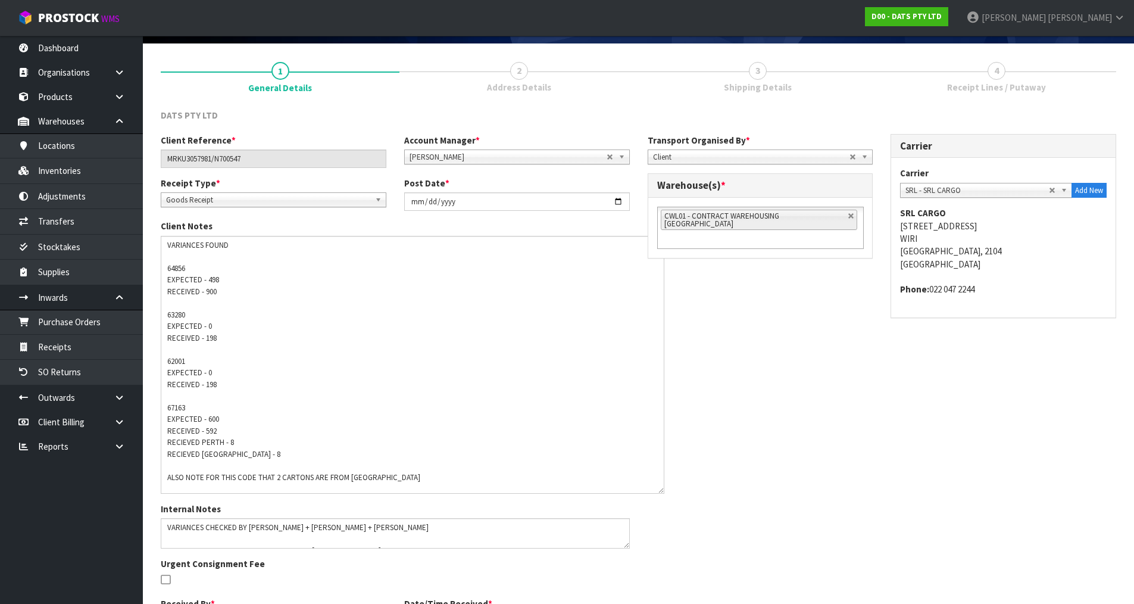
scroll to position [165, 0]
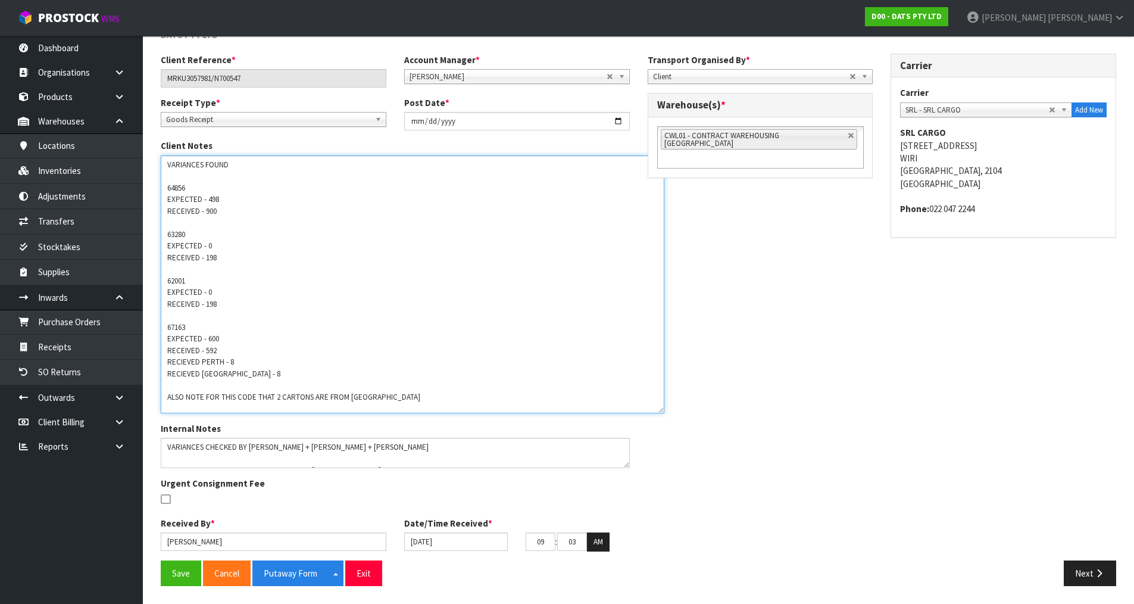
click at [239, 165] on textarea at bounding box center [413, 284] width 504 height 258
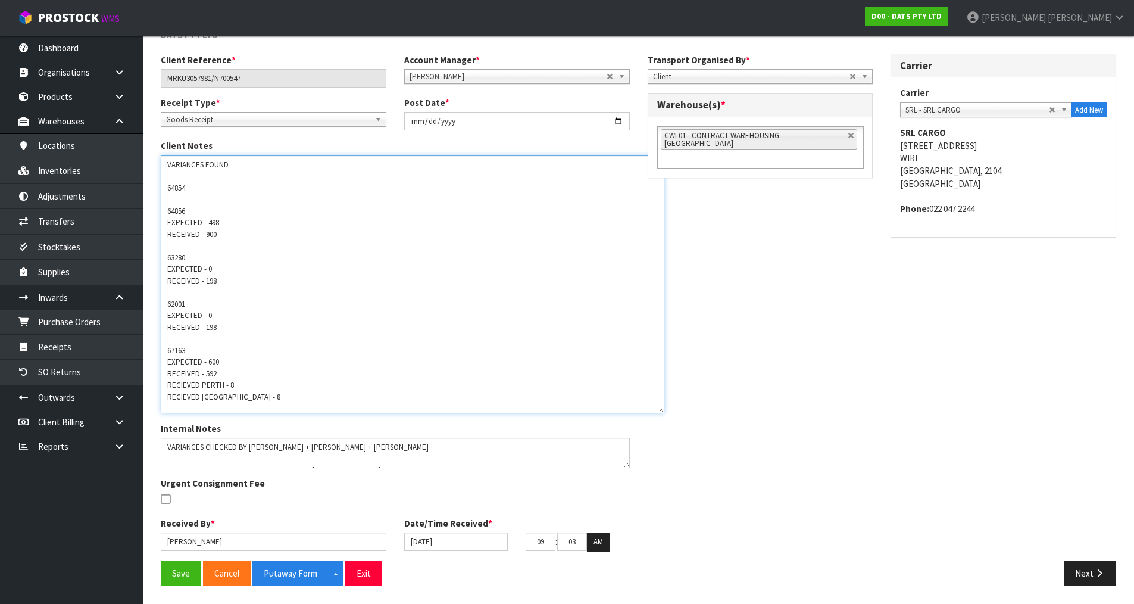
drag, startPoint x: 226, startPoint y: 233, endPoint x: 162, endPoint y: 224, distance: 65.0
click at [162, 224] on textarea at bounding box center [413, 284] width 504 height 258
click at [228, 325] on textarea at bounding box center [413, 284] width 504 height 258
drag, startPoint x: 223, startPoint y: 326, endPoint x: 163, endPoint y: 313, distance: 61.0
click at [163, 313] on textarea at bounding box center [413, 284] width 504 height 258
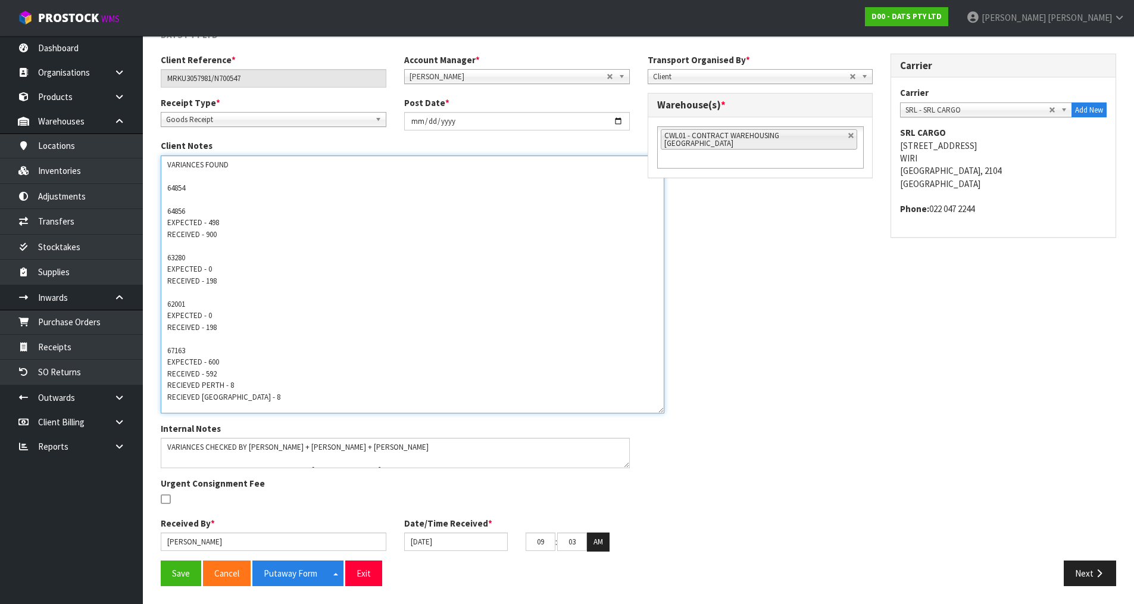
click at [194, 187] on textarea at bounding box center [413, 284] width 504 height 258
paste textarea "EXPECTED - 0 RECEIVED - 198"
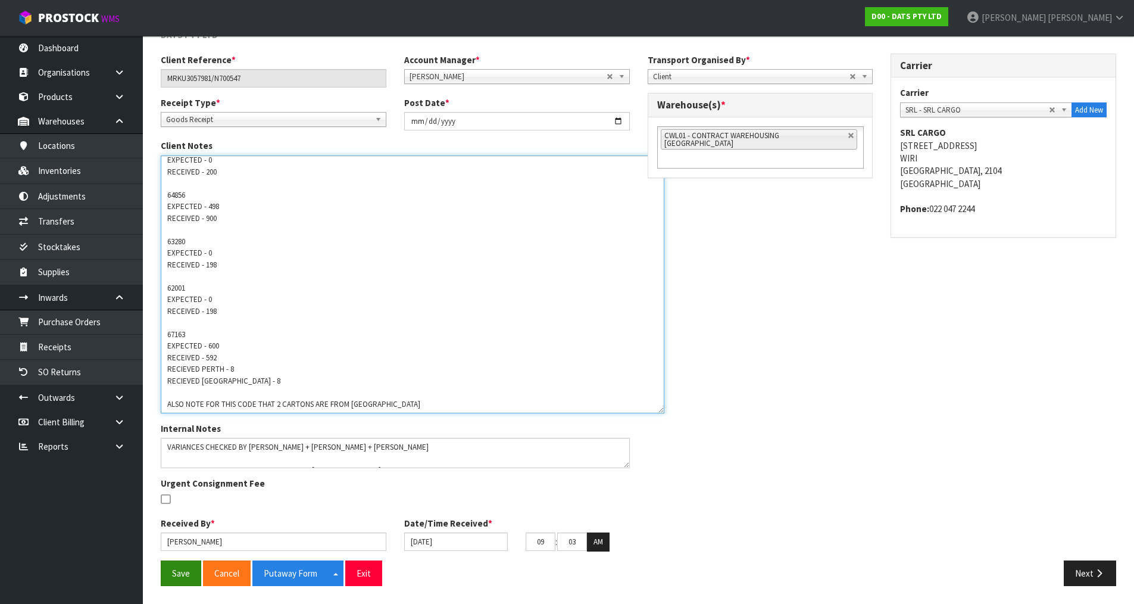
type textarea "VARIANCES FOUND 64854 EXPECTED - 0 RECEIVED - 200 64856 EXPECTED - 498 RECEIVED…"
click at [194, 571] on button "Save" at bounding box center [181, 573] width 40 height 26
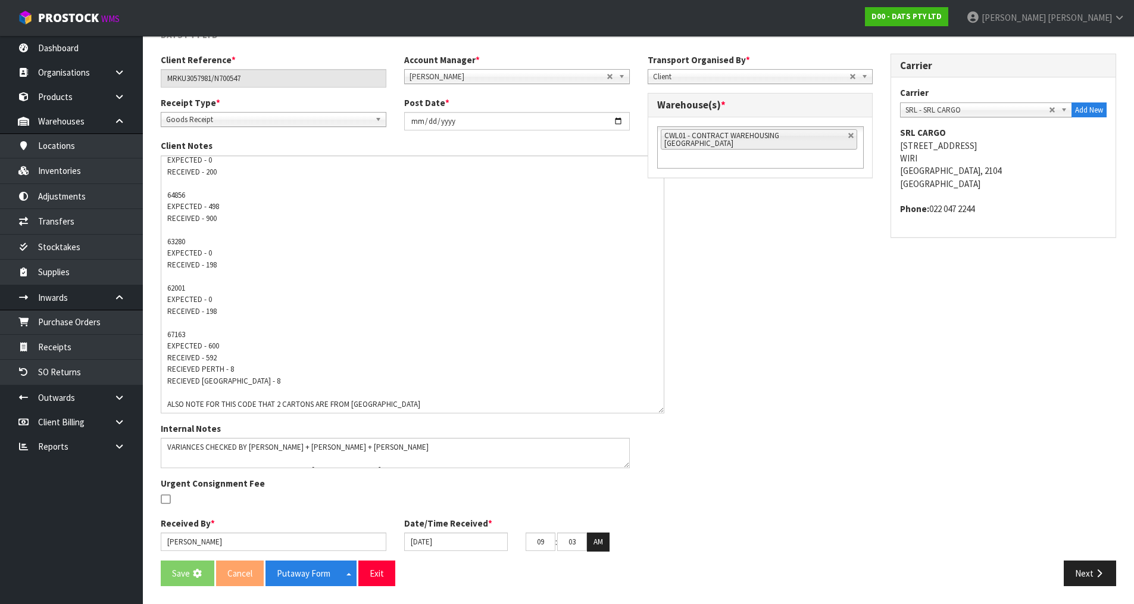
scroll to position [0, 0]
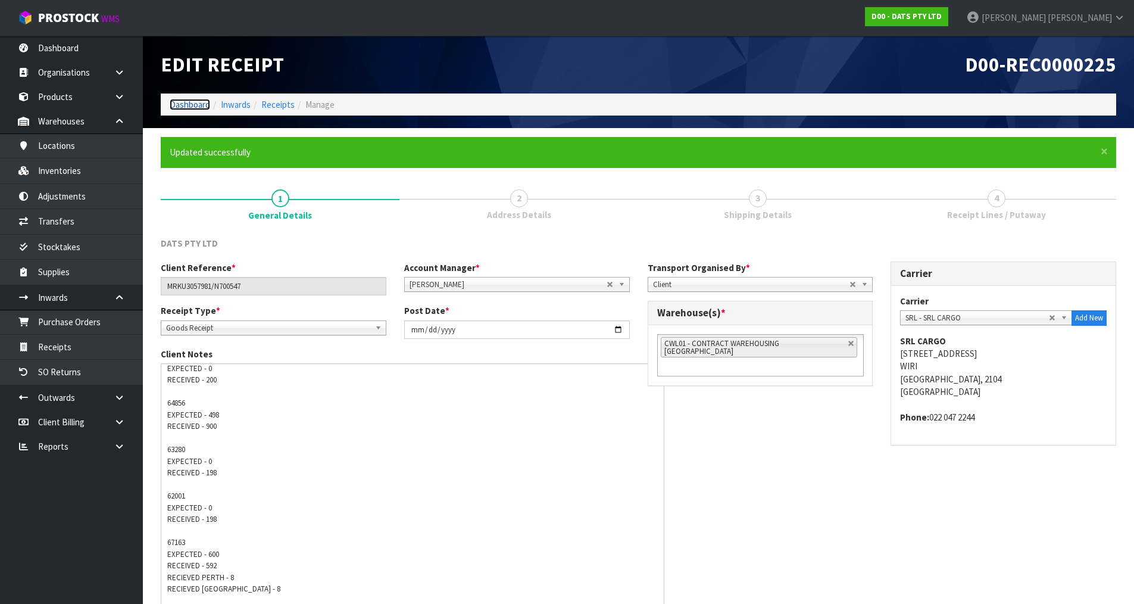
click at [193, 103] on link "Dashboard" at bounding box center [190, 104] width 40 height 11
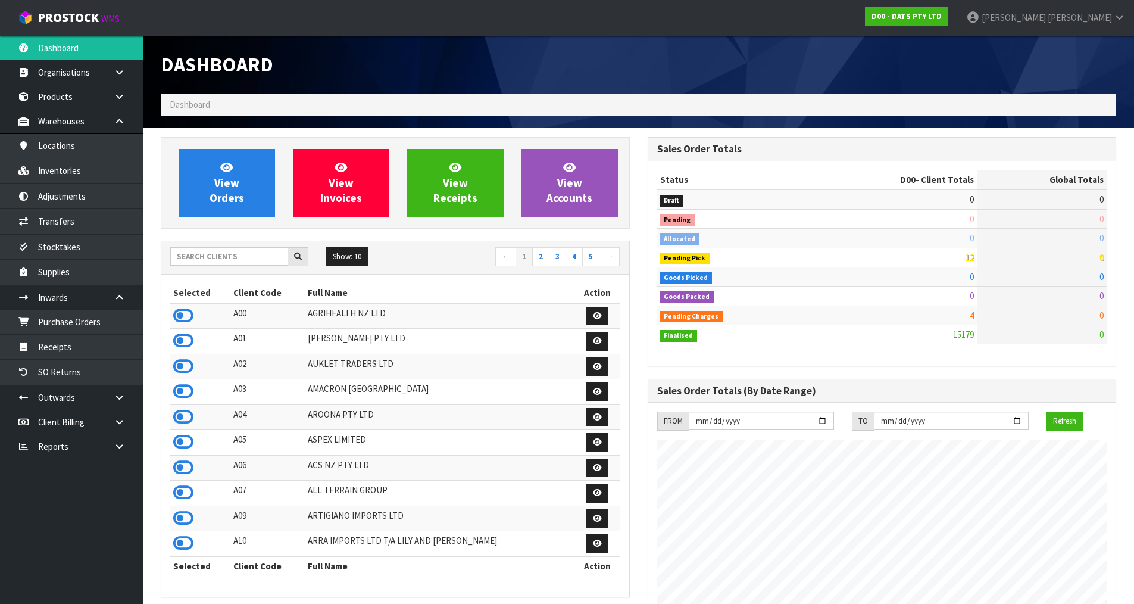
scroll to position [902, 486]
click at [248, 262] on input "text" at bounding box center [229, 256] width 118 height 18
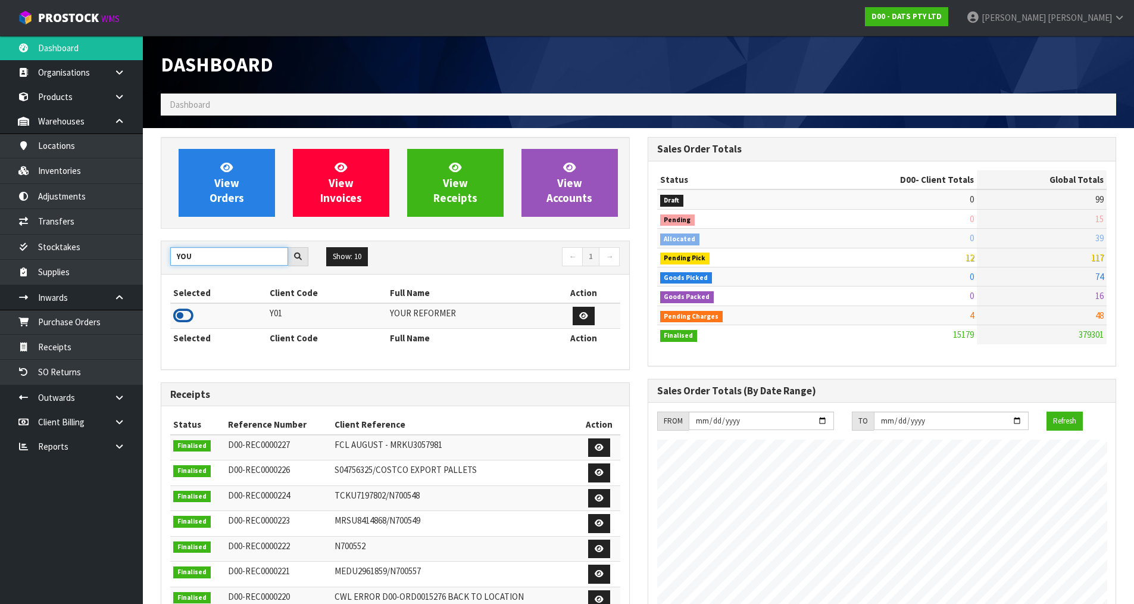
type input "YOU"
click at [186, 317] on icon at bounding box center [183, 316] width 20 height 18
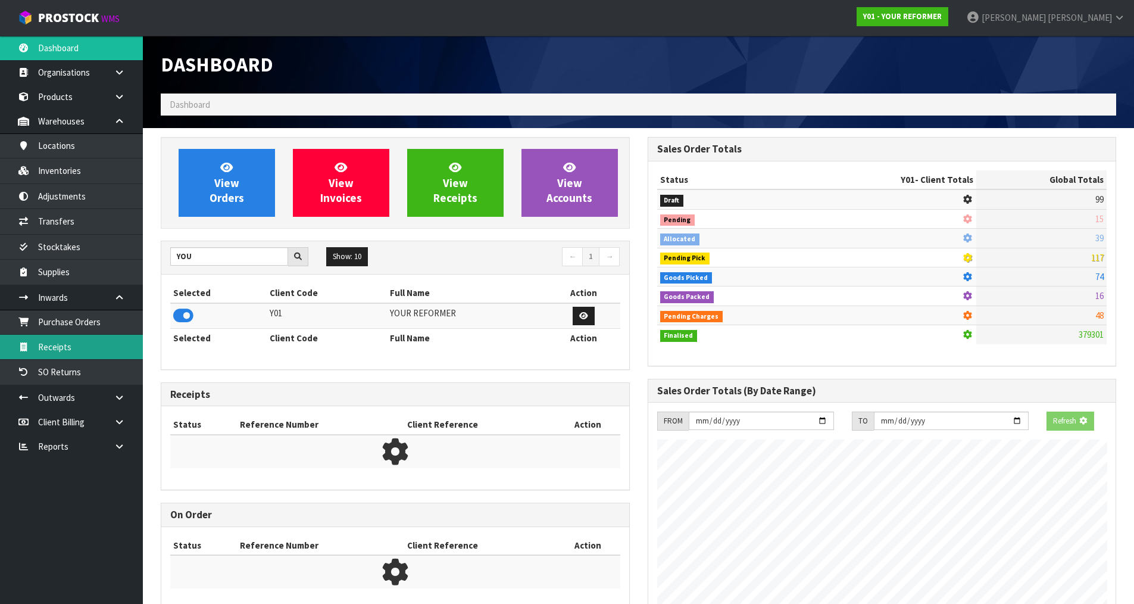
scroll to position [594565, 594821]
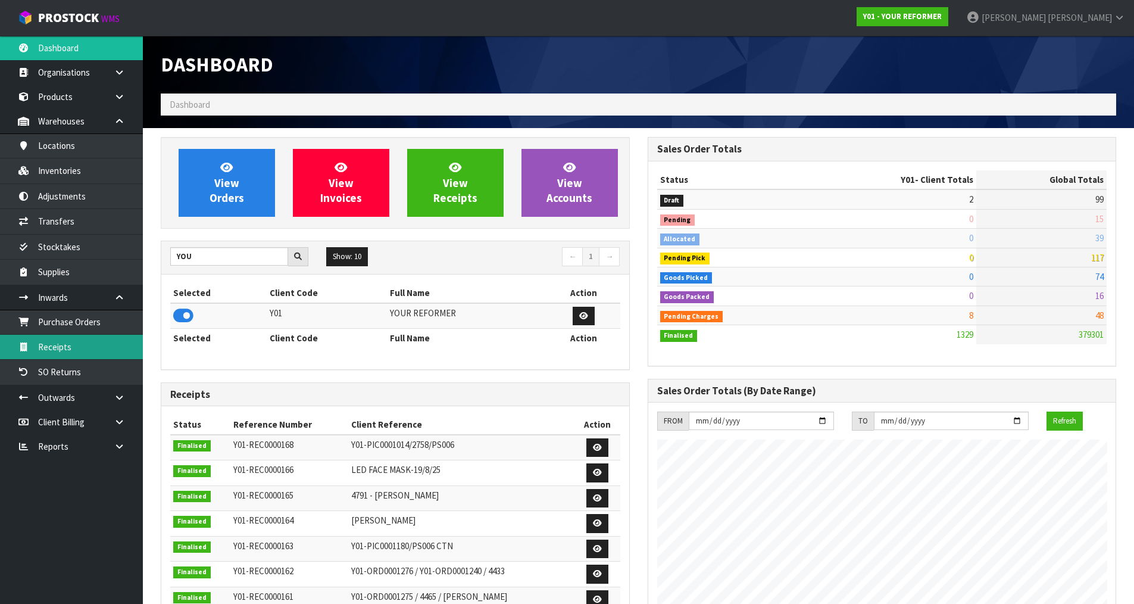
click at [85, 344] on link "Receipts" at bounding box center [71, 347] width 143 height 24
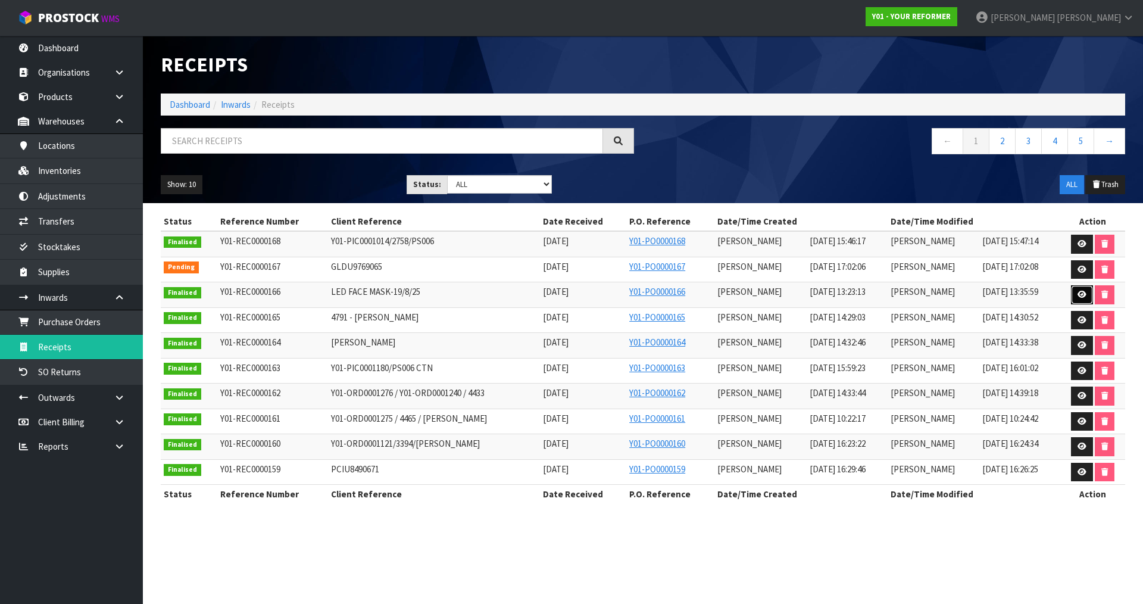
click at [1076, 296] on link at bounding box center [1082, 294] width 22 height 19
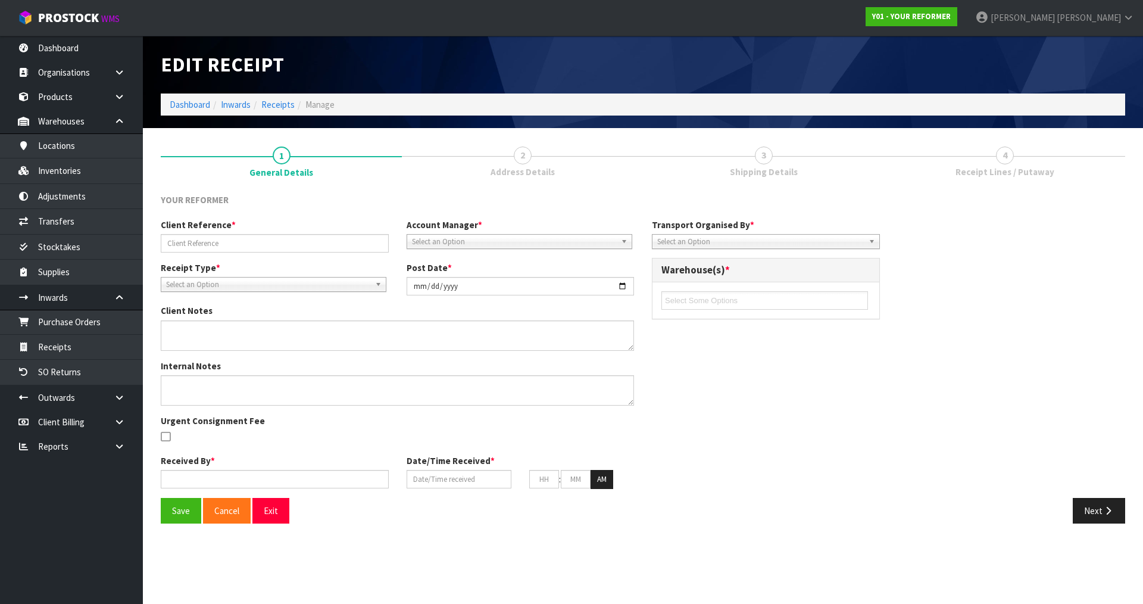
type input "LED FACE MASK-19/8/25"
type input "[DATE]"
type input "[PERSON_NAME]"
type input "[DATE]"
type input "01"
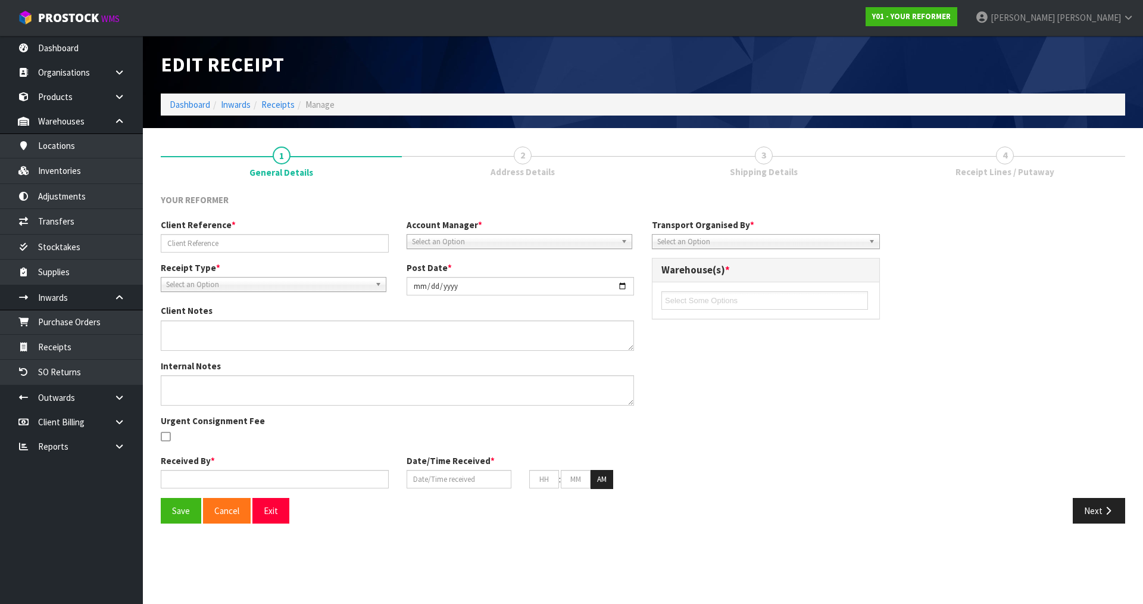
type input "23"
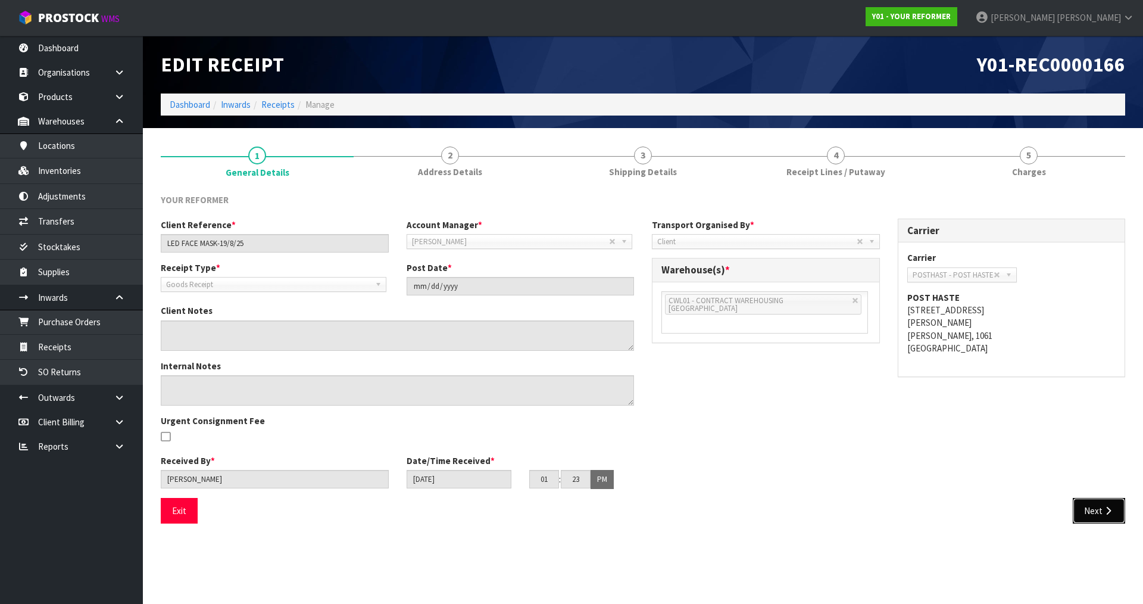
click at [1114, 509] on button "Next" at bounding box center [1099, 511] width 52 height 26
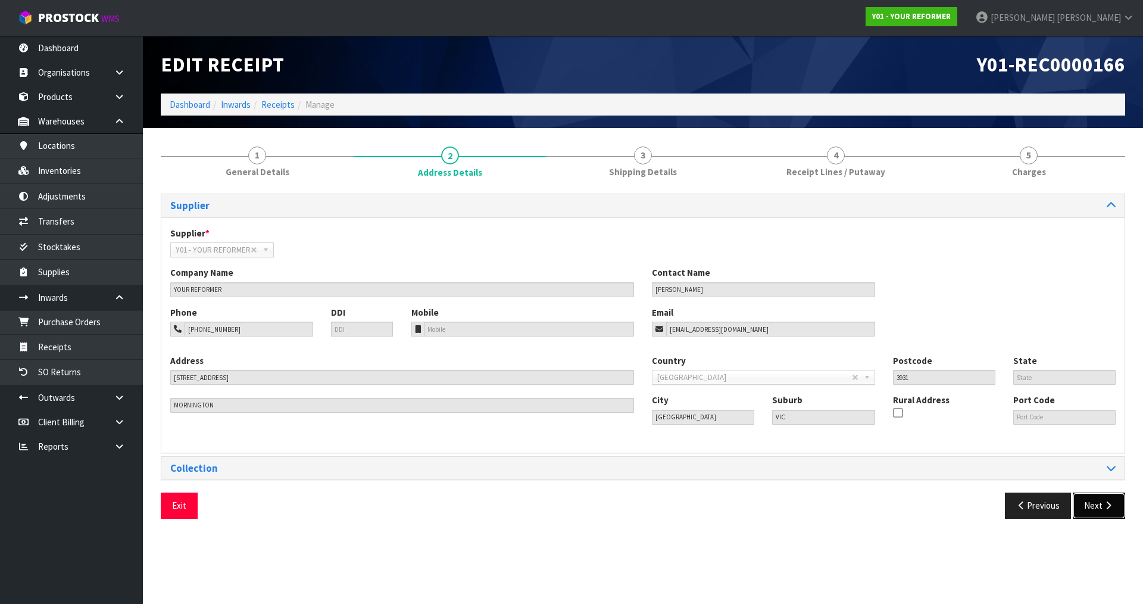
click at [1114, 509] on button "Next" at bounding box center [1099, 505] width 52 height 26
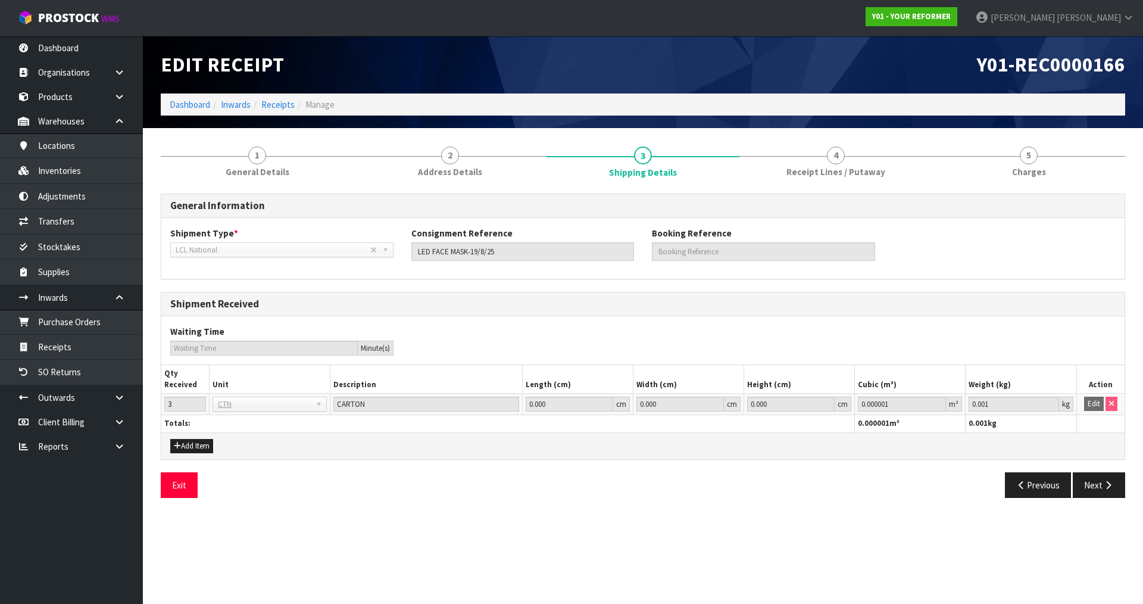
click at [1114, 509] on section "1 General Details 2 Address Details 3 Shipping Details 4 Receipt Lines / Putawa…" at bounding box center [643, 322] width 1000 height 388
click at [1091, 486] on button "Next" at bounding box center [1099, 485] width 52 height 26
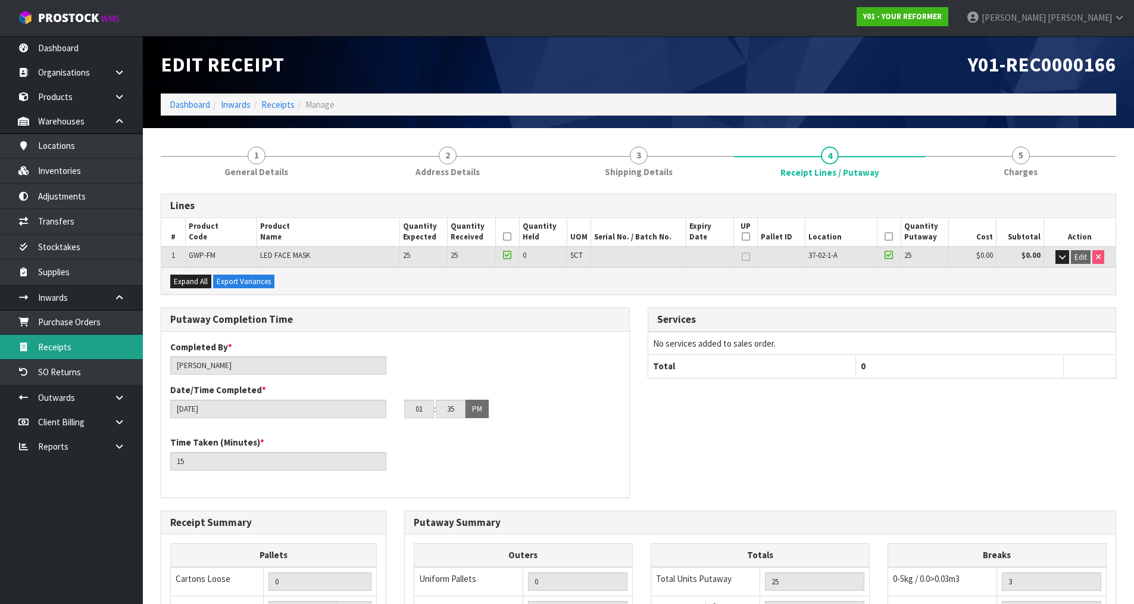
click at [102, 354] on link "Receipts" at bounding box center [71, 347] width 143 height 24
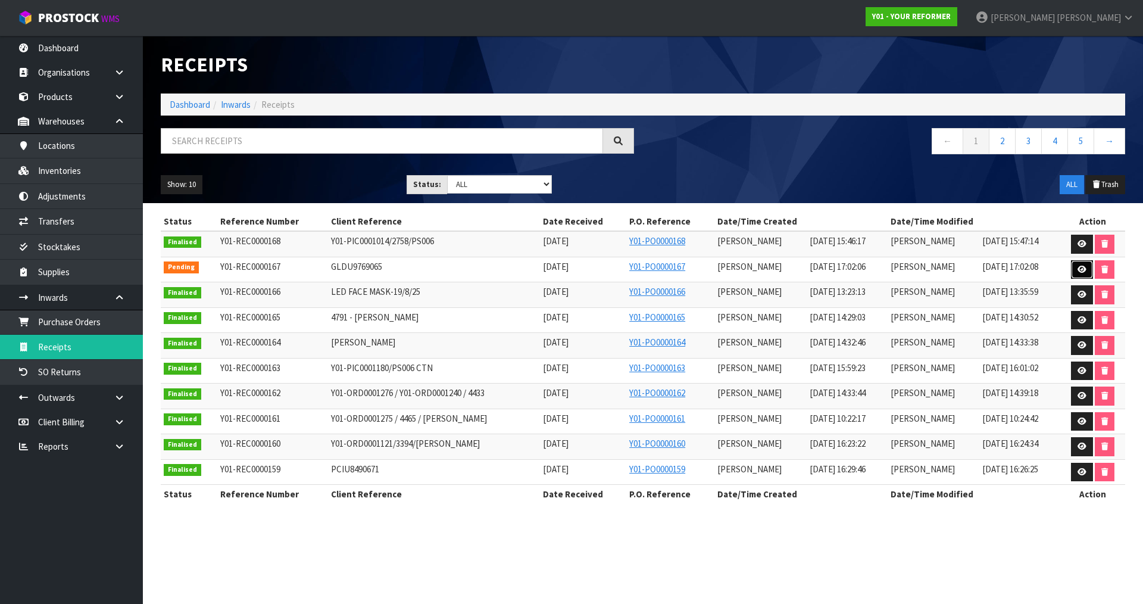
click at [1089, 272] on link at bounding box center [1082, 269] width 22 height 19
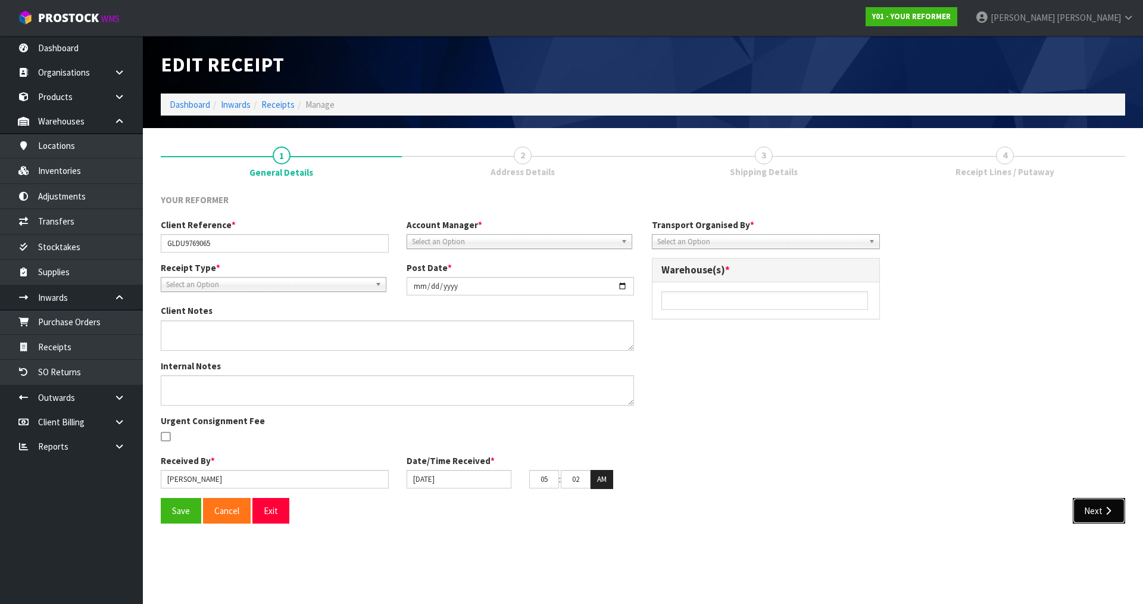
click at [1085, 514] on button "Next" at bounding box center [1099, 511] width 52 height 26
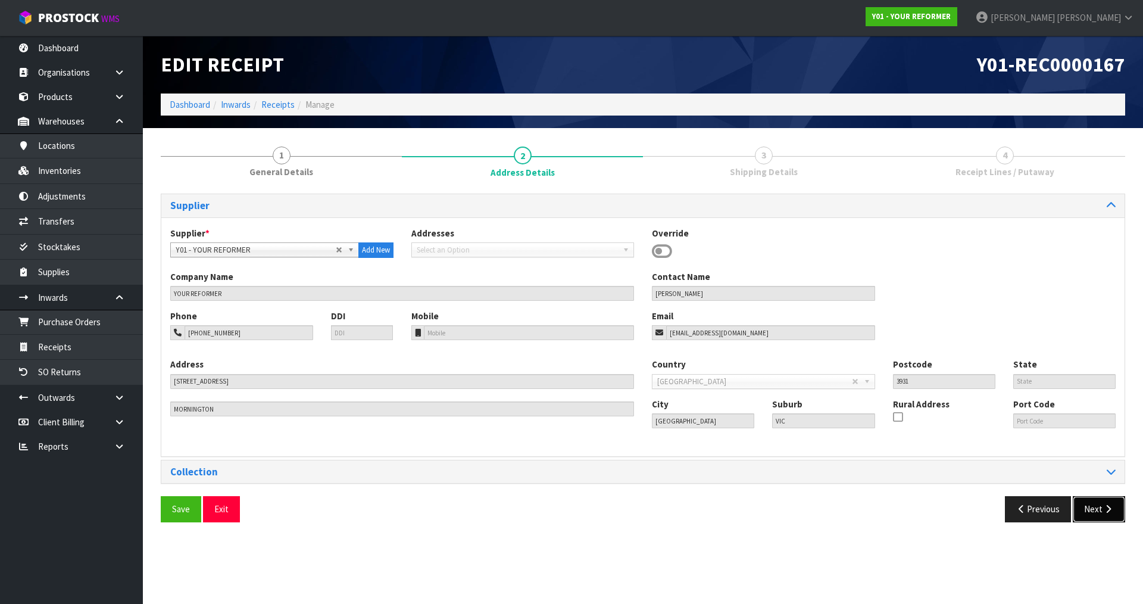
click at [1085, 514] on button "Next" at bounding box center [1099, 509] width 52 height 26
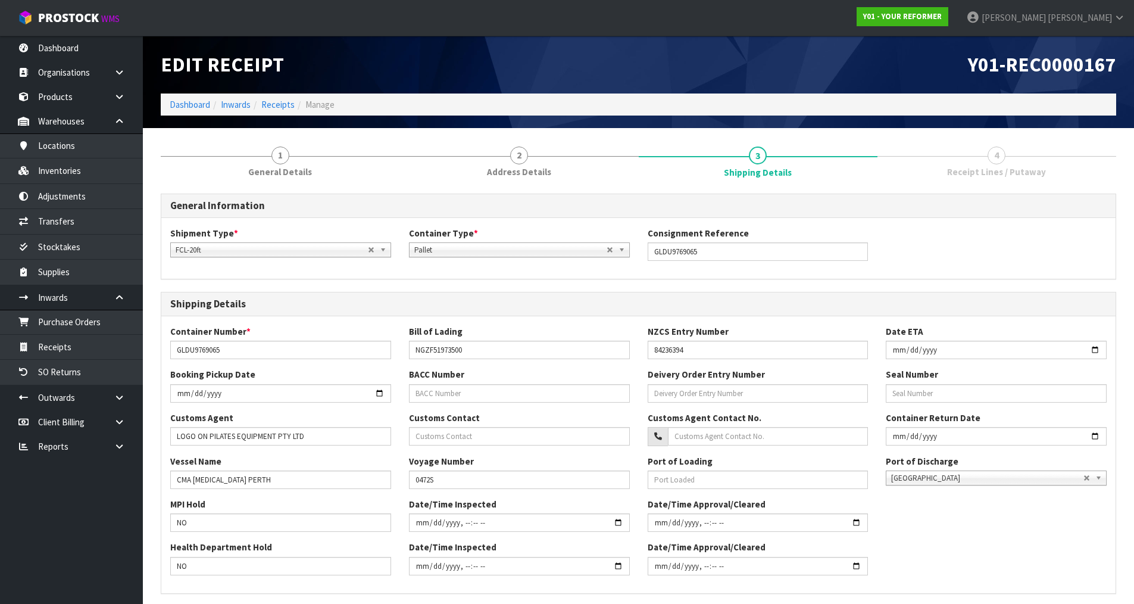
click at [1085, 514] on div "MPI Hold NO Date/Time Inspected Date/Time Approval/Cleared" at bounding box center [638, 519] width 954 height 43
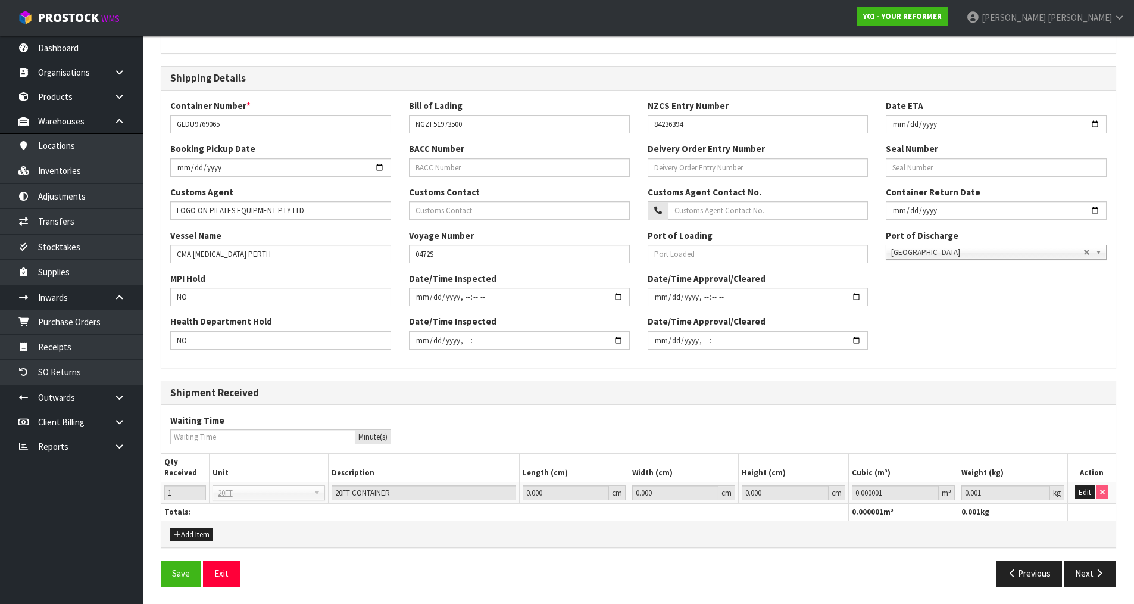
scroll to position [226, 0]
click at [1089, 583] on button "Next" at bounding box center [1090, 573] width 52 height 26
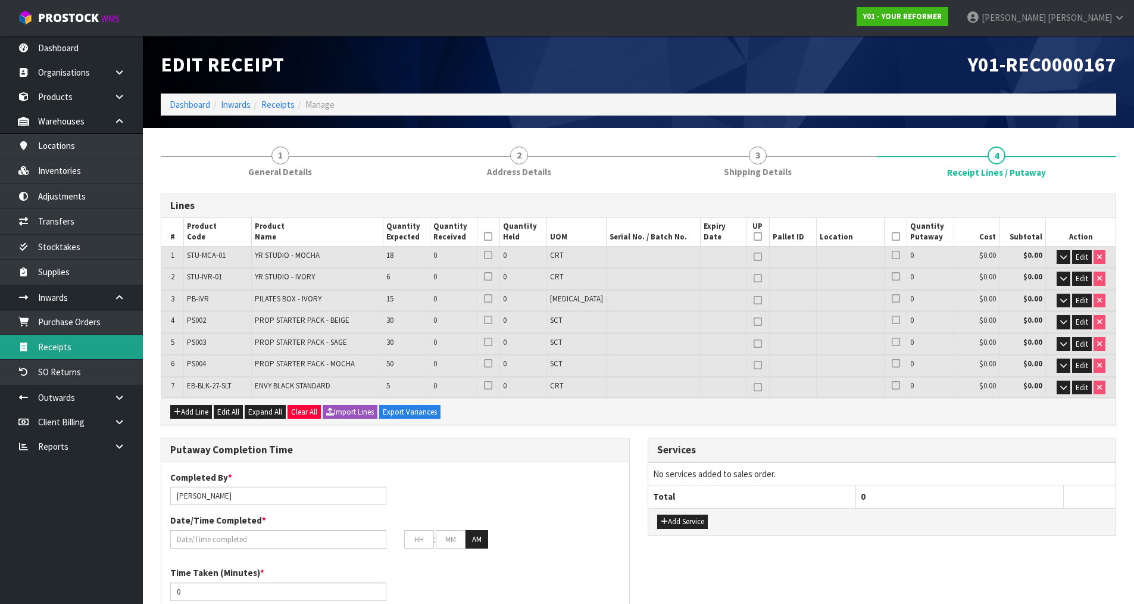
click at [73, 352] on link "Receipts" at bounding box center [71, 347] width 143 height 24
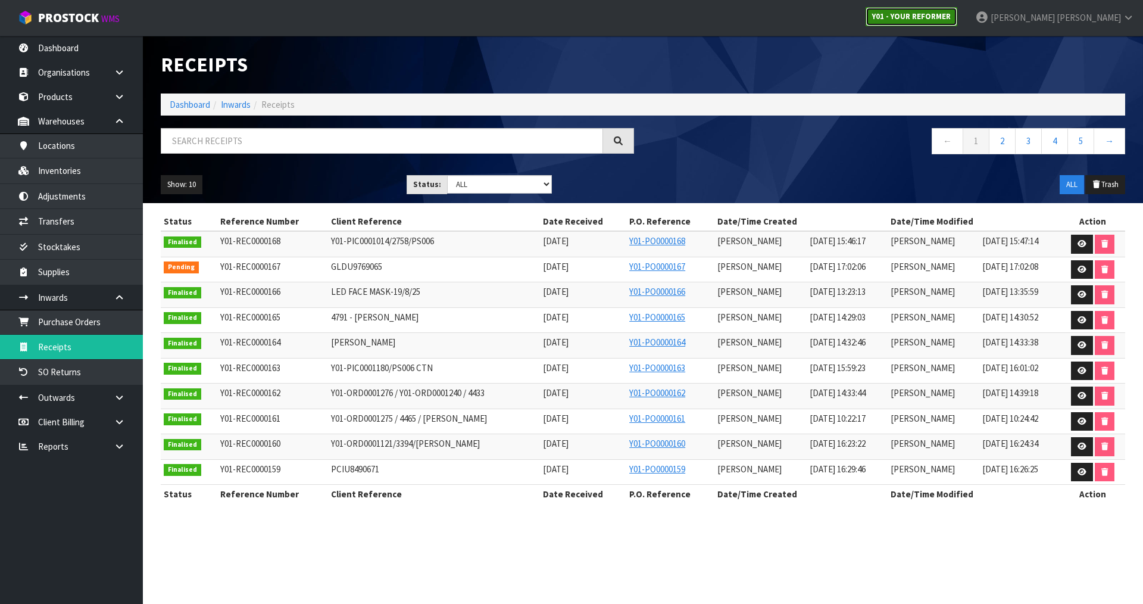
click at [951, 13] on strong "Y01 - YOUR REFORMER" at bounding box center [911, 16] width 79 height 10
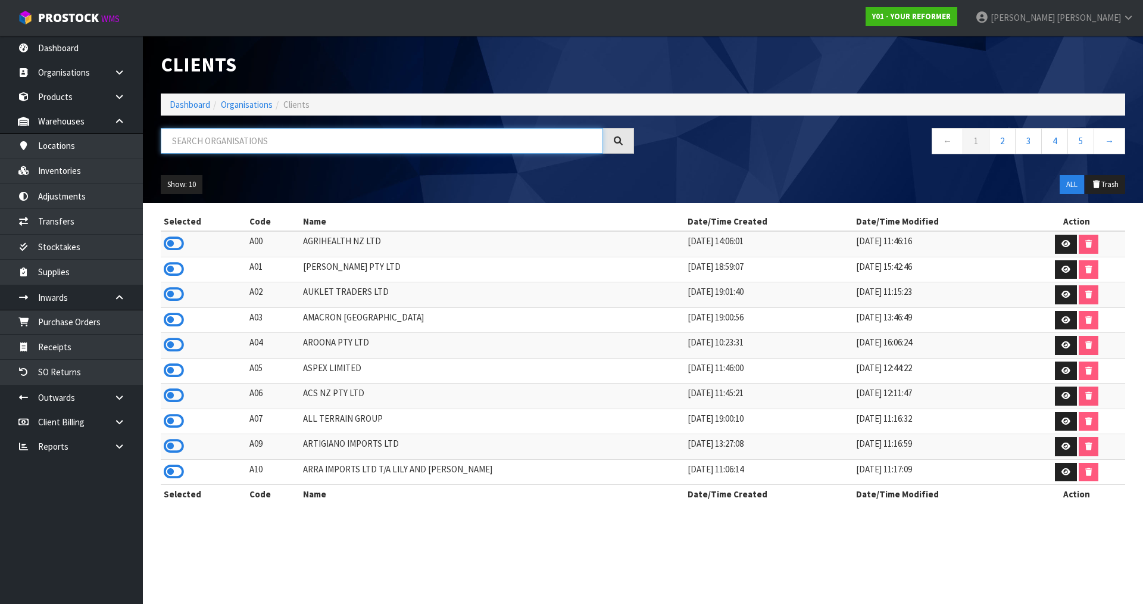
click at [389, 144] on input "text" at bounding box center [382, 141] width 442 height 26
click at [402, 152] on input "text" at bounding box center [382, 141] width 442 height 26
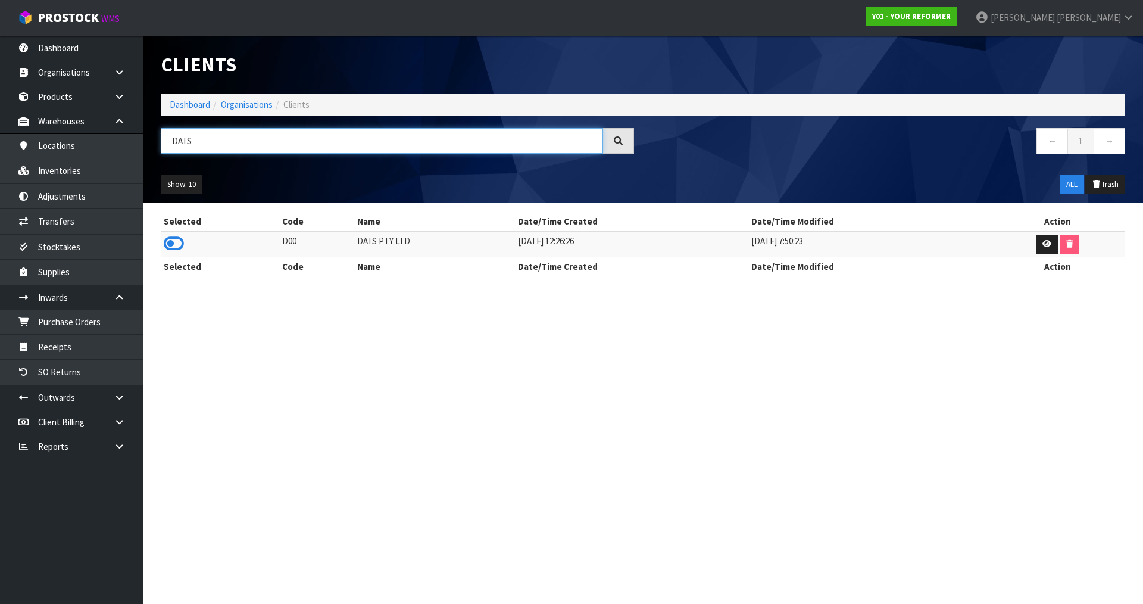
type input "DATS"
click at [177, 233] on td at bounding box center [220, 244] width 118 height 26
click at [169, 239] on icon at bounding box center [174, 244] width 20 height 18
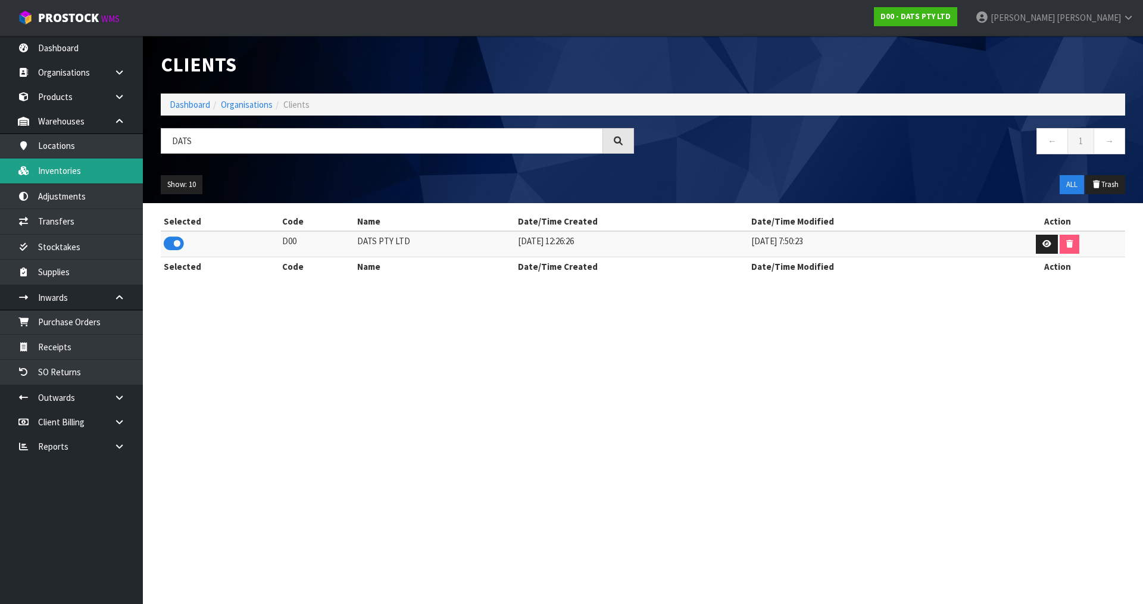
click at [100, 171] on link "Inventories" at bounding box center [71, 170] width 143 height 24
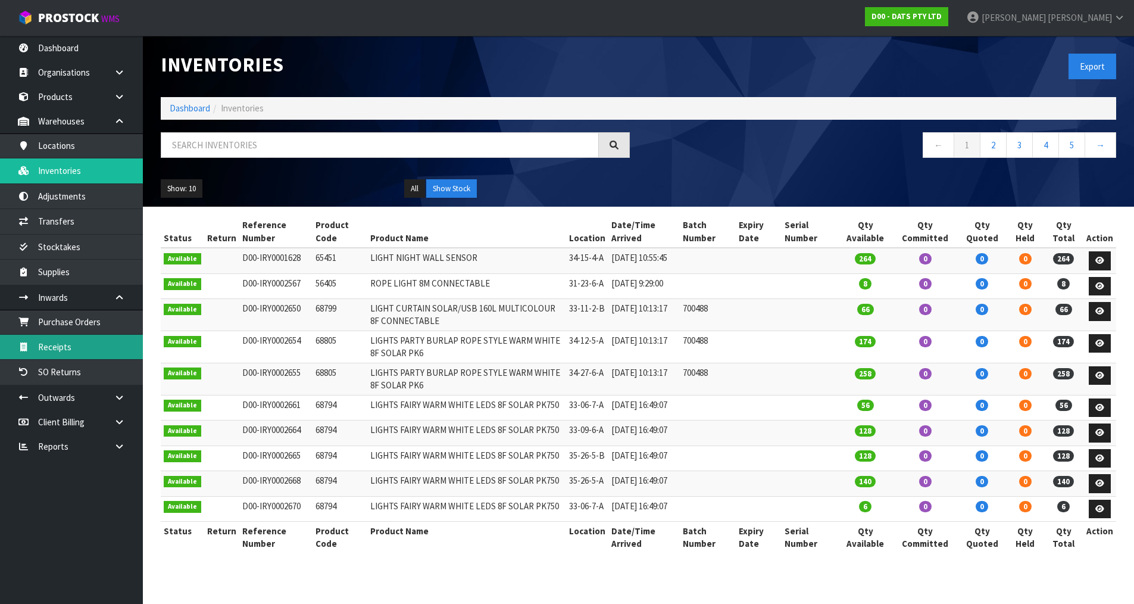
click at [37, 344] on link "Receipts" at bounding box center [71, 347] width 143 height 24
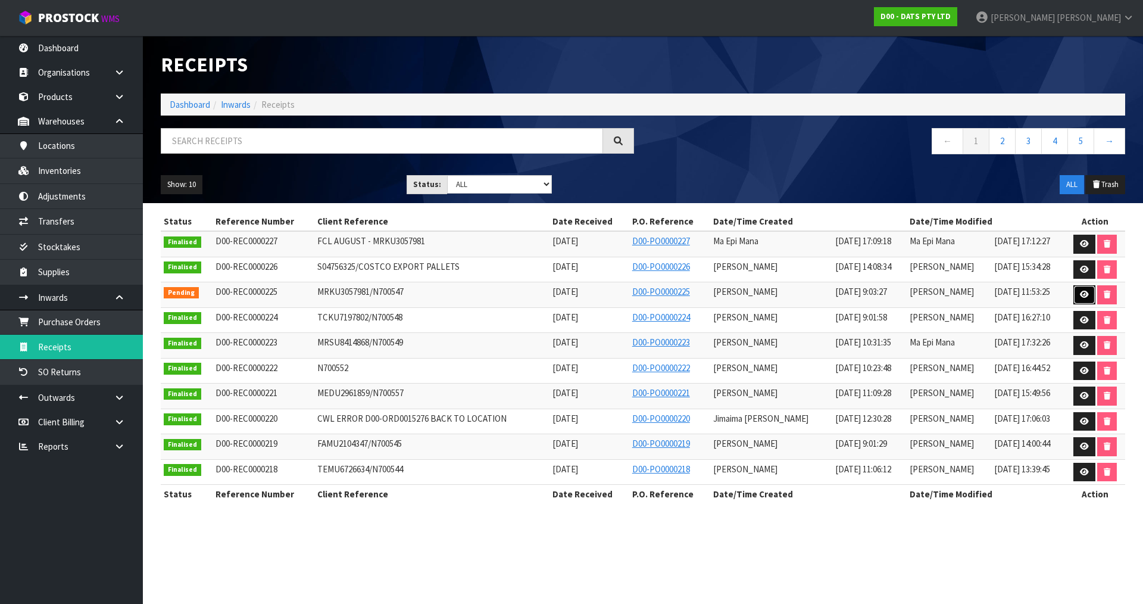
click at [1078, 295] on link at bounding box center [1084, 294] width 22 height 19
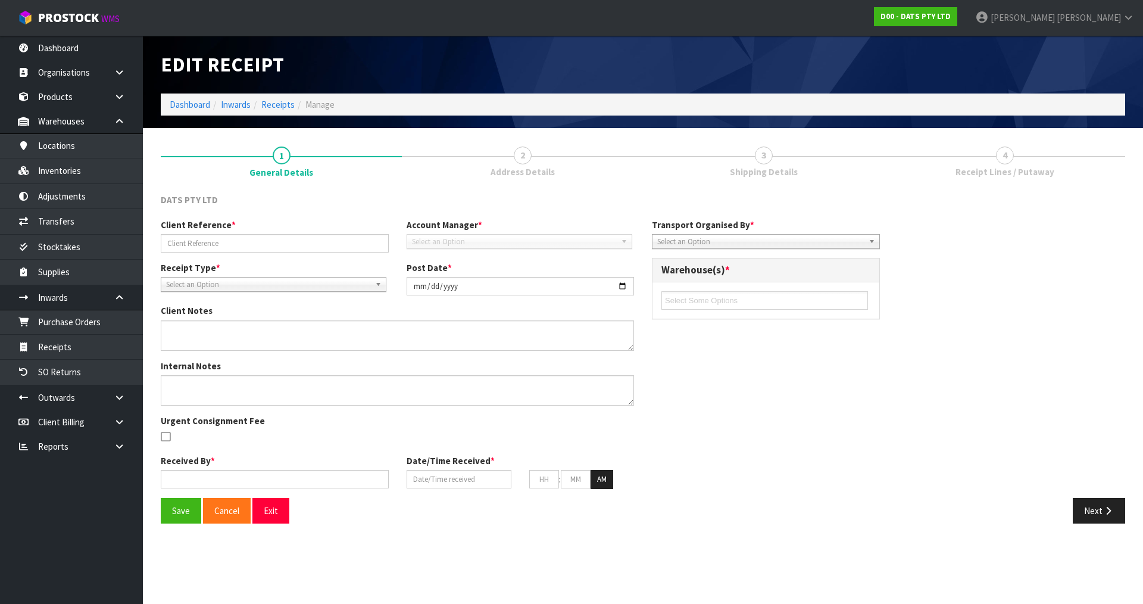
type input "MRKU3057981/N700547"
type input "[DATE]"
type textarea "VARIANCES FOUND 64854 EXPECTED - 0 RECEIVED - 200 64856 EXPECTED - 498 RECEIVED…"
type textarea "VARIANCES CHECKED BY [PERSON_NAME] + [PERSON_NAME] + [PERSON_NAME] ALSO NOTE 2 …"
type input "[PERSON_NAME]"
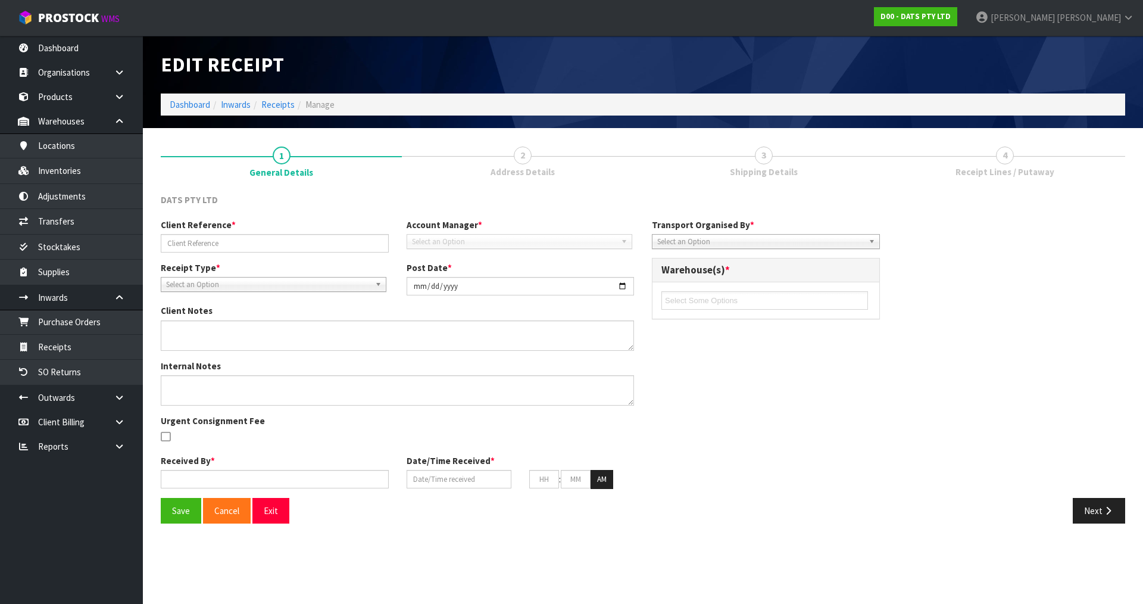
type input "[DATE]"
type input "09"
type input "03"
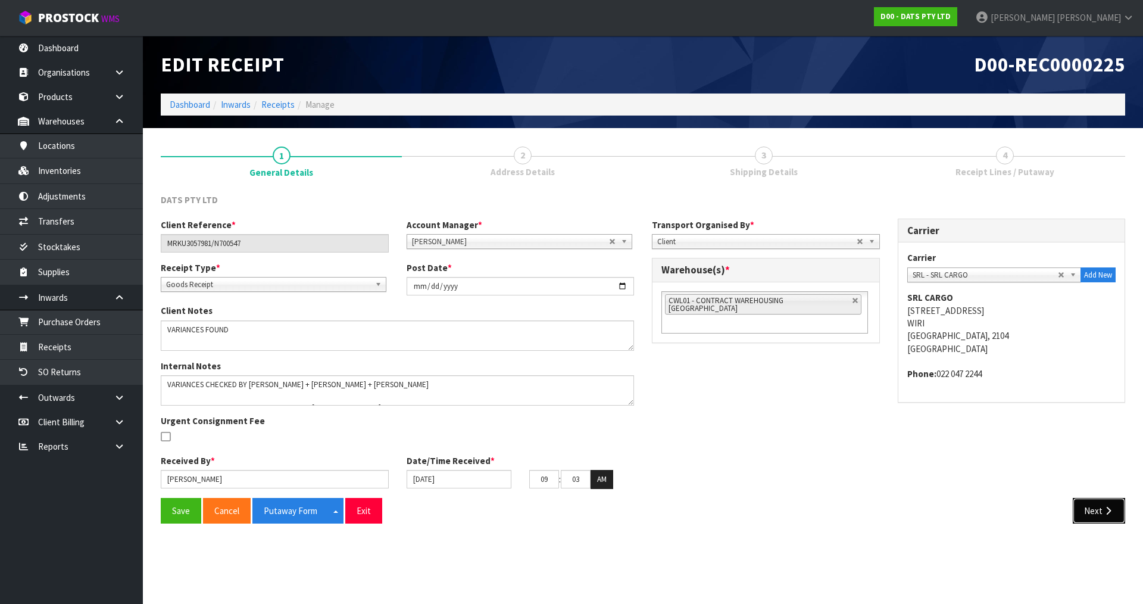
click at [1081, 510] on button "Next" at bounding box center [1099, 511] width 52 height 26
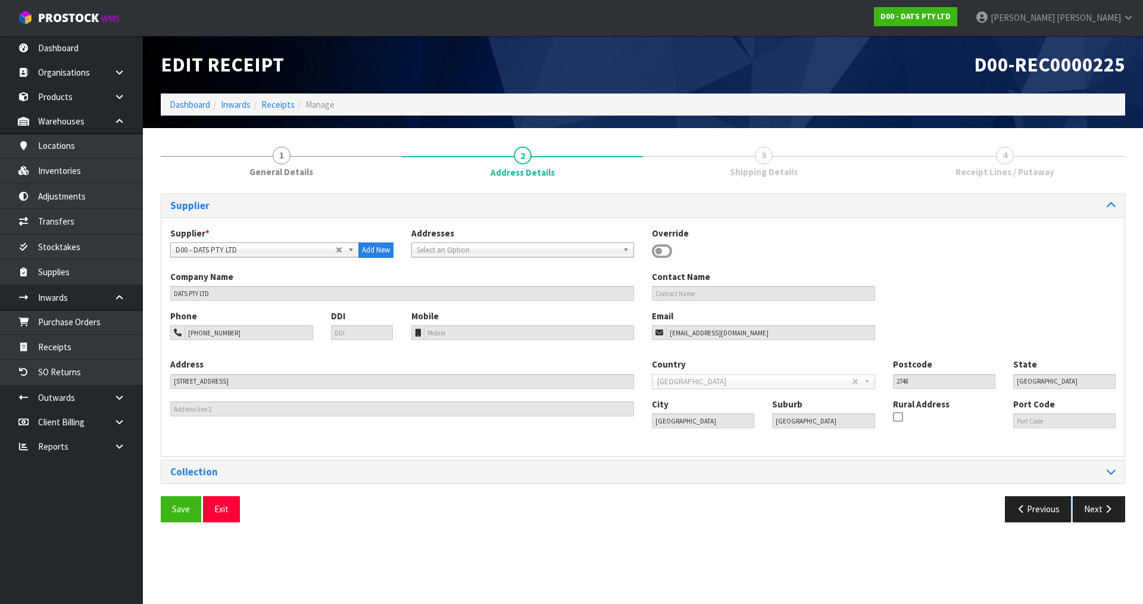
click at [1081, 510] on section "Edit Receipt D00-REC0000225 Dashboard Inwards Receipts Manage 1 General Details…" at bounding box center [571, 302] width 1143 height 604
click at [1081, 510] on button "Next" at bounding box center [1099, 509] width 52 height 26
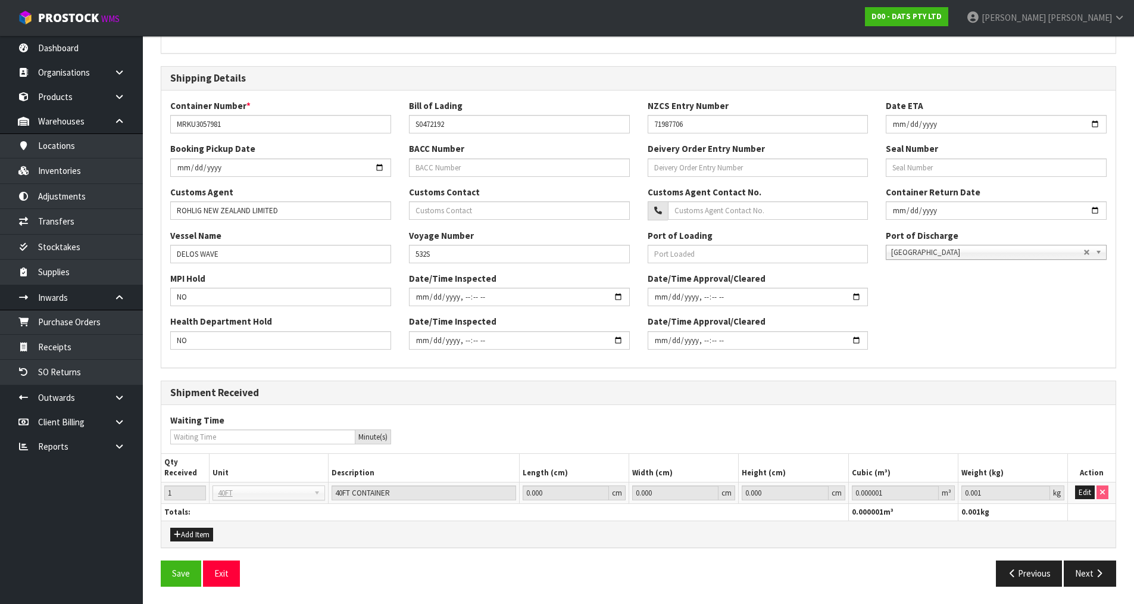
scroll to position [226, 0]
click at [1098, 559] on div "General Information Shipment Type * LCL National LCL International FCL-20ft FCL…" at bounding box center [638, 280] width 955 height 627
click at [1092, 557] on div "General Information Shipment Type * LCL National LCL International FCL-20ft FCL…" at bounding box center [638, 280] width 955 height 627
click at [1039, 577] on button "Previous" at bounding box center [1029, 573] width 67 height 26
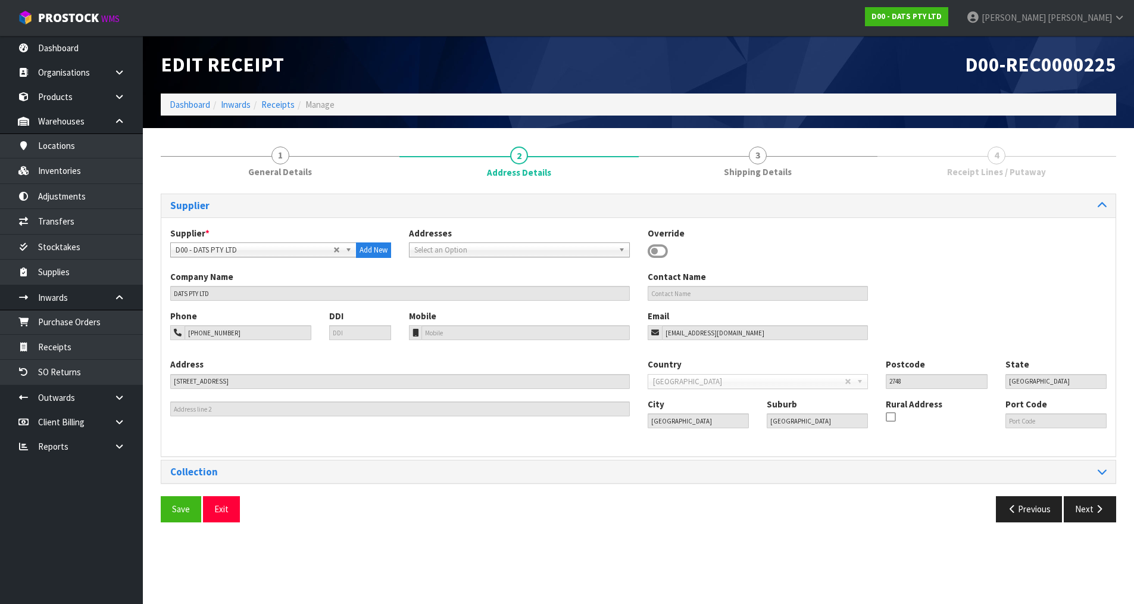
scroll to position [0, 0]
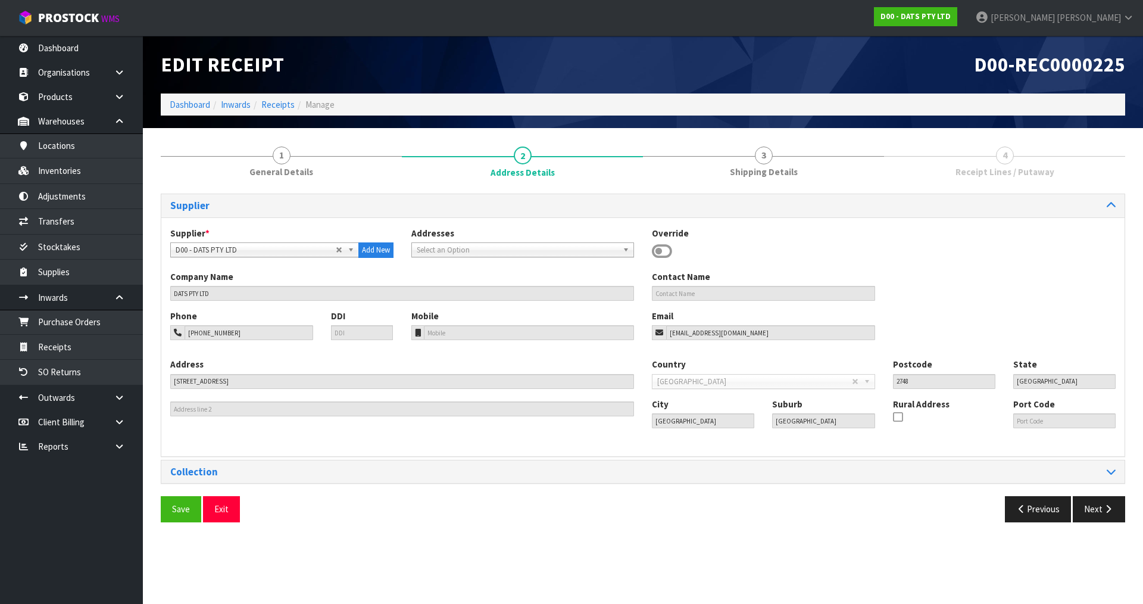
click at [1095, 578] on section "Edit Receipt D00-REC0000225 Dashboard Inwards Receipts Manage 1 General Details…" at bounding box center [571, 302] width 1143 height 604
click at [1086, 522] on div "Save Exit Previous Next" at bounding box center [643, 513] width 982 height 35
click at [1102, 508] on button "Next" at bounding box center [1099, 509] width 52 height 26
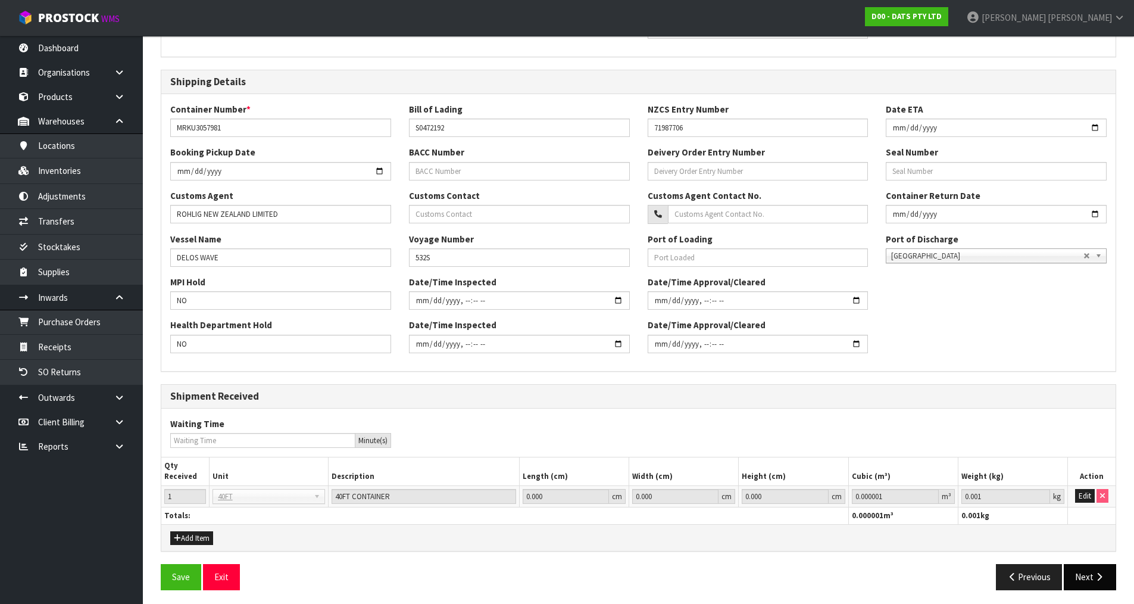
scroll to position [226, 0]
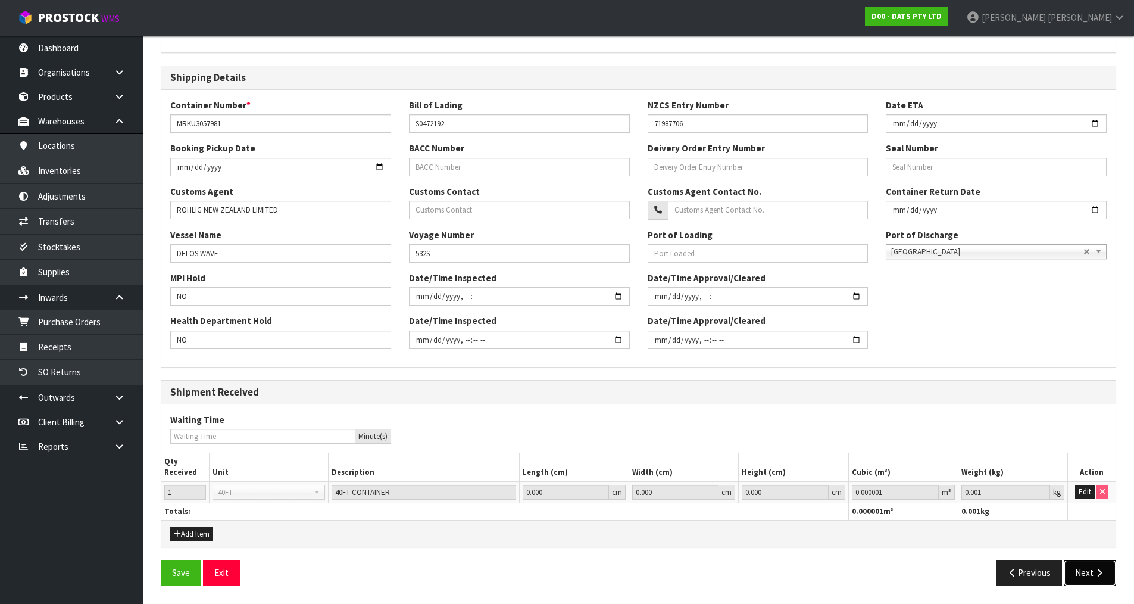
click at [1088, 583] on button "Next" at bounding box center [1090, 573] width 52 height 26
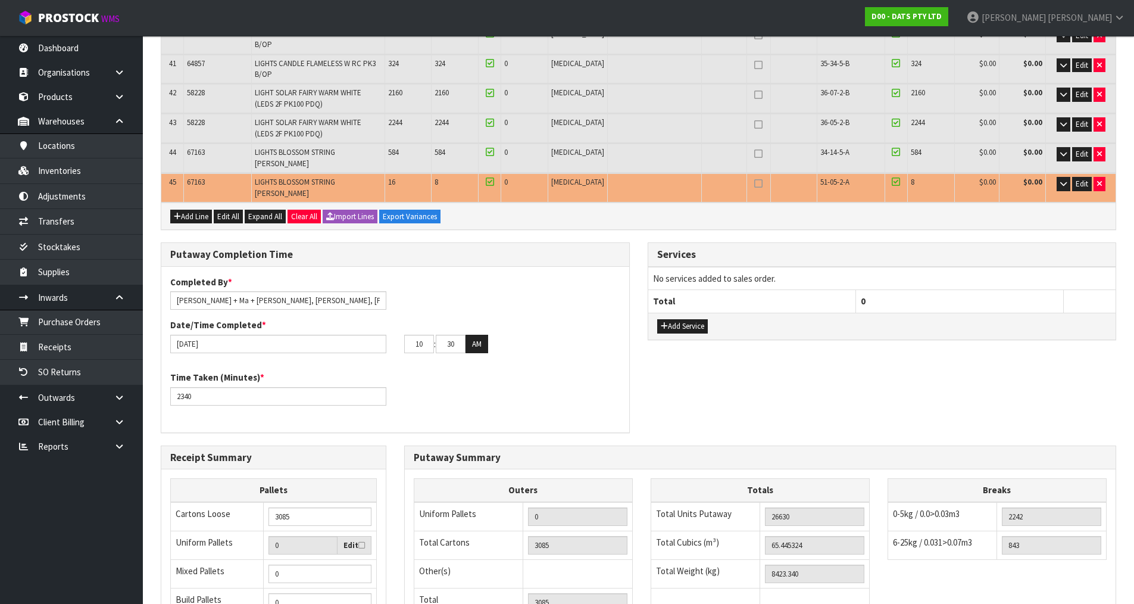
scroll to position [1369, 0]
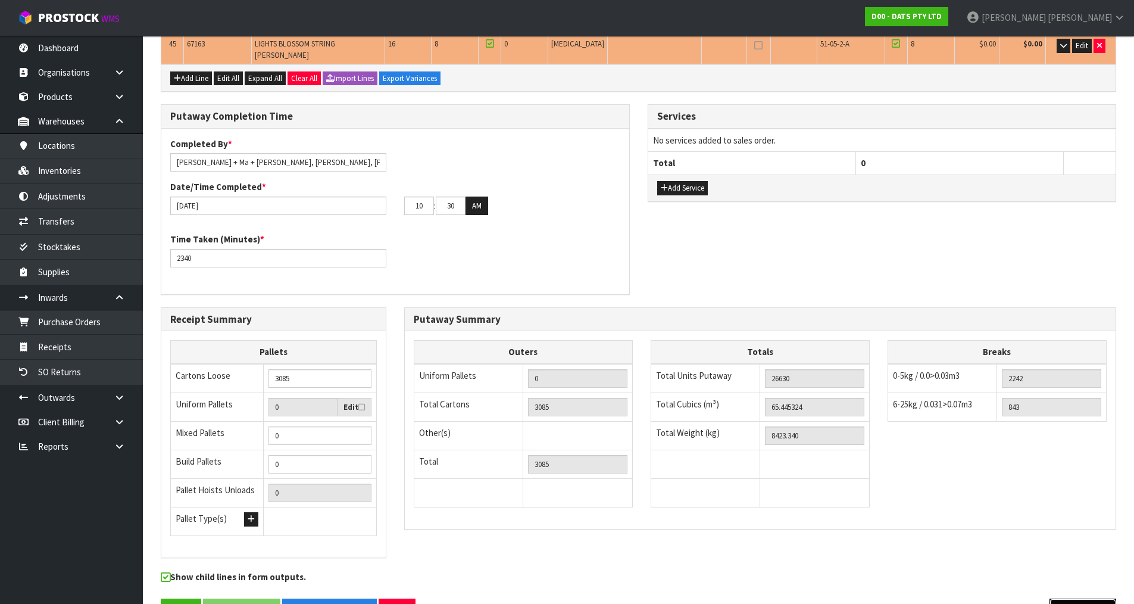
click at [1115, 598] on button "Previous" at bounding box center [1083, 611] width 67 height 26
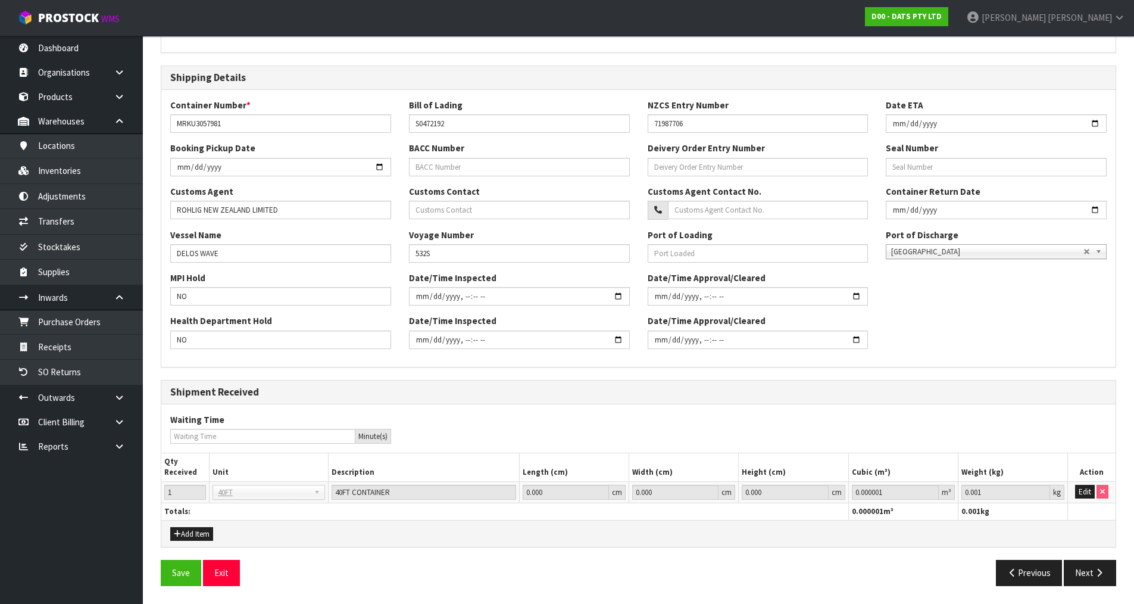
scroll to position [226, 0]
click at [1087, 489] on button "Edit" at bounding box center [1085, 492] width 20 height 14
drag, startPoint x: 904, startPoint y: 491, endPoint x: 832, endPoint y: 496, distance: 72.2
click at [832, 496] on tr "1 40FT 40FT 40FT CONTAINER 0.000 cm 0.000 cm 0.000 cm 0.000001 m³ 0.001 kg OK" at bounding box center [638, 491] width 954 height 21
type input "65.445324"
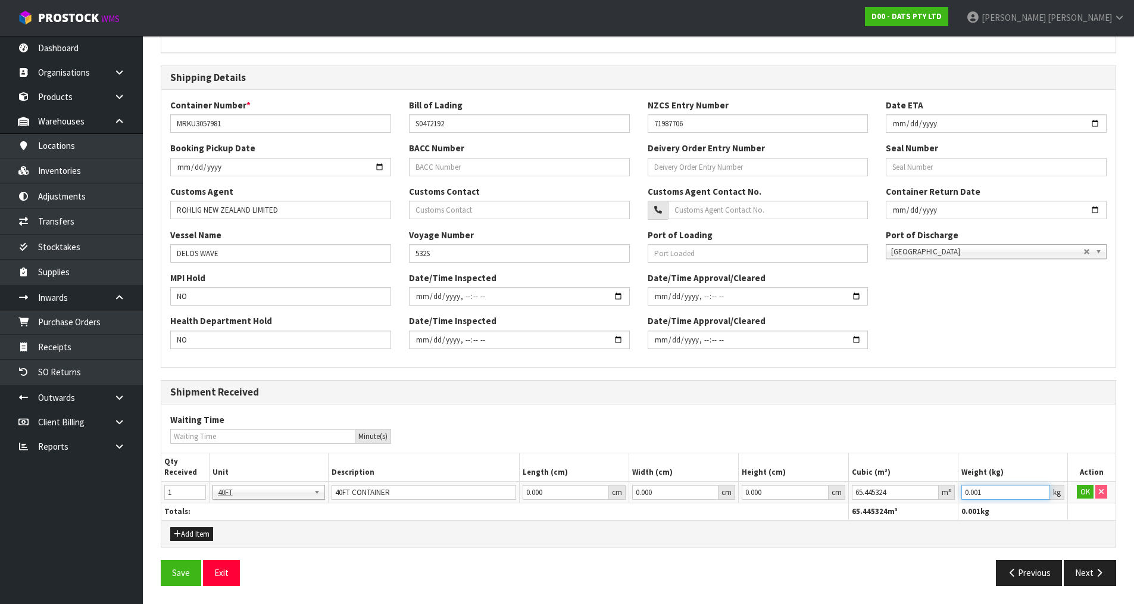
drag, startPoint x: 1005, startPoint y: 488, endPoint x: 940, endPoint y: 498, distance: 65.7
click at [940, 498] on tr "1 40FT 40FT 40FT CONTAINER 0.000 cm 0.000 cm 0.000 cm 65.445324 m³ 0.001 kg OK" at bounding box center [638, 491] width 954 height 21
type input "8423.340"
click at [1079, 491] on button "OK" at bounding box center [1085, 492] width 17 height 14
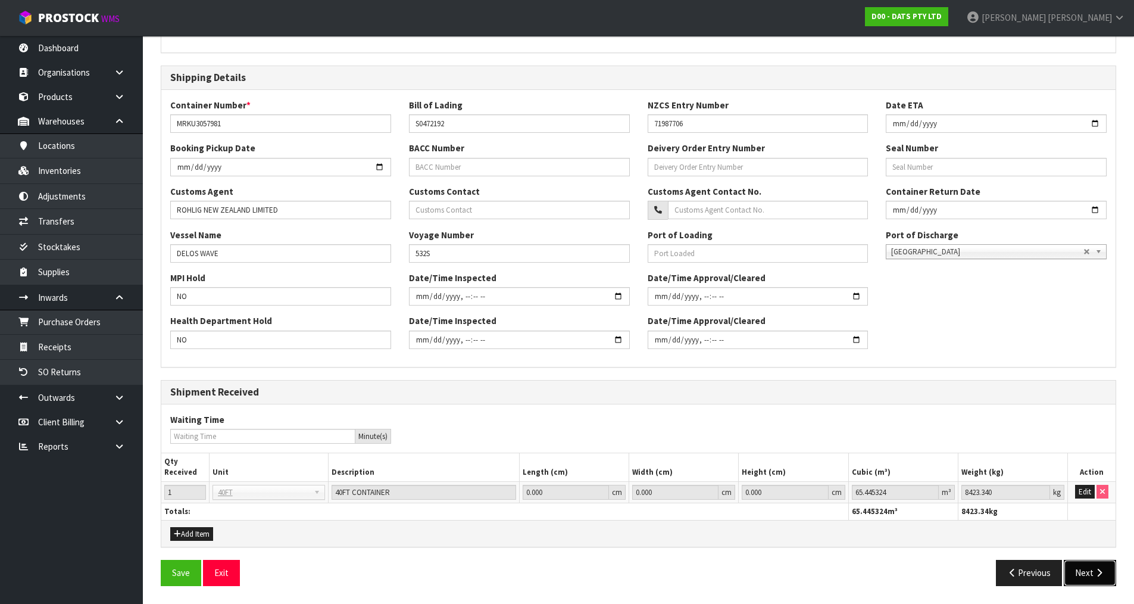
click at [1088, 569] on button "Next" at bounding box center [1090, 573] width 52 height 26
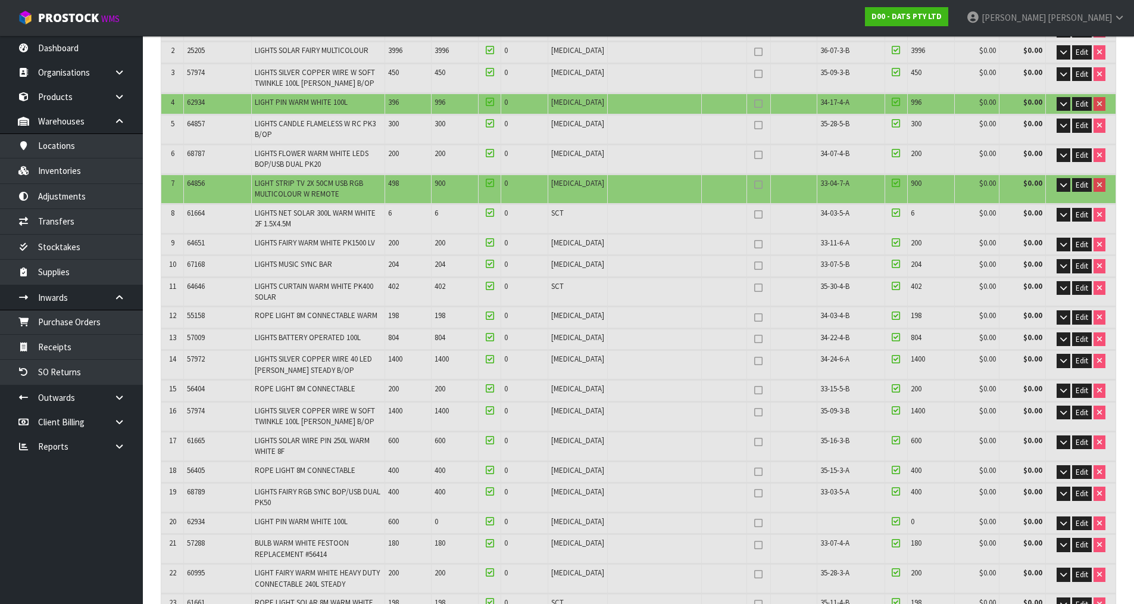
scroll to position [0, 0]
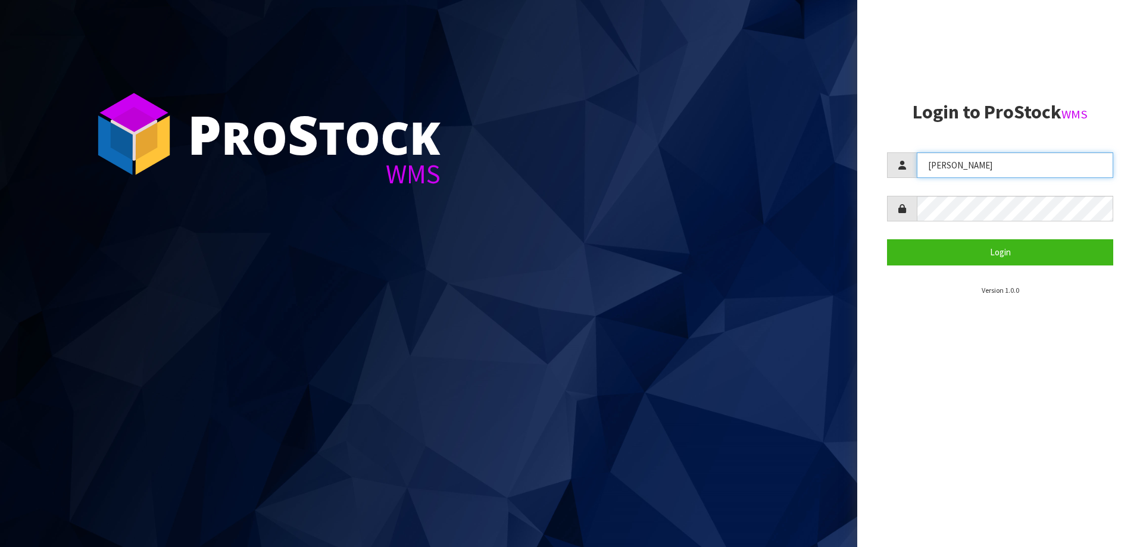
click at [961, 159] on input "[PERSON_NAME]" at bounding box center [1015, 165] width 196 height 26
type input "[PERSON_NAME]"
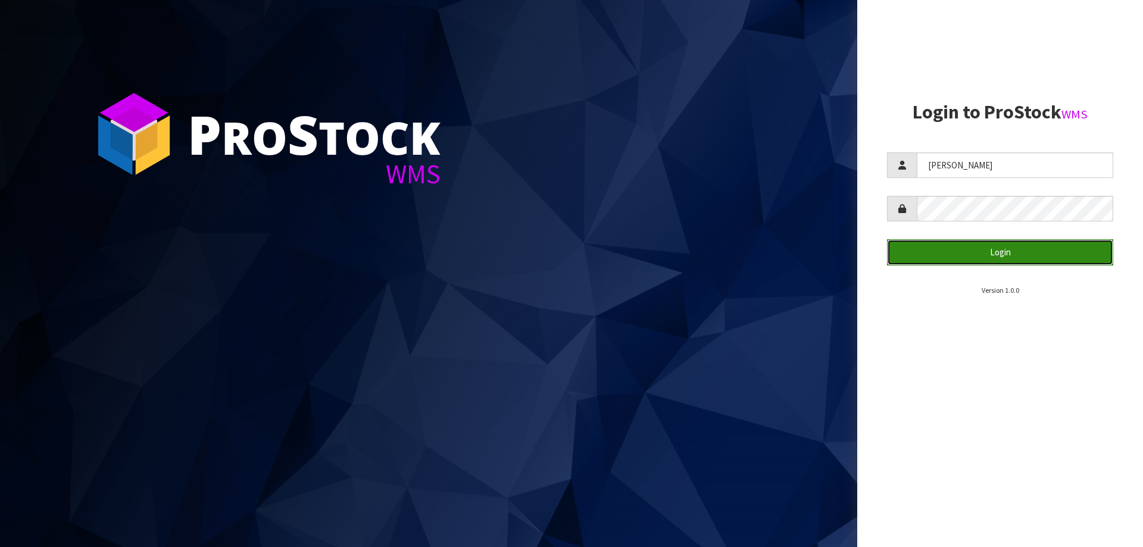
click at [966, 256] on button "Login" at bounding box center [1000, 252] width 226 height 26
